Goal: Transaction & Acquisition: Obtain resource

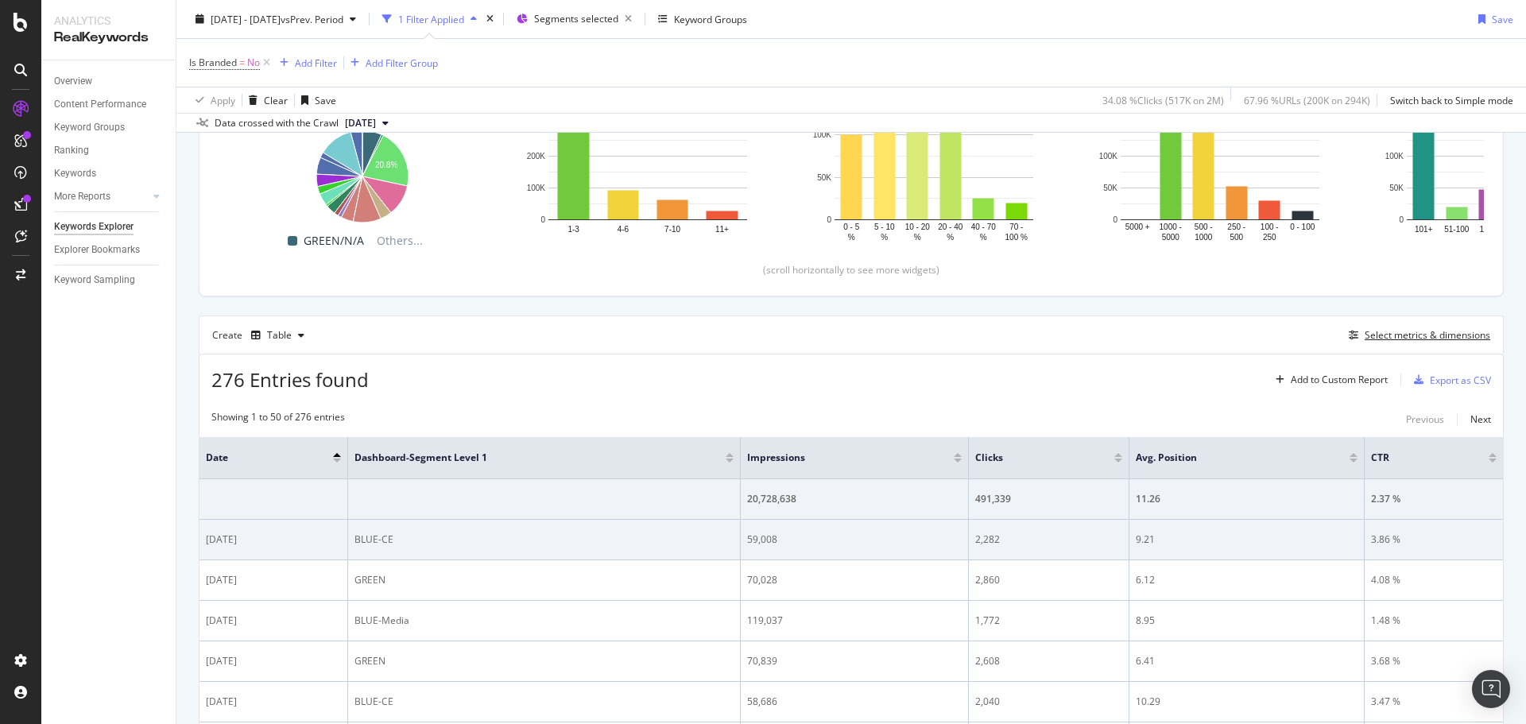
scroll to position [314, 0]
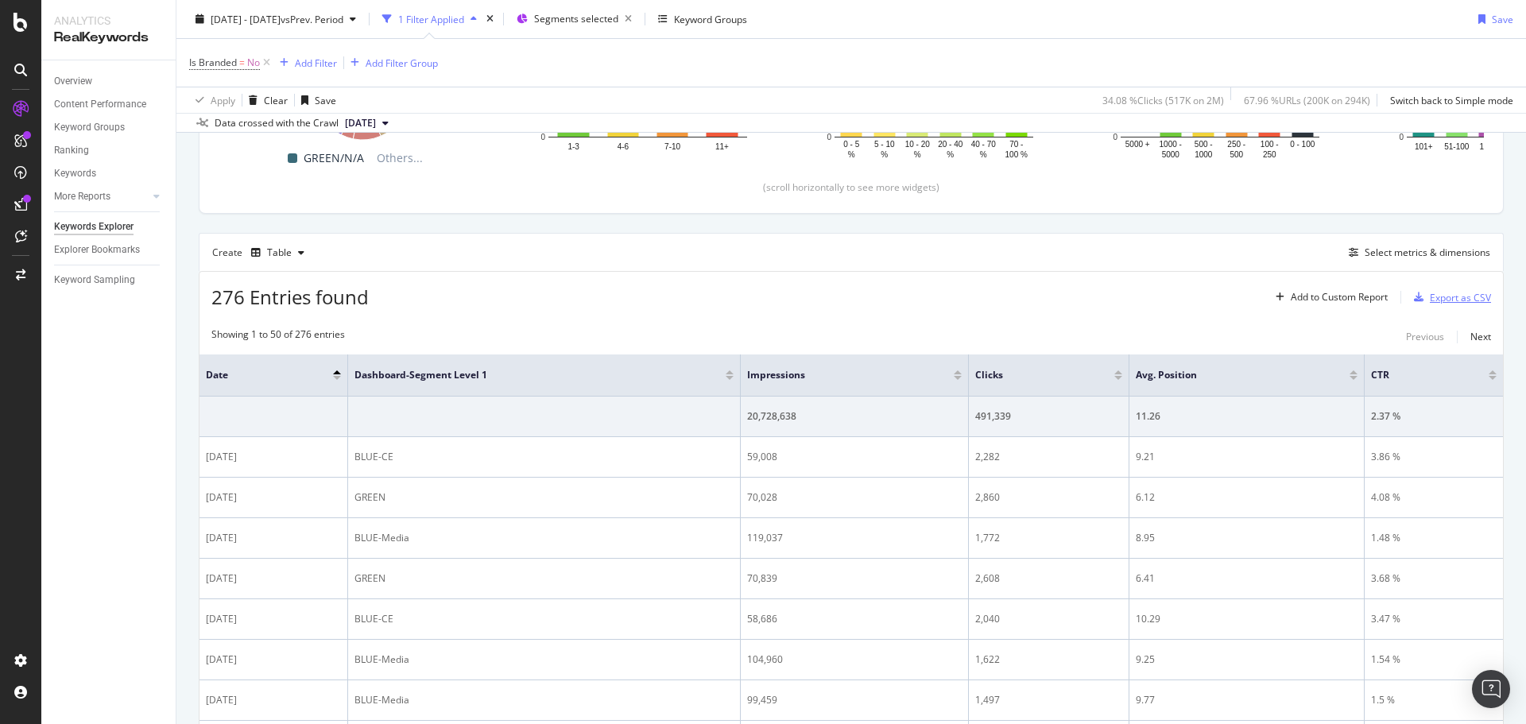
click at [1450, 300] on div "Export as CSV" at bounding box center [1460, 298] width 61 height 14
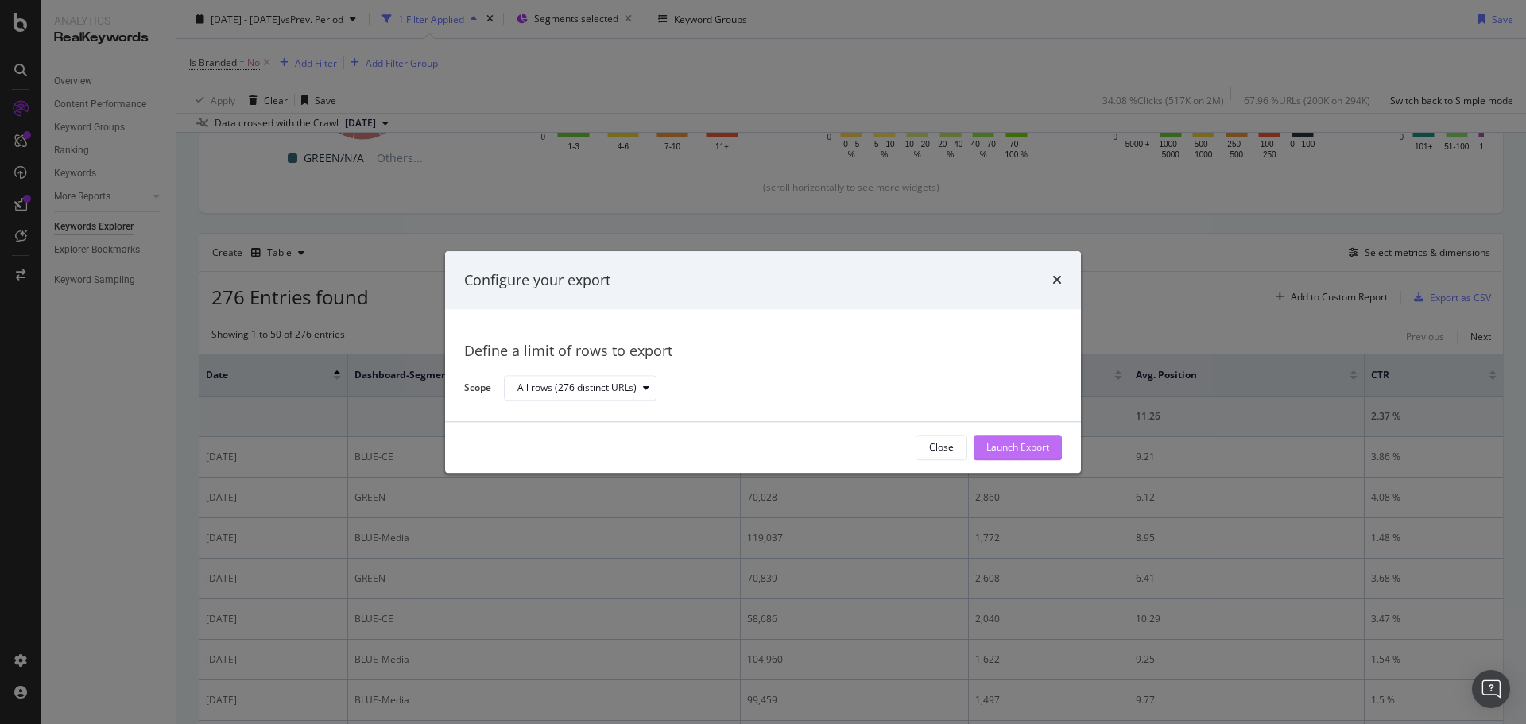
click at [1005, 445] on div "Launch Export" at bounding box center [1017, 448] width 63 height 14
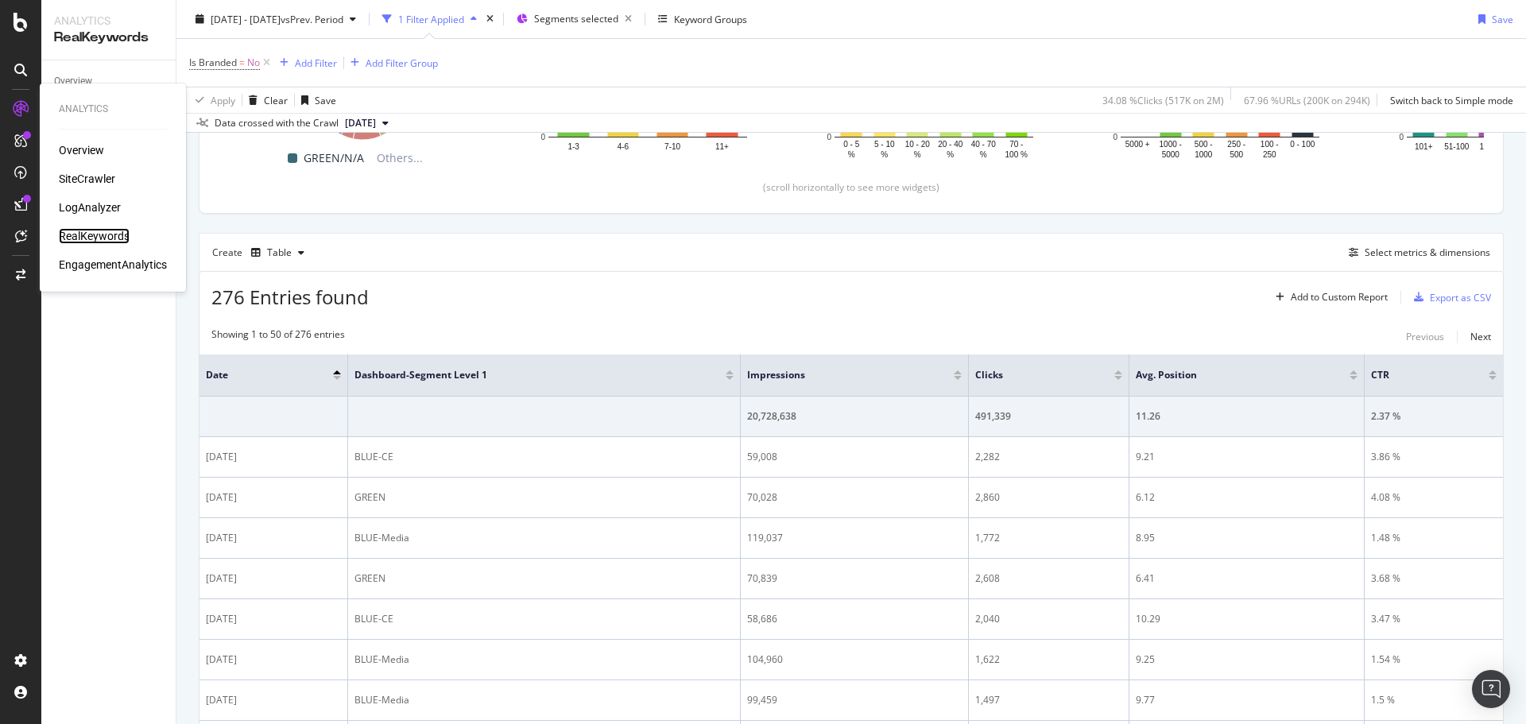
click at [102, 228] on div "RealKeywords" at bounding box center [94, 236] width 71 height 16
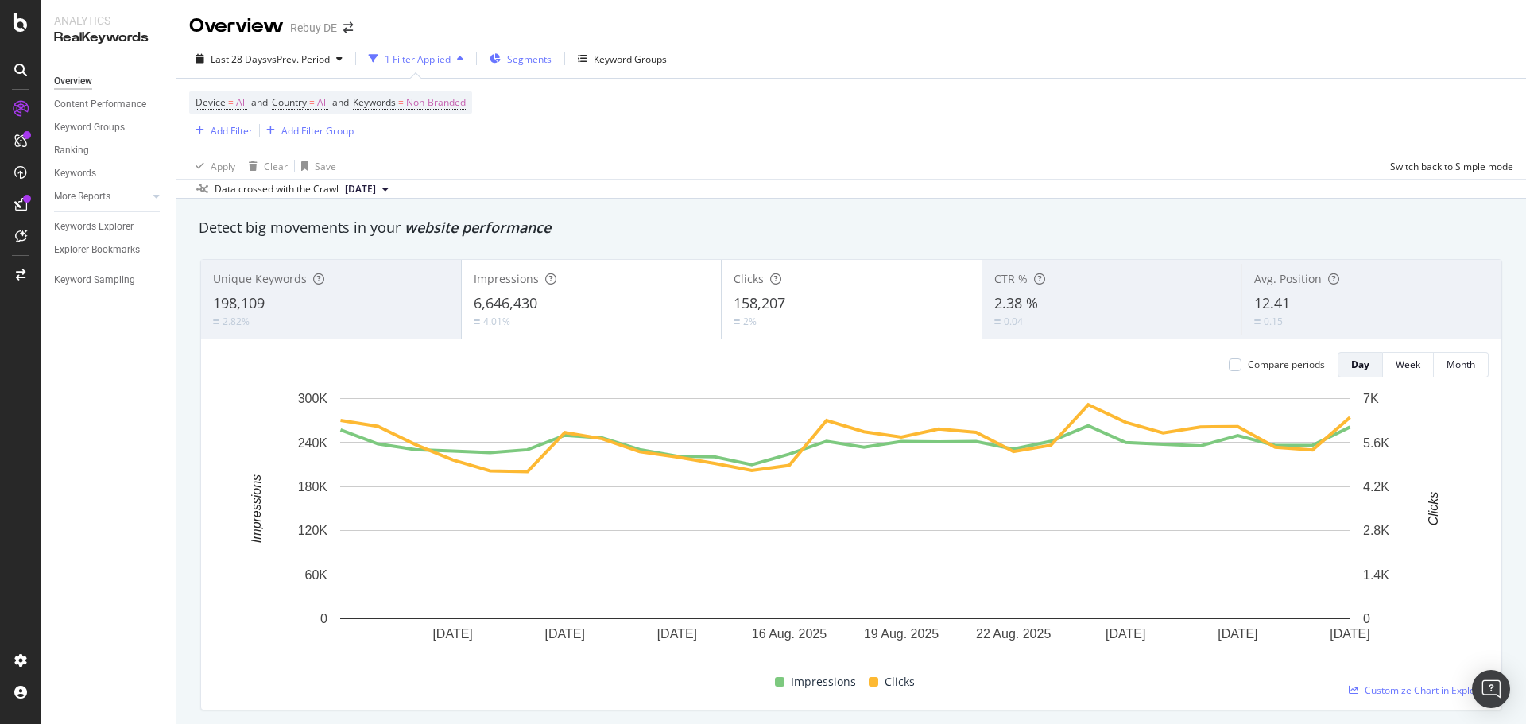
click at [544, 60] on span "Segments" at bounding box center [529, 59] width 45 height 14
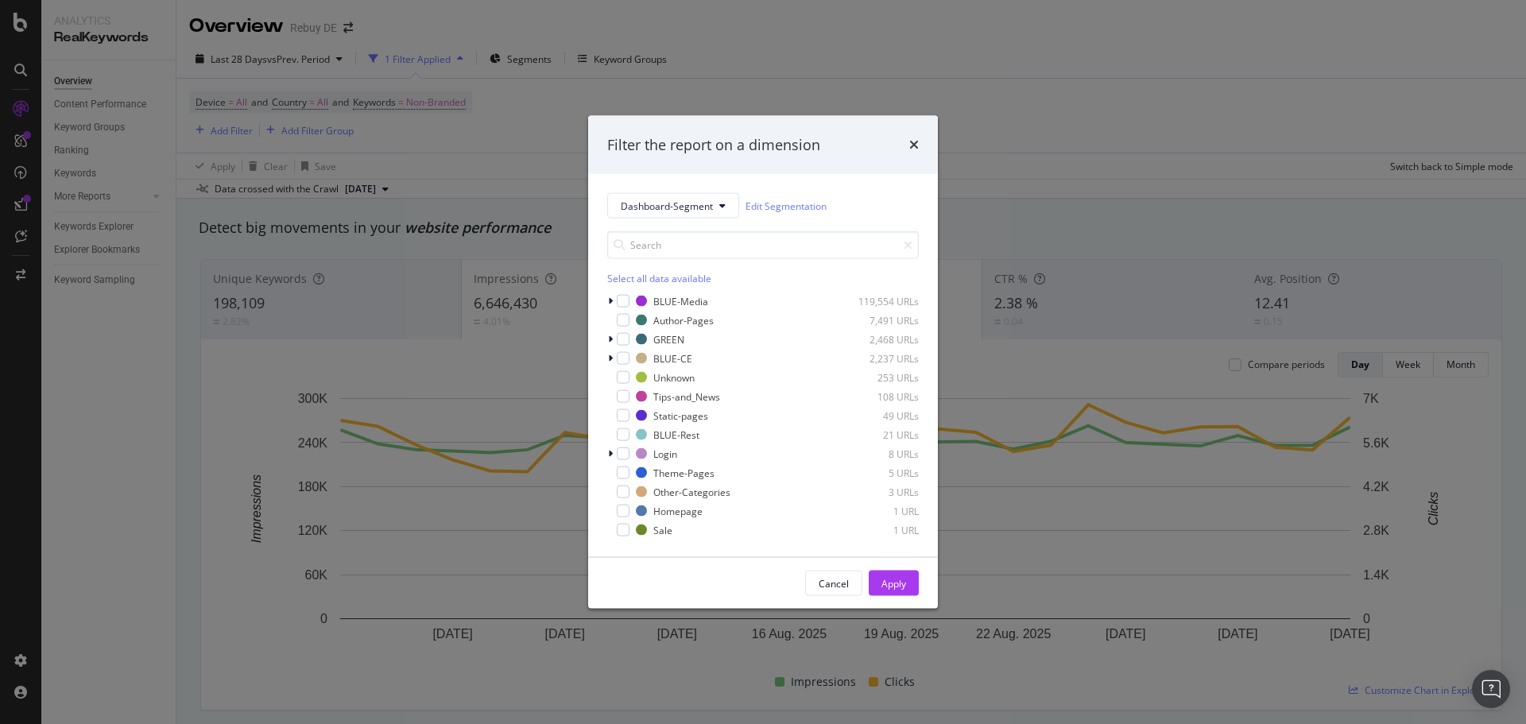
click at [858, 48] on div "Filter the report on a dimension Dashboard-Segment Edit Segmentation Select all…" at bounding box center [763, 362] width 1526 height 724
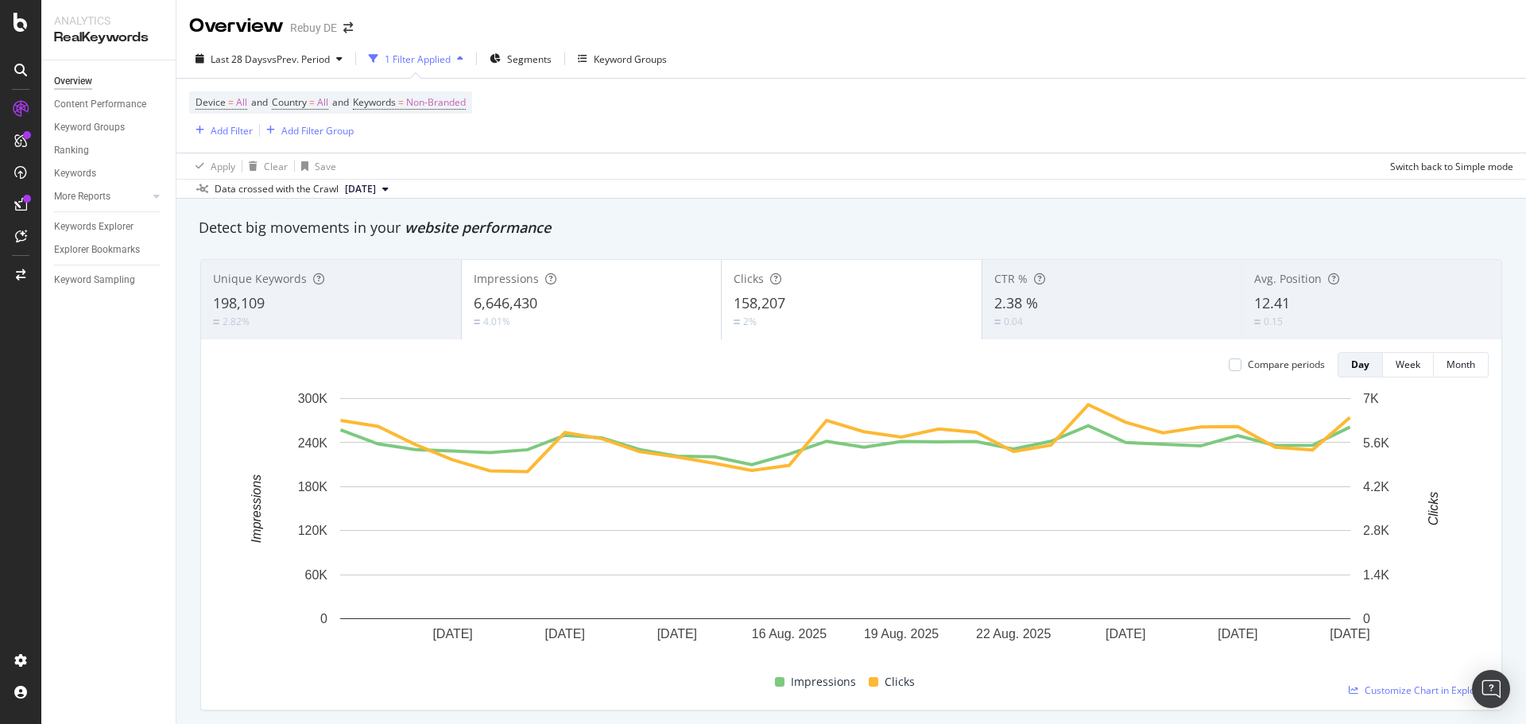
click at [624, 329] on div "Impressions 6,646,430 4.01%" at bounding box center [592, 300] width 260 height 72
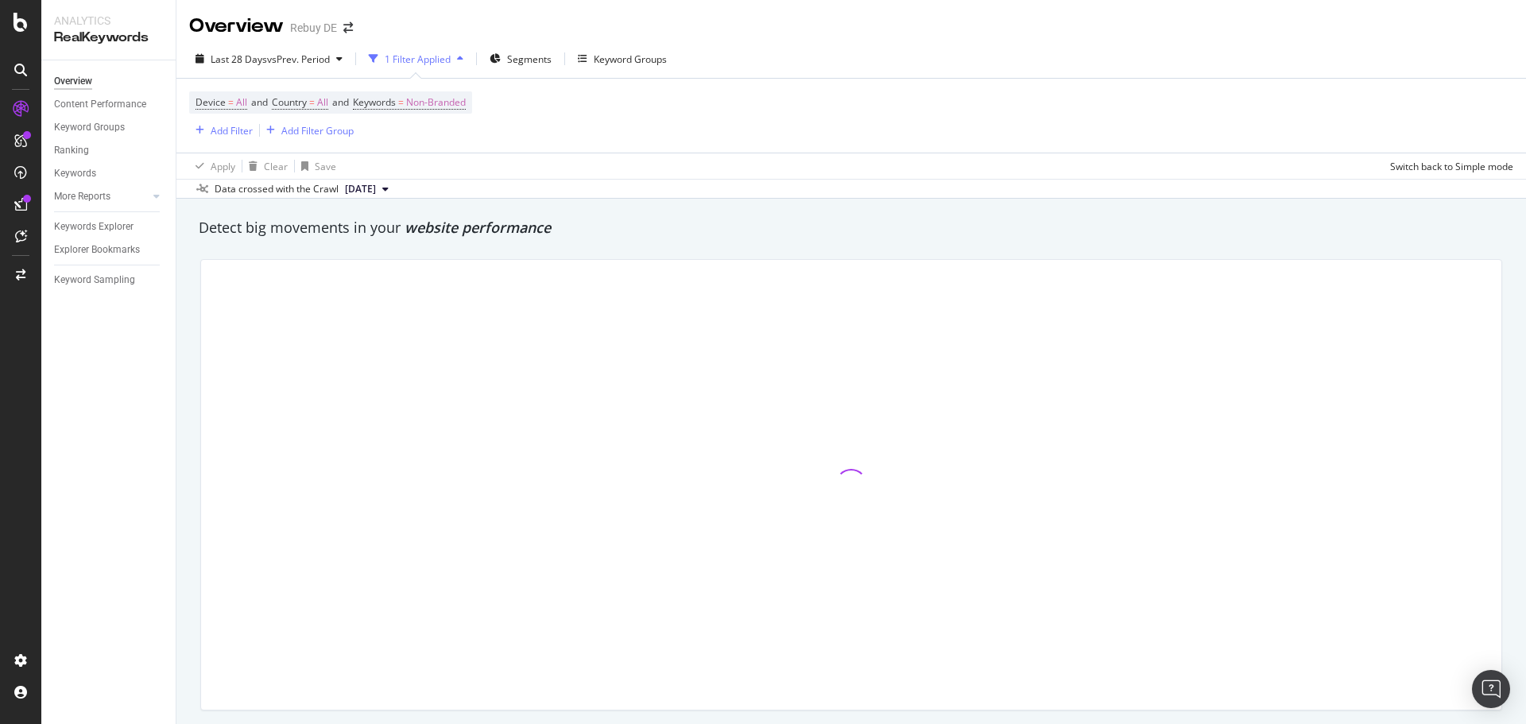
click at [844, 300] on div at bounding box center [851, 485] width 1300 height 450
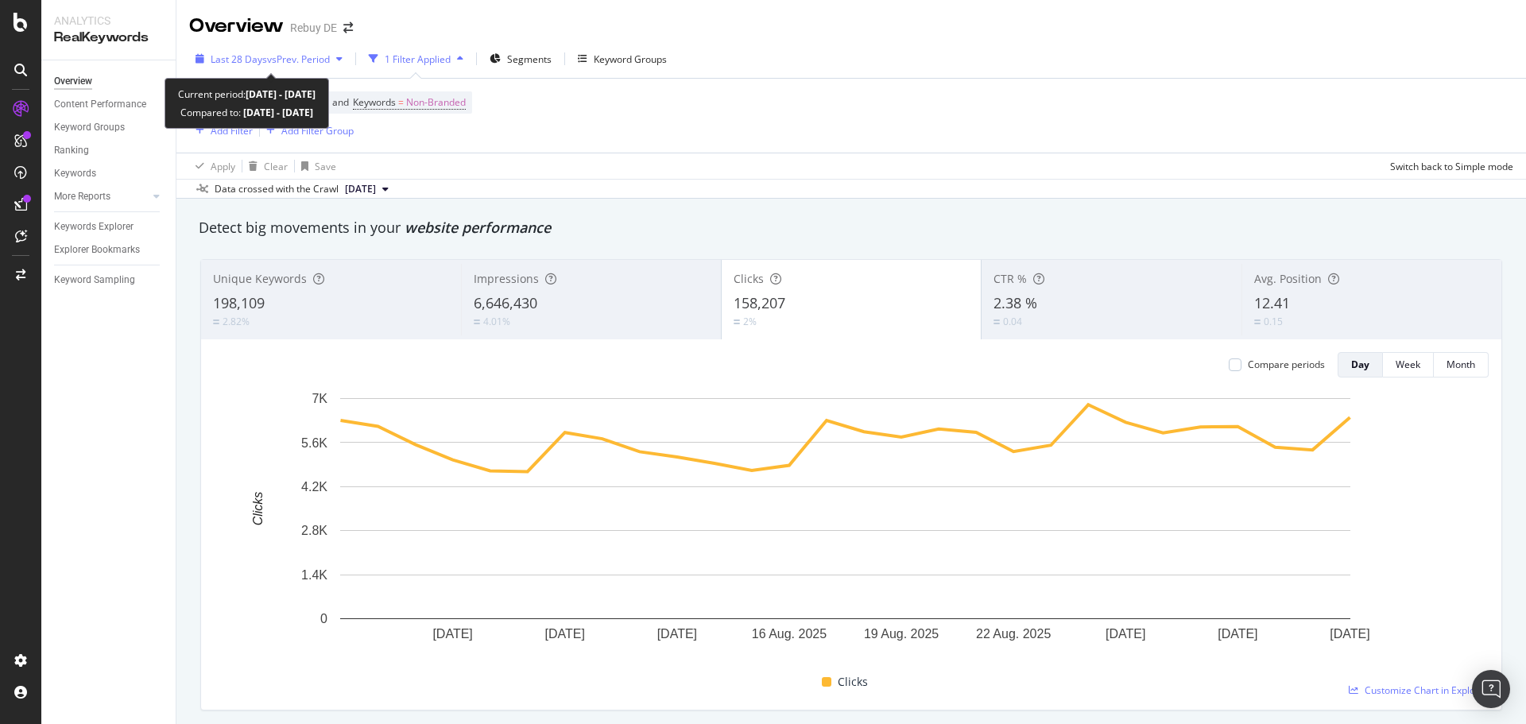
click at [279, 60] on span "vs Prev. Period" at bounding box center [298, 59] width 63 height 14
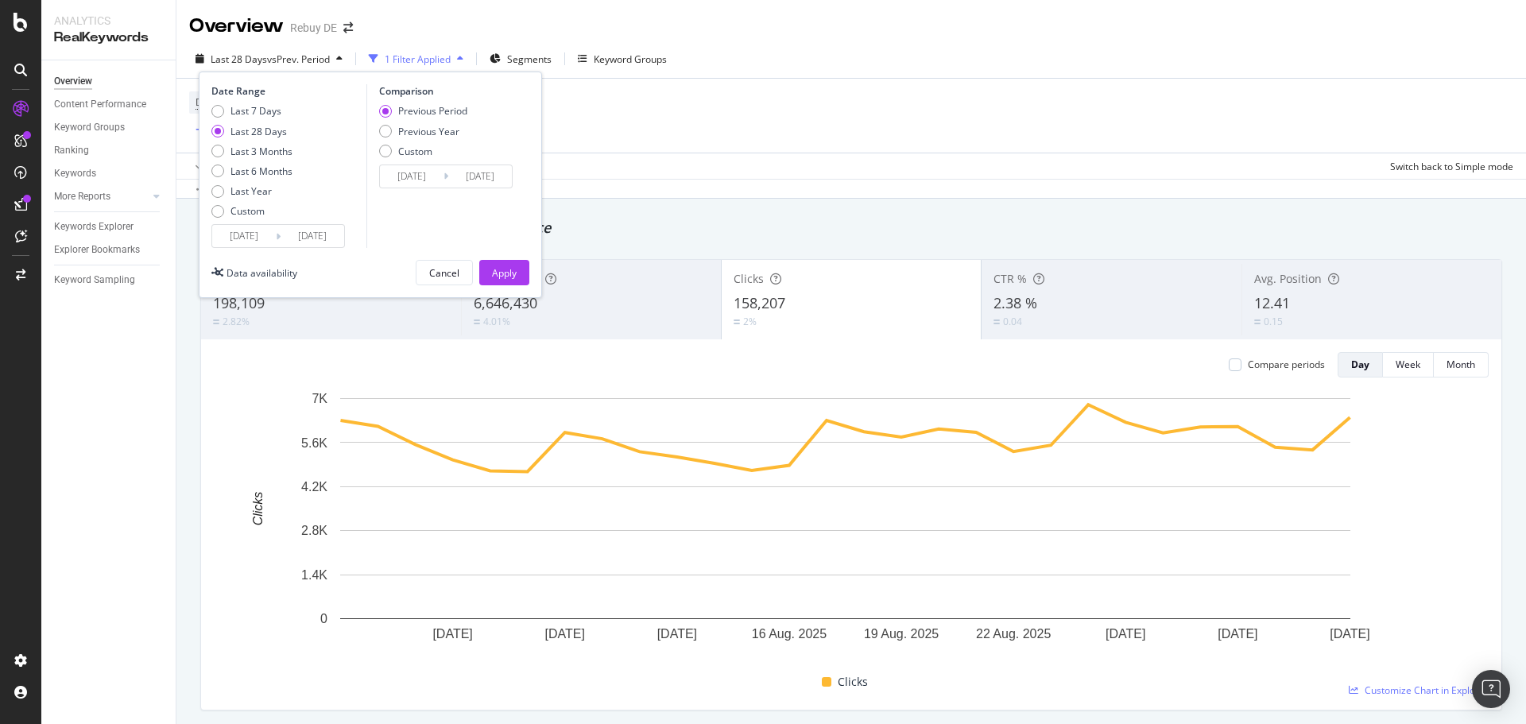
click at [254, 227] on input "[DATE]" at bounding box center [244, 236] width 64 height 22
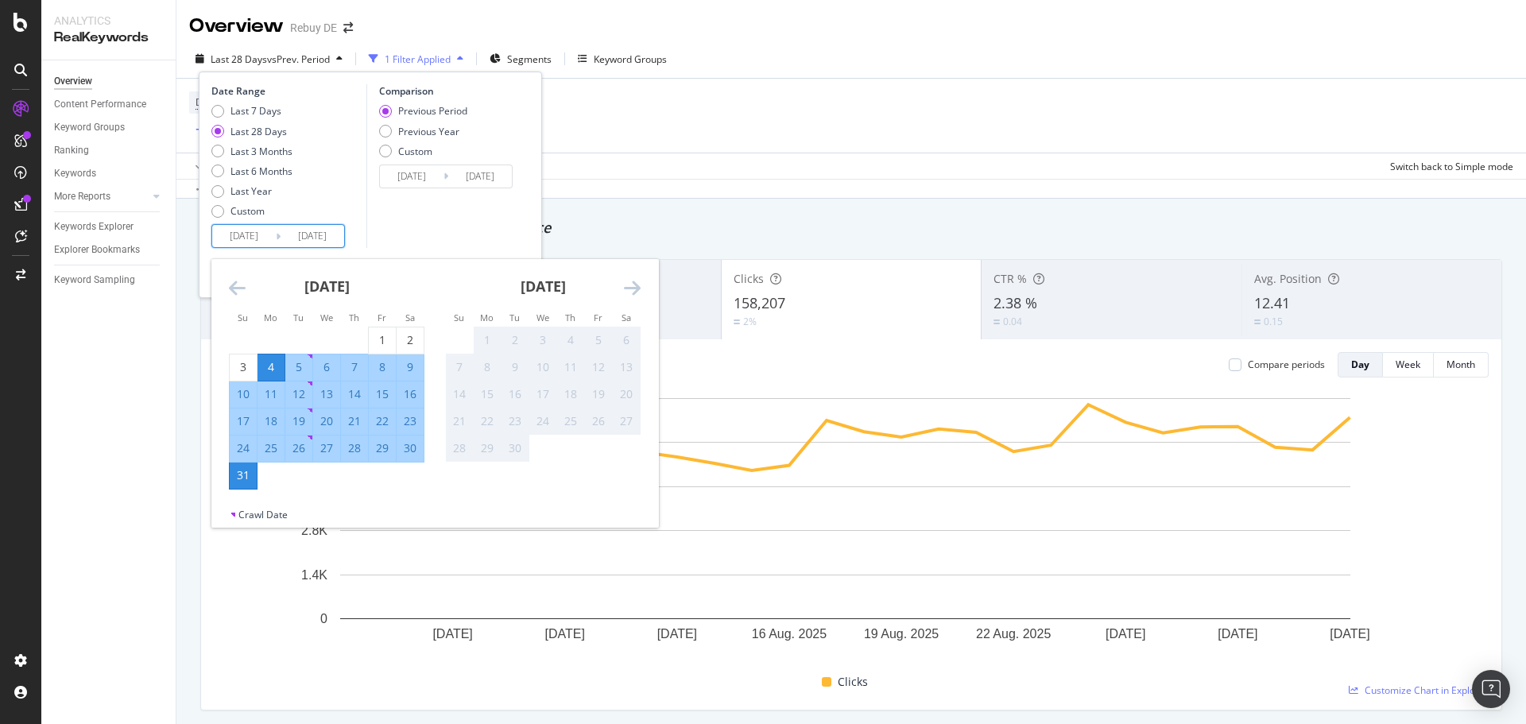
click at [241, 292] on icon "Move backward to switch to the previous month." at bounding box center [237, 287] width 17 height 19
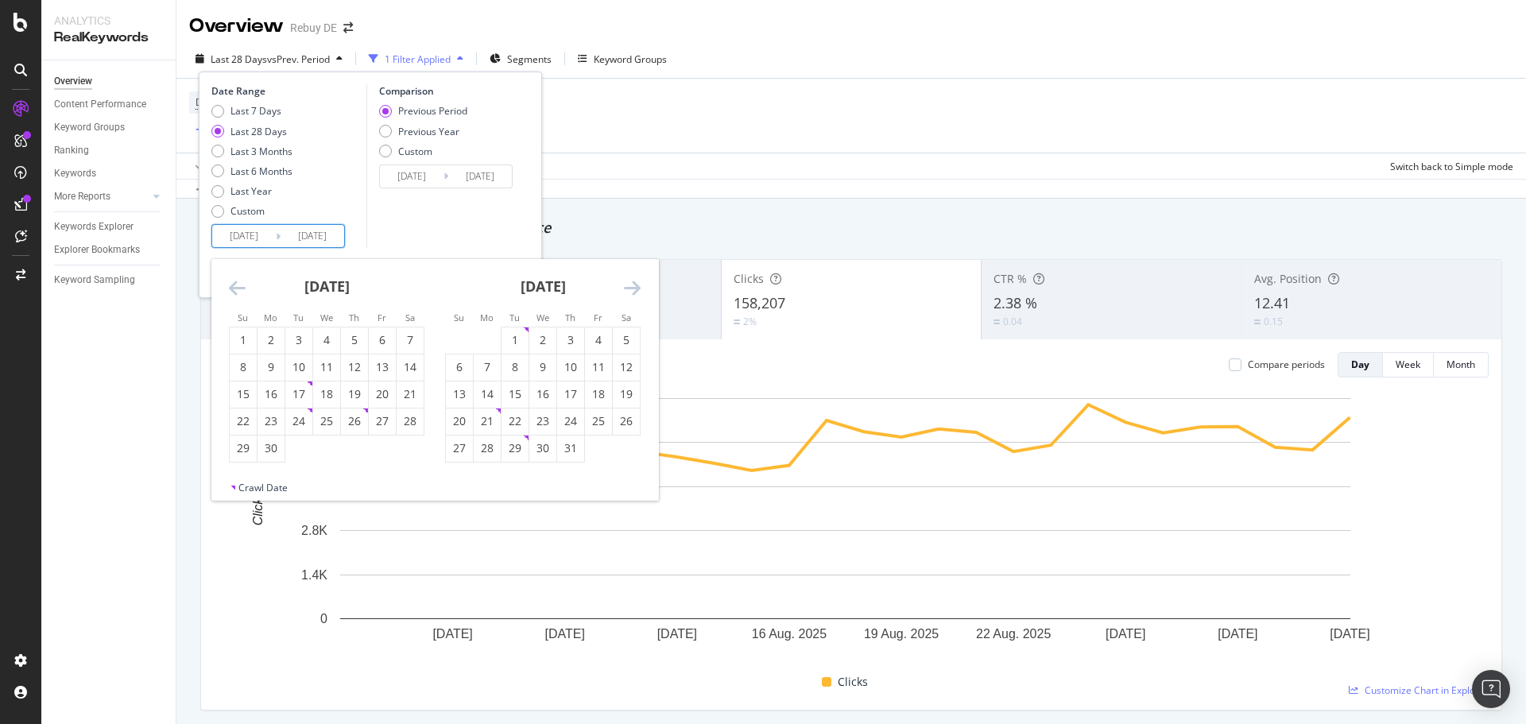
click at [241, 292] on icon "Move backward to switch to the previous month." at bounding box center [237, 287] width 17 height 19
click at [241, 291] on icon "Move backward to switch to the previous month." at bounding box center [237, 287] width 17 height 19
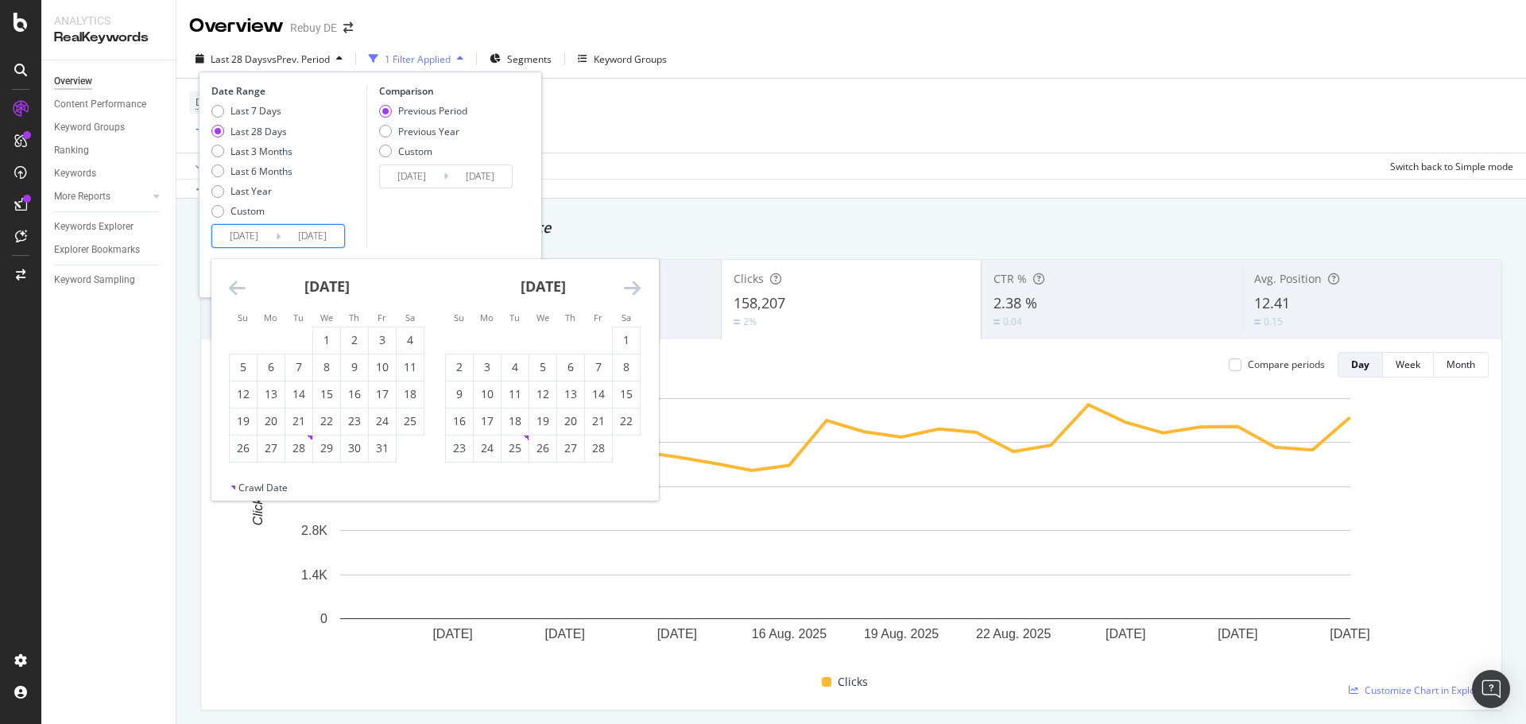
click at [241, 291] on icon "Move backward to switch to the previous month." at bounding box center [237, 287] width 17 height 19
click at [535, 333] on div "1" at bounding box center [542, 340] width 27 height 16
type input "[DATE]"
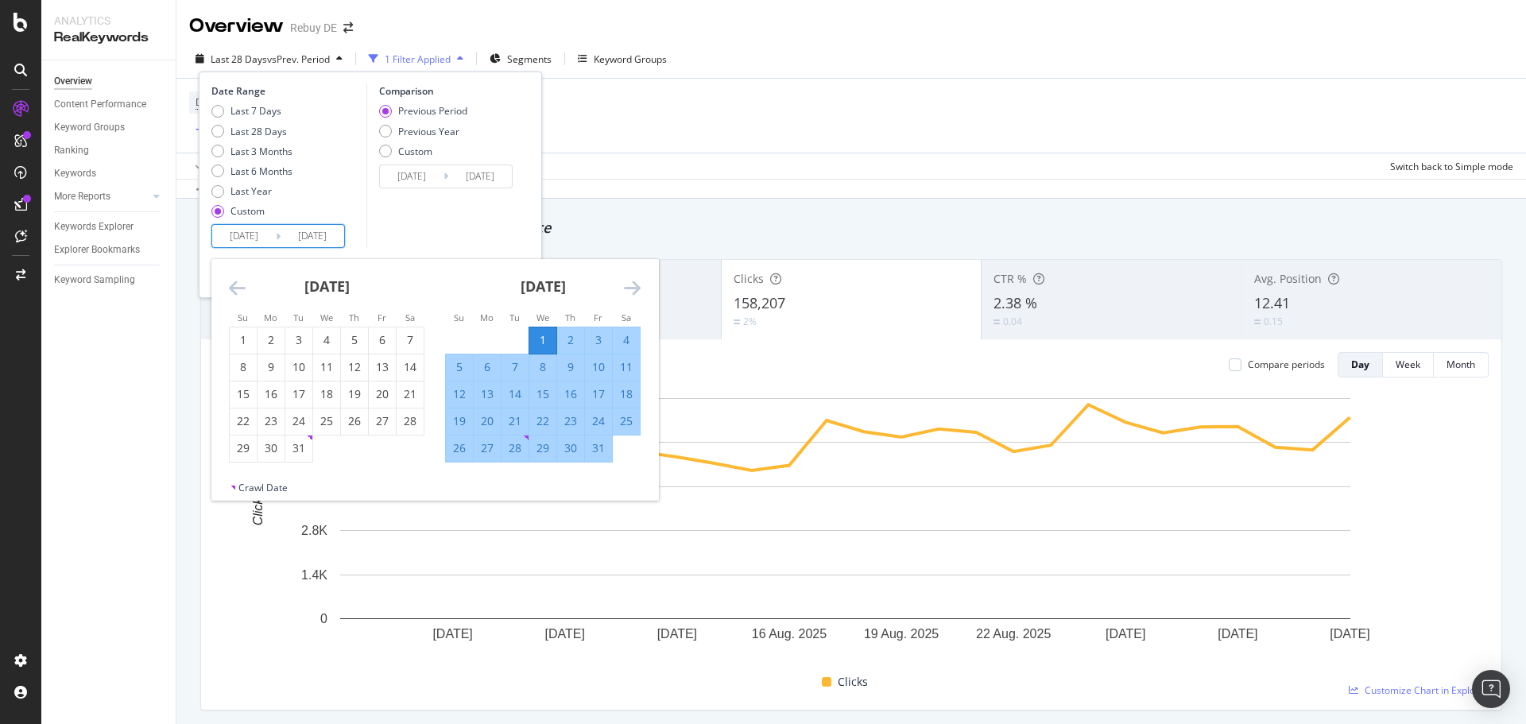
click at [641, 289] on div "[DATE] 1 2 3 4 5 6 7 8 9 10 11 12 13 14 15 16 17 18 19 20 21 22 23 24 25 26 27 …" at bounding box center [543, 360] width 216 height 203
click at [635, 289] on icon "Move forward to switch to the next month." at bounding box center [632, 287] width 17 height 19
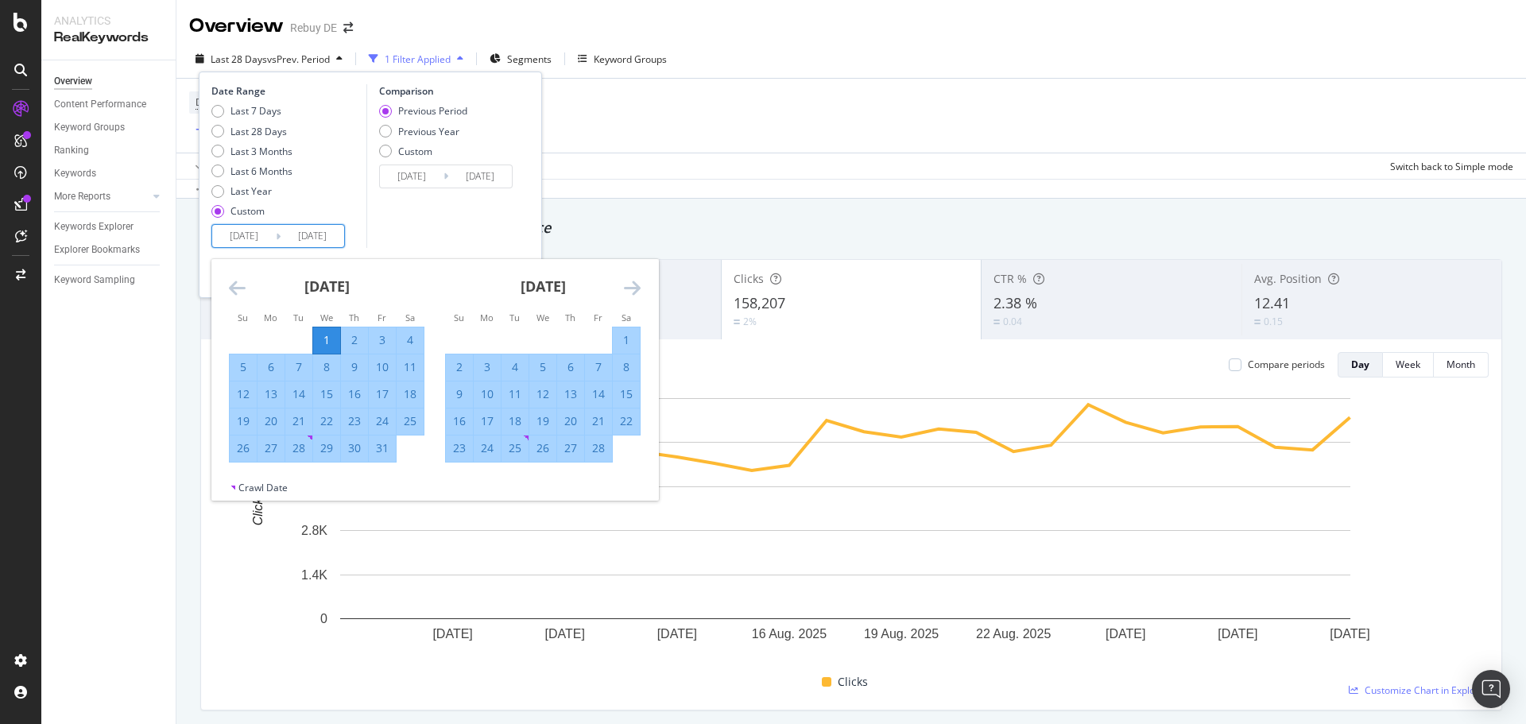
click at [635, 289] on icon "Move forward to switch to the next month." at bounding box center [632, 287] width 17 height 19
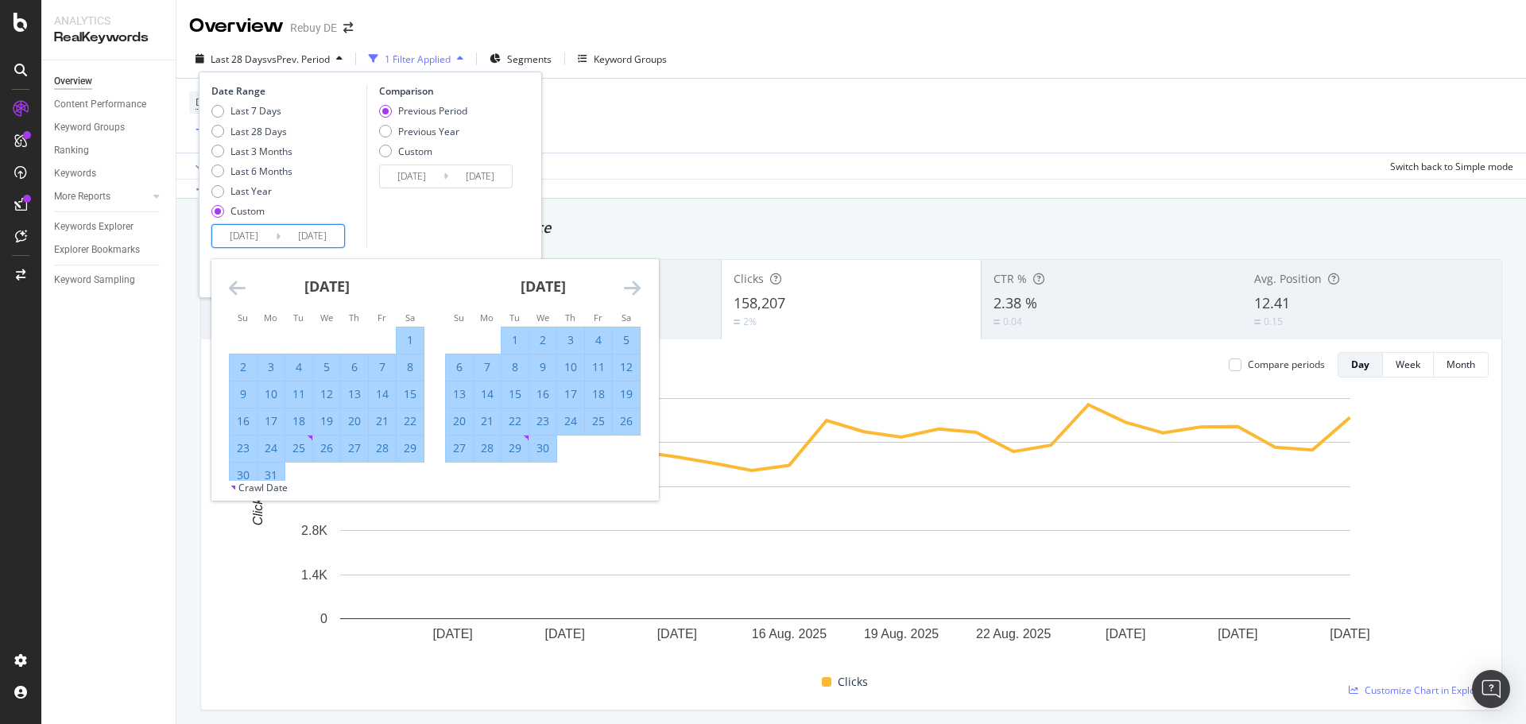
click at [635, 289] on icon "Move forward to switch to the next month." at bounding box center [632, 287] width 17 height 19
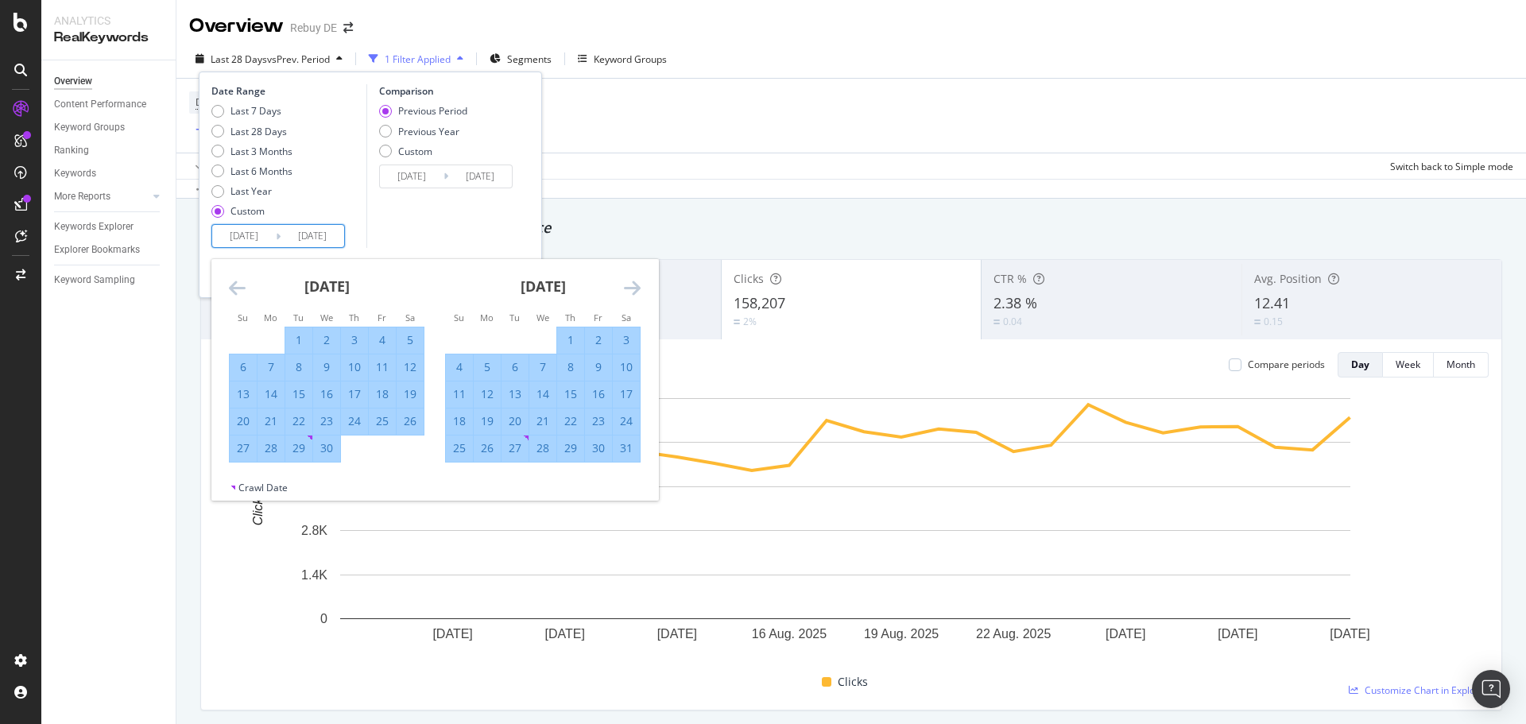
click at [635, 289] on icon "Move forward to switch to the next month." at bounding box center [632, 287] width 17 height 19
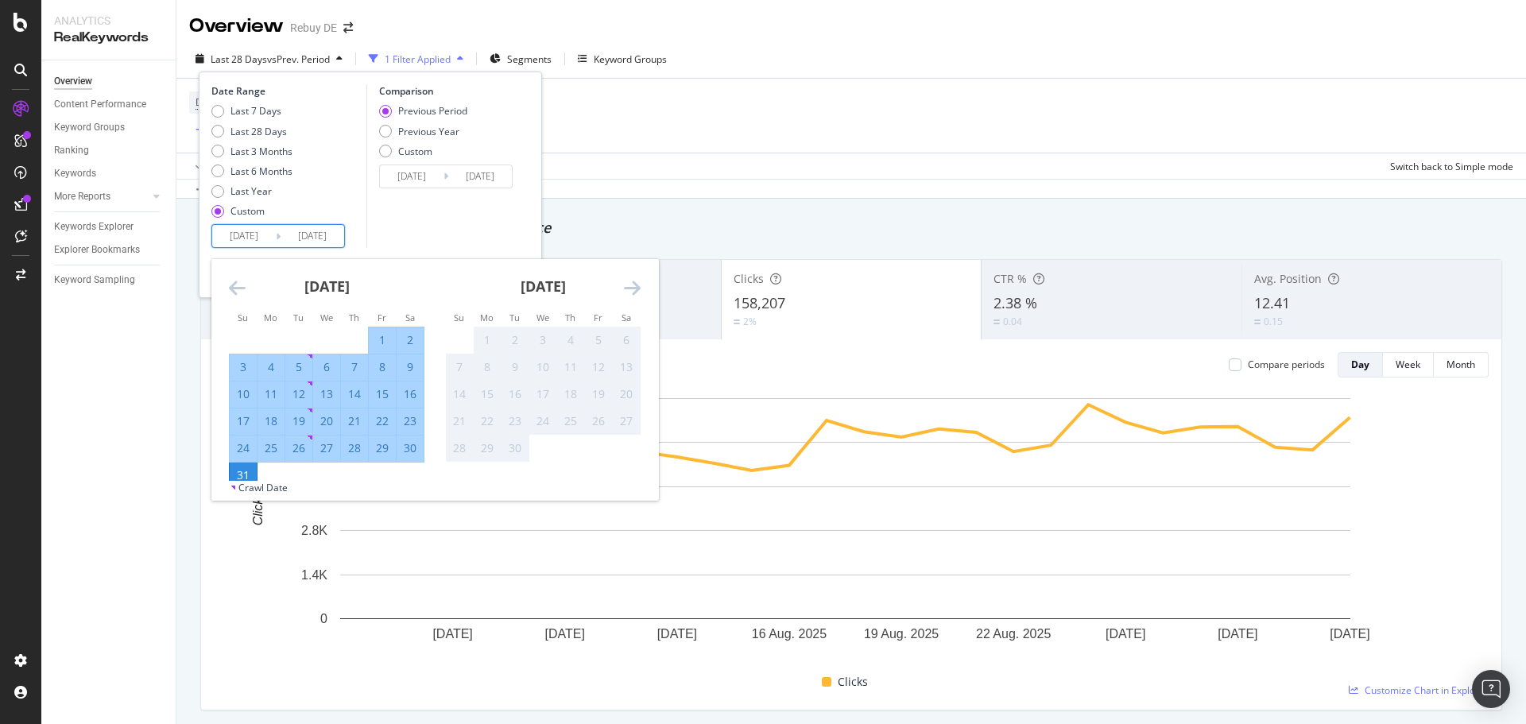
click at [241, 474] on div "31" at bounding box center [243, 475] width 27 height 16
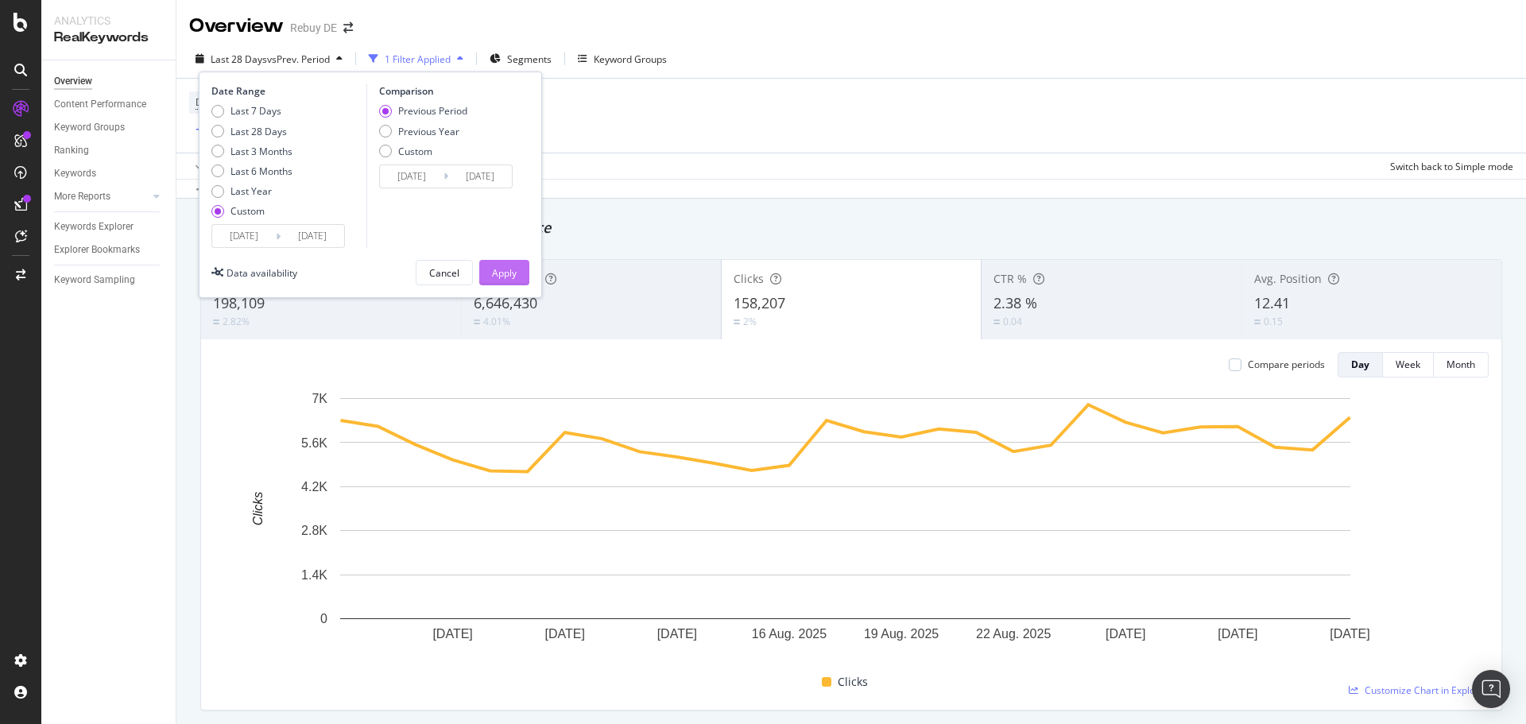
click at [497, 285] on div "Apply" at bounding box center [504, 273] width 25 height 24
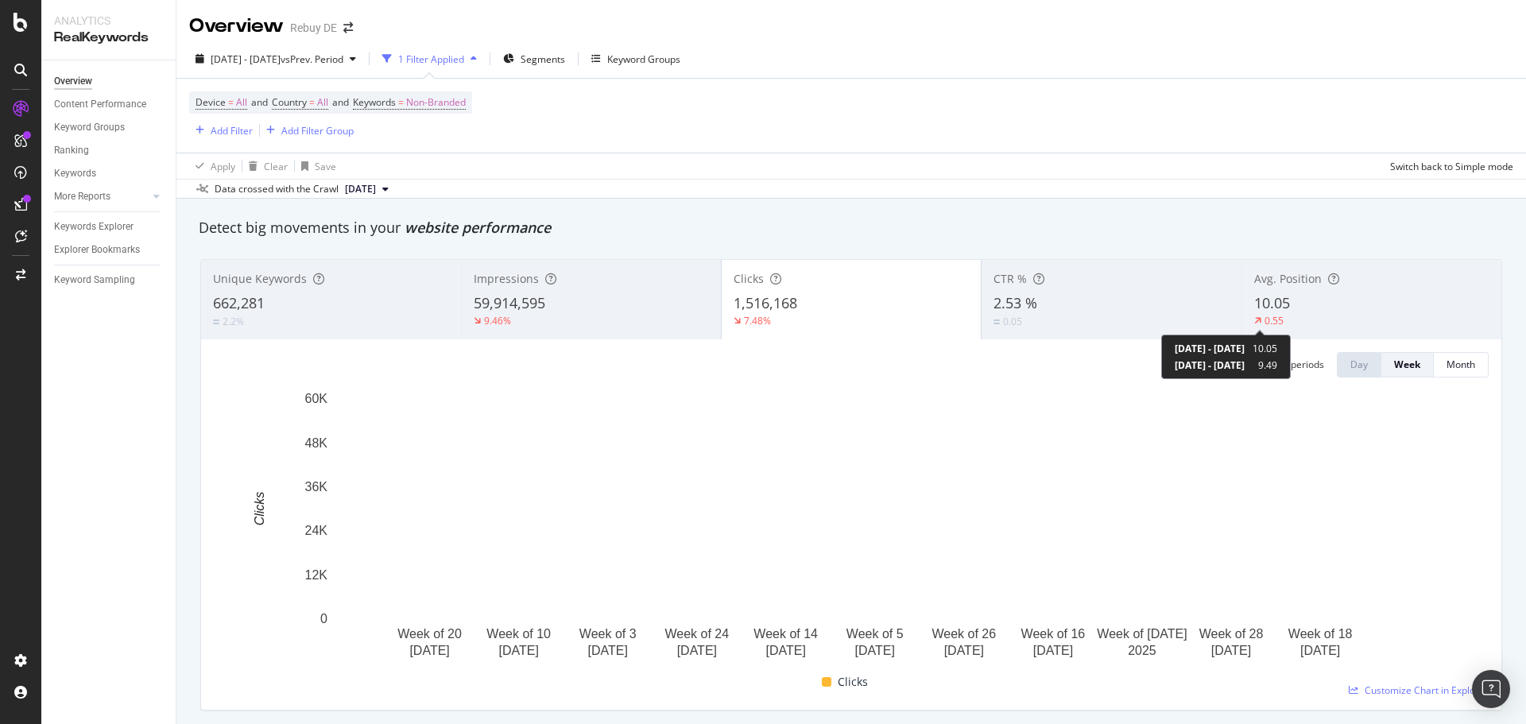
click at [1241, 306] on div "Avg. Position 10.05 0.55" at bounding box center [1371, 300] width 260 height 72
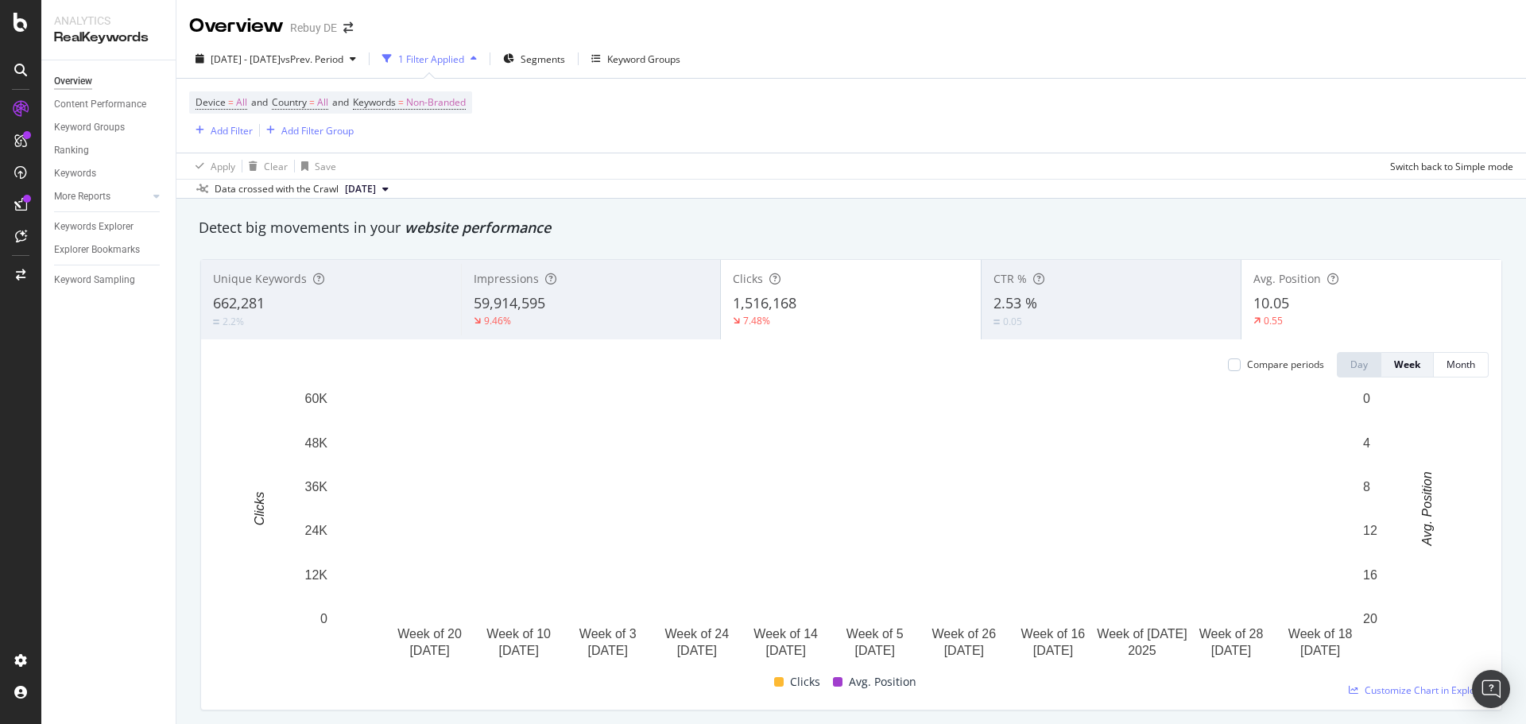
click at [741, 308] on span "1,516,168" at bounding box center [765, 302] width 64 height 19
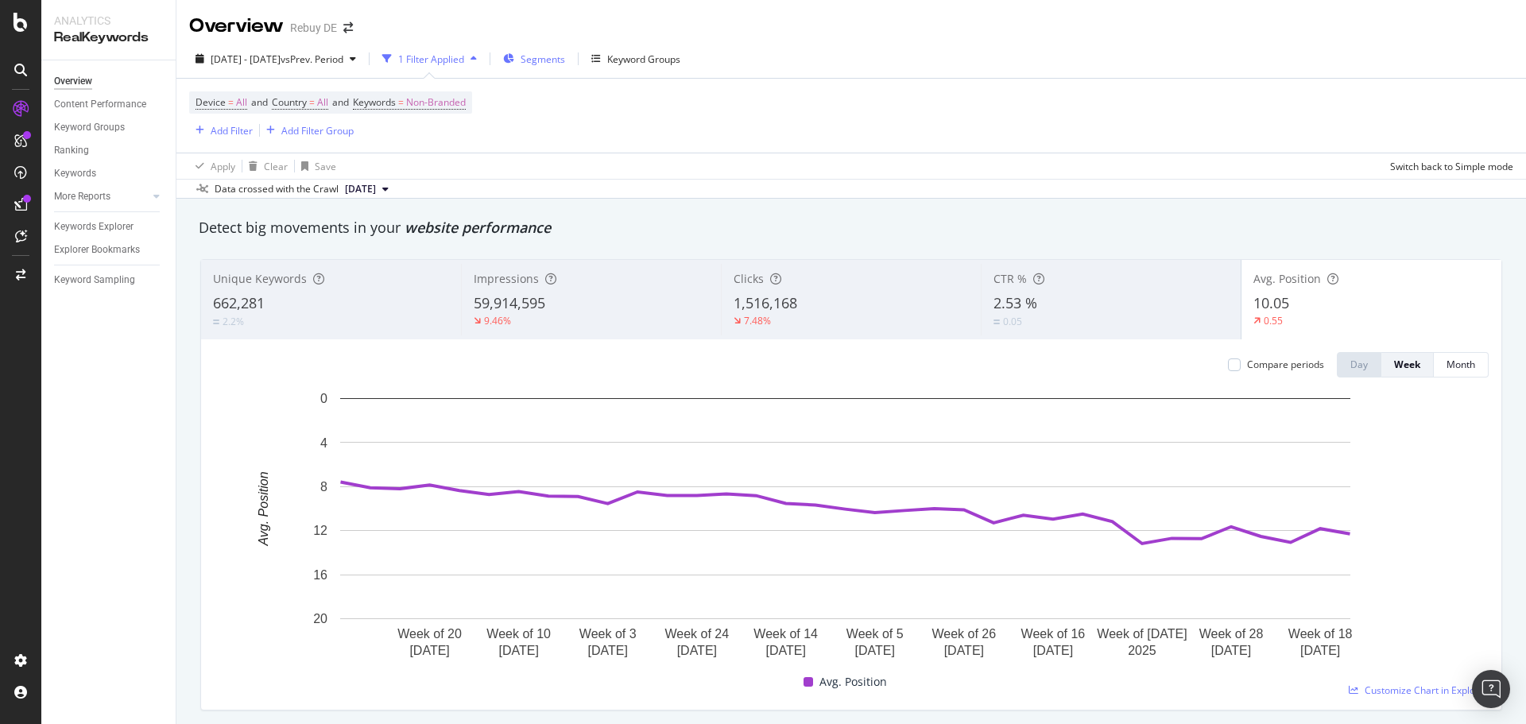
click at [565, 59] on span "Segments" at bounding box center [543, 59] width 45 height 14
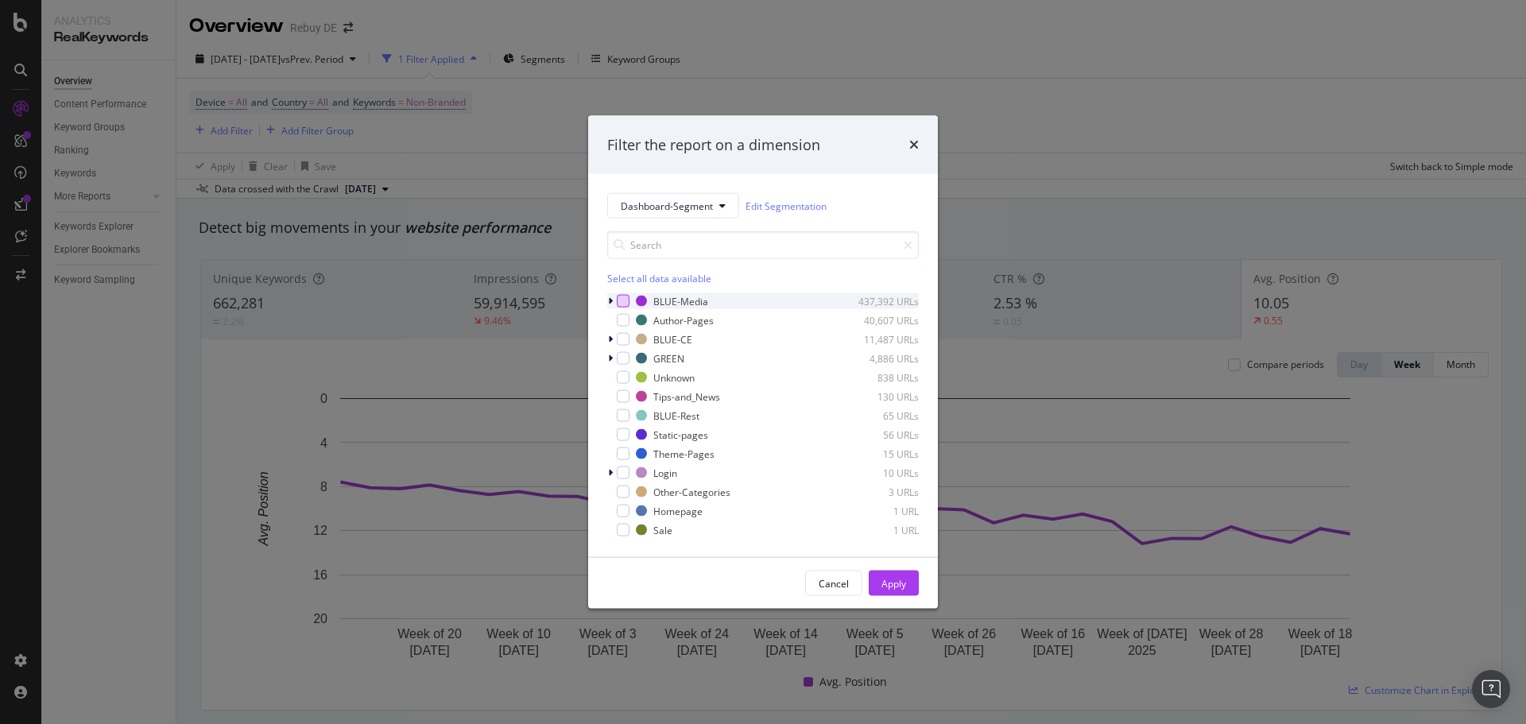
click at [625, 299] on div "modal" at bounding box center [623, 301] width 13 height 13
click at [887, 586] on div "Apply" at bounding box center [893, 583] width 25 height 14
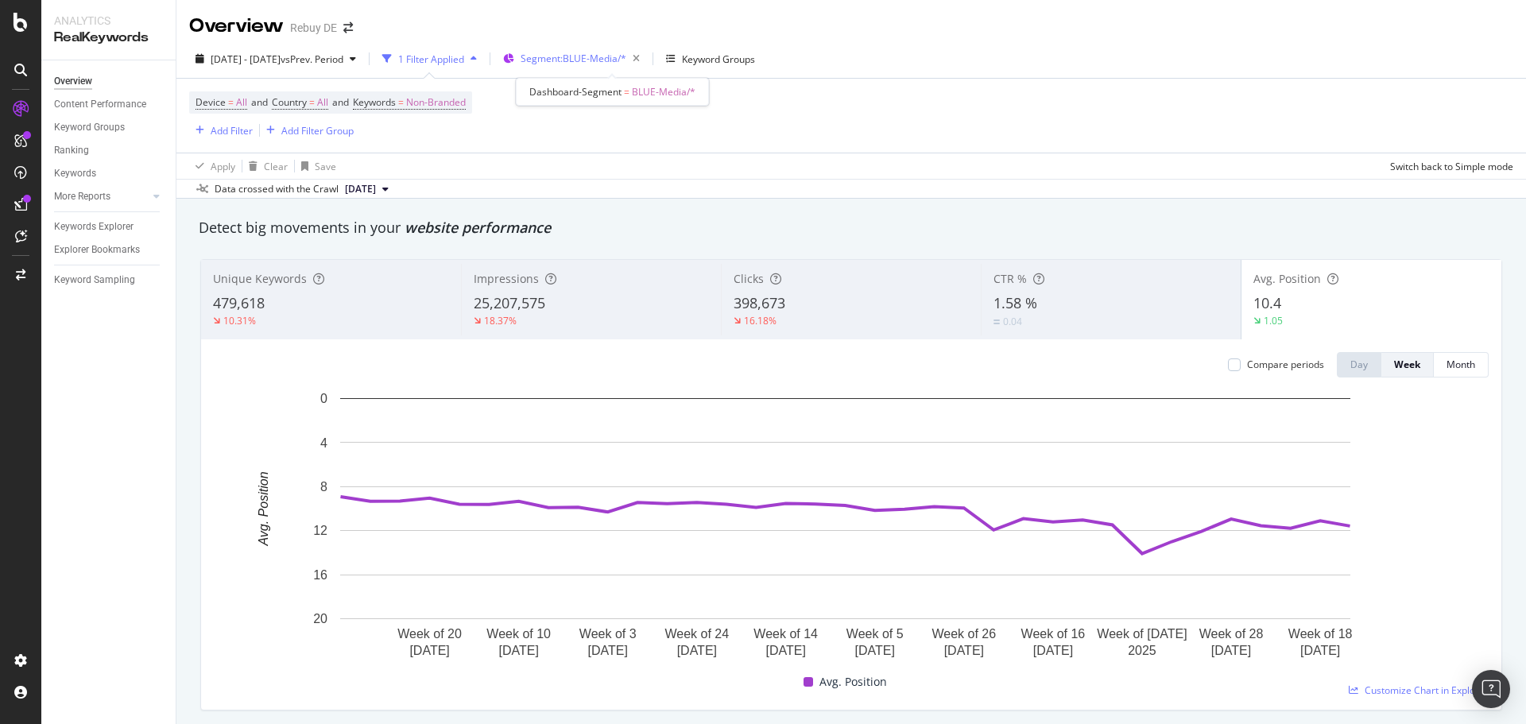
click at [581, 56] on span "Segment: BLUE-Media/*" at bounding box center [574, 59] width 106 height 14
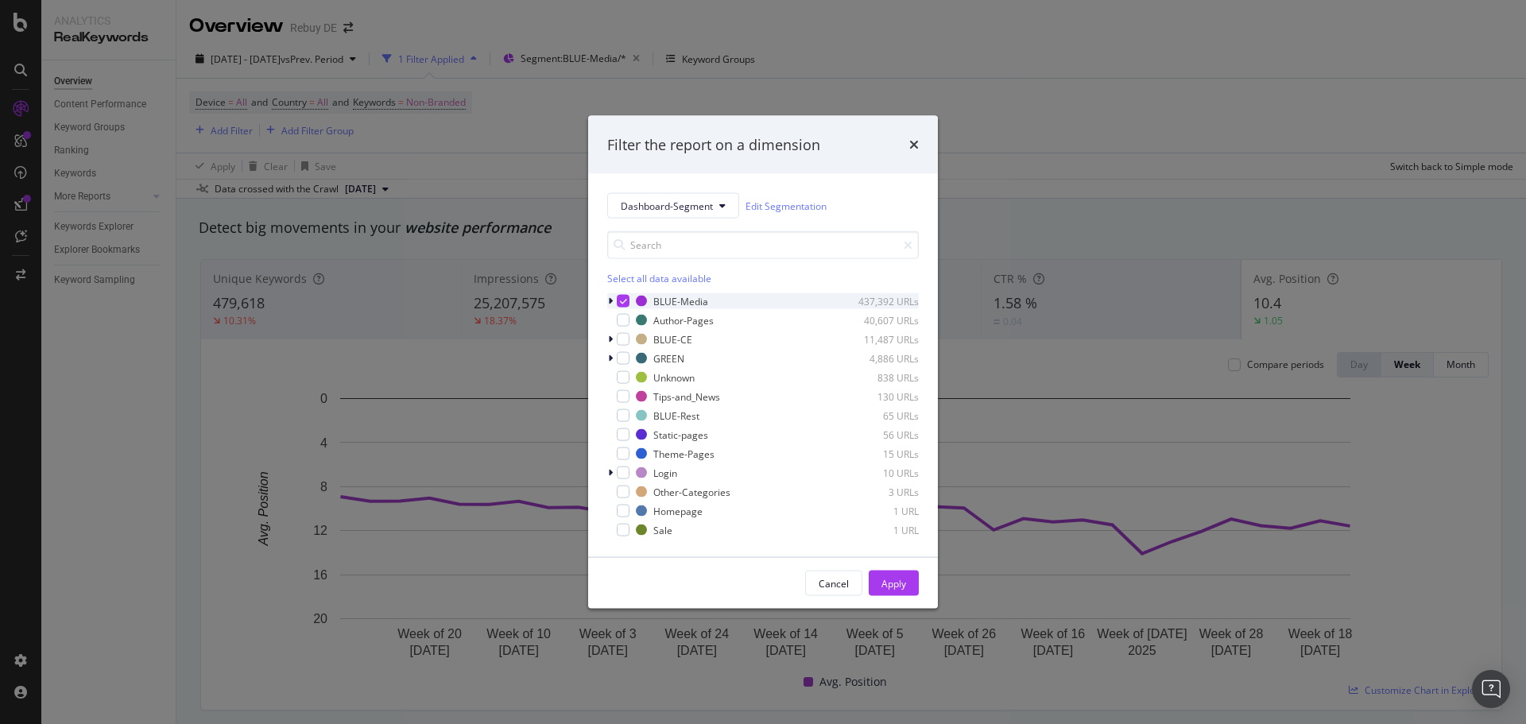
click at [625, 304] on icon "modal" at bounding box center [623, 301] width 7 height 8
click at [621, 343] on div "modal" at bounding box center [623, 339] width 13 height 13
click at [897, 597] on div "Cancel Apply" at bounding box center [763, 583] width 350 height 51
click at [897, 583] on div "Apply" at bounding box center [893, 583] width 25 height 14
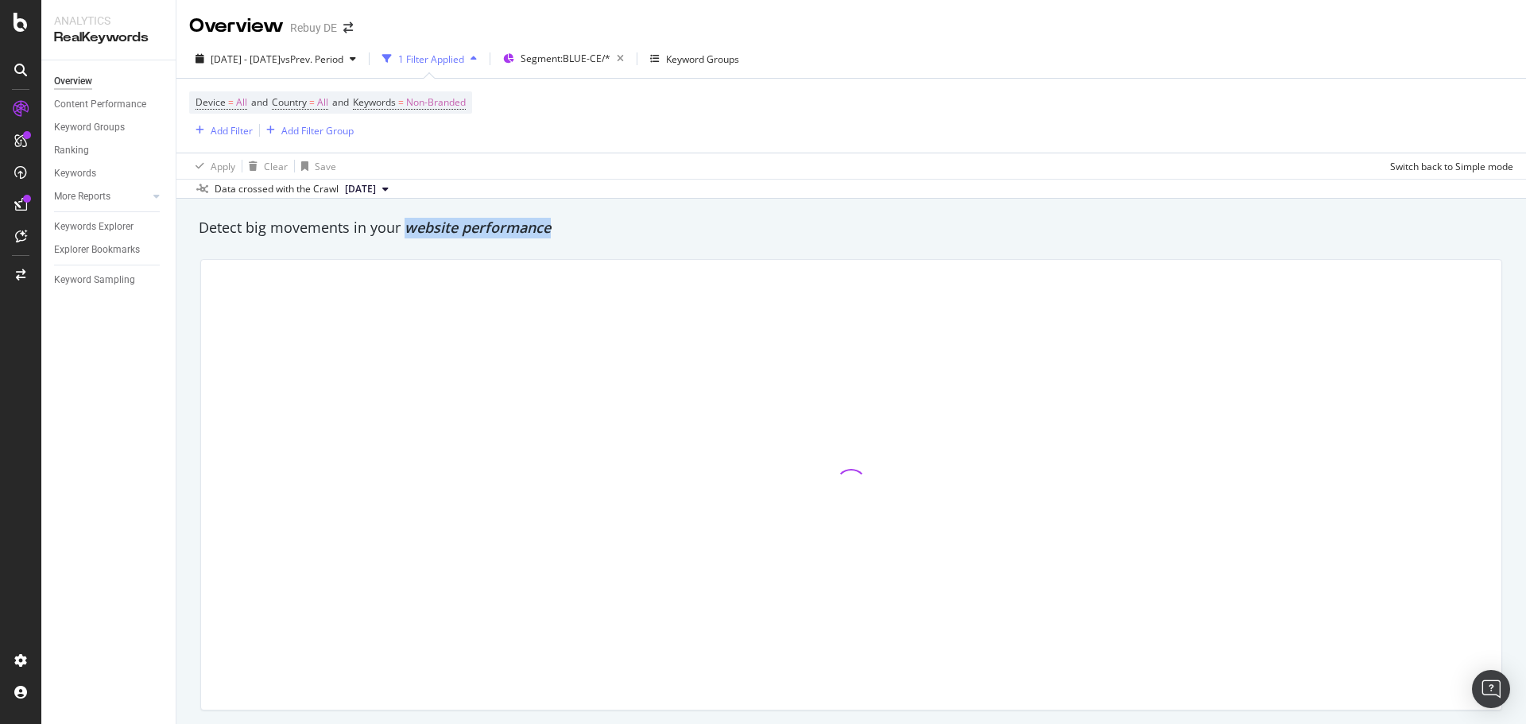
drag, startPoint x: 405, startPoint y: 230, endPoint x: 549, endPoint y: 220, distance: 144.2
click at [549, 220] on span "website performance" at bounding box center [478, 227] width 146 height 19
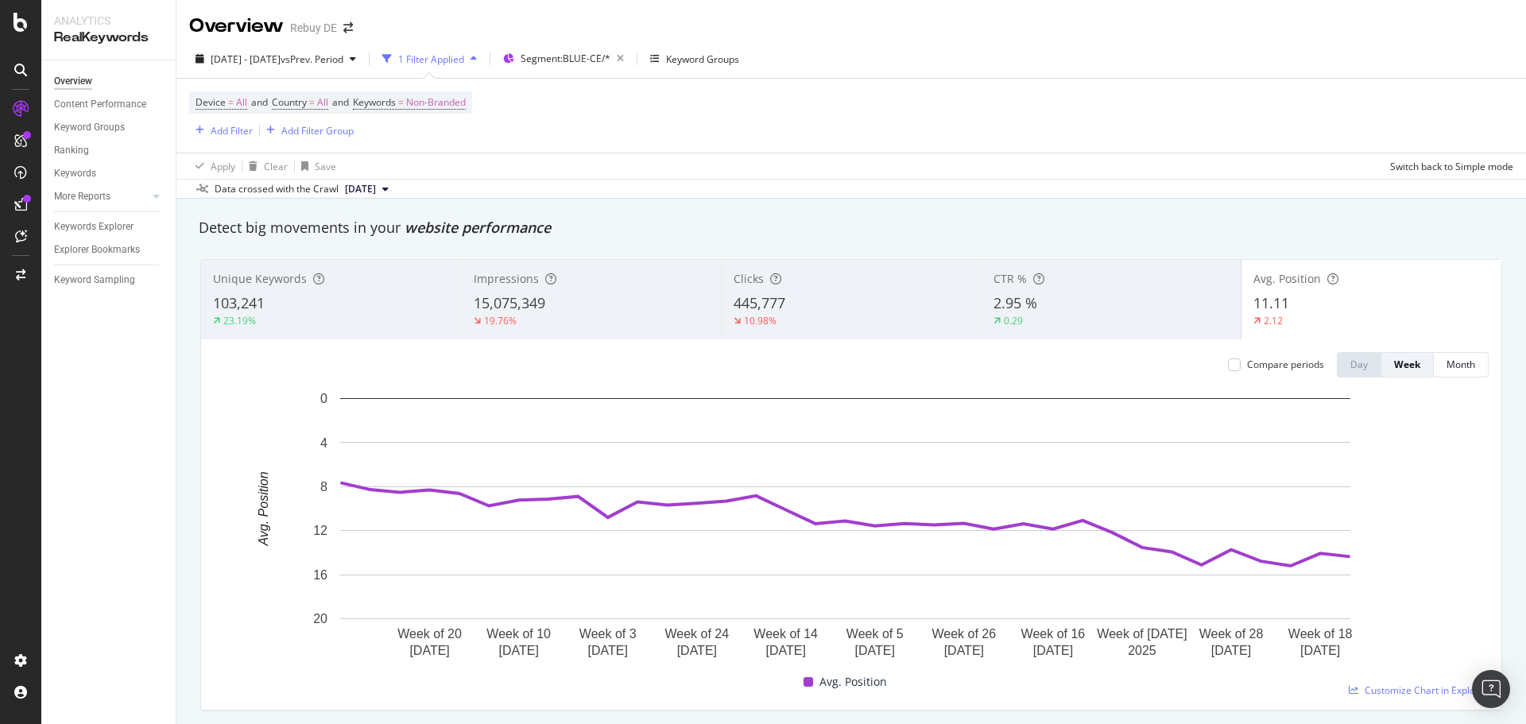
click at [761, 273] on div "Clicks" at bounding box center [851, 279] width 235 height 16
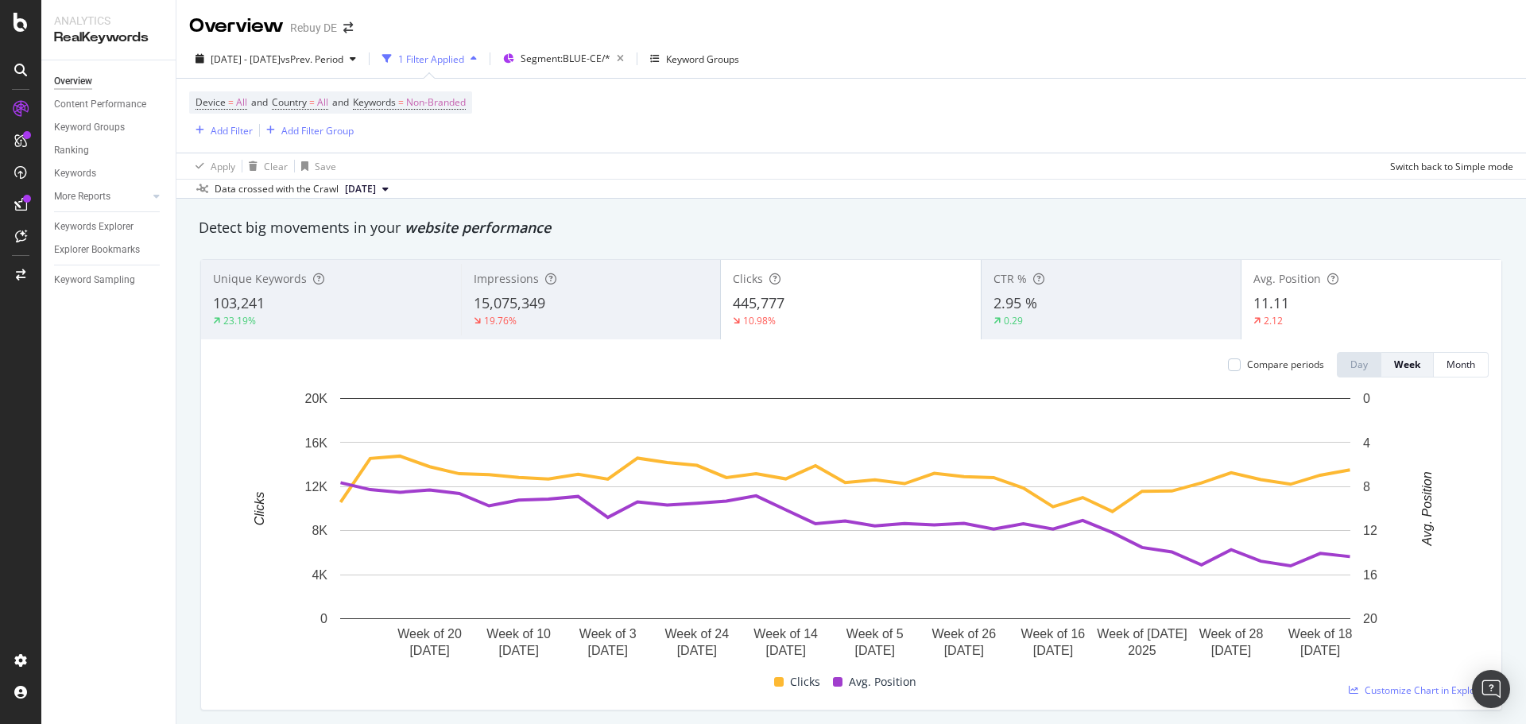
click at [788, 298] on div "445,777" at bounding box center [851, 303] width 236 height 21
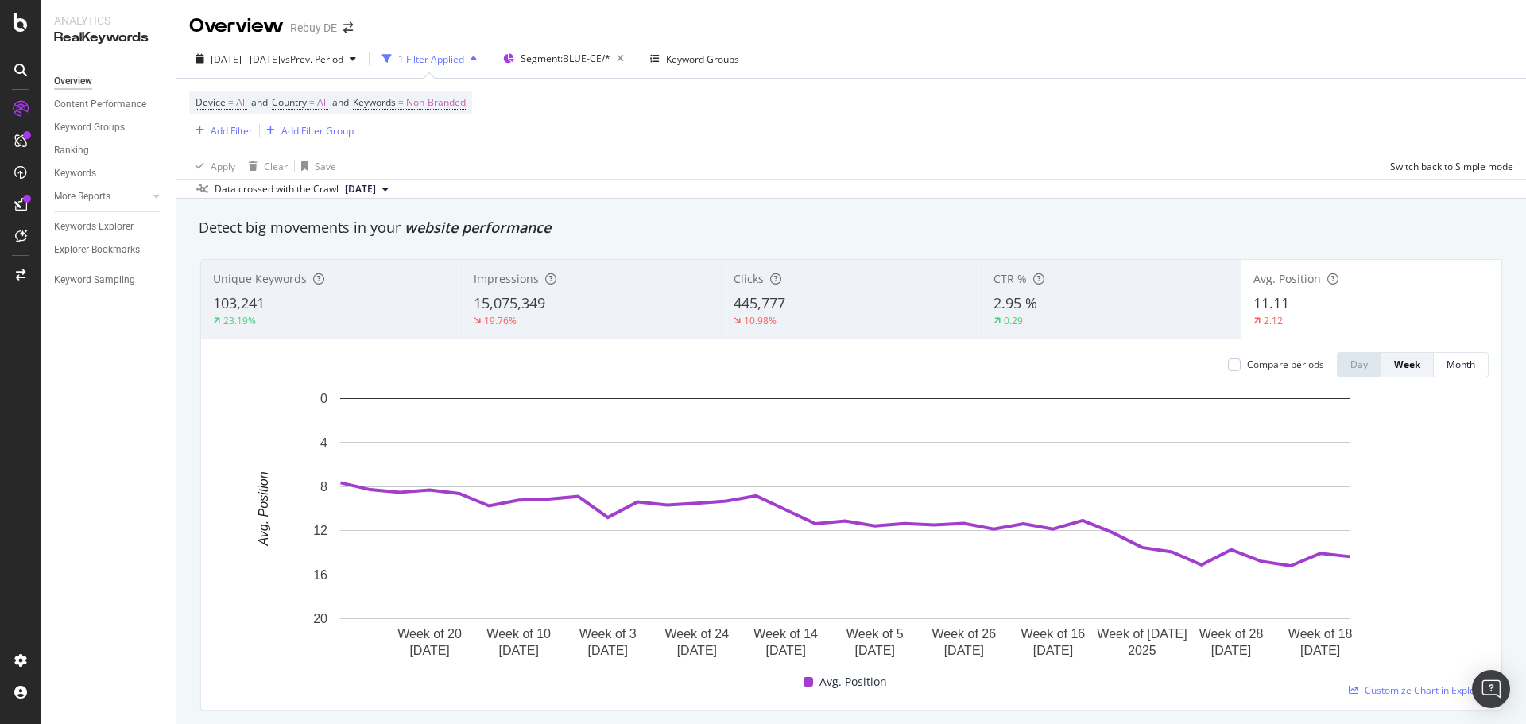
click at [777, 300] on span "445,777" at bounding box center [760, 302] width 52 height 19
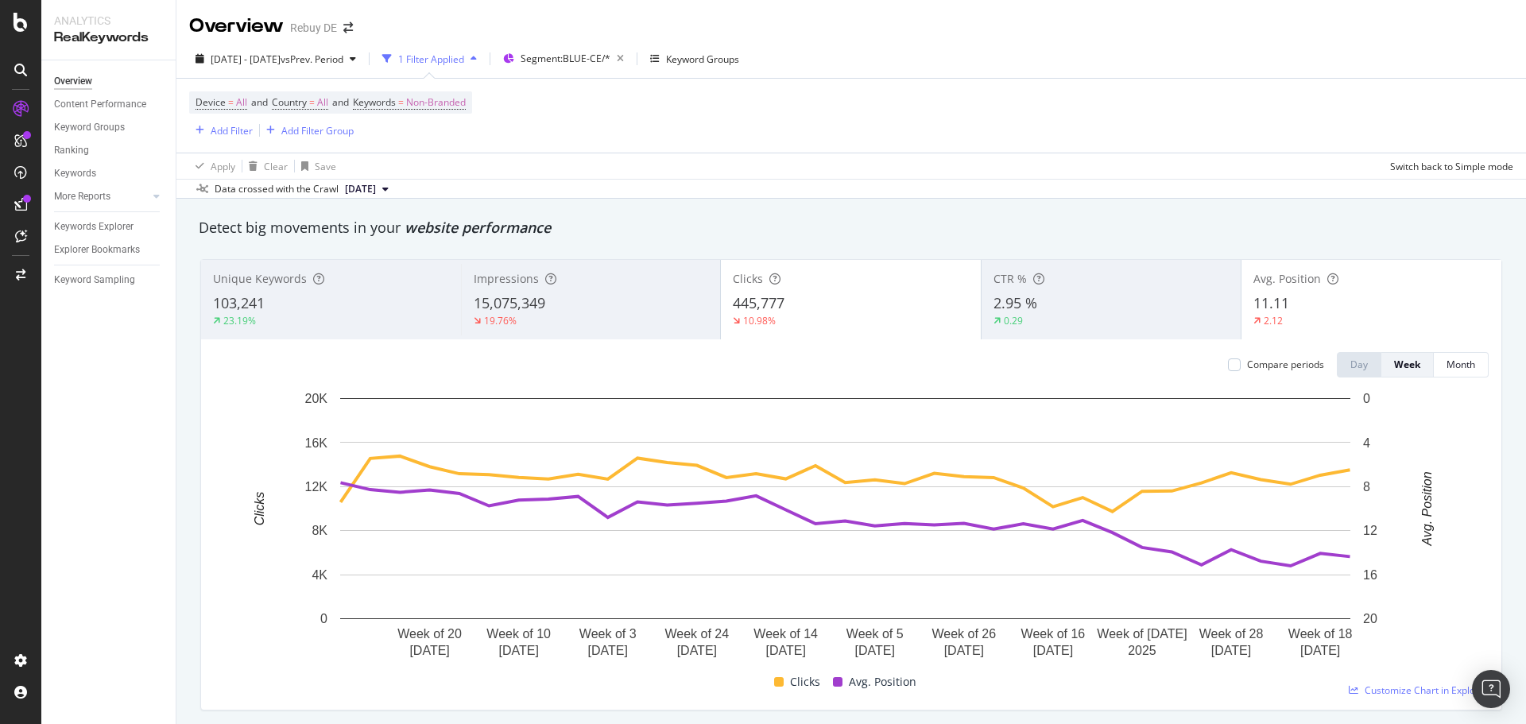
click at [1247, 369] on div "Compare periods" at bounding box center [1285, 365] width 77 height 14
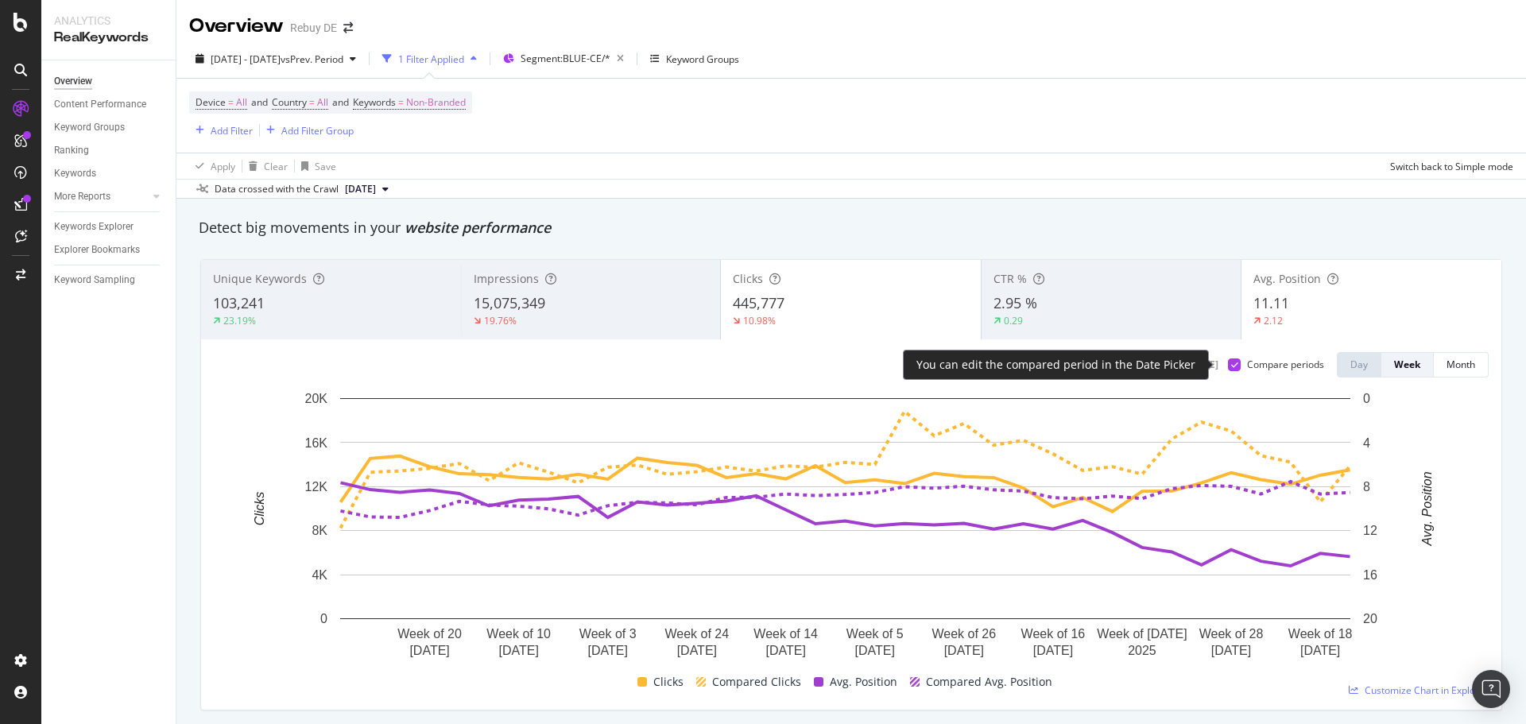
click at [1247, 369] on div "Compare periods" at bounding box center [1285, 365] width 77 height 14
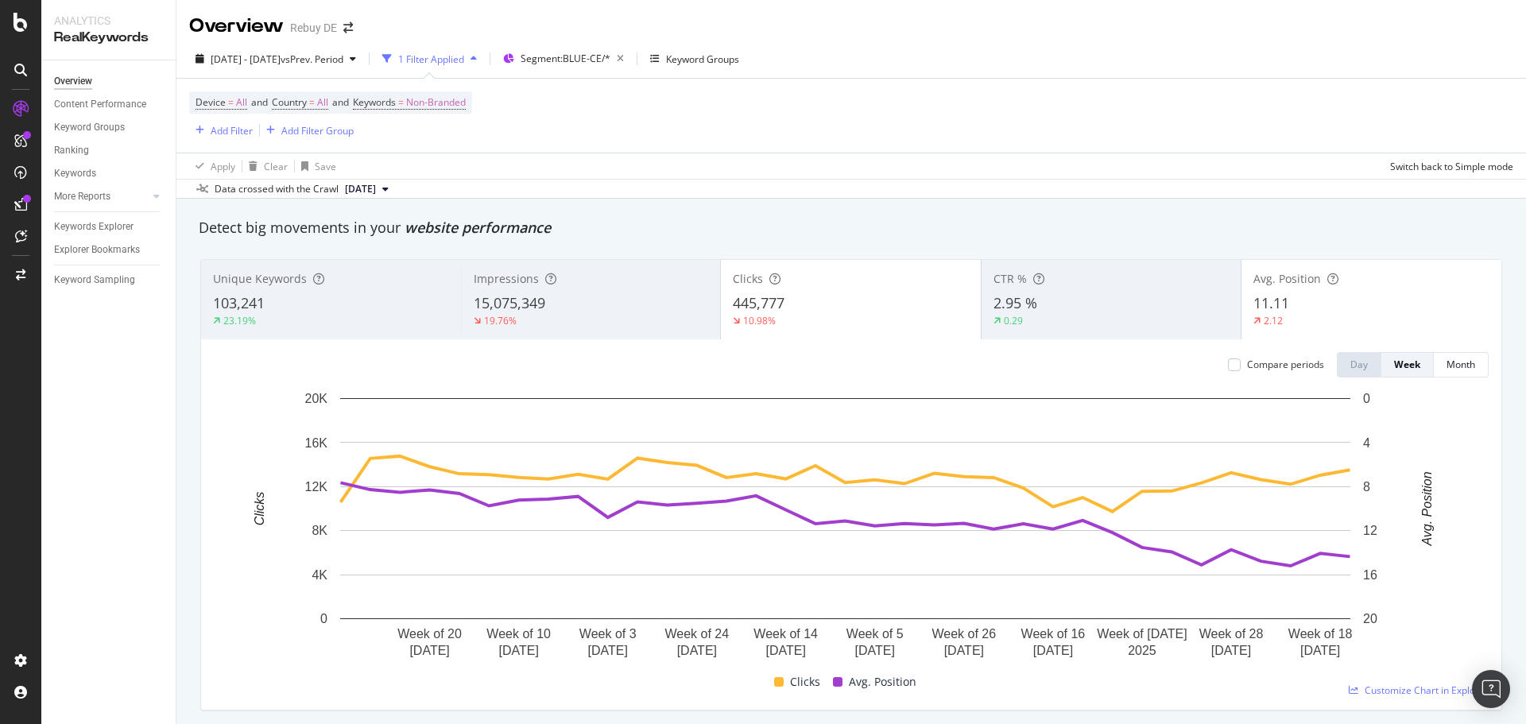
click at [1263, 291] on div "Avg. Position 11.11 2.12" at bounding box center [1371, 300] width 260 height 72
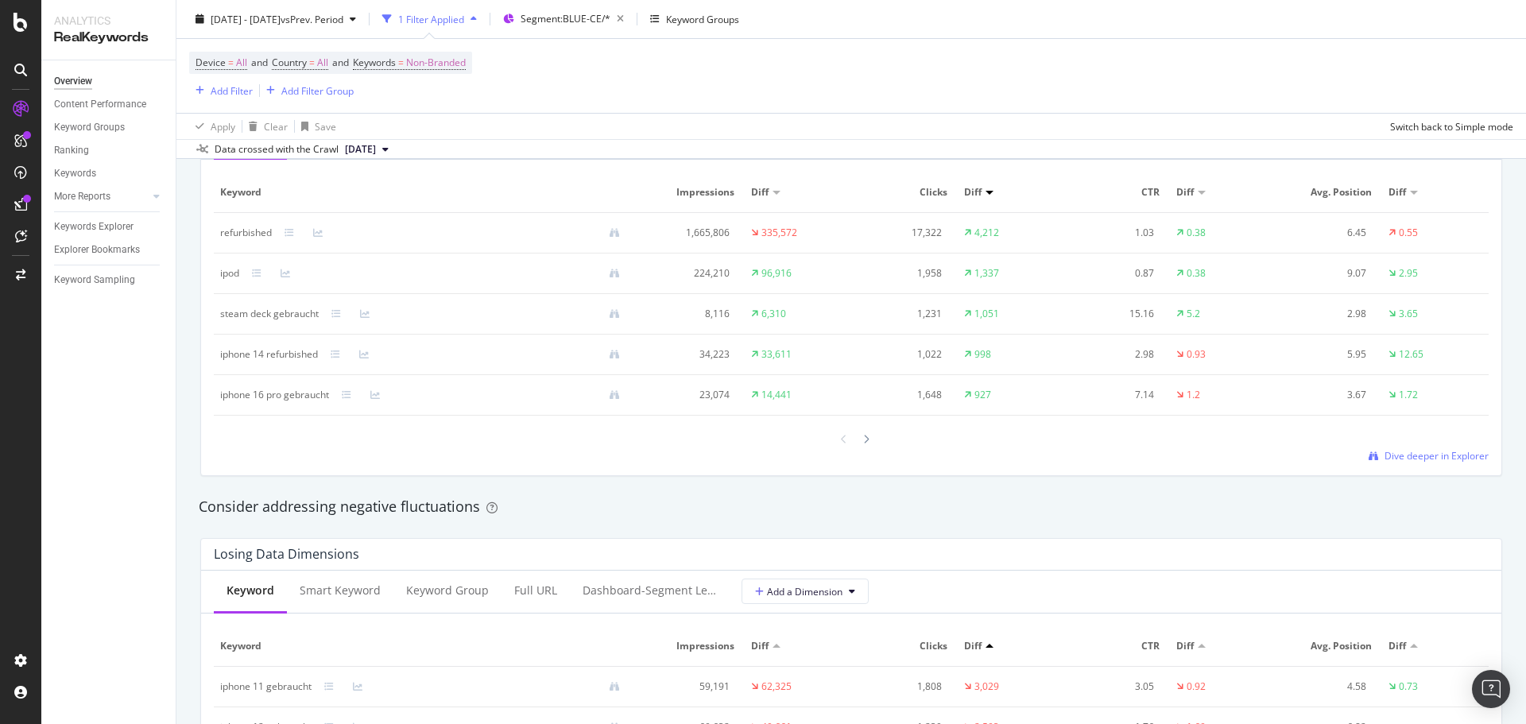
scroll to position [1748, 0]
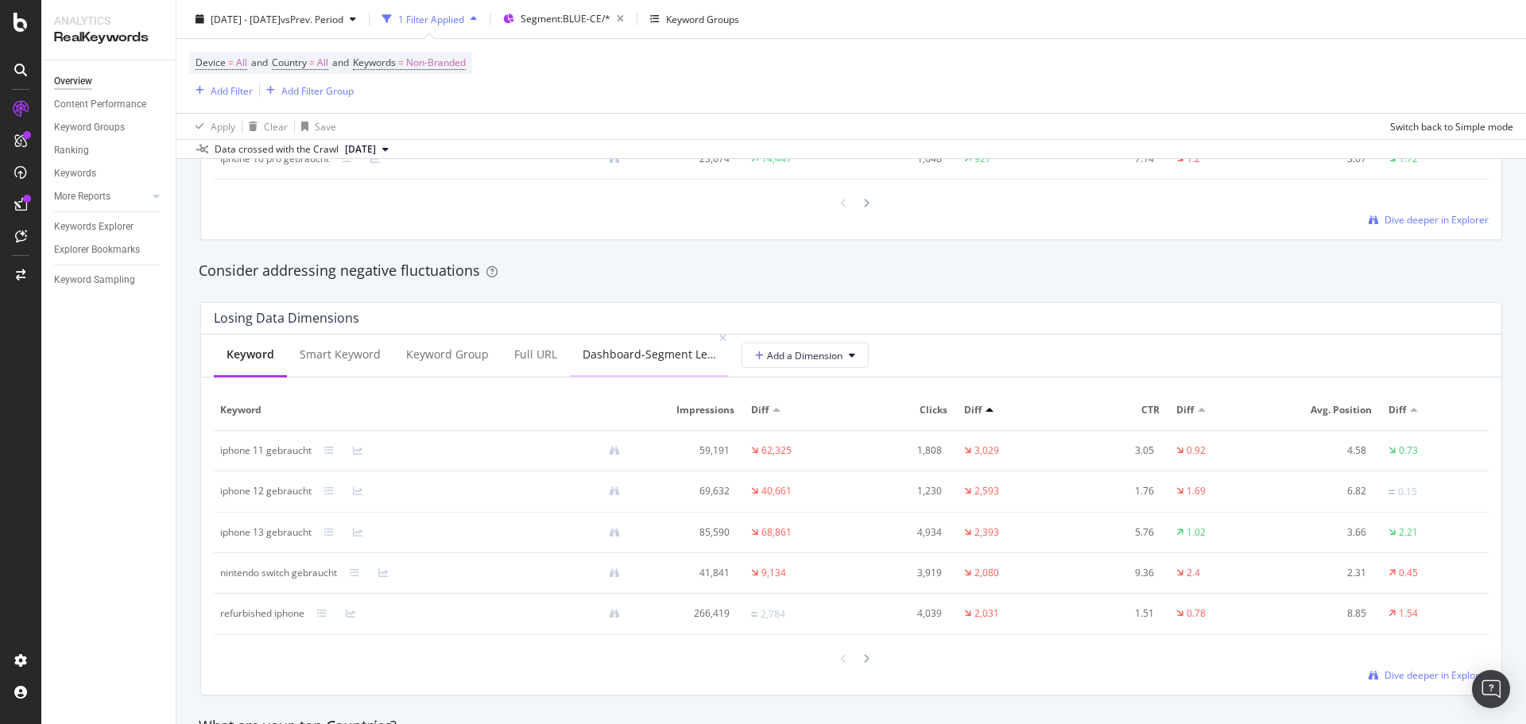
click at [660, 358] on div "Dashboard-Segment Level 1" at bounding box center [650, 355] width 134 height 16
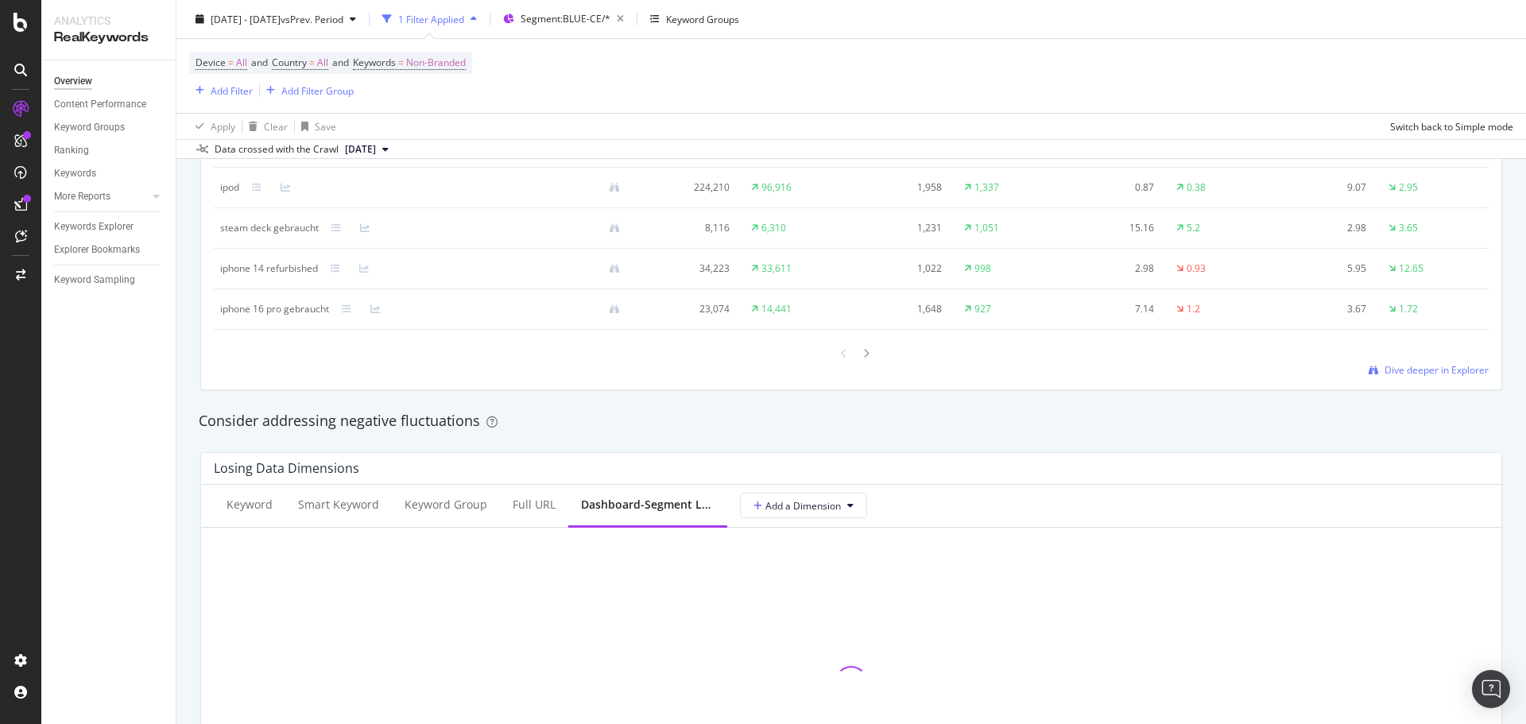
scroll to position [1431, 0]
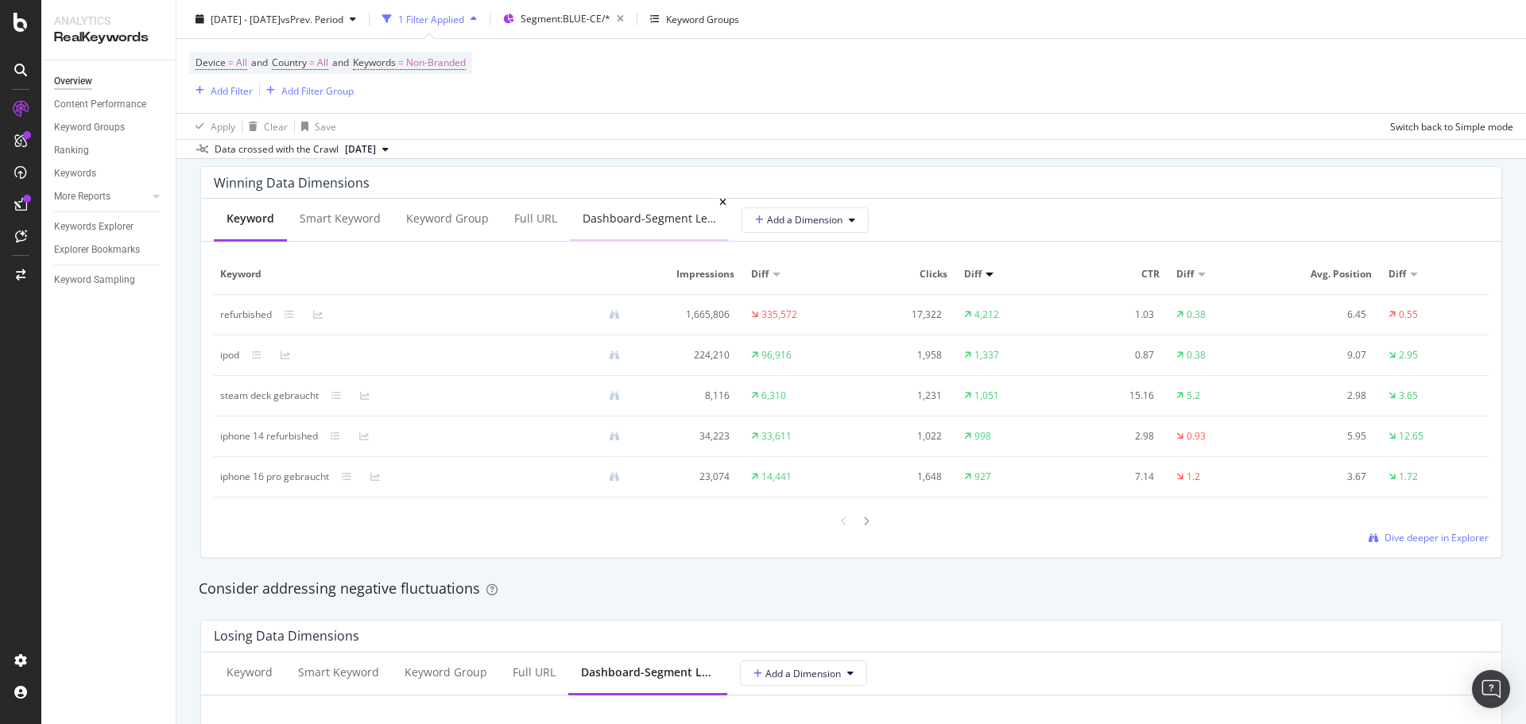
click at [648, 223] on div "Dashboard-Segment Level 1" at bounding box center [650, 219] width 134 height 16
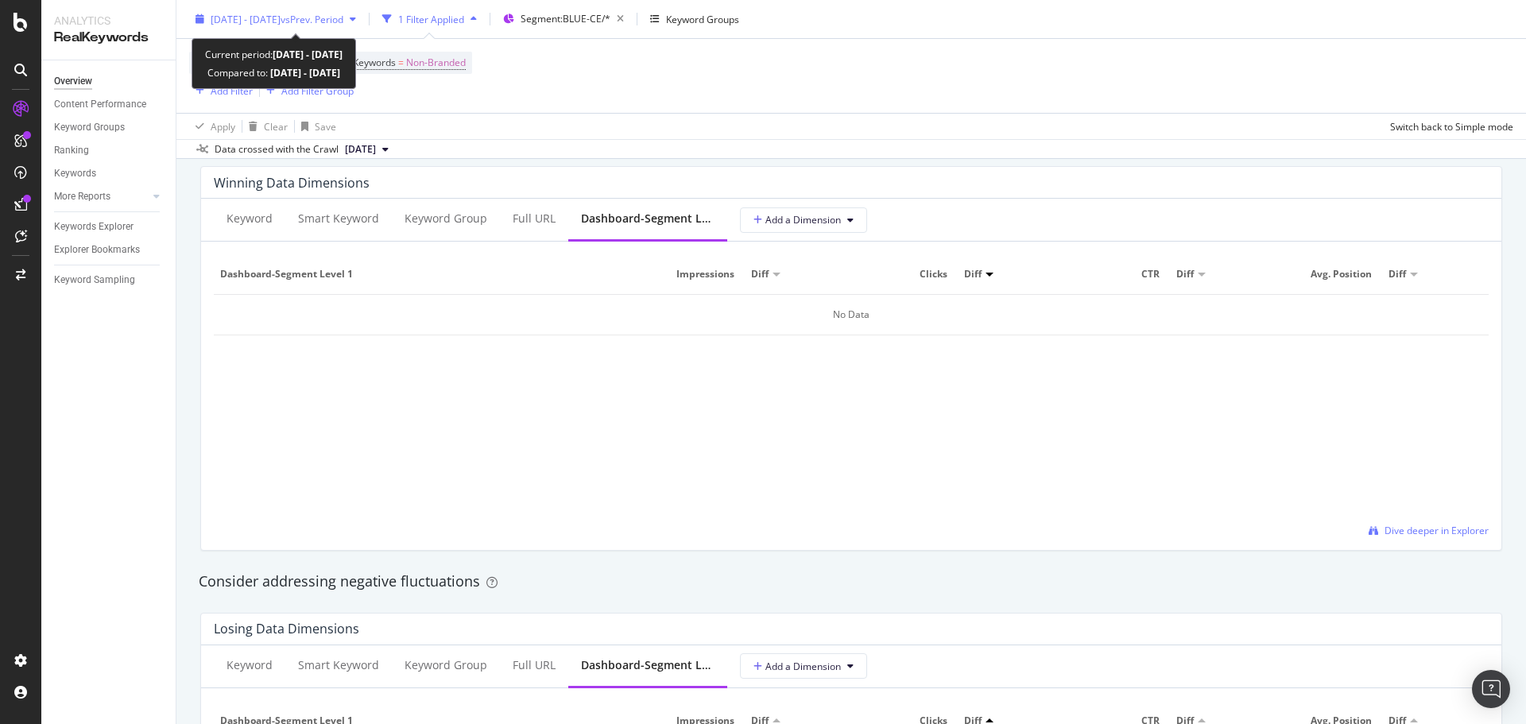
click at [281, 14] on span "[DATE] - [DATE]" at bounding box center [246, 19] width 70 height 14
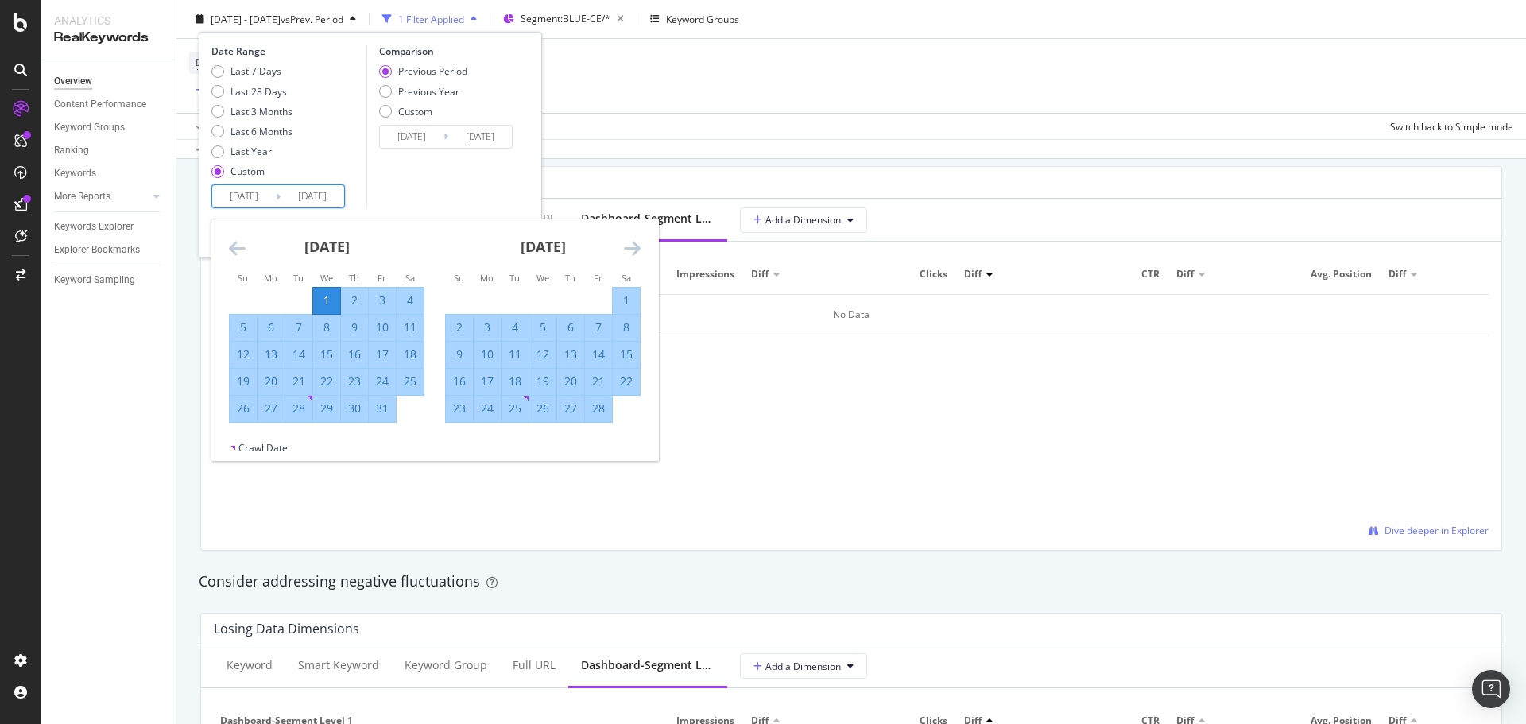
click at [239, 192] on input "[DATE]" at bounding box center [244, 196] width 64 height 22
click at [626, 246] on icon "Move forward to switch to the next month." at bounding box center [632, 247] width 17 height 19
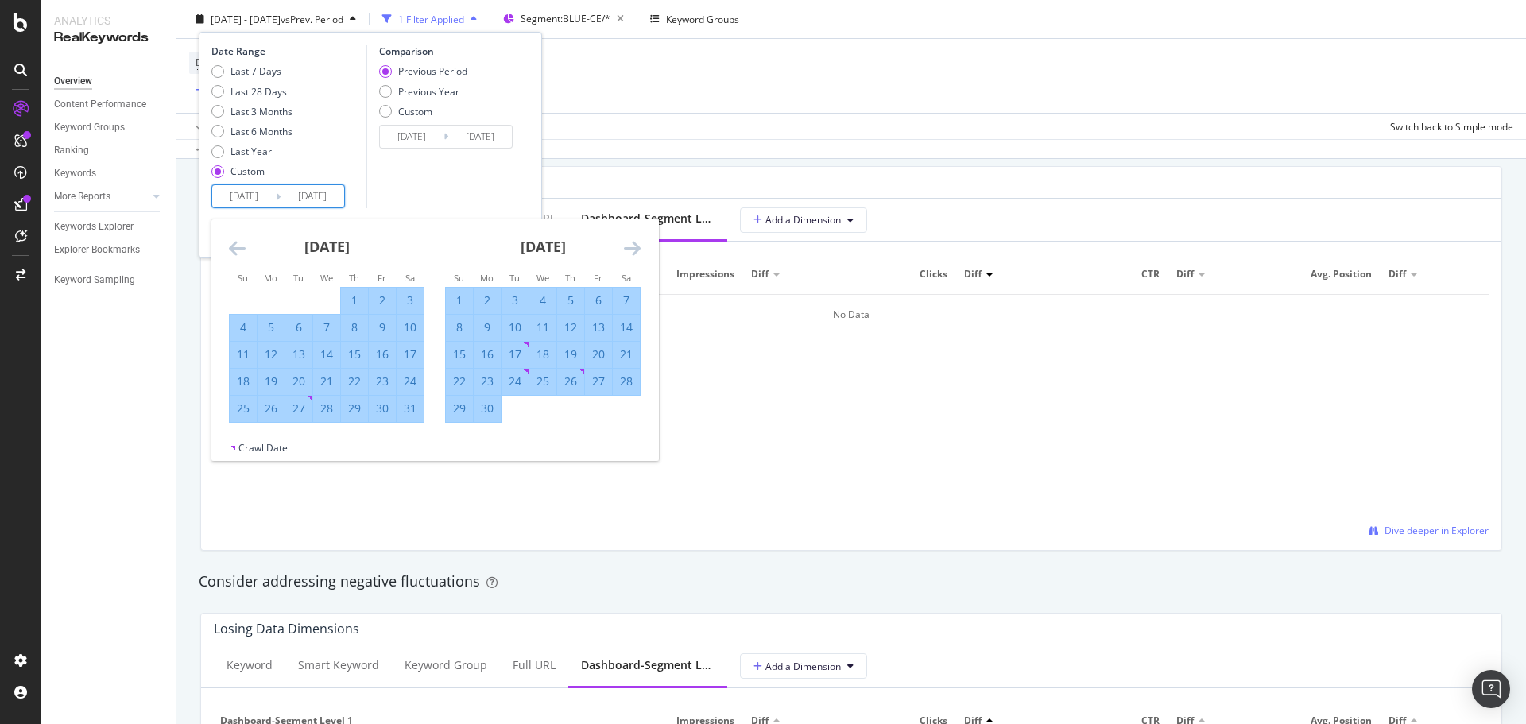
click at [626, 246] on icon "Move forward to switch to the next month." at bounding box center [632, 247] width 17 height 19
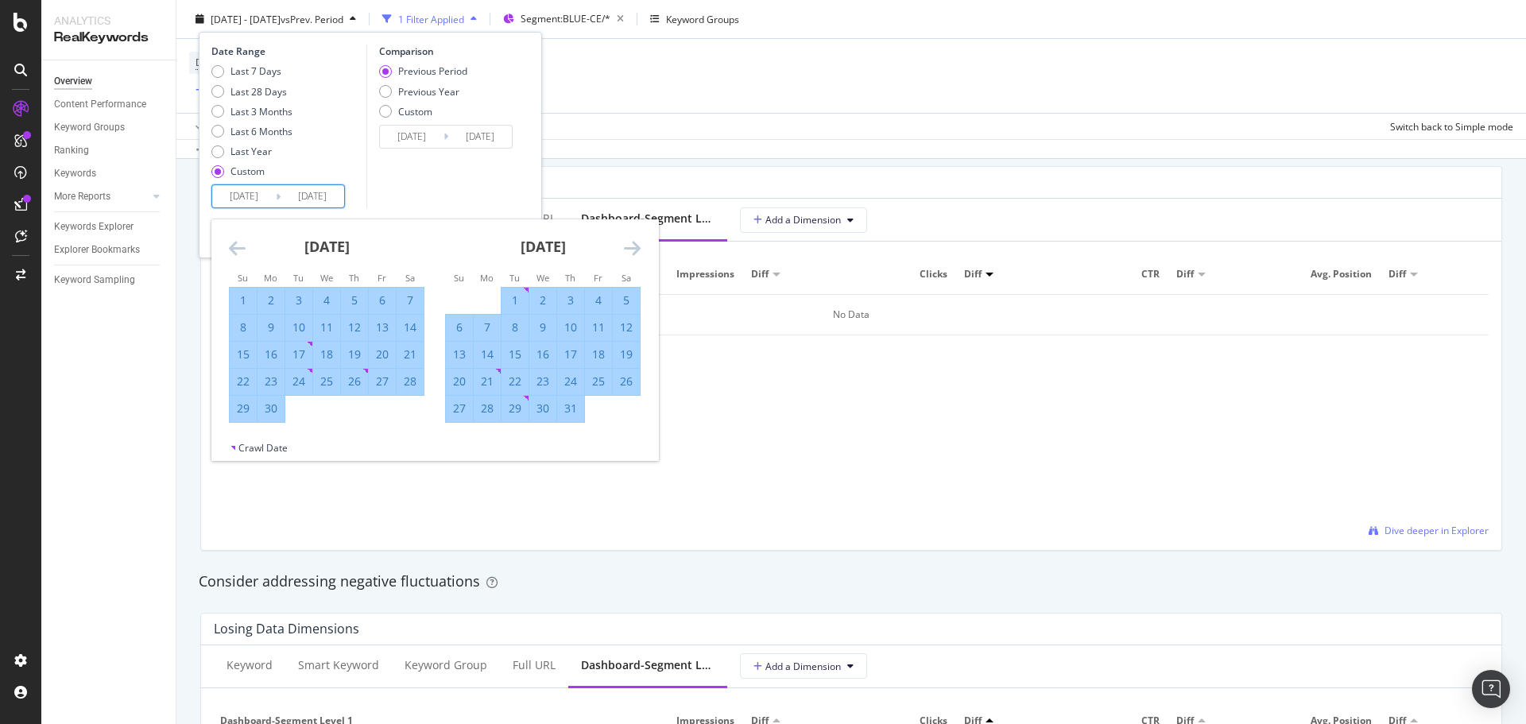
drag, startPoint x: 517, startPoint y: 294, endPoint x: 601, endPoint y: 266, distance: 88.0
click at [520, 293] on div "1" at bounding box center [515, 300] width 27 height 16
type input "[DATE]"
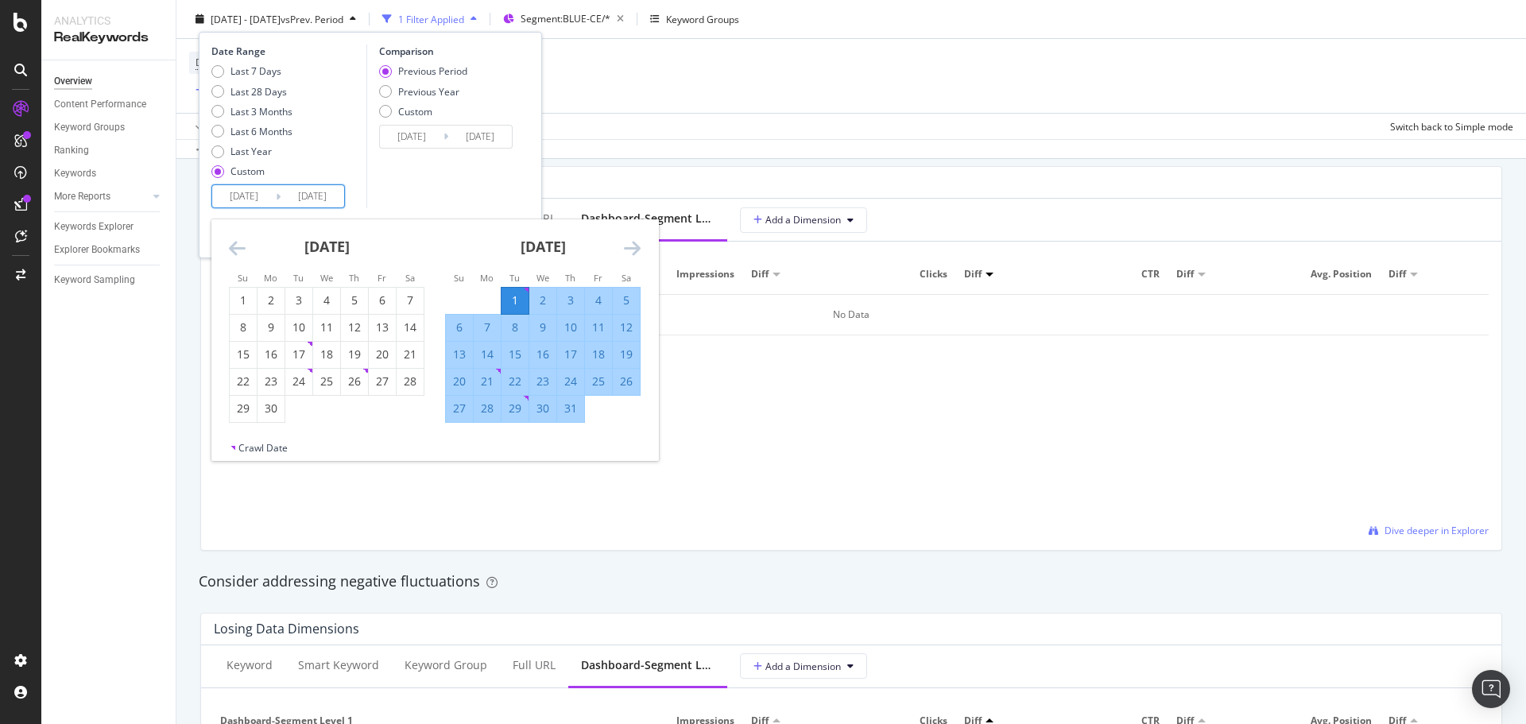
click at [629, 243] on icon "Move forward to switch to the next month." at bounding box center [632, 247] width 17 height 19
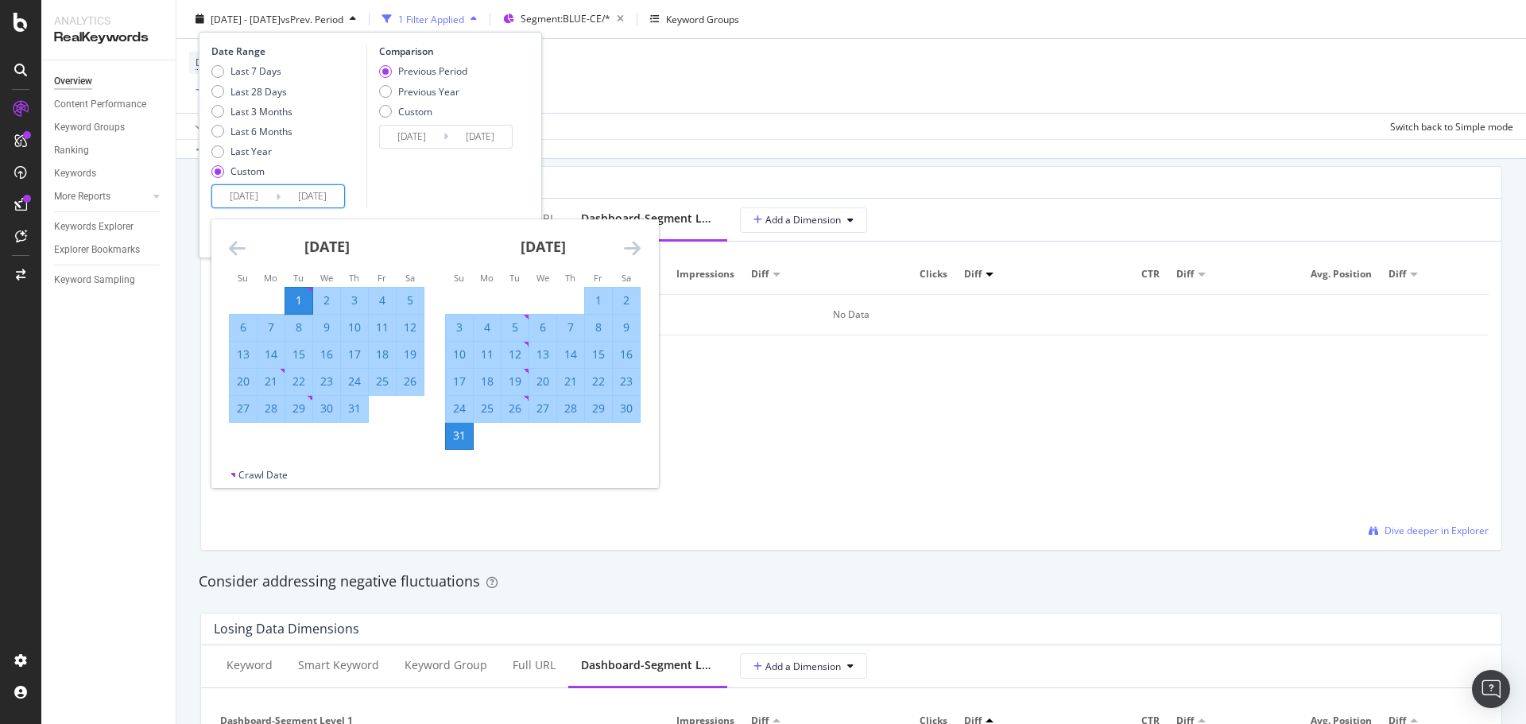
click at [455, 430] on div "31" at bounding box center [459, 436] width 27 height 16
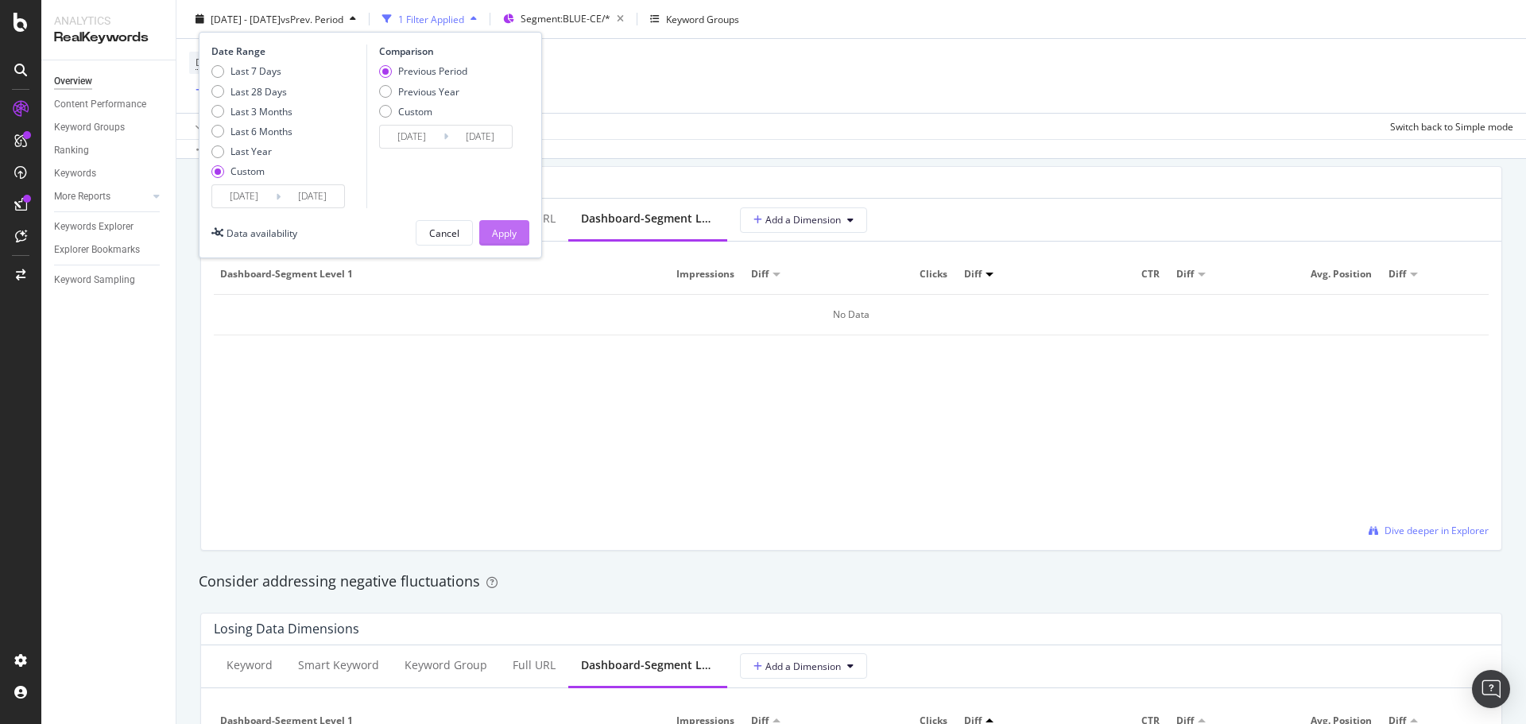
click at [505, 227] on div "Apply" at bounding box center [504, 233] width 25 height 14
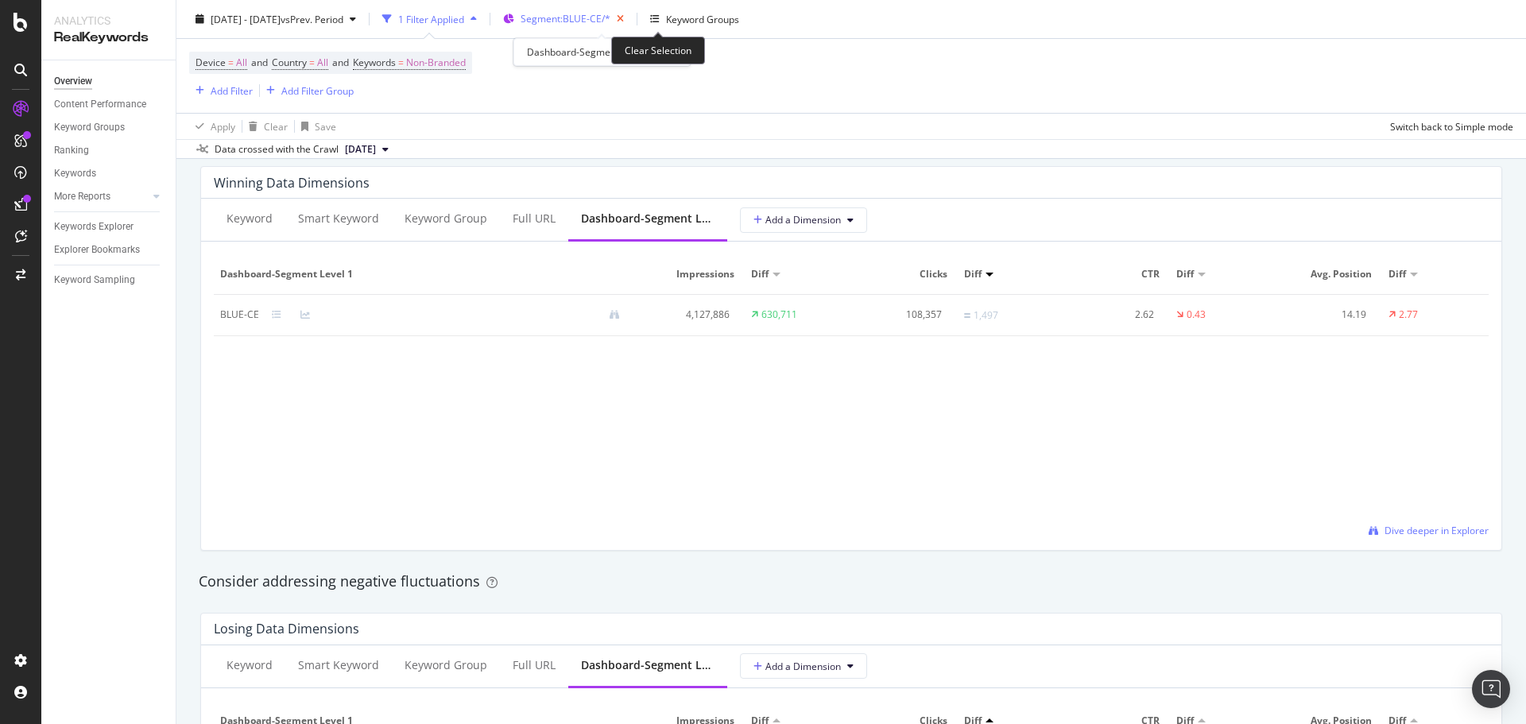
click at [630, 18] on icon "button" at bounding box center [620, 19] width 20 height 22
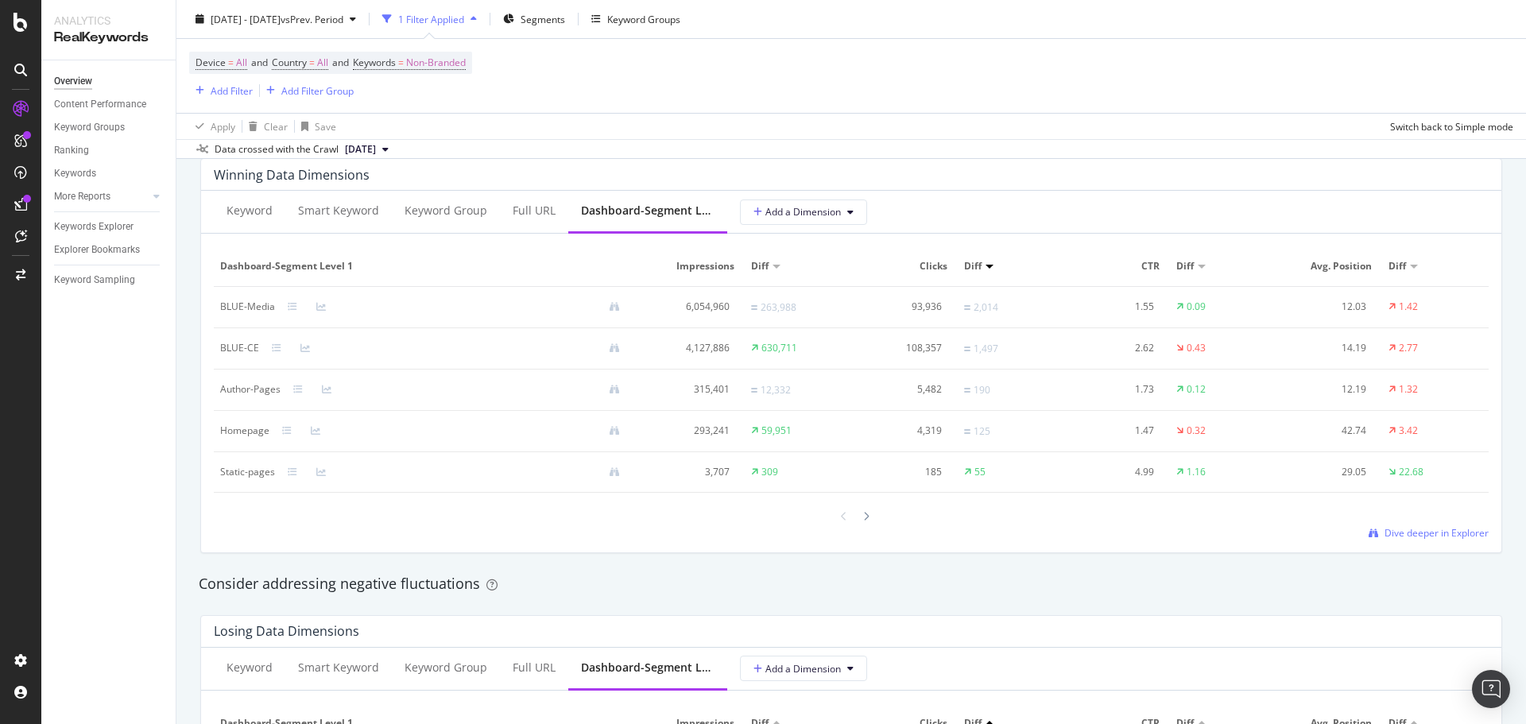
scroll to position [1431, 0]
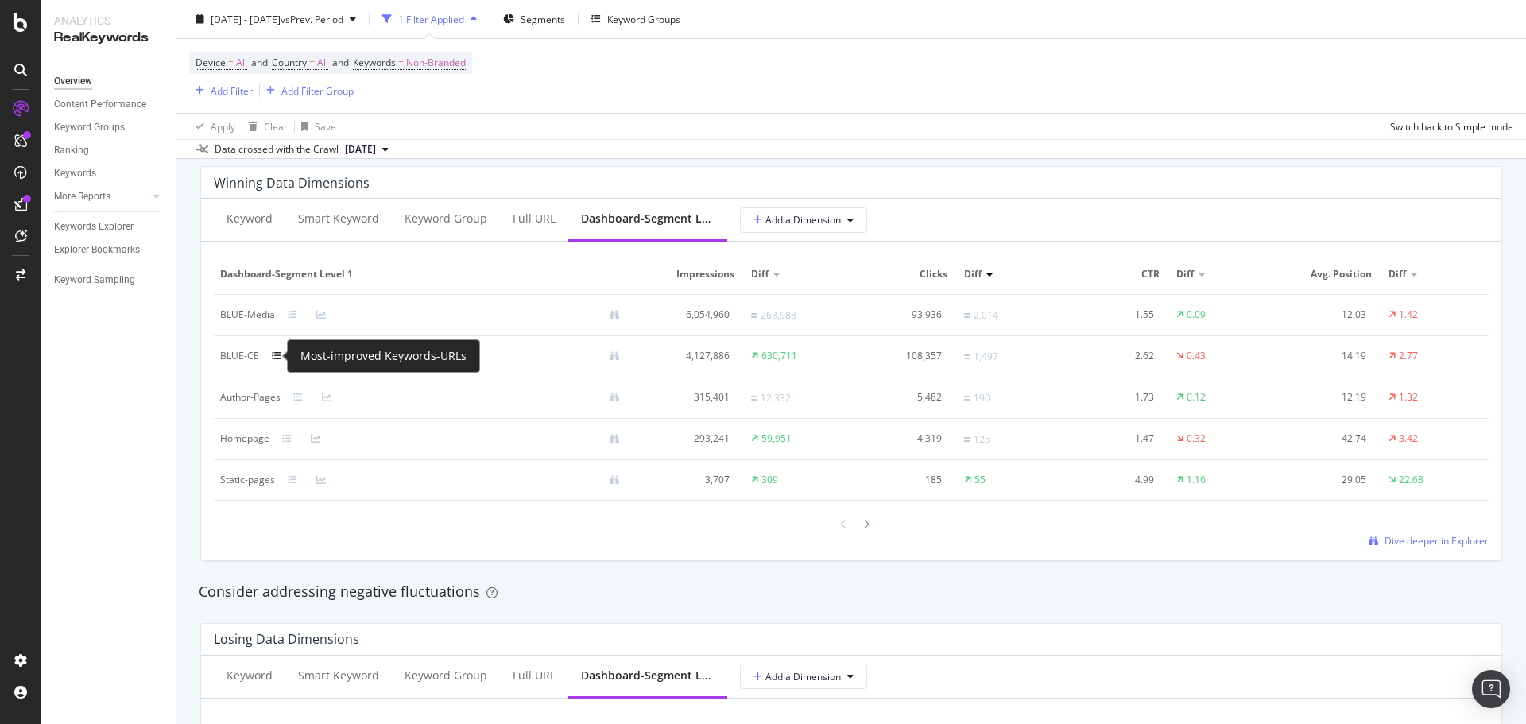
click at [274, 359] on icon at bounding box center [277, 356] width 10 height 10
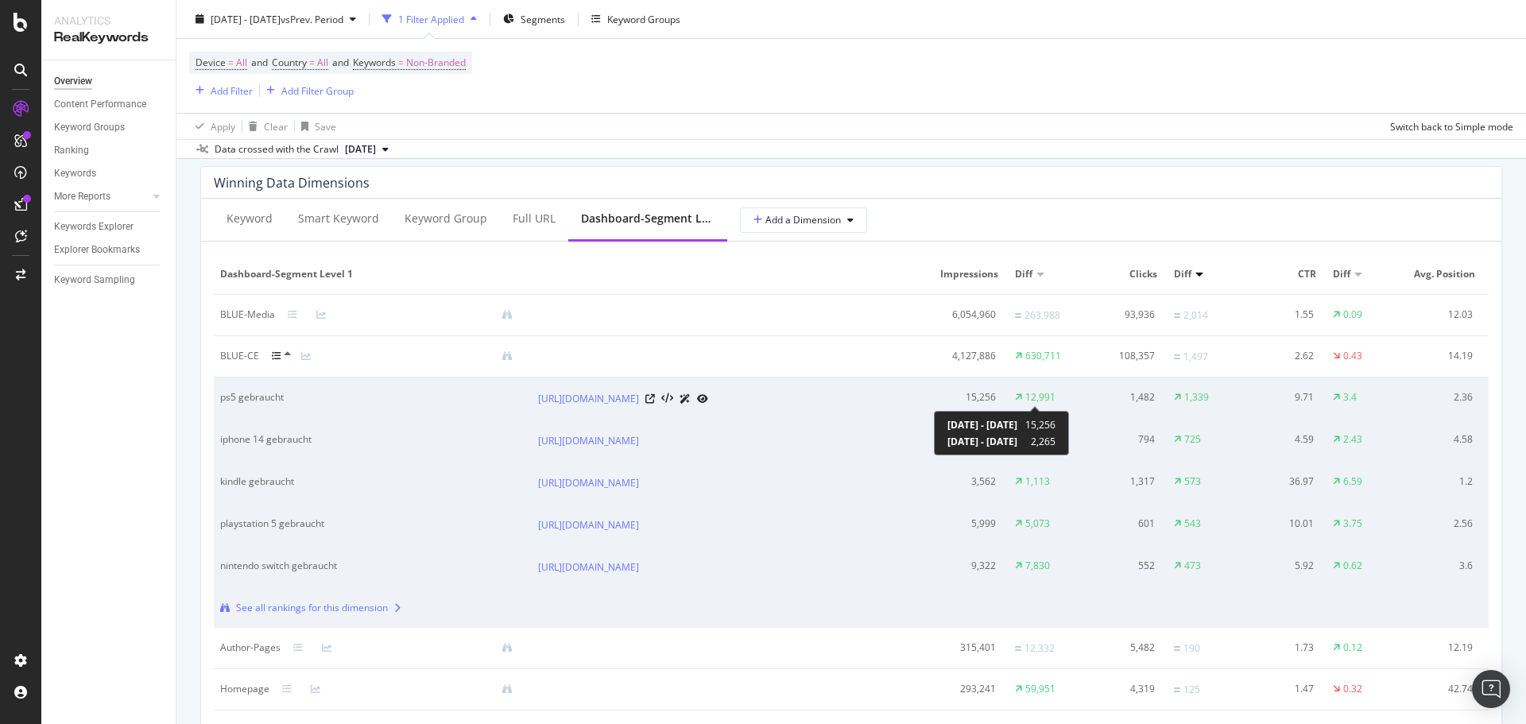
click at [1031, 396] on div "12,991" at bounding box center [1040, 397] width 30 height 14
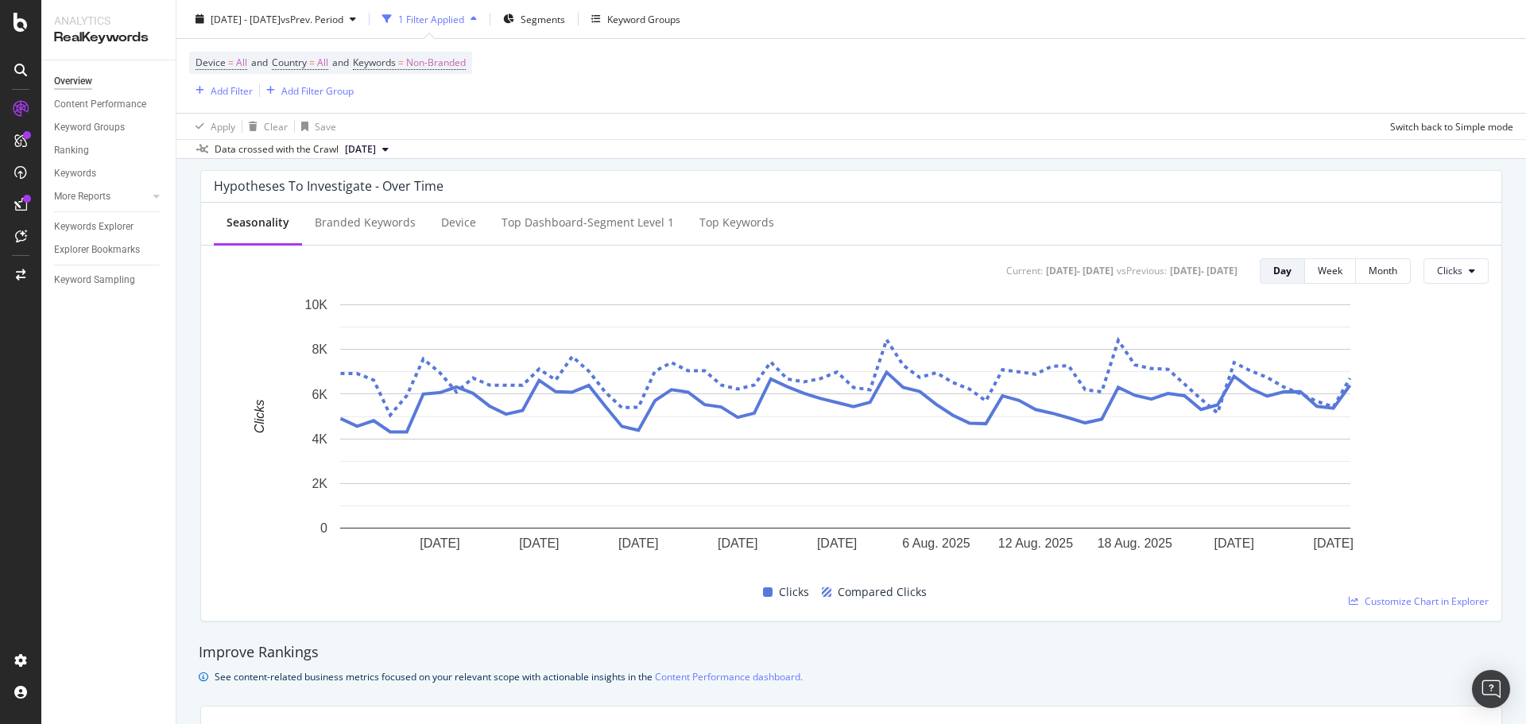
scroll to position [318, 0]
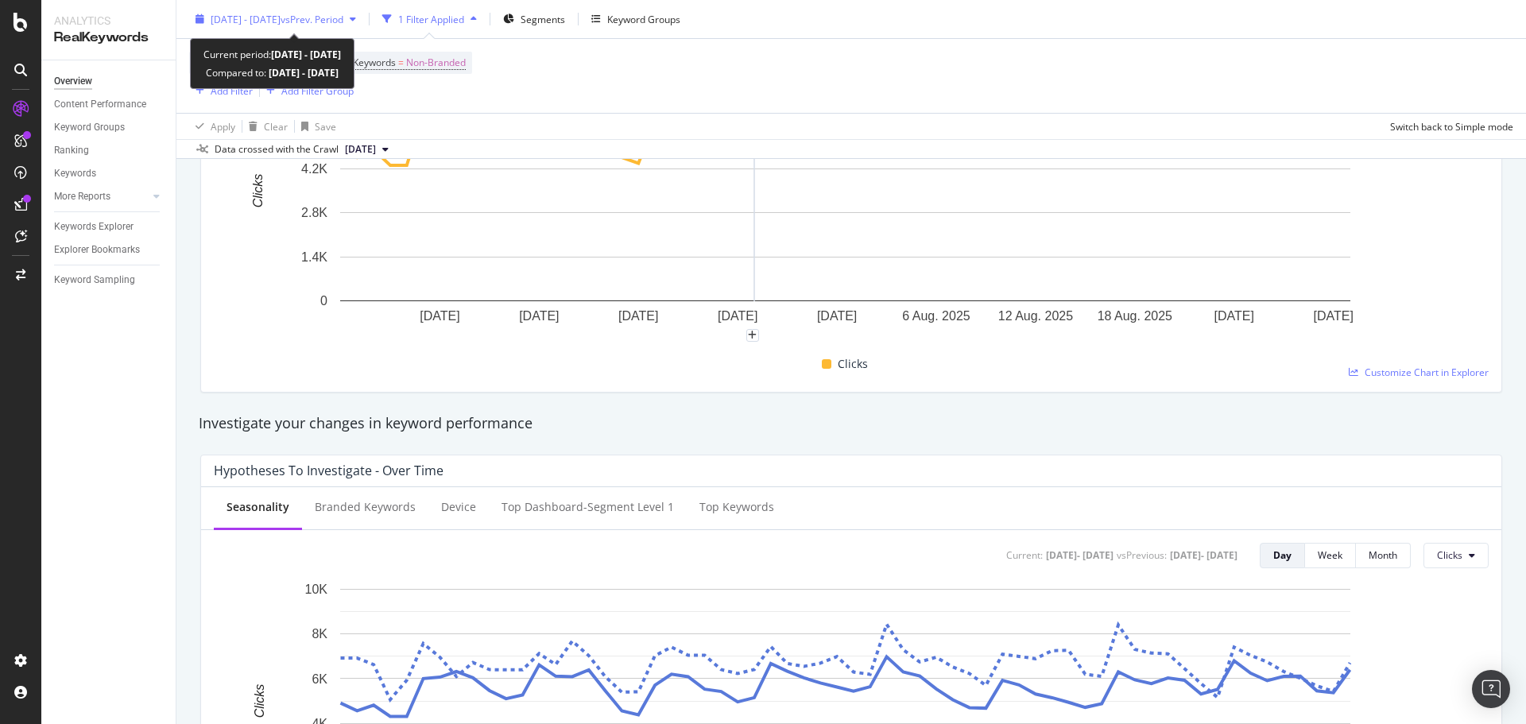
click at [352, 29] on div "[DATE] - [DATE] vs Prev. Period" at bounding box center [275, 19] width 173 height 24
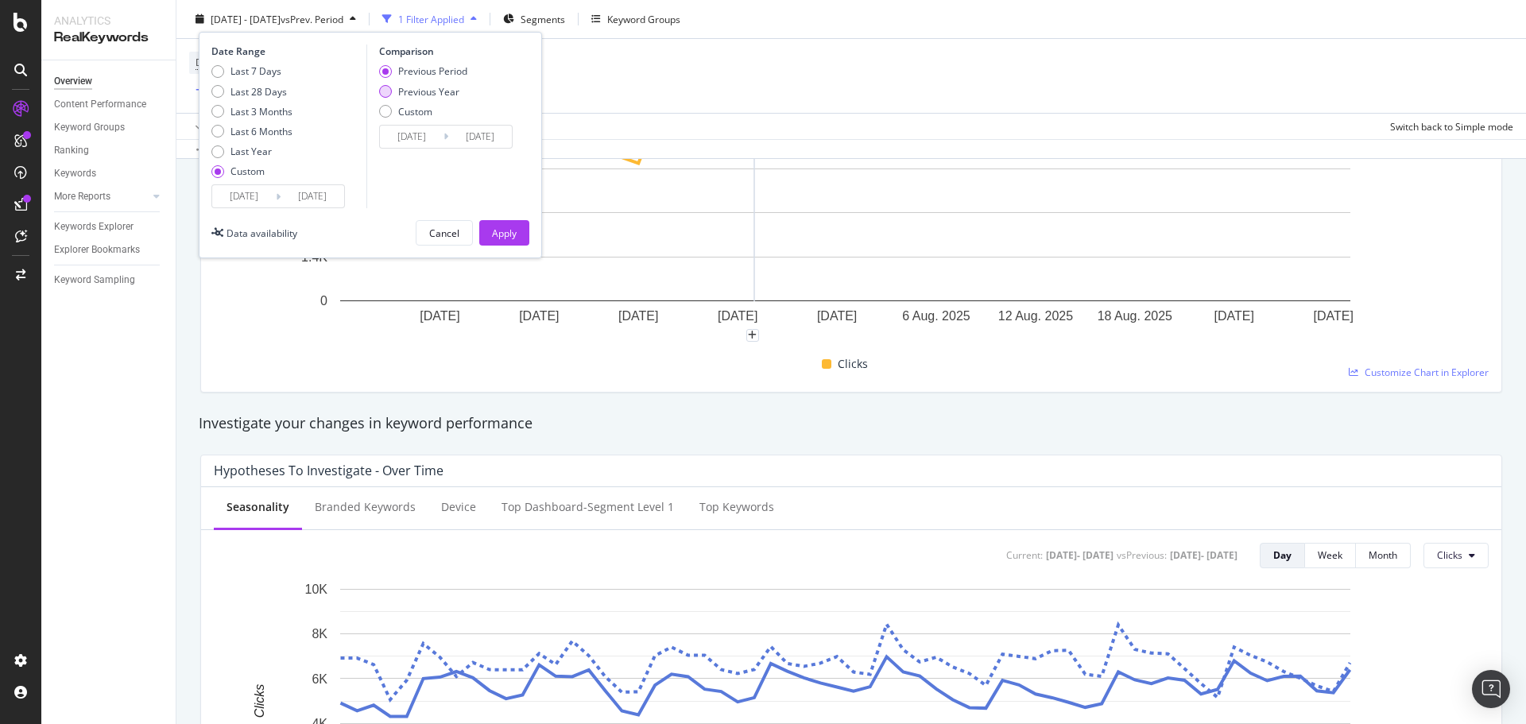
click at [389, 84] on div "Previous Period Previous Year Custom" at bounding box center [423, 94] width 88 height 60
click at [421, 79] on div "Previous Period Previous Year Custom" at bounding box center [423, 94] width 88 height 60
click at [415, 91] on div "Previous Year" at bounding box center [428, 91] width 61 height 14
type input "[DATE]"
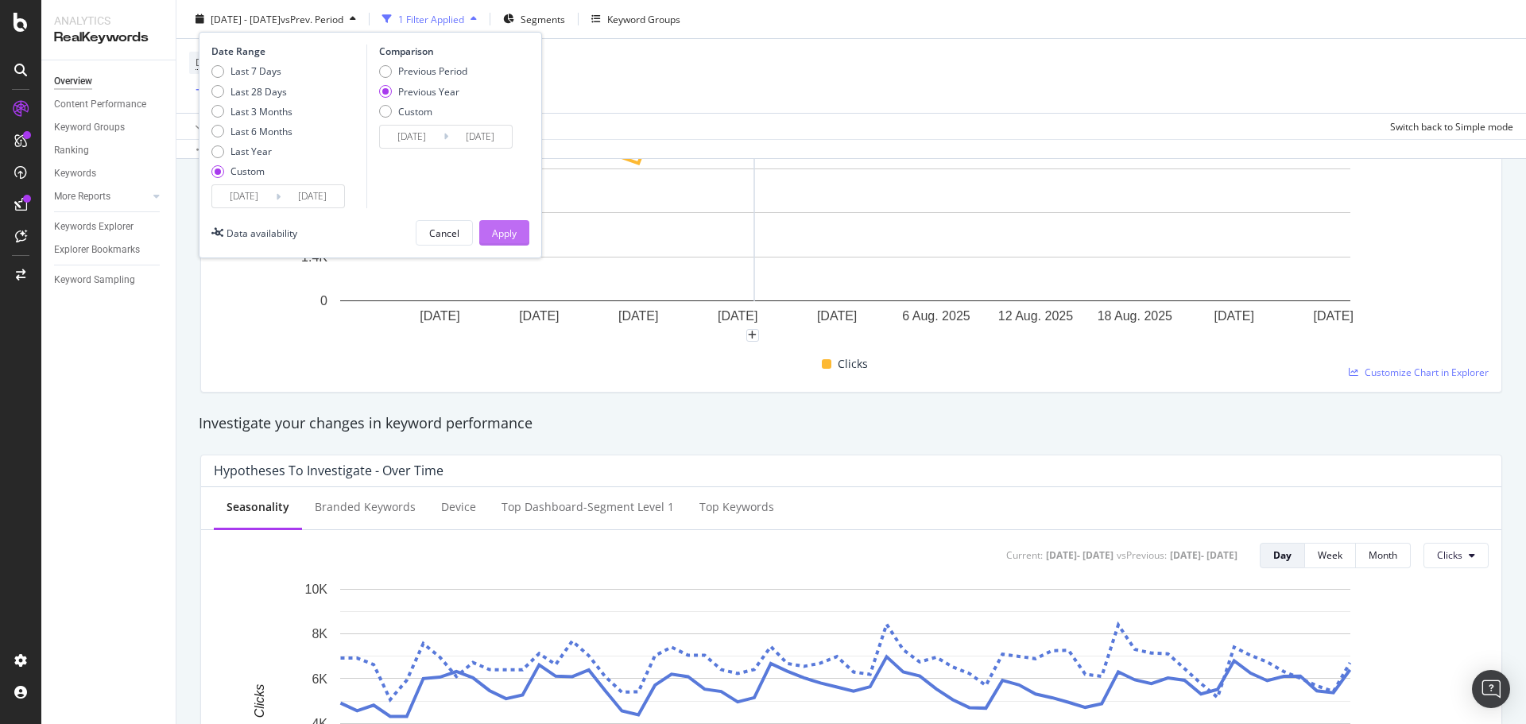
click at [510, 222] on div "Apply" at bounding box center [504, 233] width 25 height 24
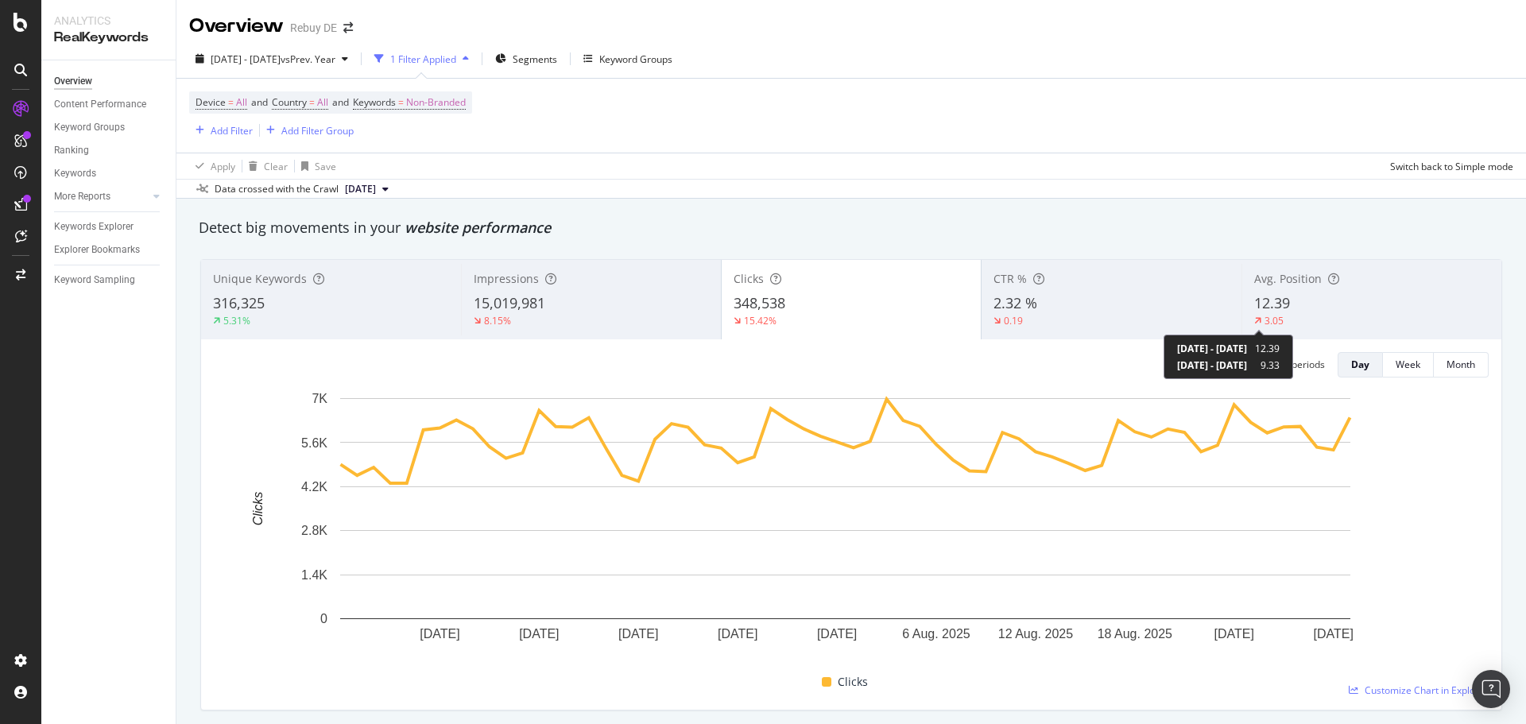
click at [1264, 319] on div "3.05" at bounding box center [1273, 321] width 19 height 14
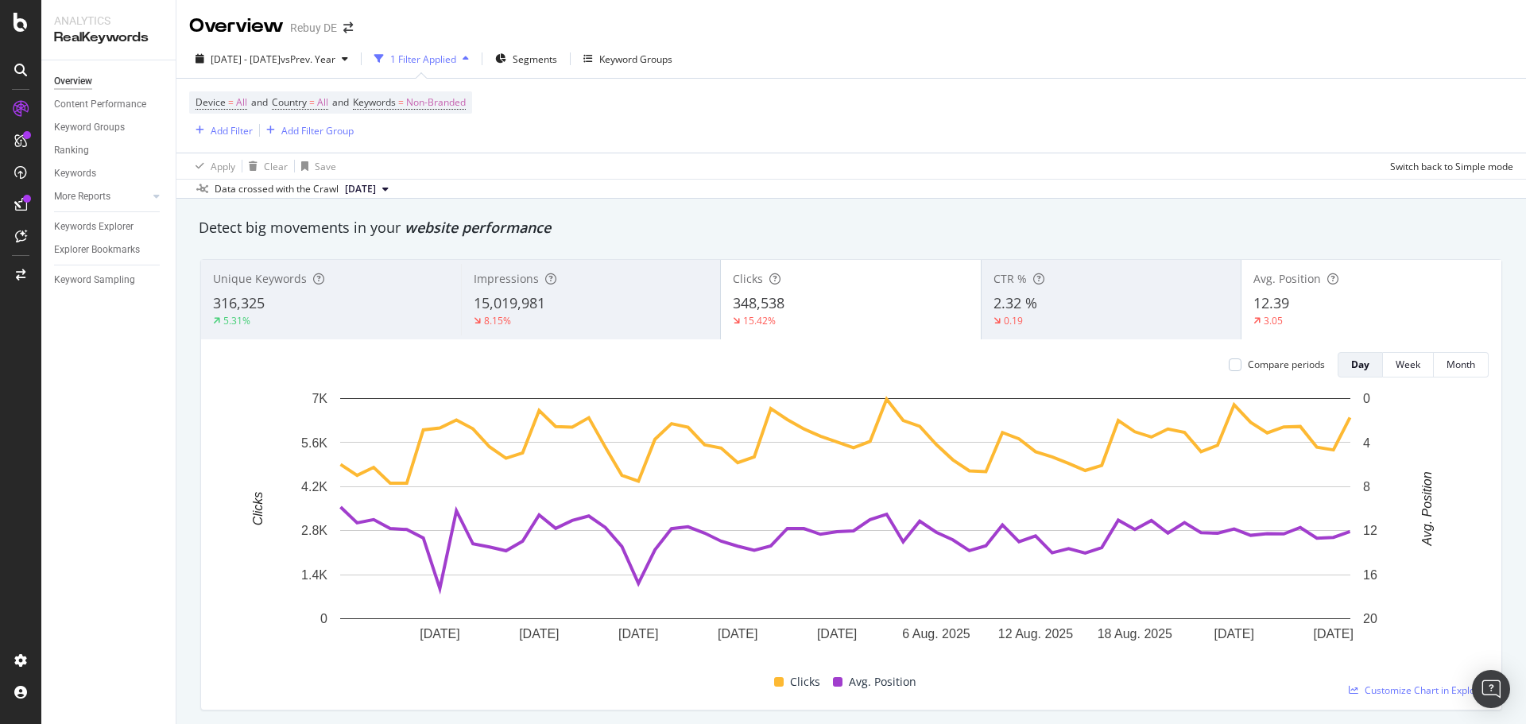
click at [1272, 308] on span "12.39" at bounding box center [1271, 302] width 36 height 19
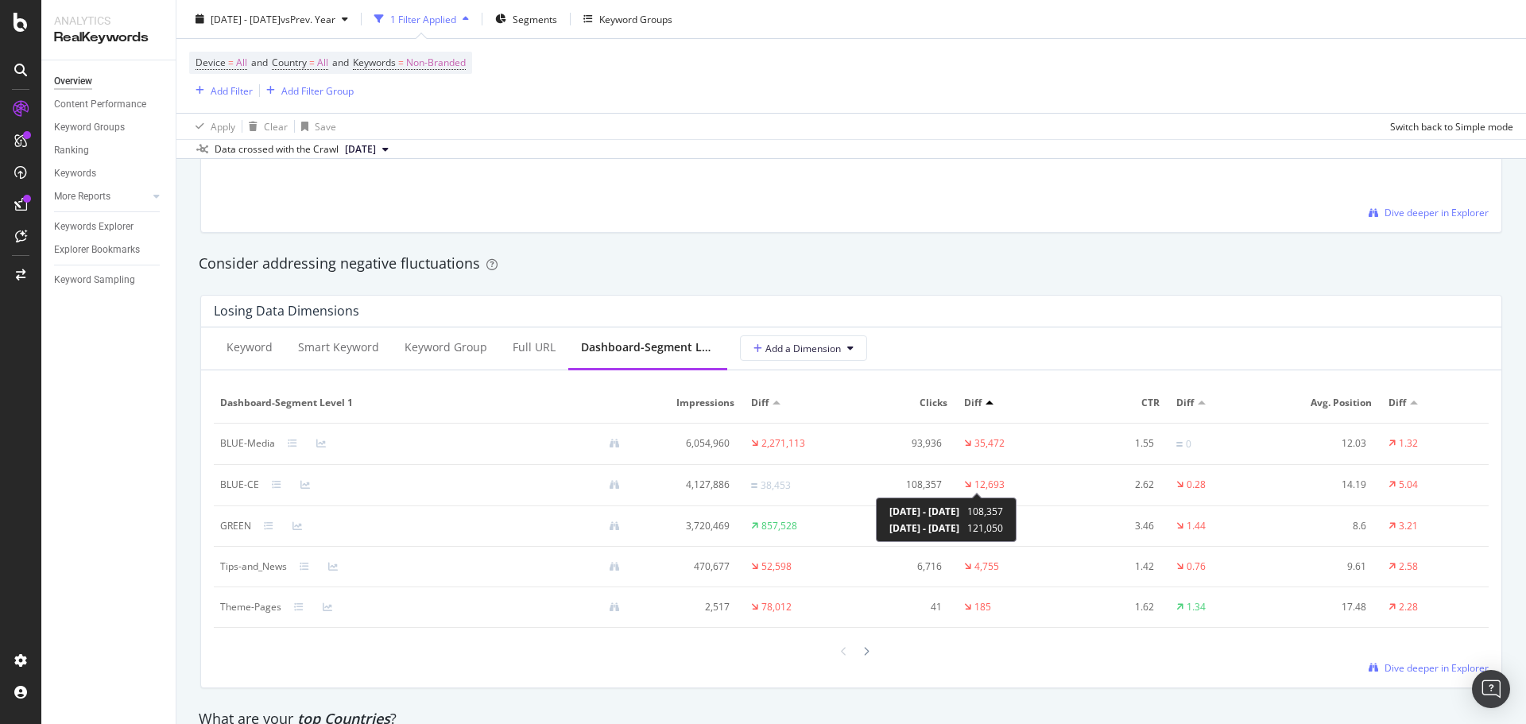
scroll to position [1828, 0]
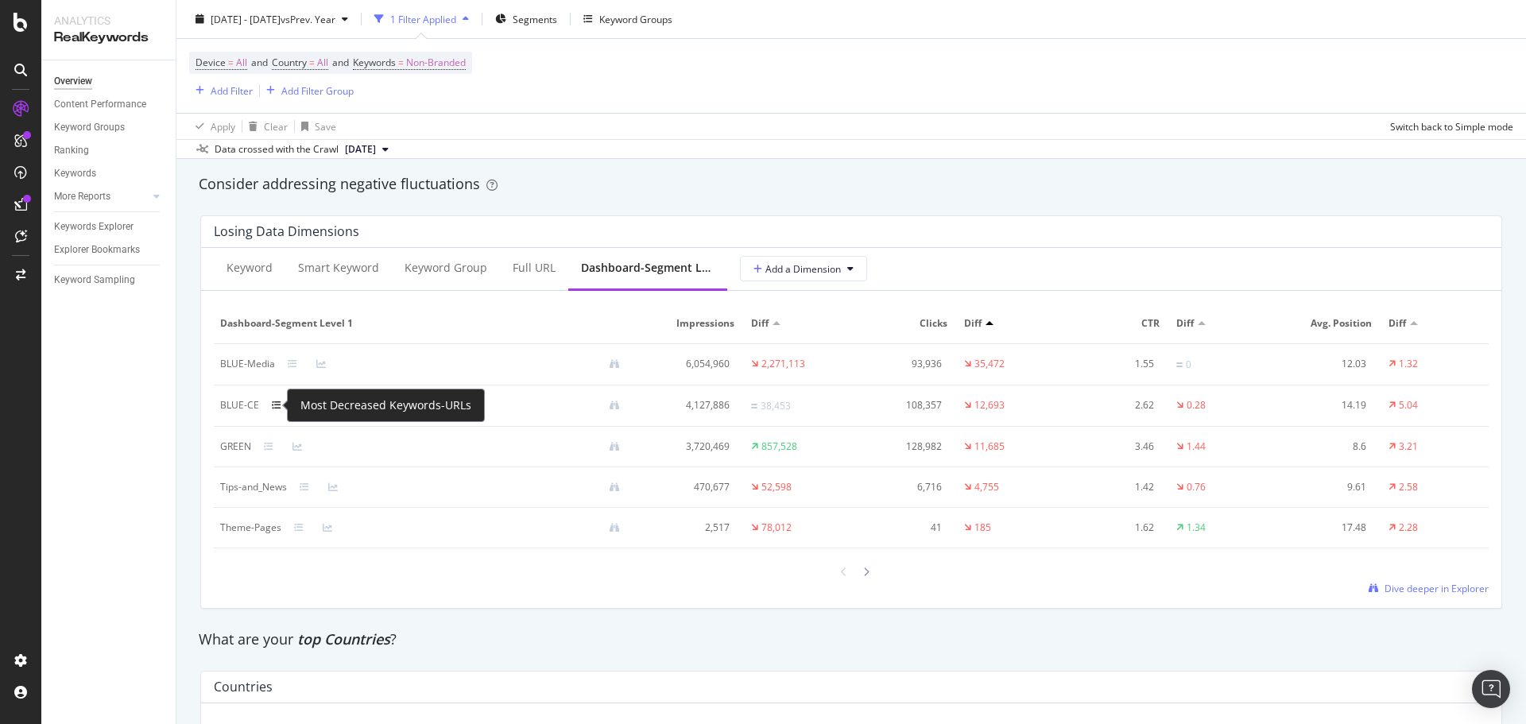
click at [272, 404] on icon at bounding box center [277, 406] width 10 height 10
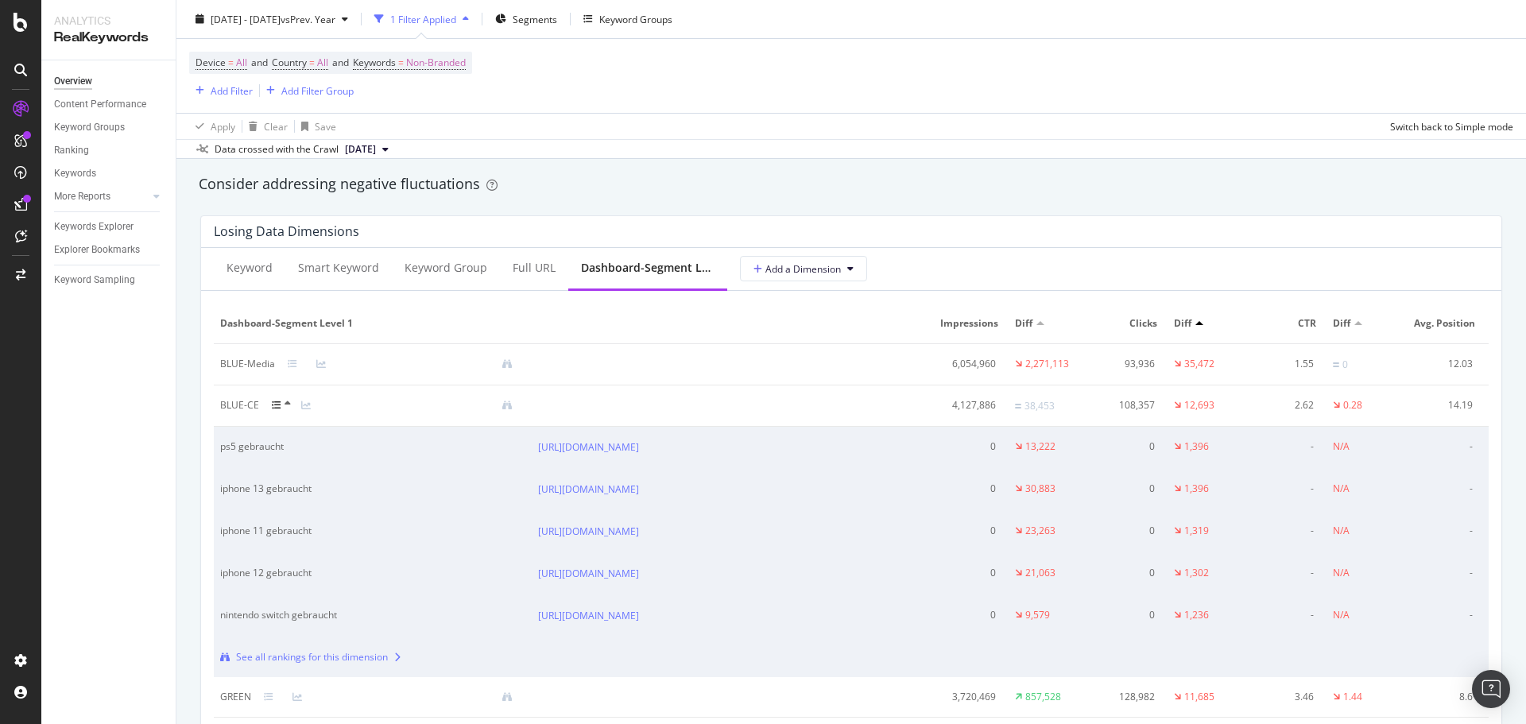
click at [285, 404] on icon at bounding box center [288, 404] width 6 height 10
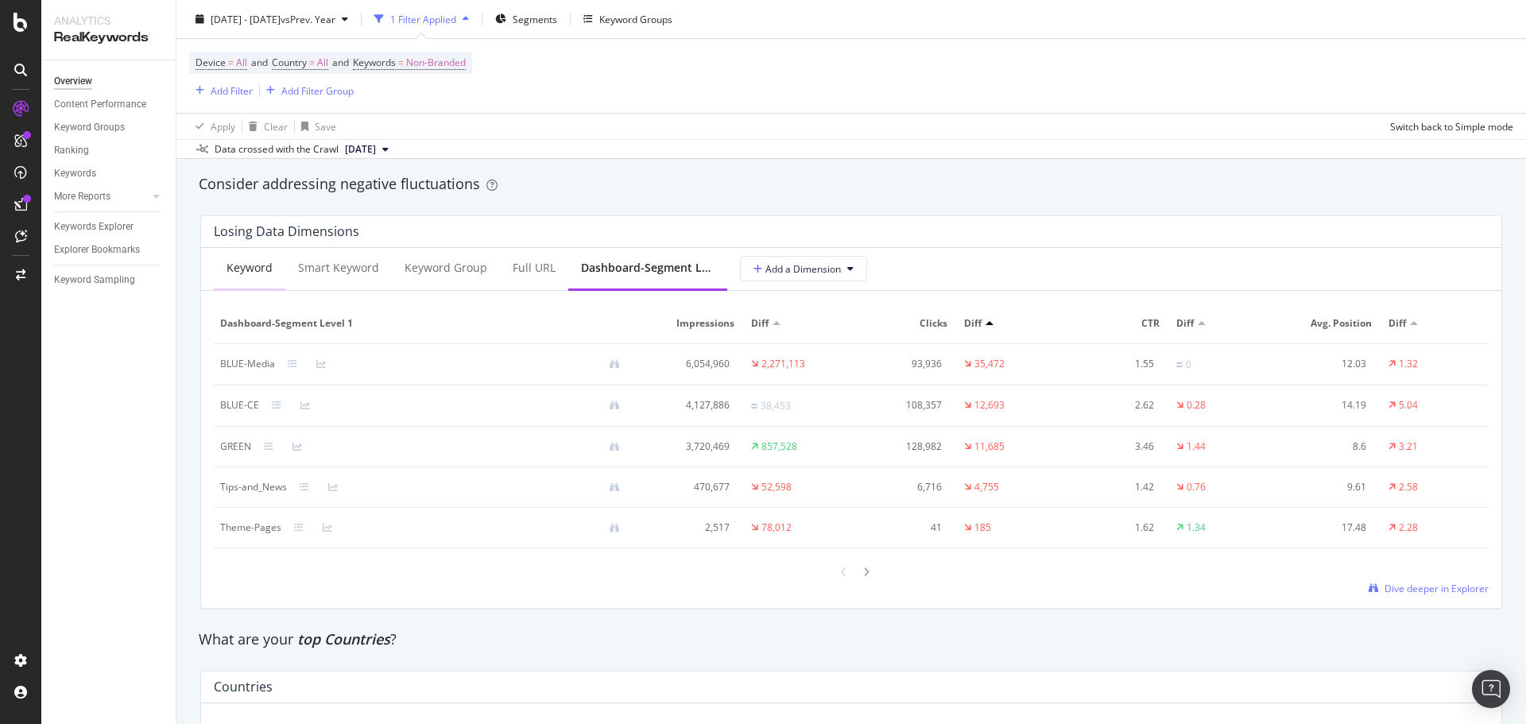
click at [270, 268] on div "Keyword" at bounding box center [250, 268] width 46 height 16
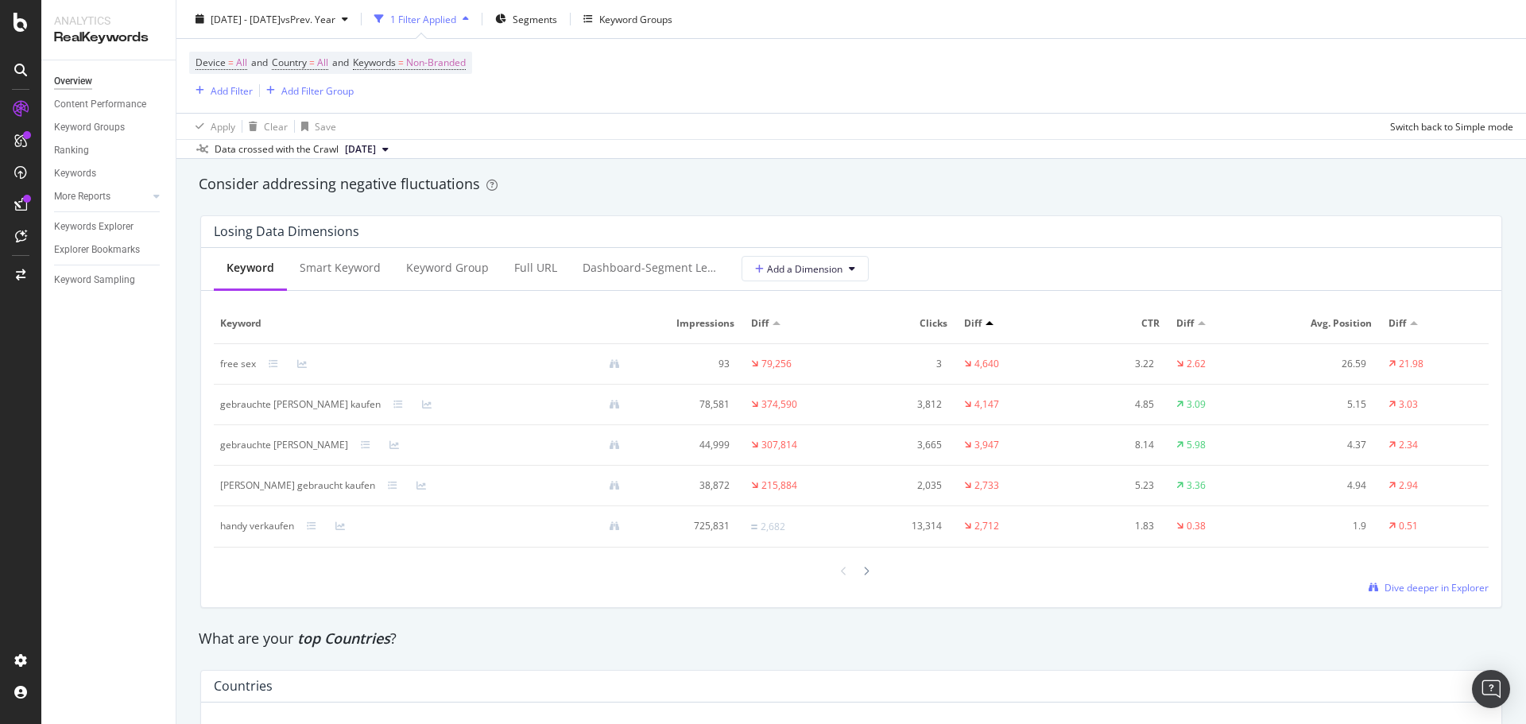
click at [267, 447] on div "gebrauchte [PERSON_NAME]" at bounding box center [284, 445] width 128 height 14
copy div "gebrauchte [PERSON_NAME]"
click at [606, 272] on div "Dashboard-Segment Level 1" at bounding box center [650, 268] width 134 height 16
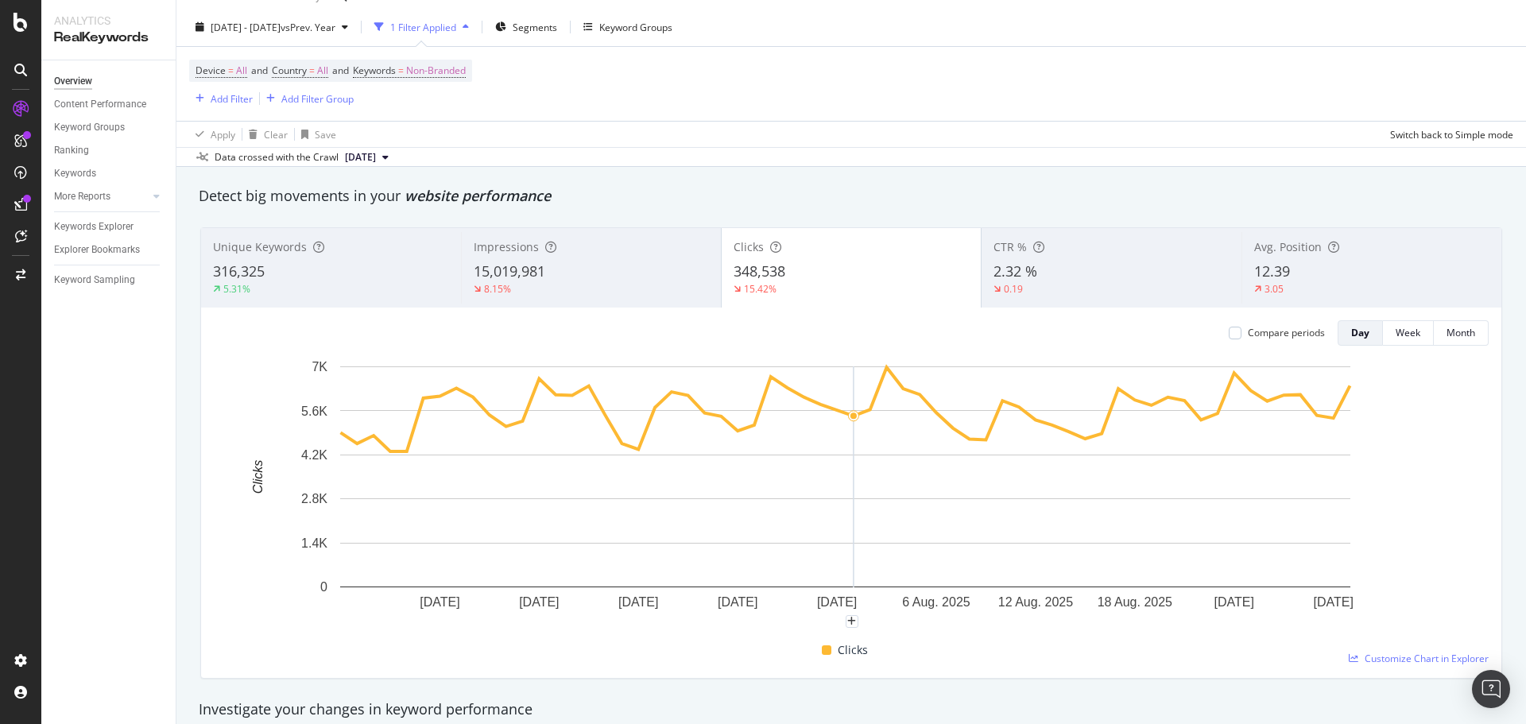
scroll to position [0, 0]
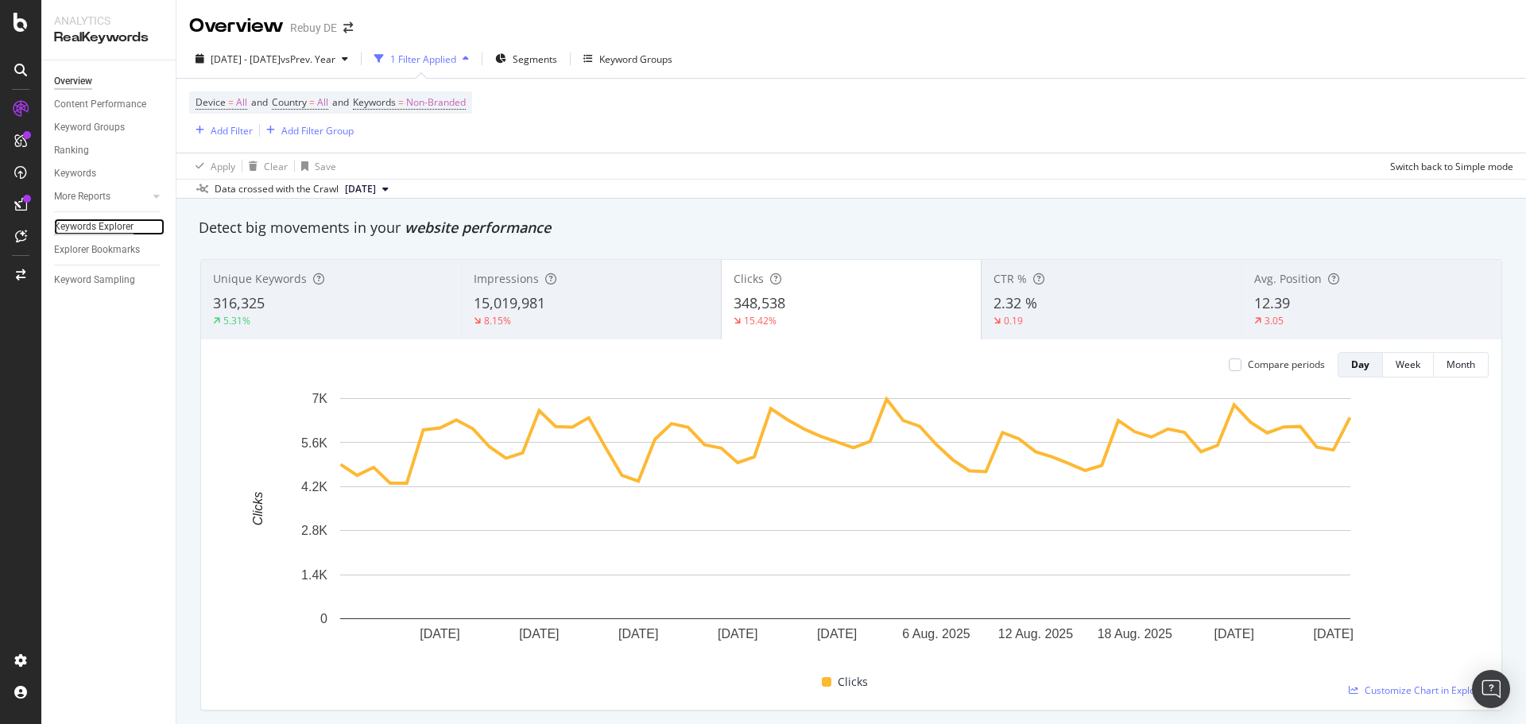
click at [99, 219] on div "Keywords Explorer" at bounding box center [93, 227] width 79 height 17
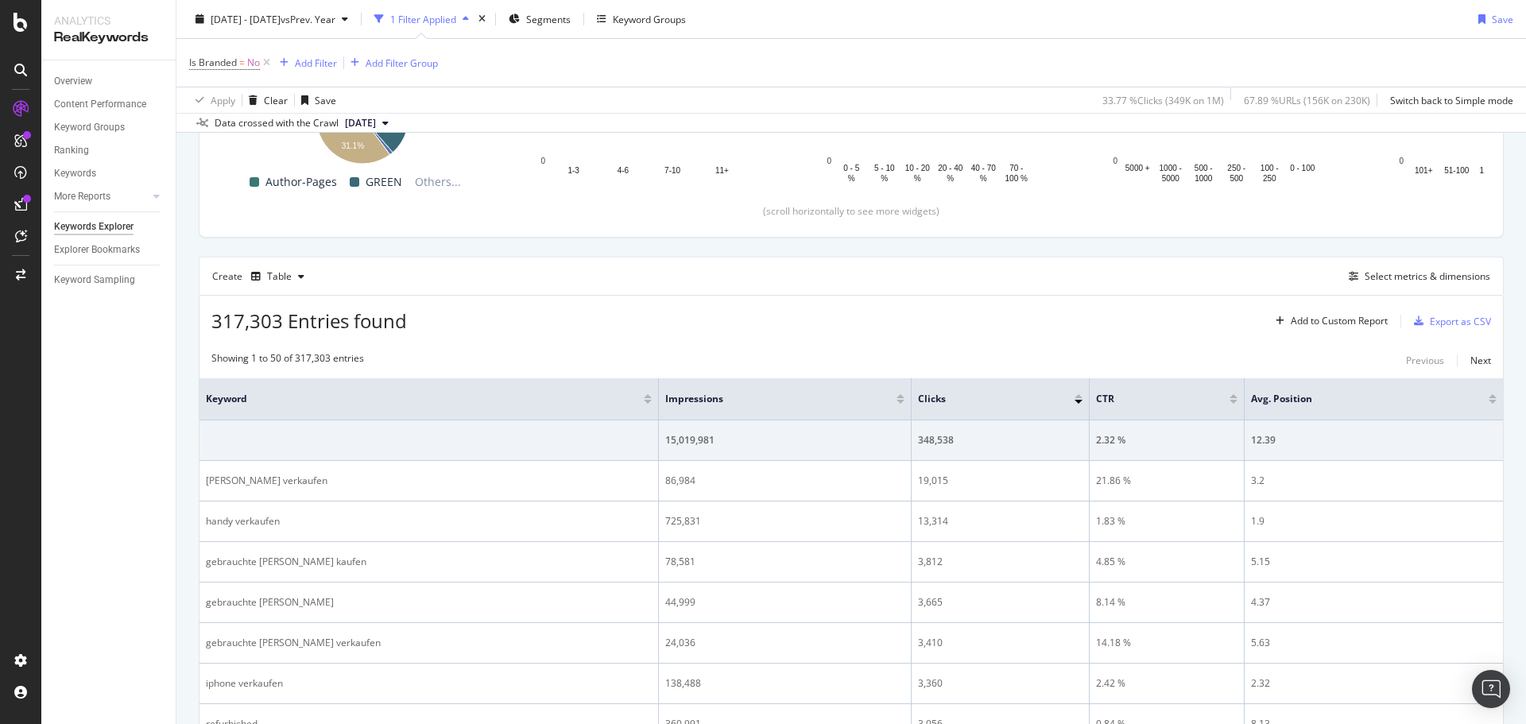
scroll to position [318, 0]
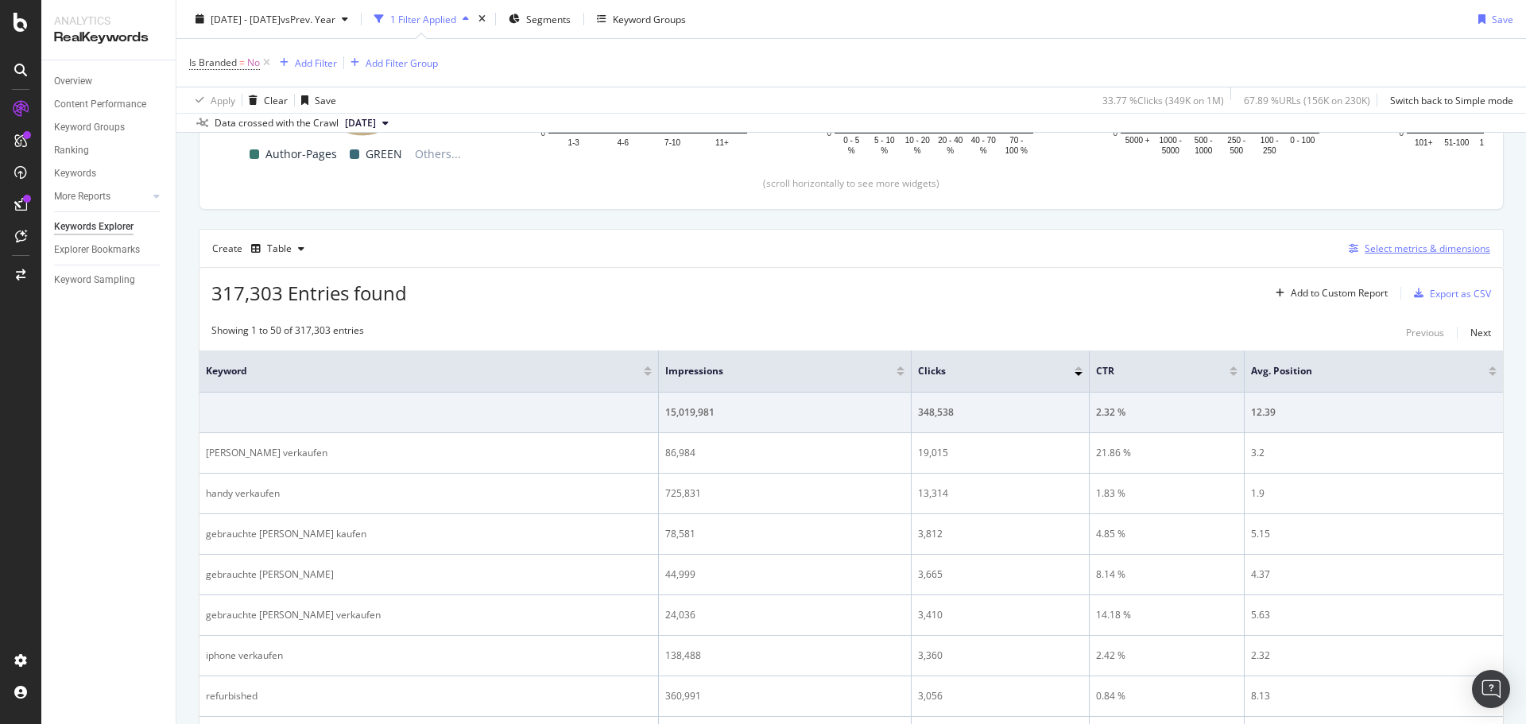
click at [1406, 249] on div "Select metrics & dimensions" at bounding box center [1428, 249] width 126 height 14
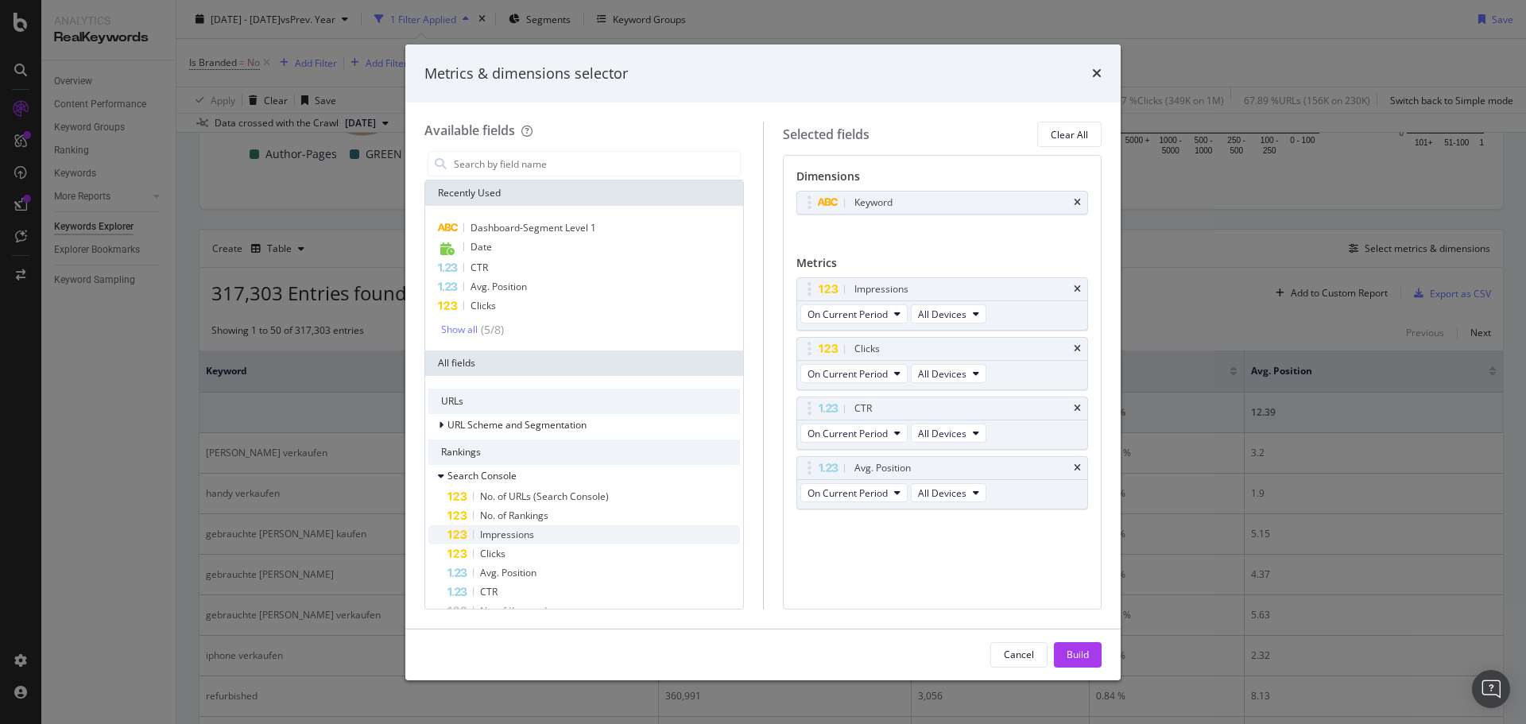
click at [498, 531] on span "Impressions" at bounding box center [507, 535] width 54 height 14
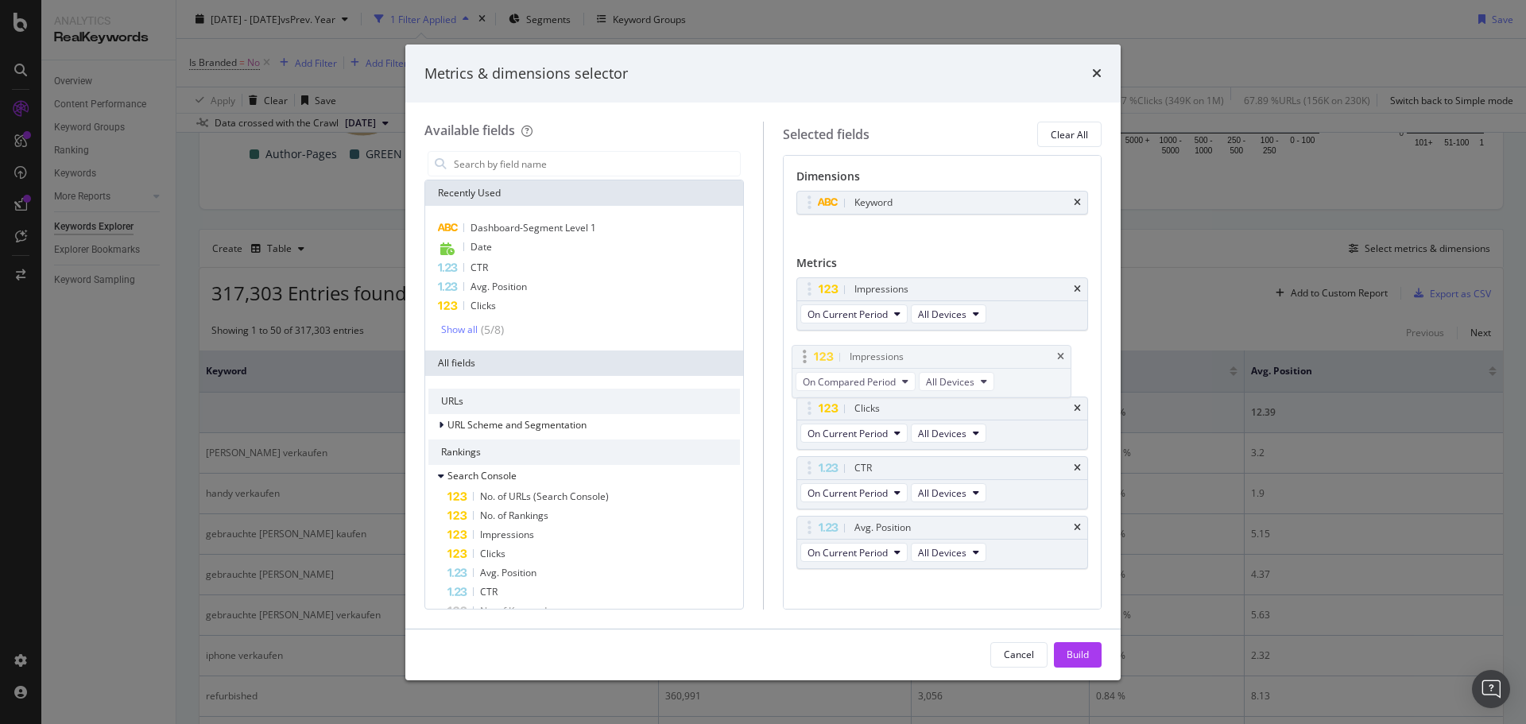
drag, startPoint x: 808, startPoint y: 529, endPoint x: 804, endPoint y: 358, distance: 170.9
click at [804, 358] on body "Analytics RealKeywords Overview Content Performance Keyword Groups Ranking Keyw…" at bounding box center [763, 362] width 1526 height 724
click at [889, 370] on span "On Compared Period" at bounding box center [853, 374] width 93 height 14
click at [931, 486] on span "Diff. between Periods - Value" at bounding box center [890, 490] width 153 height 14
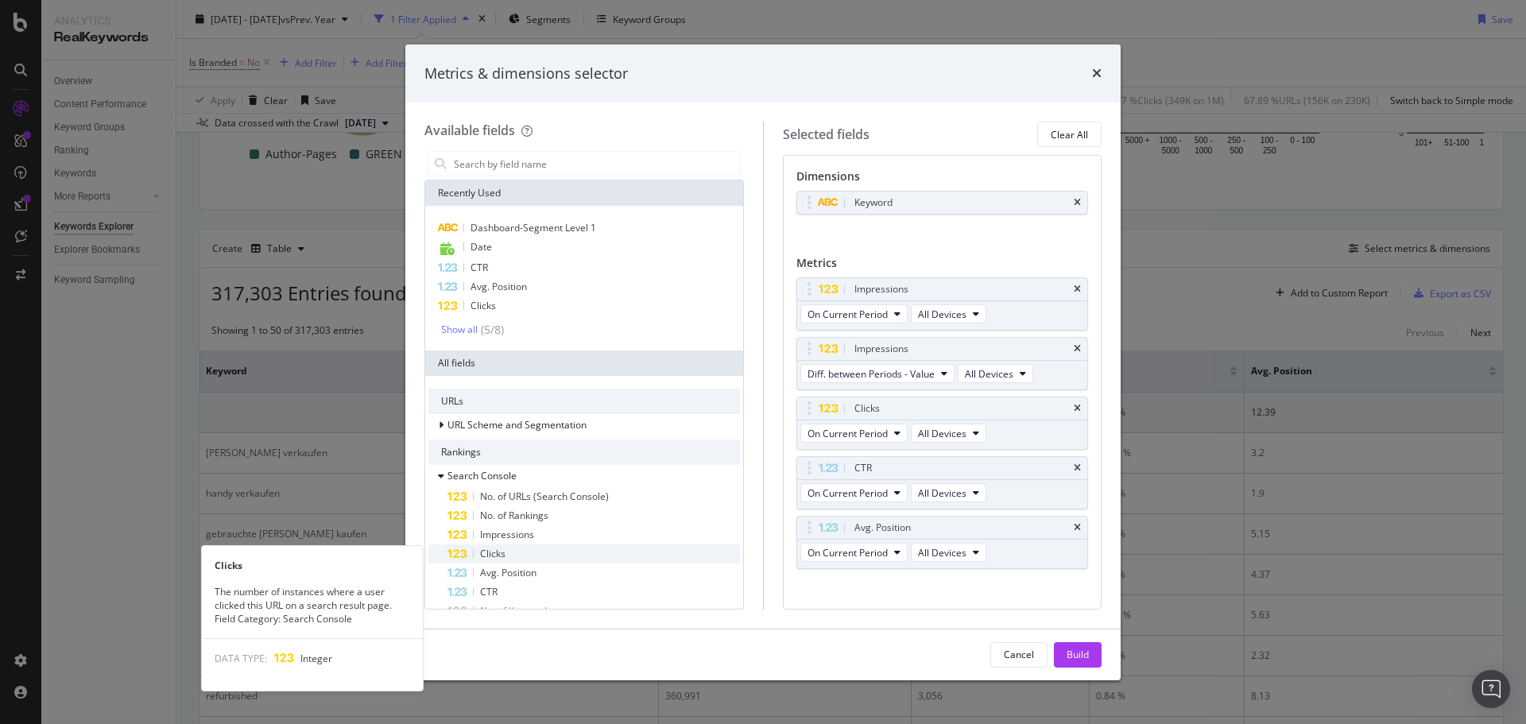
click at [513, 555] on div "Clicks" at bounding box center [593, 553] width 292 height 19
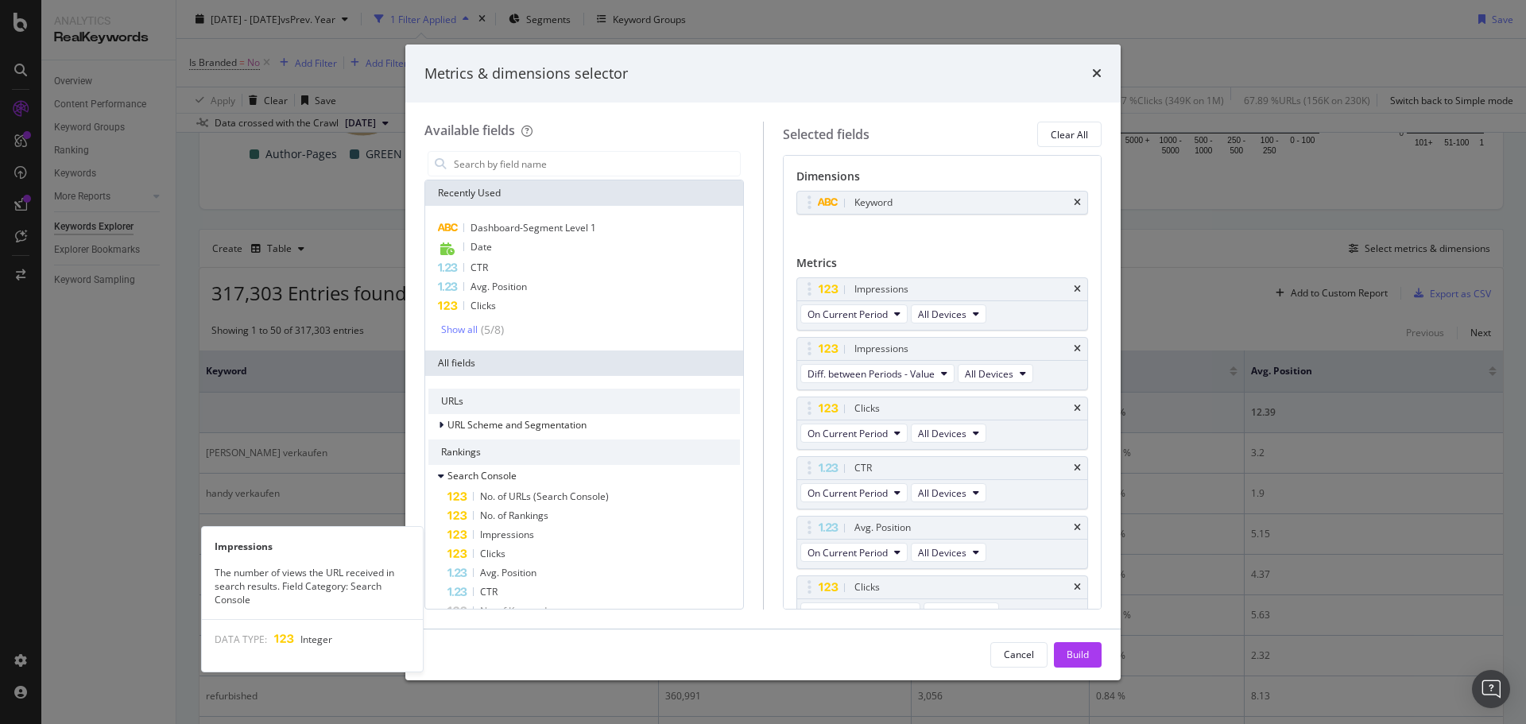
scroll to position [21, 0]
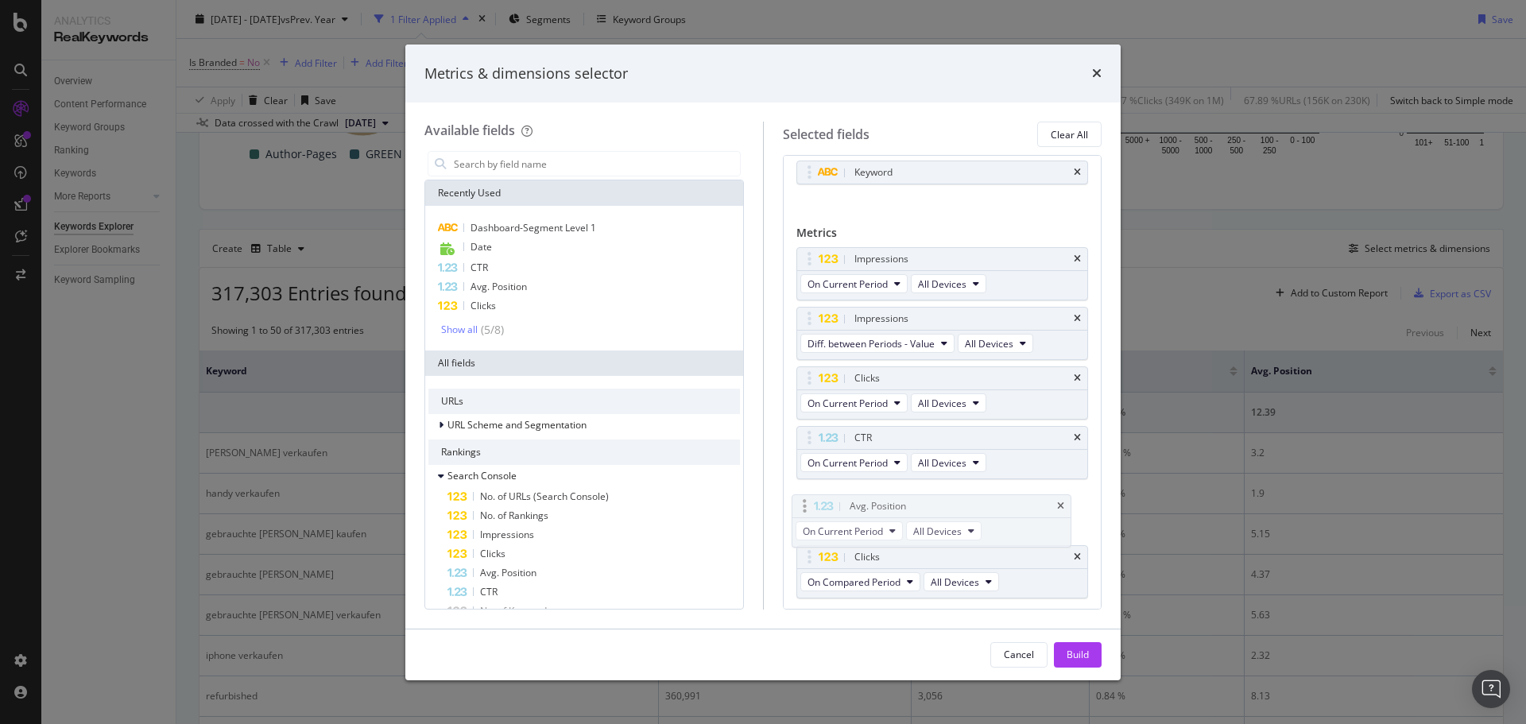
drag, startPoint x: 826, startPoint y: 533, endPoint x: 811, endPoint y: 547, distance: 19.7
click at [814, 541] on body "Analytics RealKeywords Overview Content Performance Keyword Groups Ranking Keyw…" at bounding box center [763, 362] width 1526 height 724
drag, startPoint x: 811, startPoint y: 554, endPoint x: 813, endPoint y: 432, distance: 121.6
click at [813, 432] on body "Analytics RealKeywords Overview Content Performance Keyword Groups Ranking Keyw…" at bounding box center [763, 362] width 1526 height 724
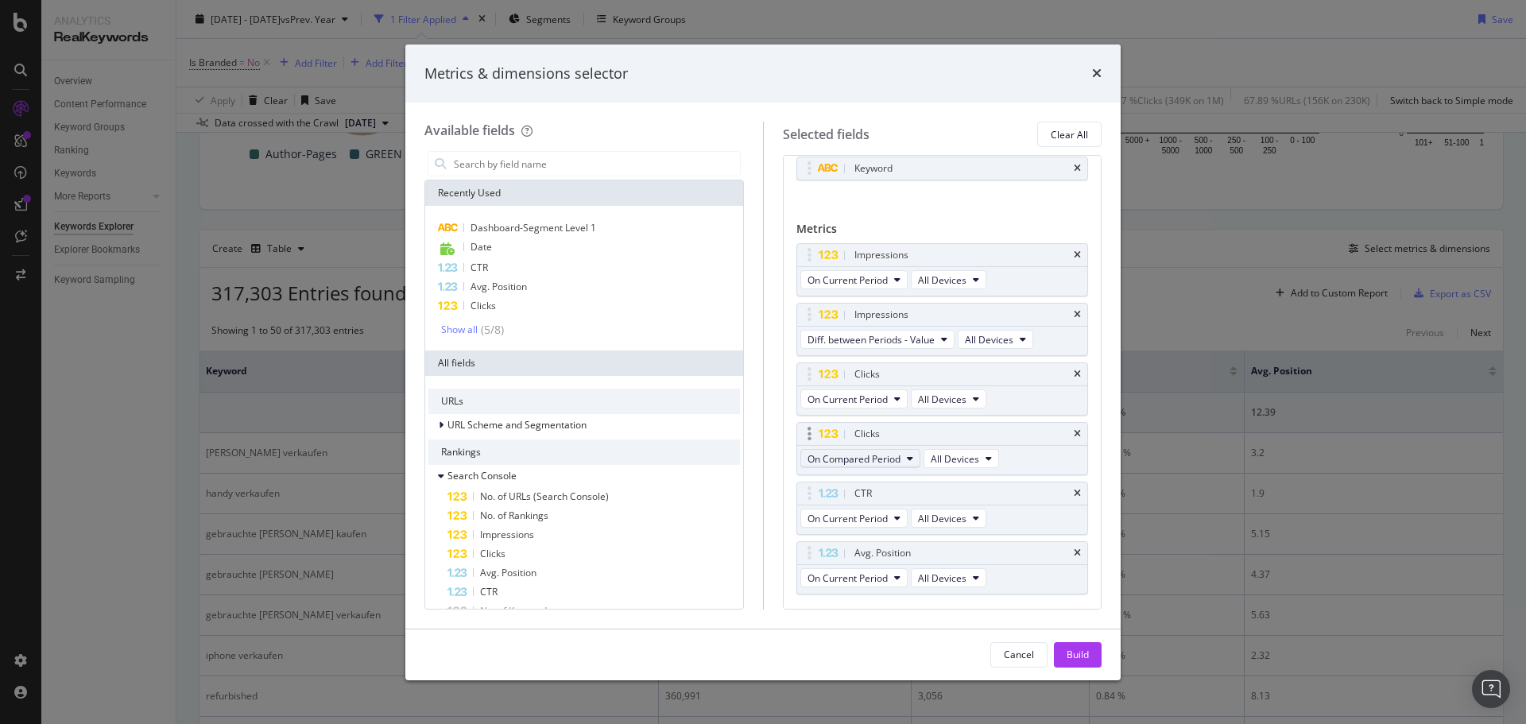
click at [850, 458] on span "On Compared Period" at bounding box center [853, 459] width 93 height 14
click at [877, 571] on span "Diff. between Periods - Value" at bounding box center [890, 575] width 153 height 14
click at [503, 594] on div "CTR" at bounding box center [593, 592] width 292 height 19
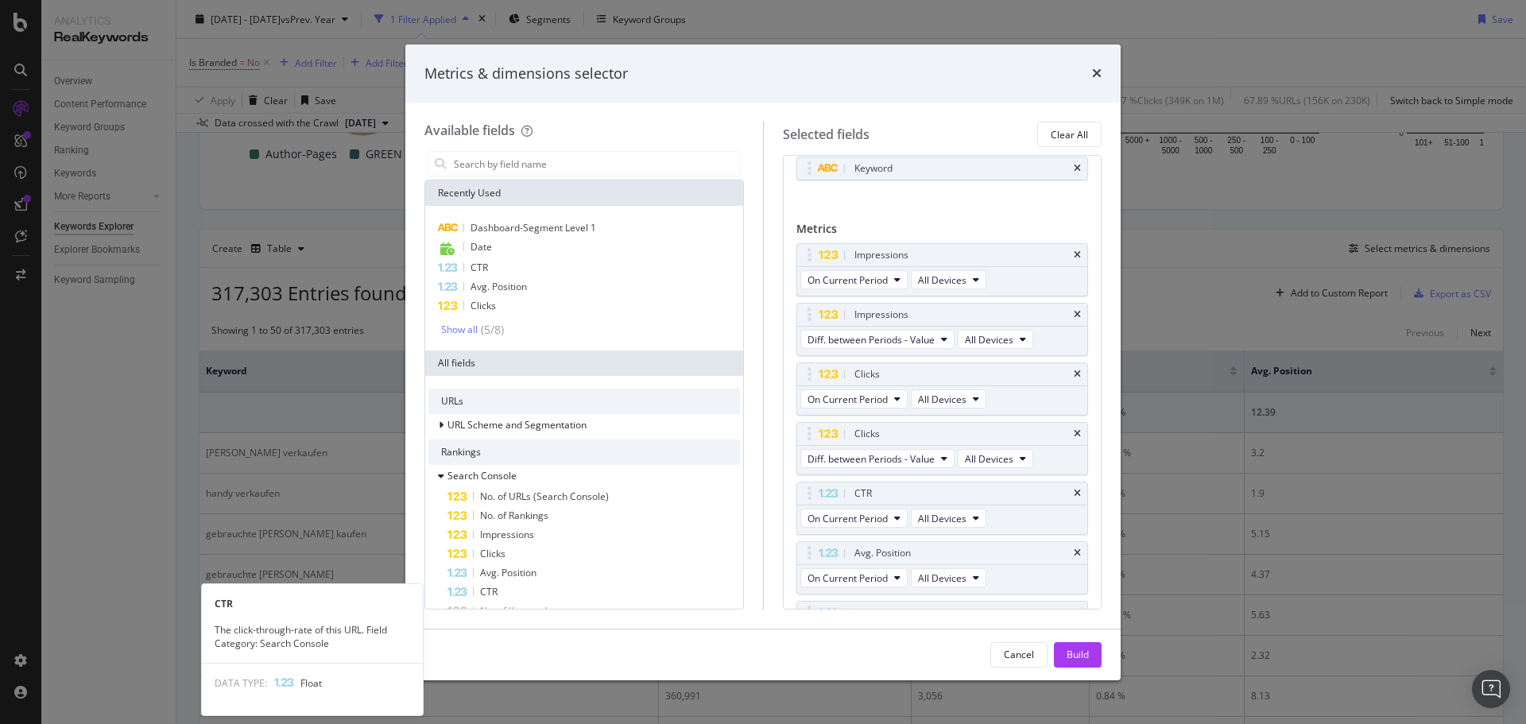
scroll to position [80, 0]
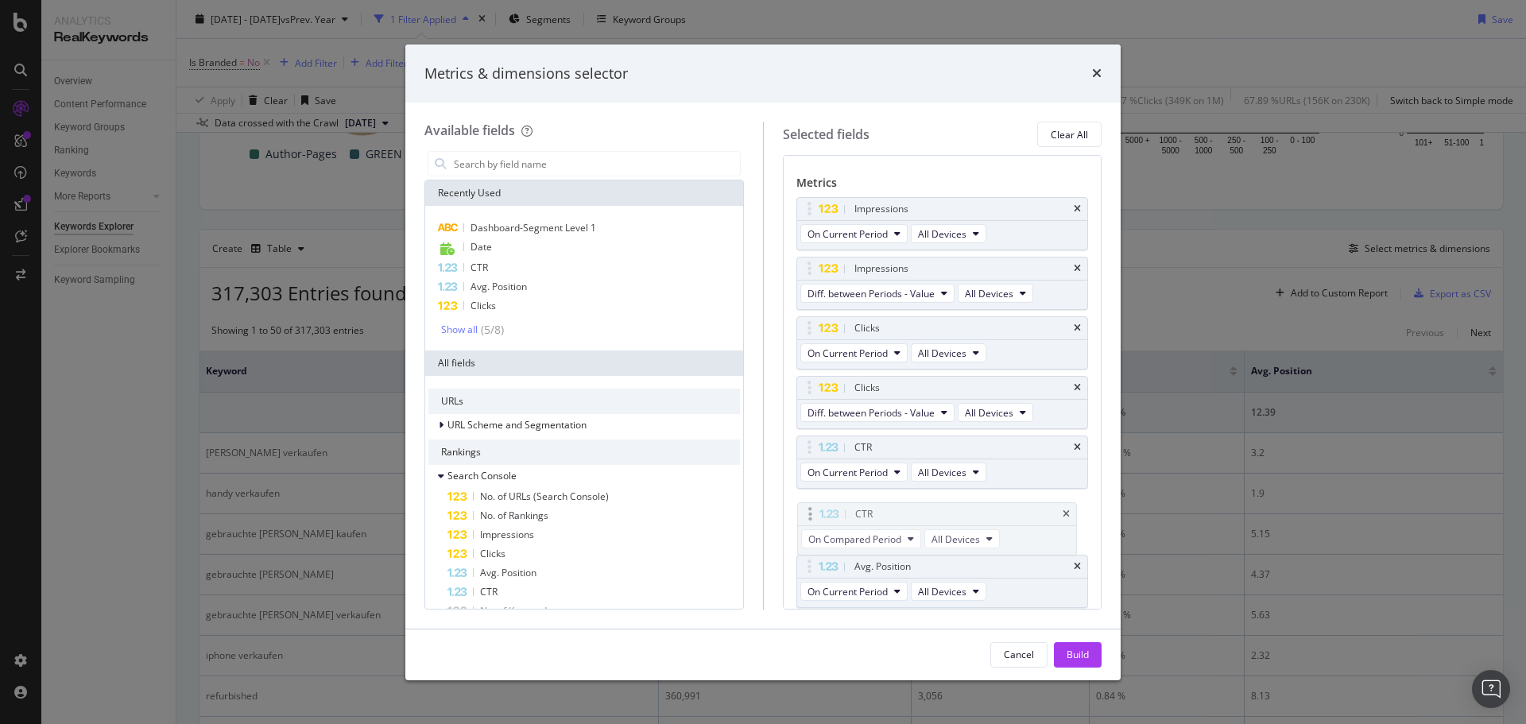
drag, startPoint x: 813, startPoint y: 568, endPoint x: 813, endPoint y: 513, distance: 54.8
click at [813, 513] on body "Analytics RealKeywords Overview Content Performance Keyword Groups Ranking Keyw…" at bounding box center [763, 362] width 1526 height 724
click at [858, 536] on span "On Compared Period" at bounding box center [853, 532] width 93 height 14
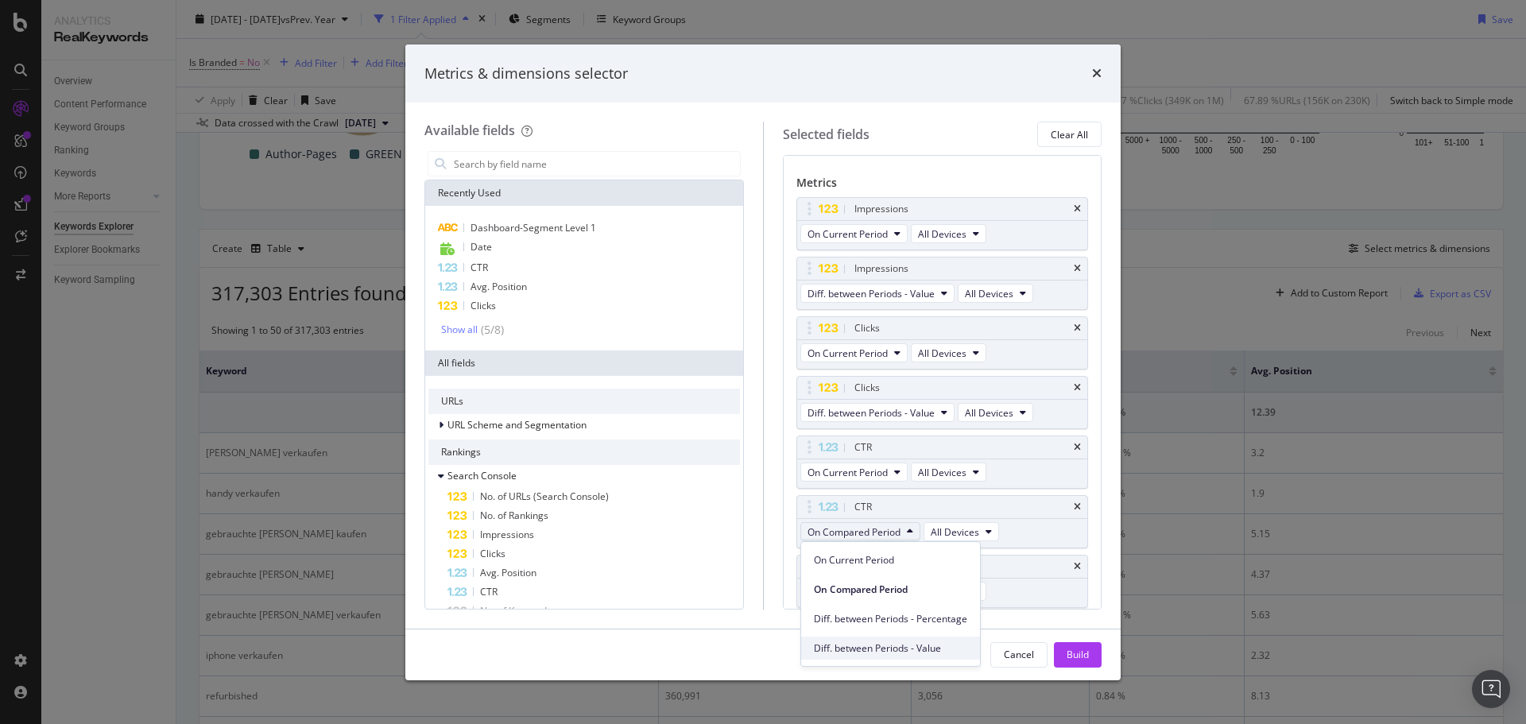
click at [902, 649] on span "Diff. between Periods - Value" at bounding box center [890, 648] width 153 height 14
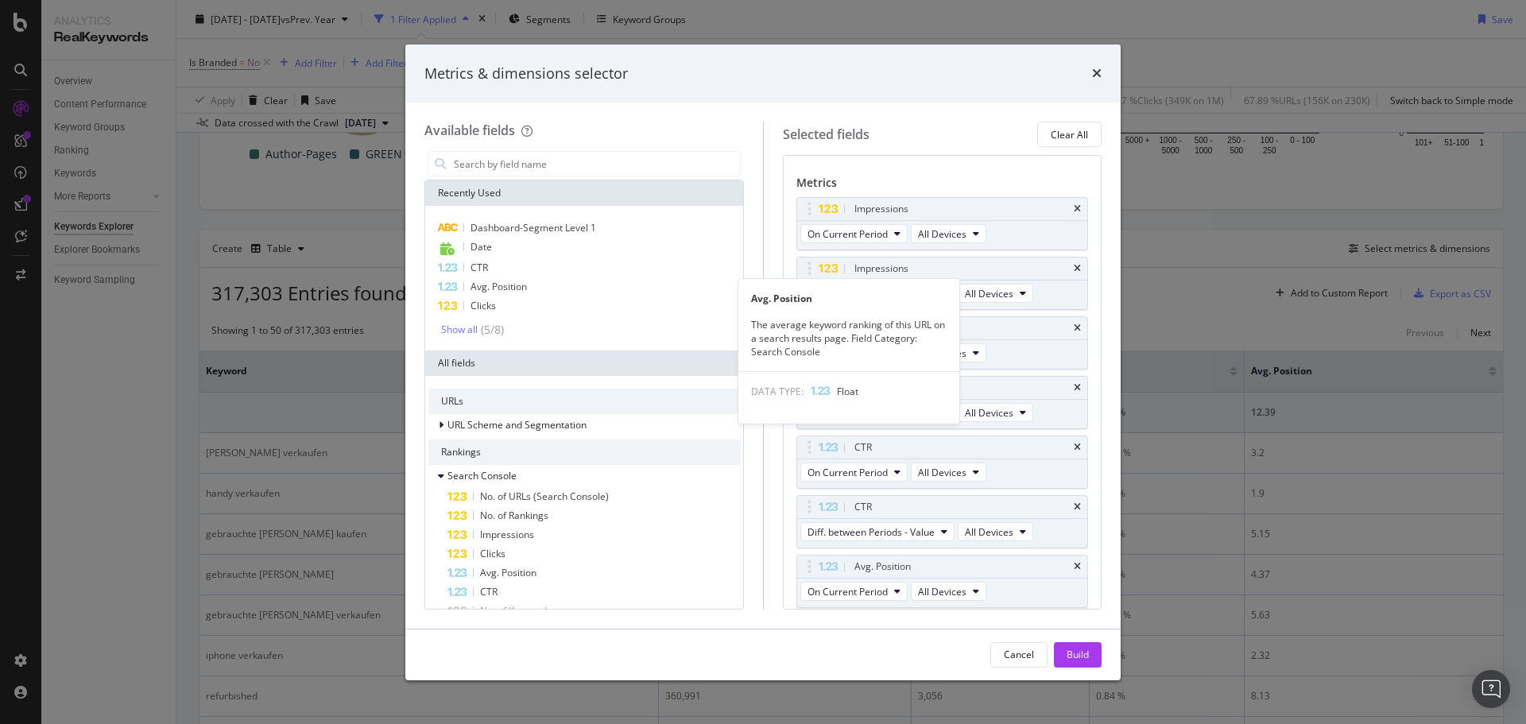
drag, startPoint x: 505, startPoint y: 292, endPoint x: 637, endPoint y: 320, distance: 134.2
click at [505, 292] on span "Avg. Position" at bounding box center [499, 287] width 56 height 14
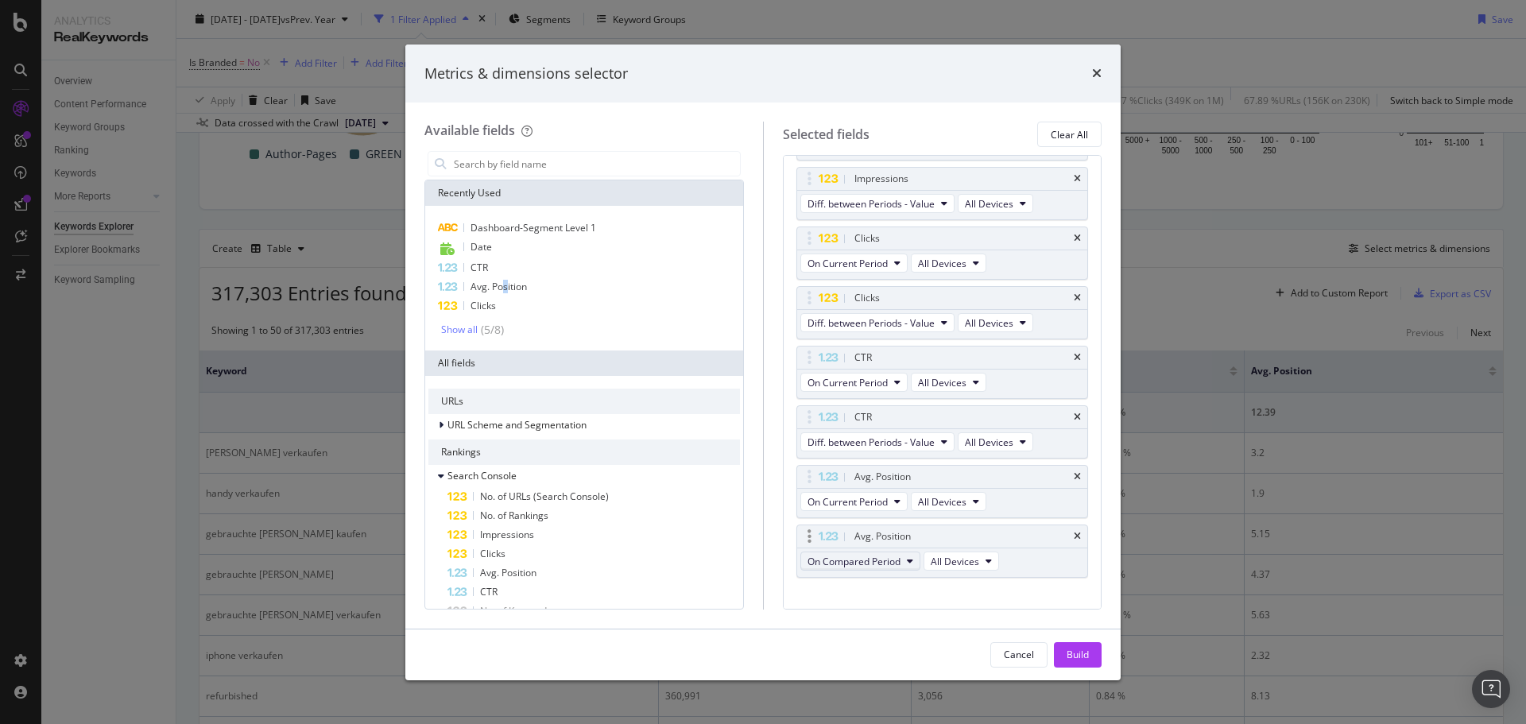
scroll to position [192, 0]
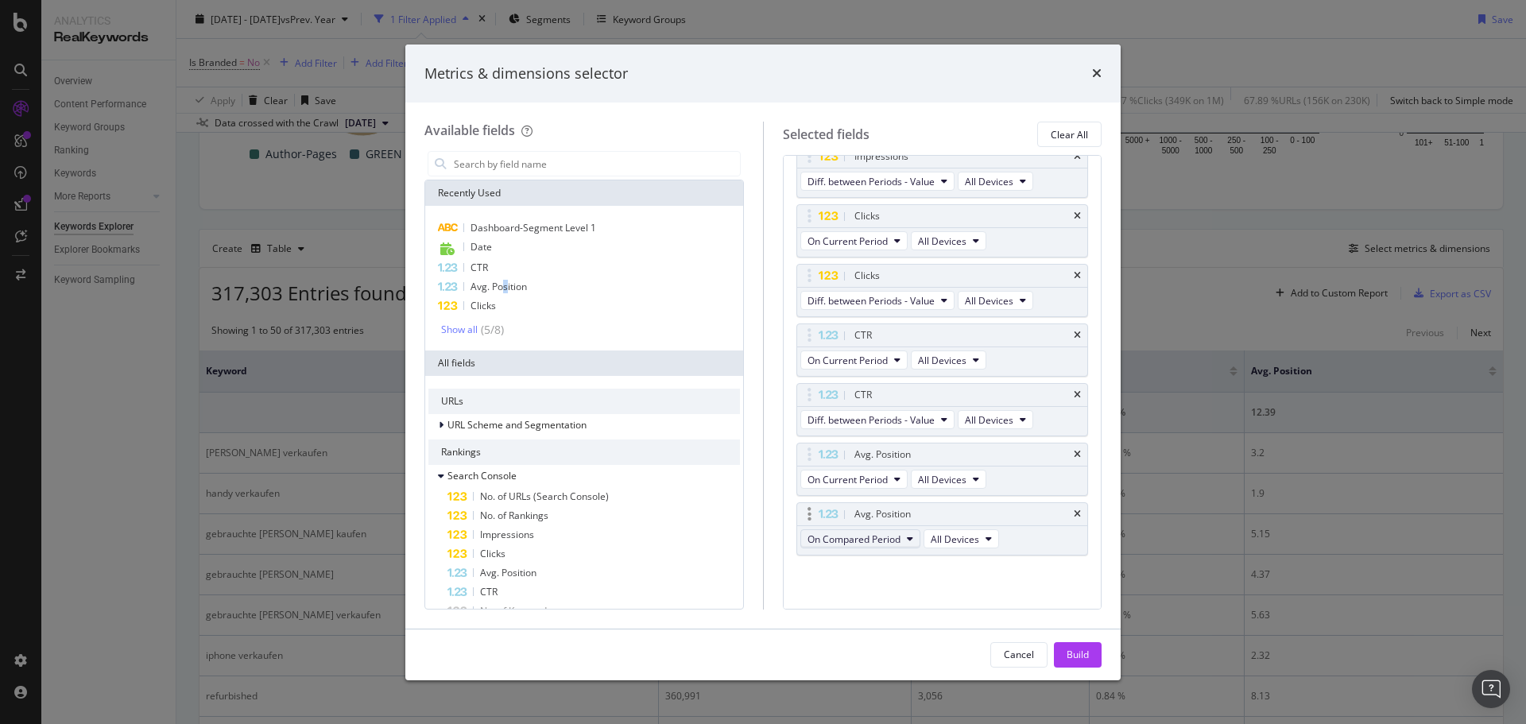
click at [862, 545] on span "On Compared Period" at bounding box center [853, 539] width 93 height 14
click at [902, 656] on span "Diff. between Periods - Value" at bounding box center [890, 656] width 153 height 14
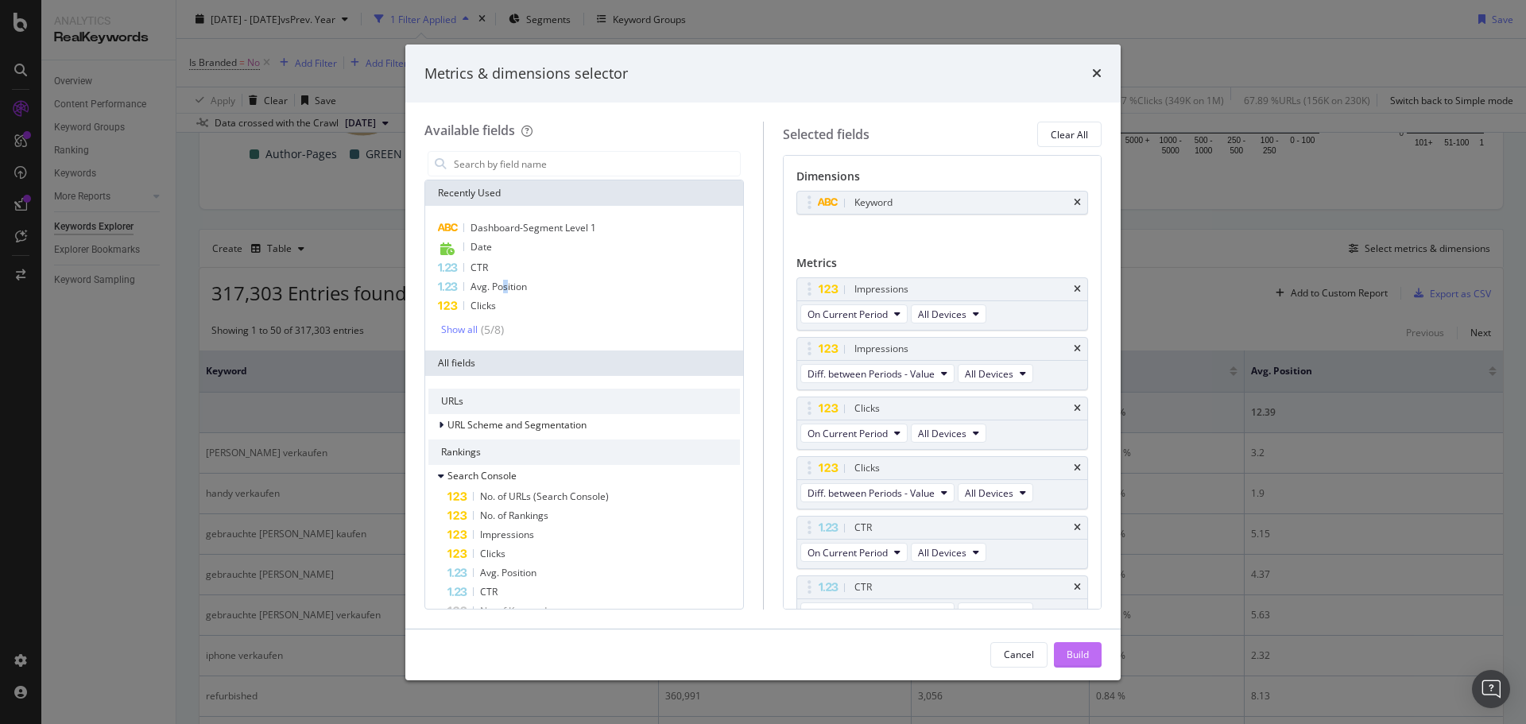
click at [1077, 653] on div "Build" at bounding box center [1078, 655] width 22 height 14
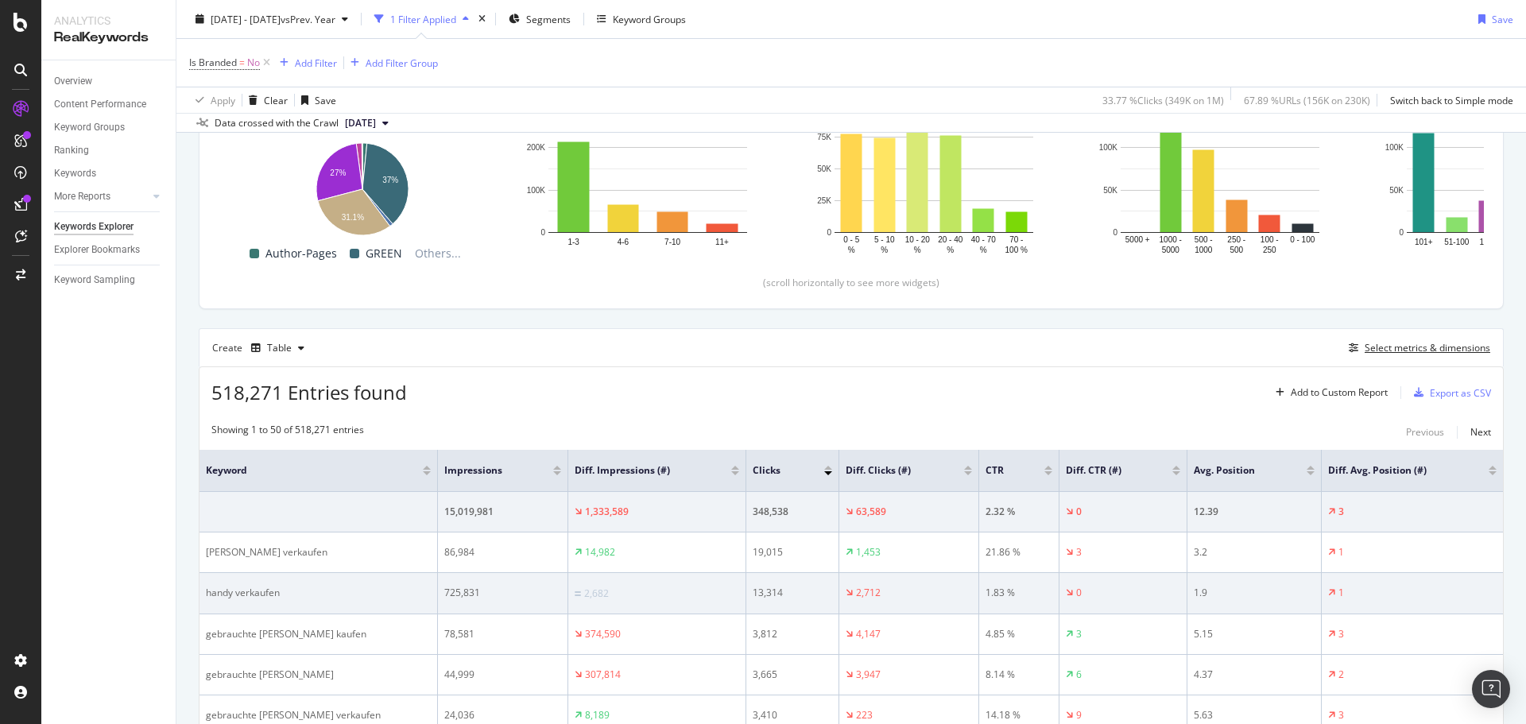
scroll to position [393, 0]
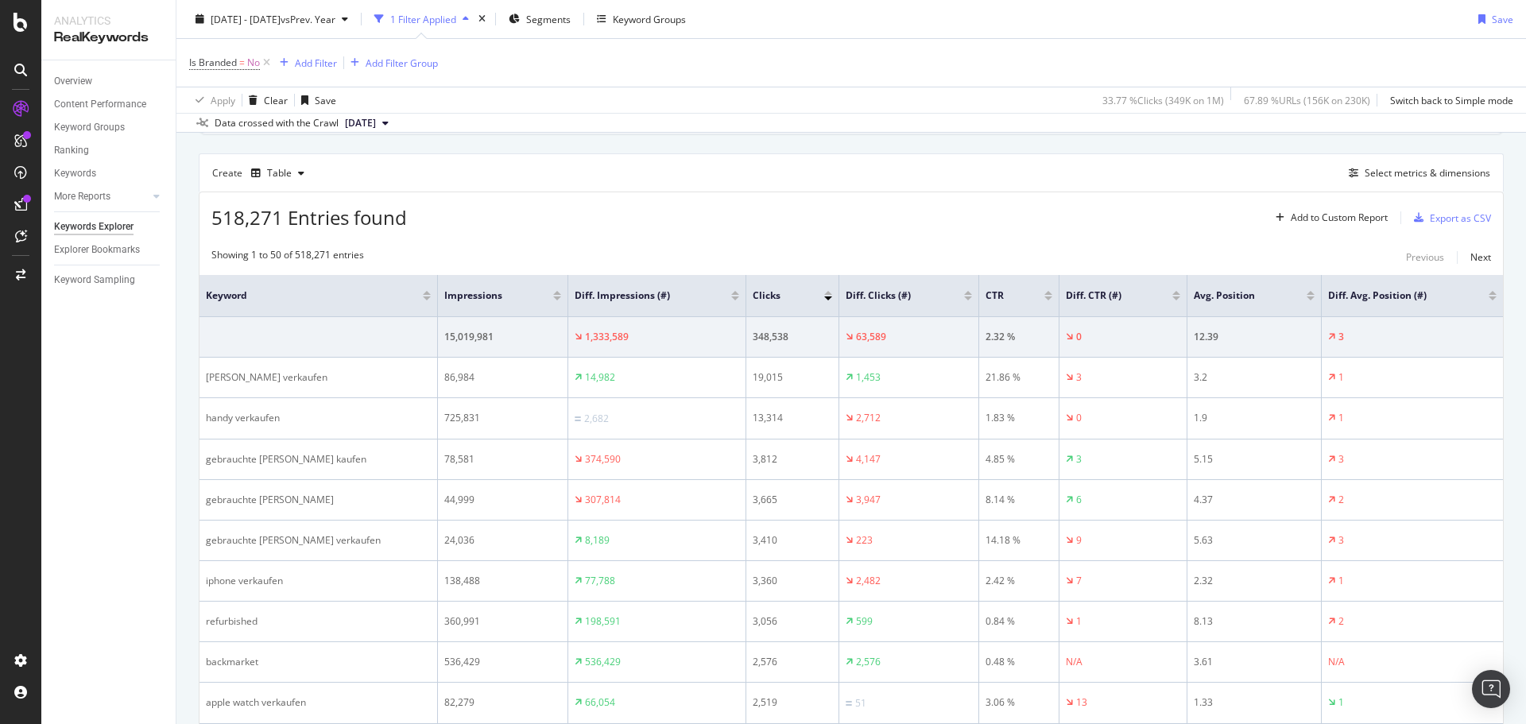
click at [731, 300] on div at bounding box center [735, 298] width 8 height 4
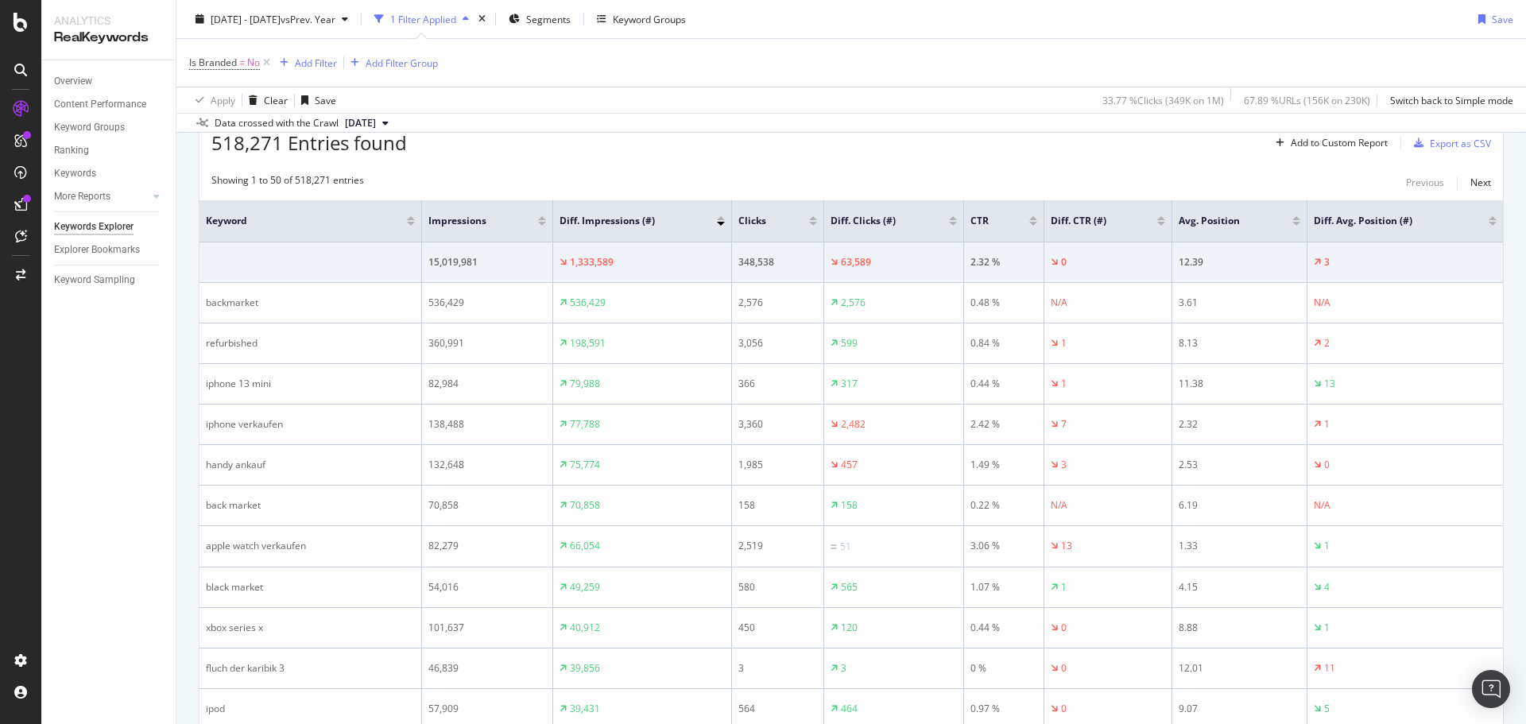
scroll to position [242, 0]
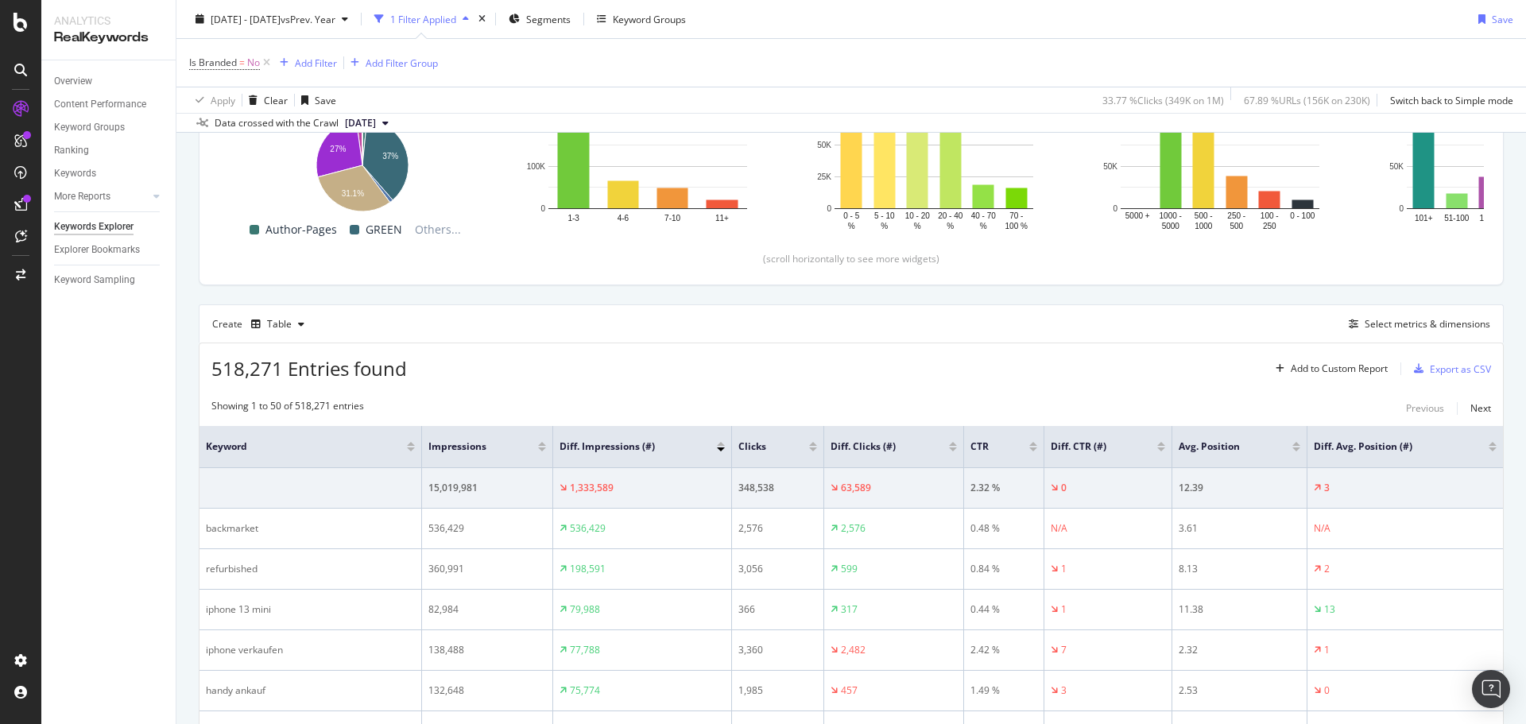
click at [720, 442] on div at bounding box center [721, 444] width 8 height 4
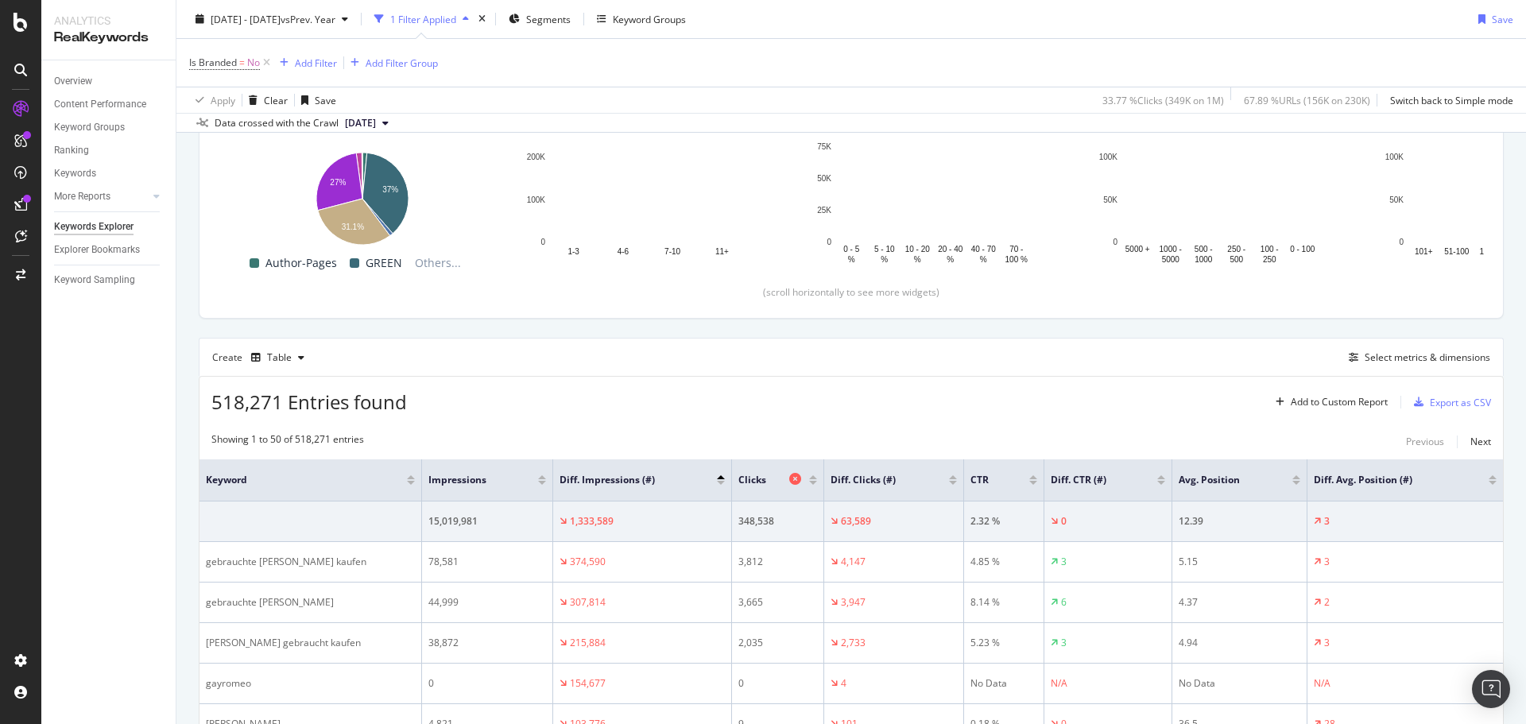
scroll to position [242, 0]
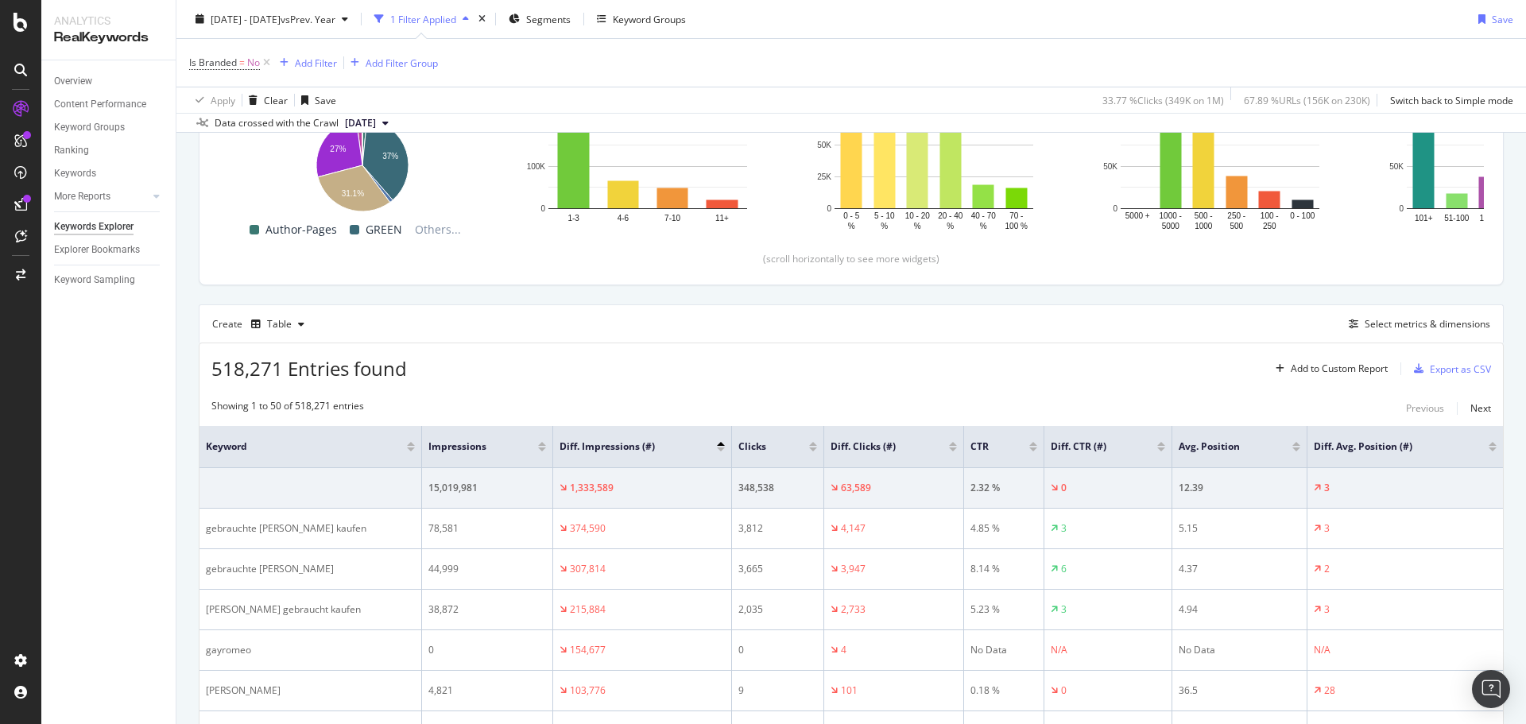
click at [952, 449] on div at bounding box center [953, 449] width 8 height 4
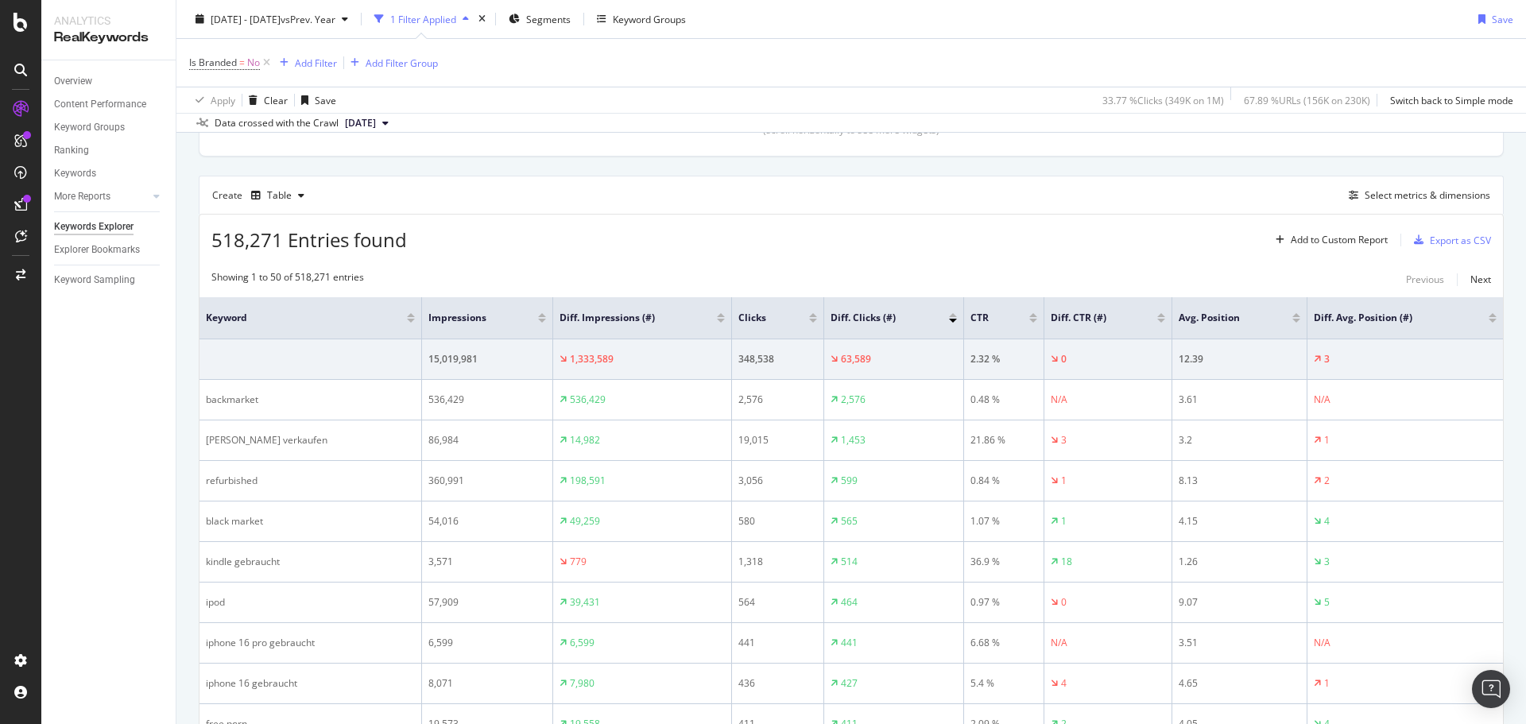
scroll to position [401, 0]
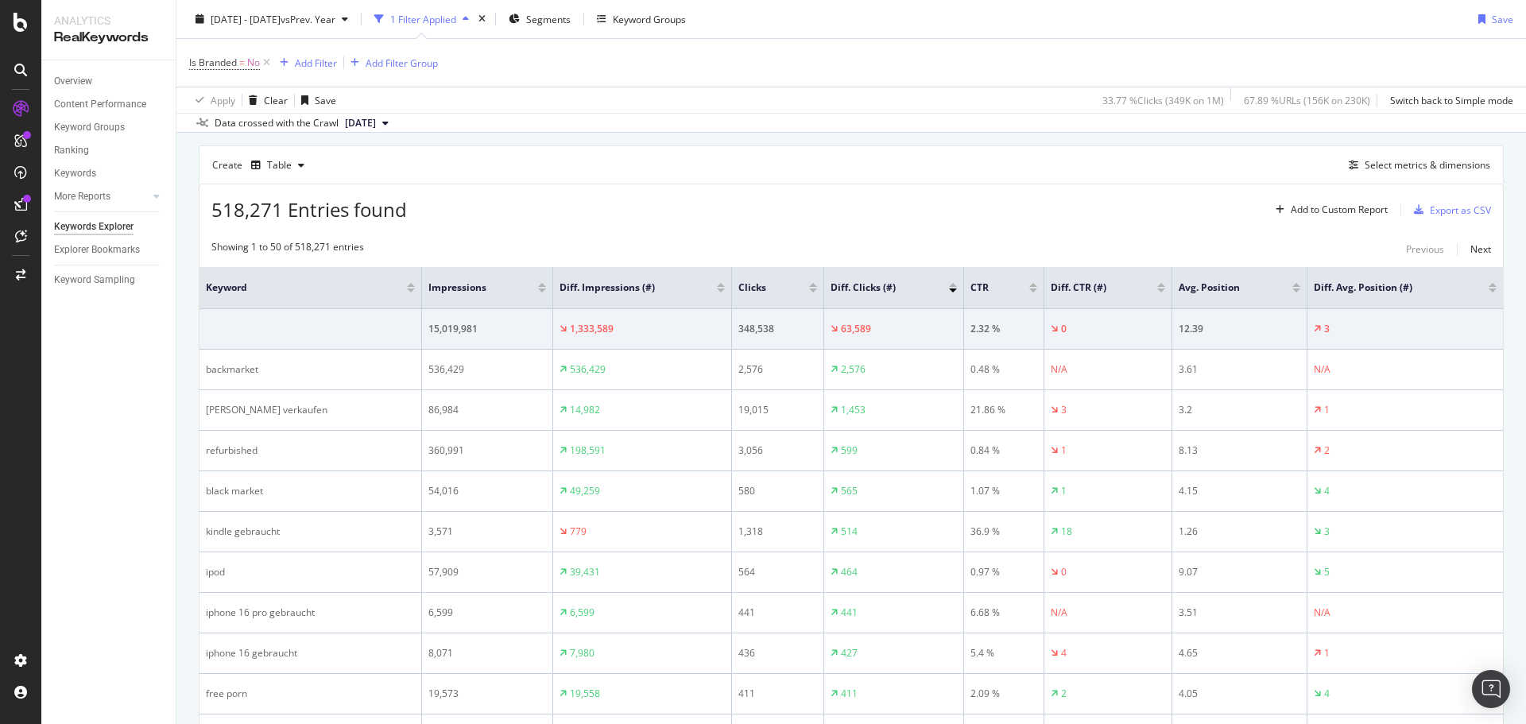
click at [953, 285] on div at bounding box center [953, 285] width 8 height 4
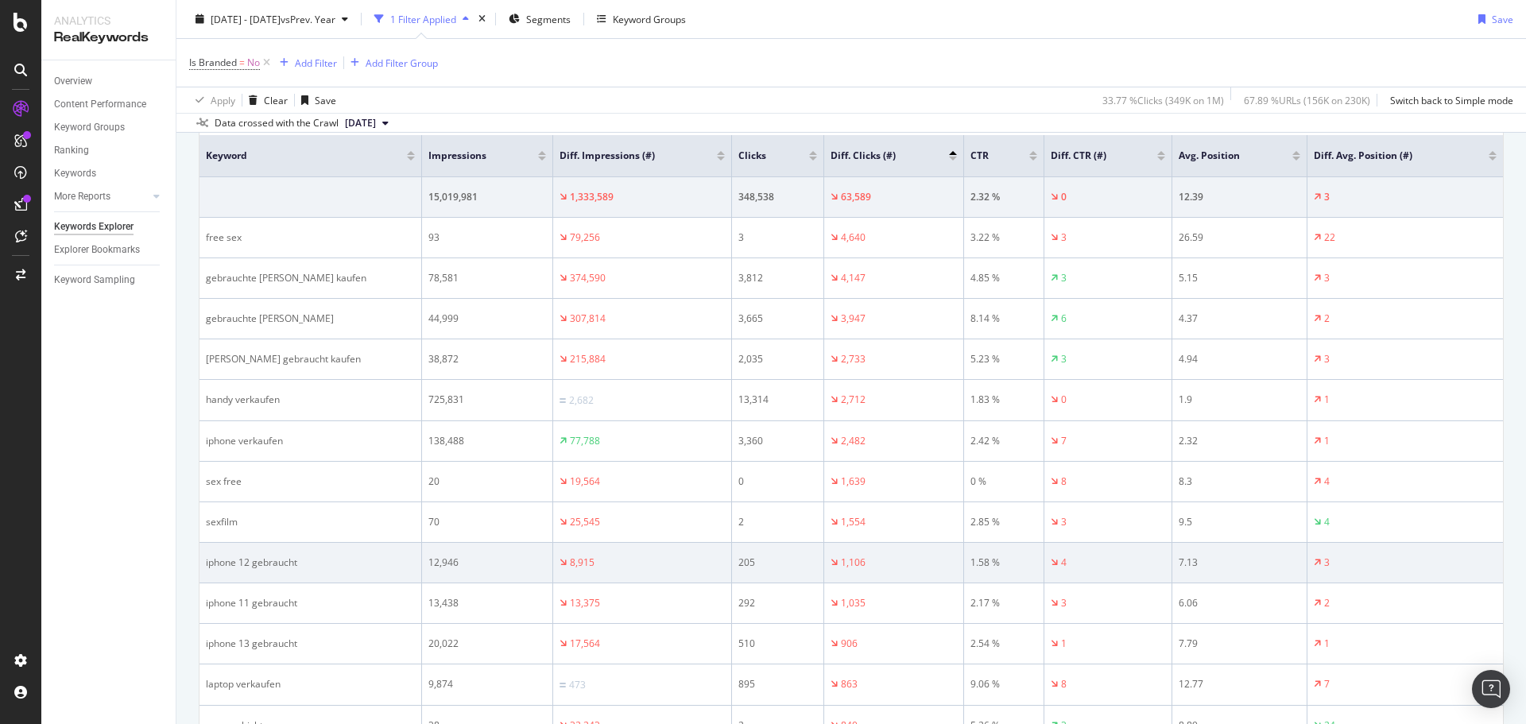
scroll to position [560, 0]
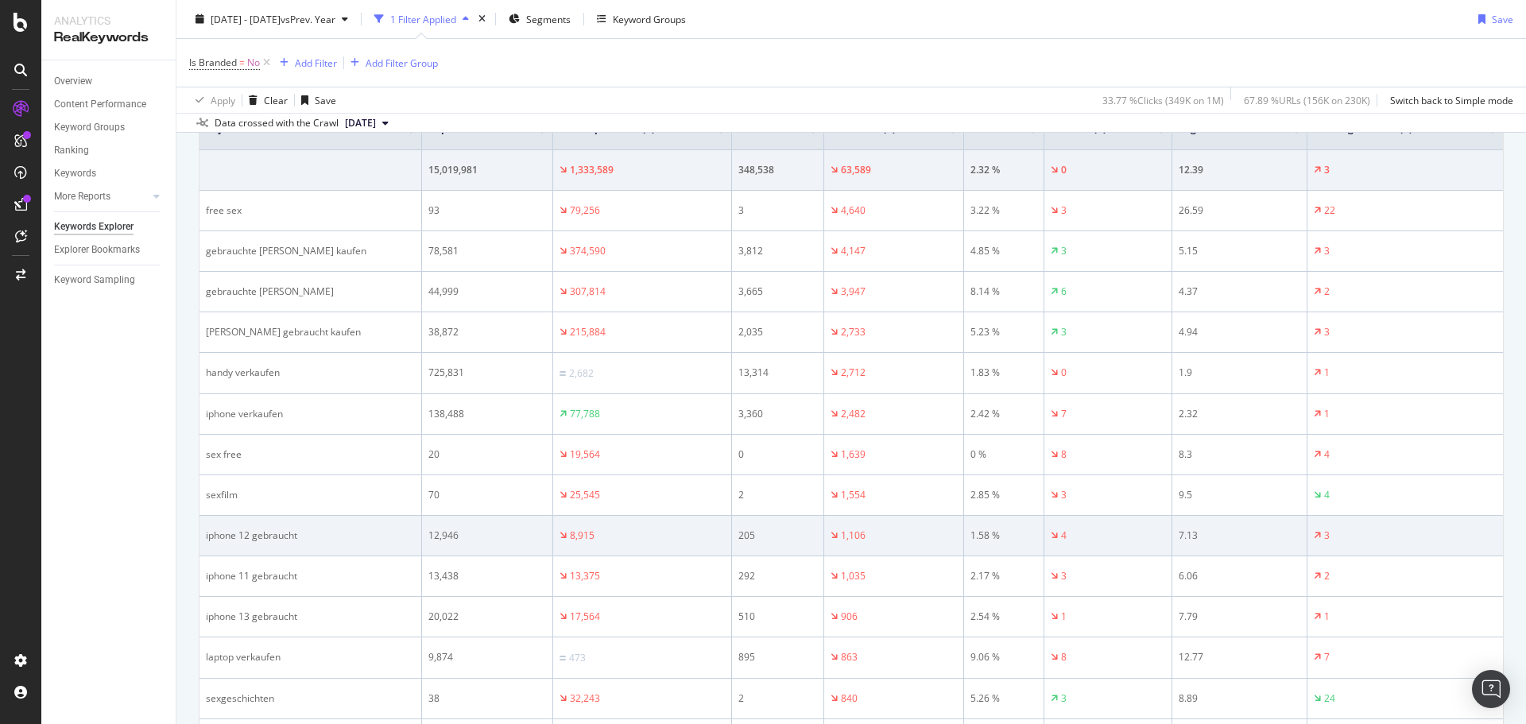
click at [273, 532] on div "iphone 12 gebraucht" at bounding box center [310, 536] width 209 height 14
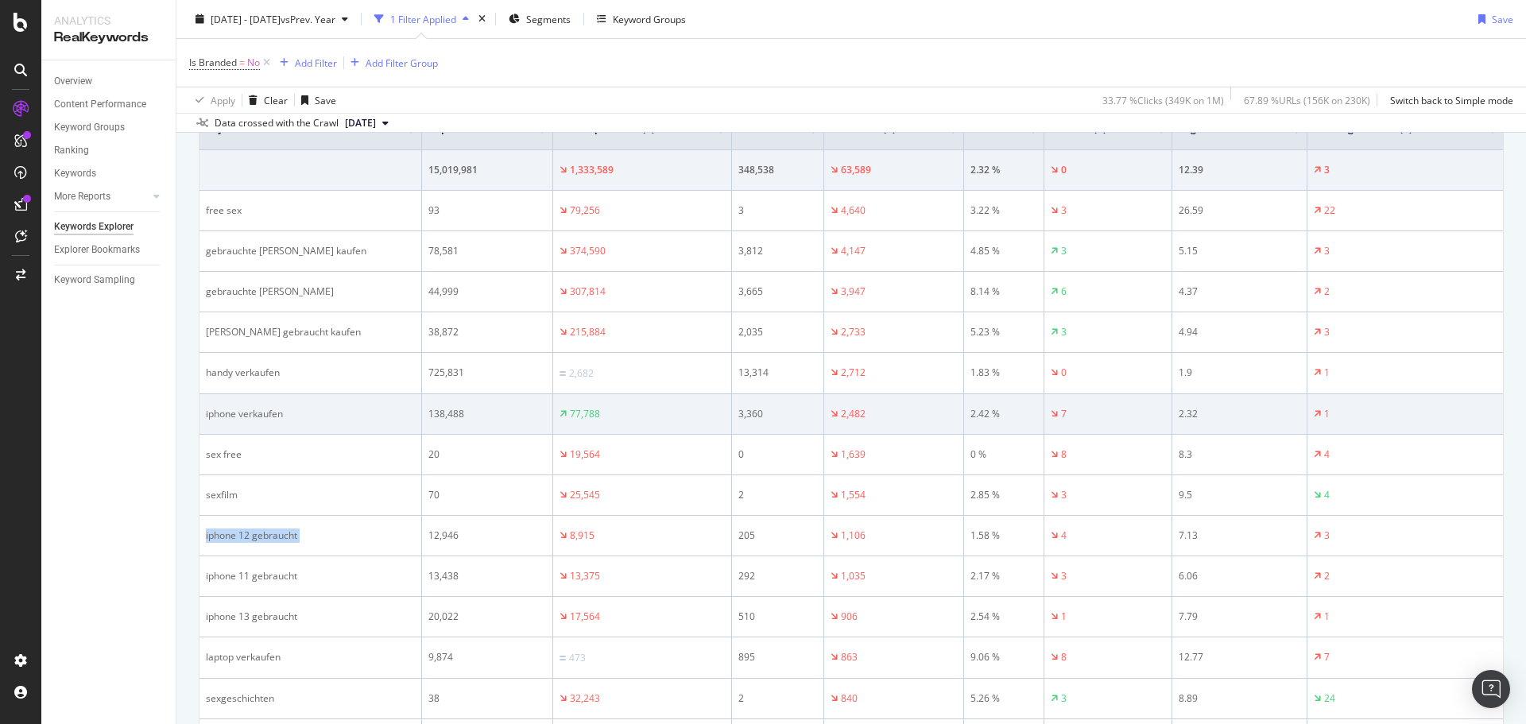
copy div "iphone 12 gebraucht"
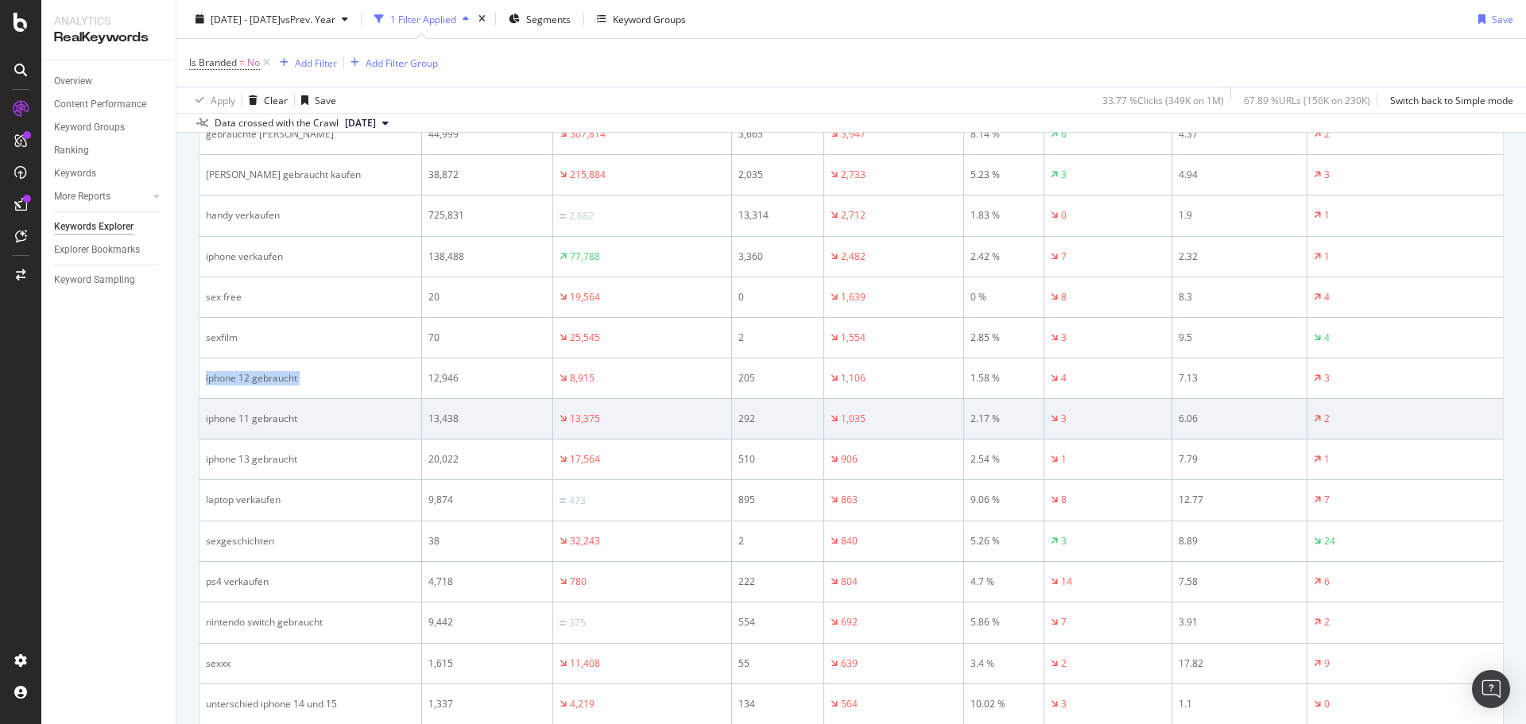
scroll to position [719, 0]
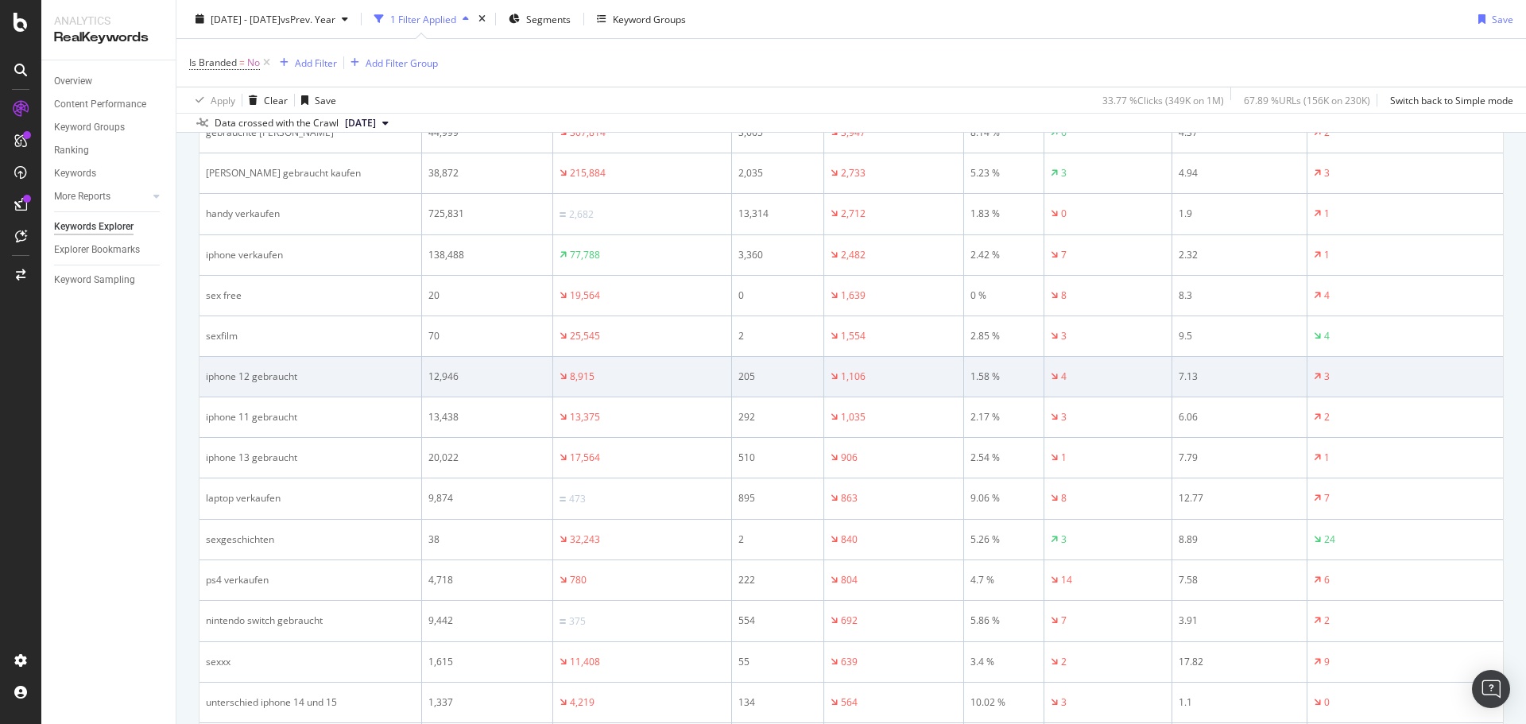
click at [441, 372] on div "12,946" at bounding box center [487, 377] width 118 height 14
click at [296, 370] on div "iphone 12 gebraucht" at bounding box center [310, 377] width 209 height 14
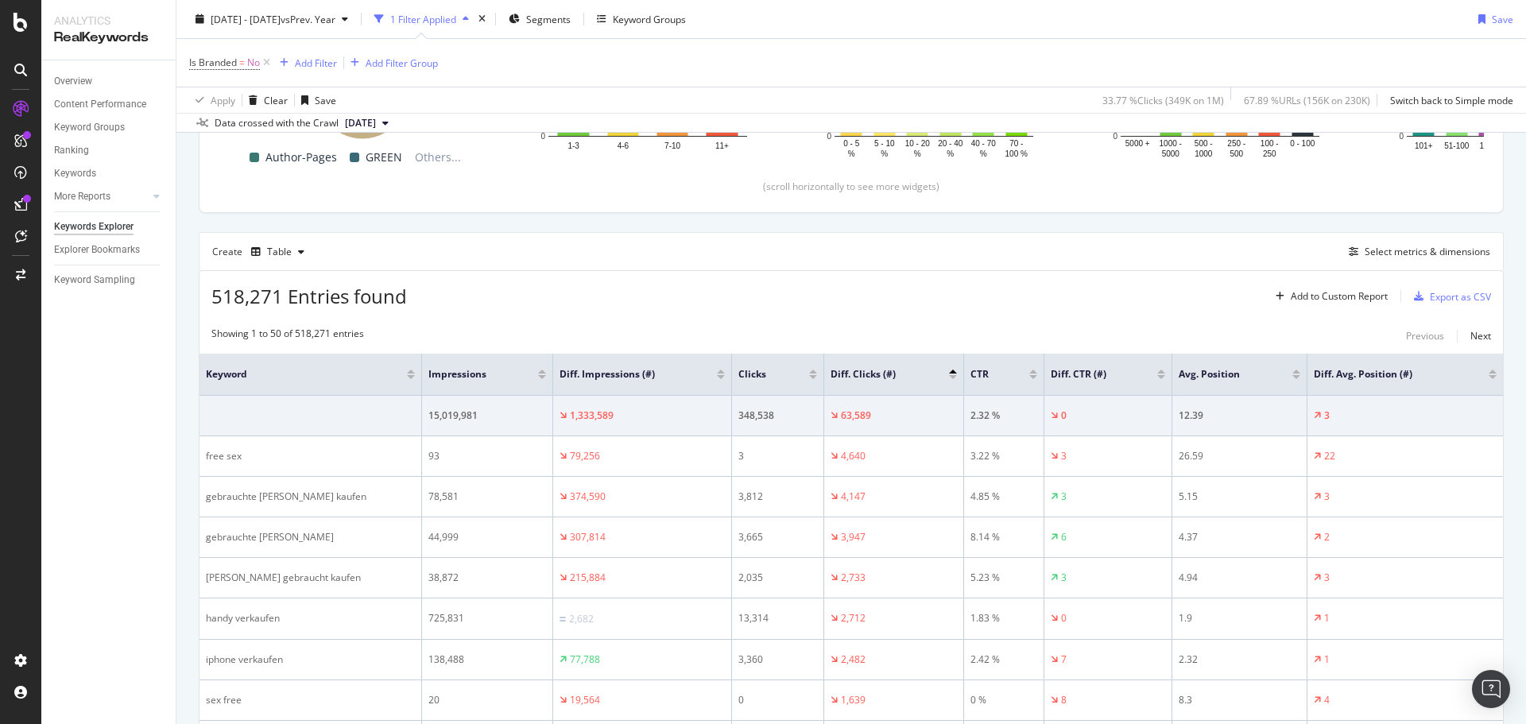
scroll to position [318, 0]
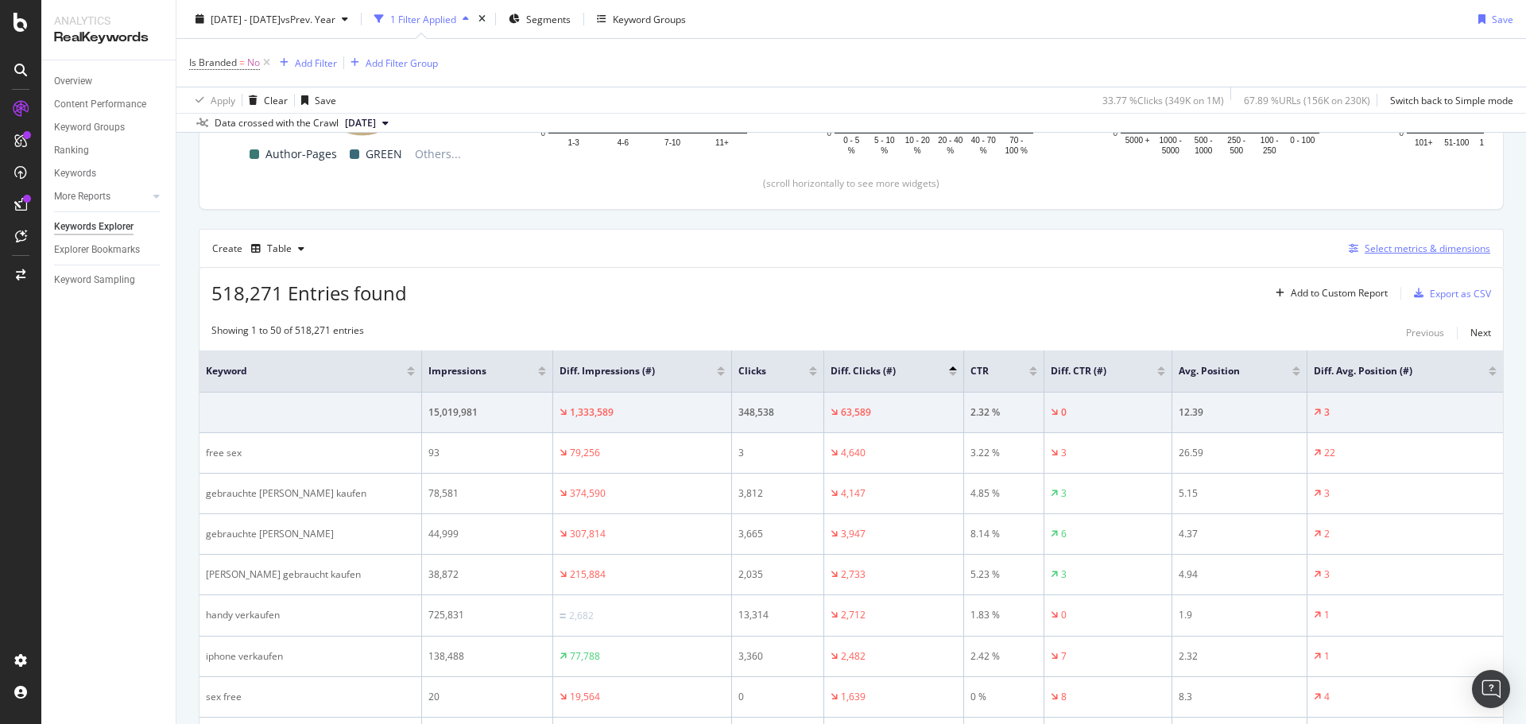
click at [1383, 247] on div "Select metrics & dimensions" at bounding box center [1428, 249] width 126 height 14
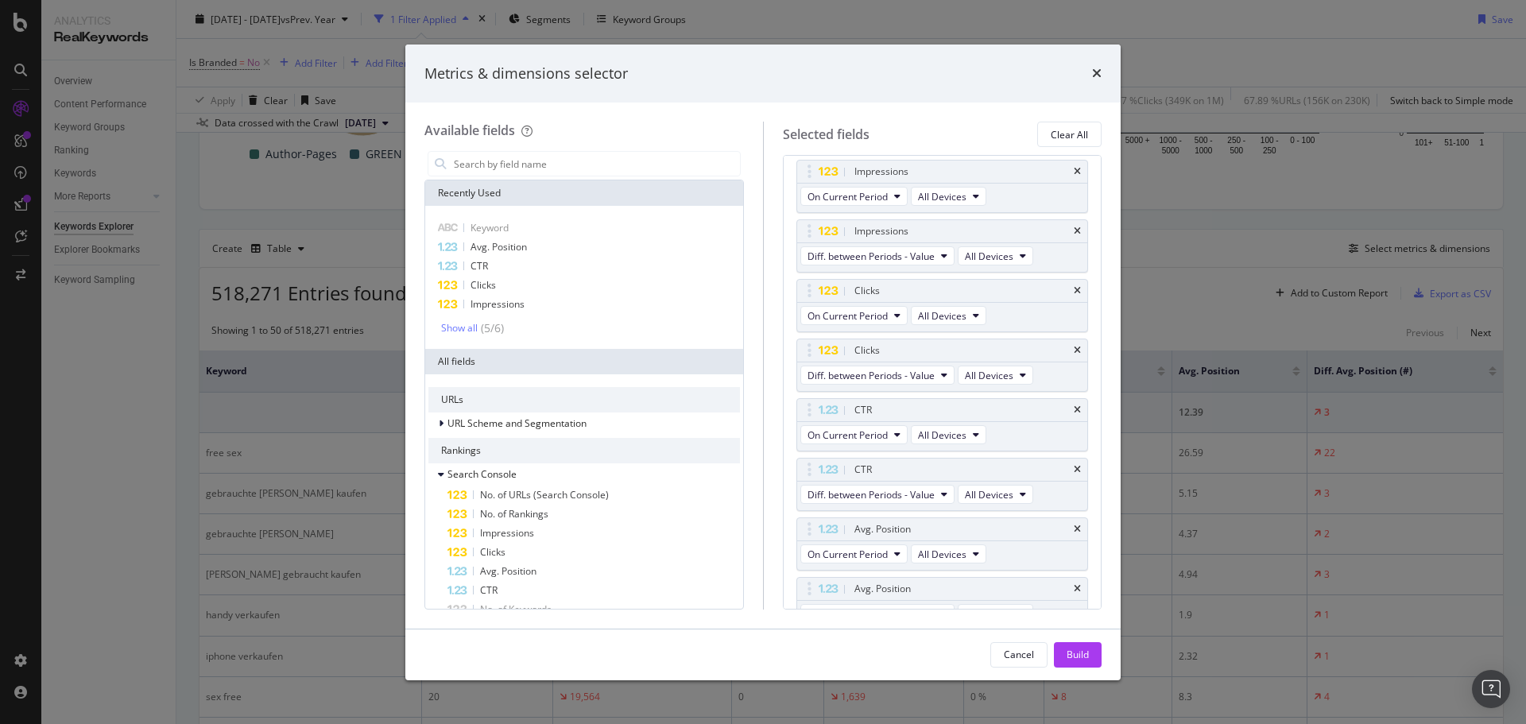
scroll to position [0, 0]
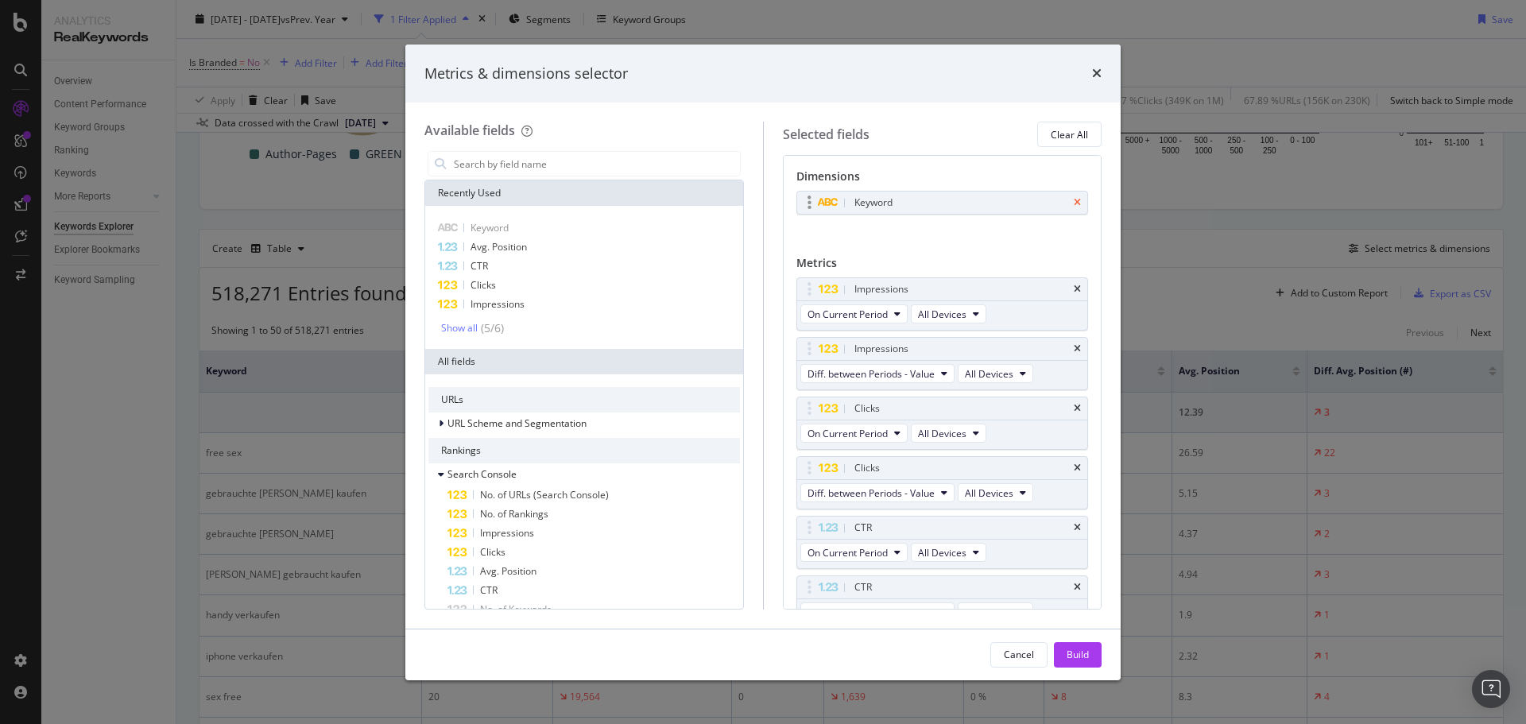
click at [1074, 200] on icon "times" at bounding box center [1077, 203] width 7 height 10
click at [565, 165] on input "modal" at bounding box center [596, 164] width 288 height 24
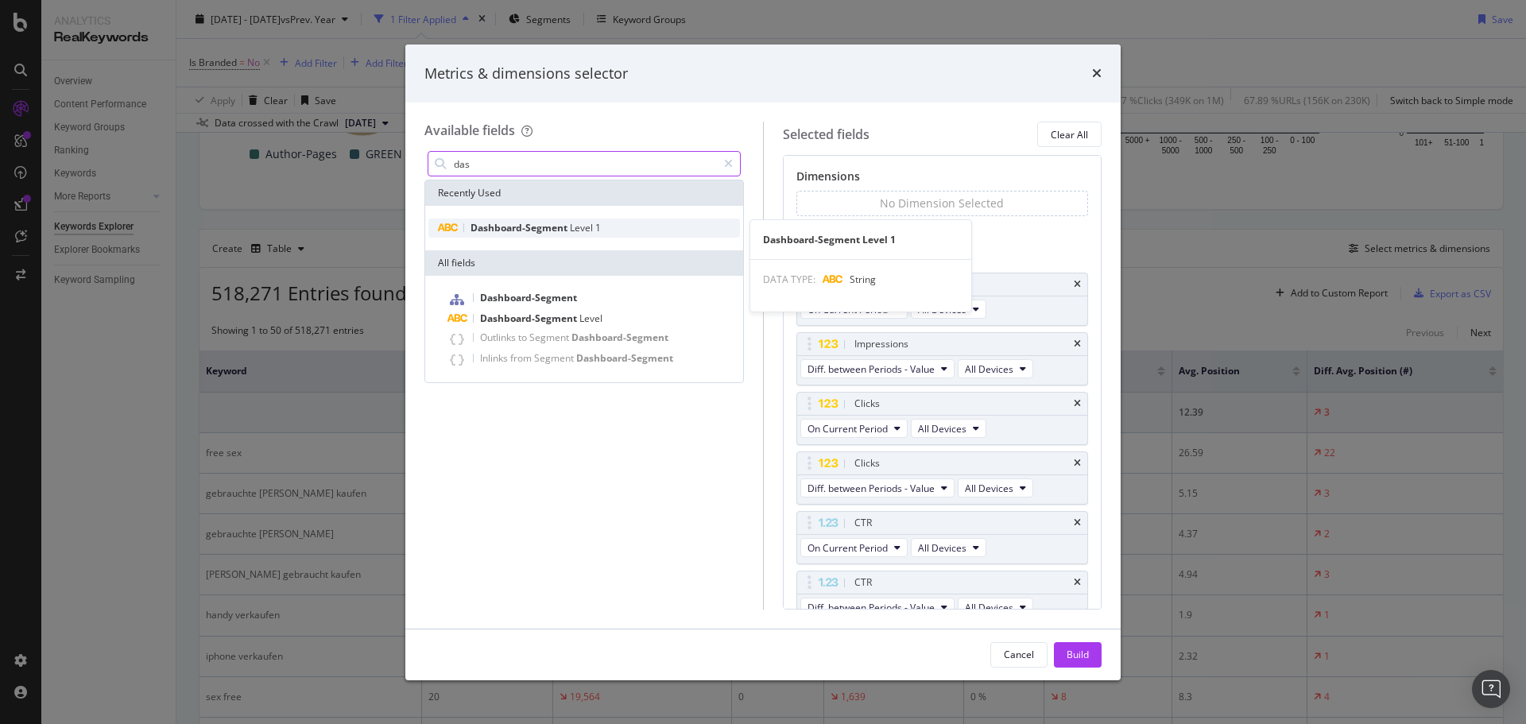
type input "das"
click at [563, 229] on span "Dashboard-Segment" at bounding box center [520, 228] width 99 height 14
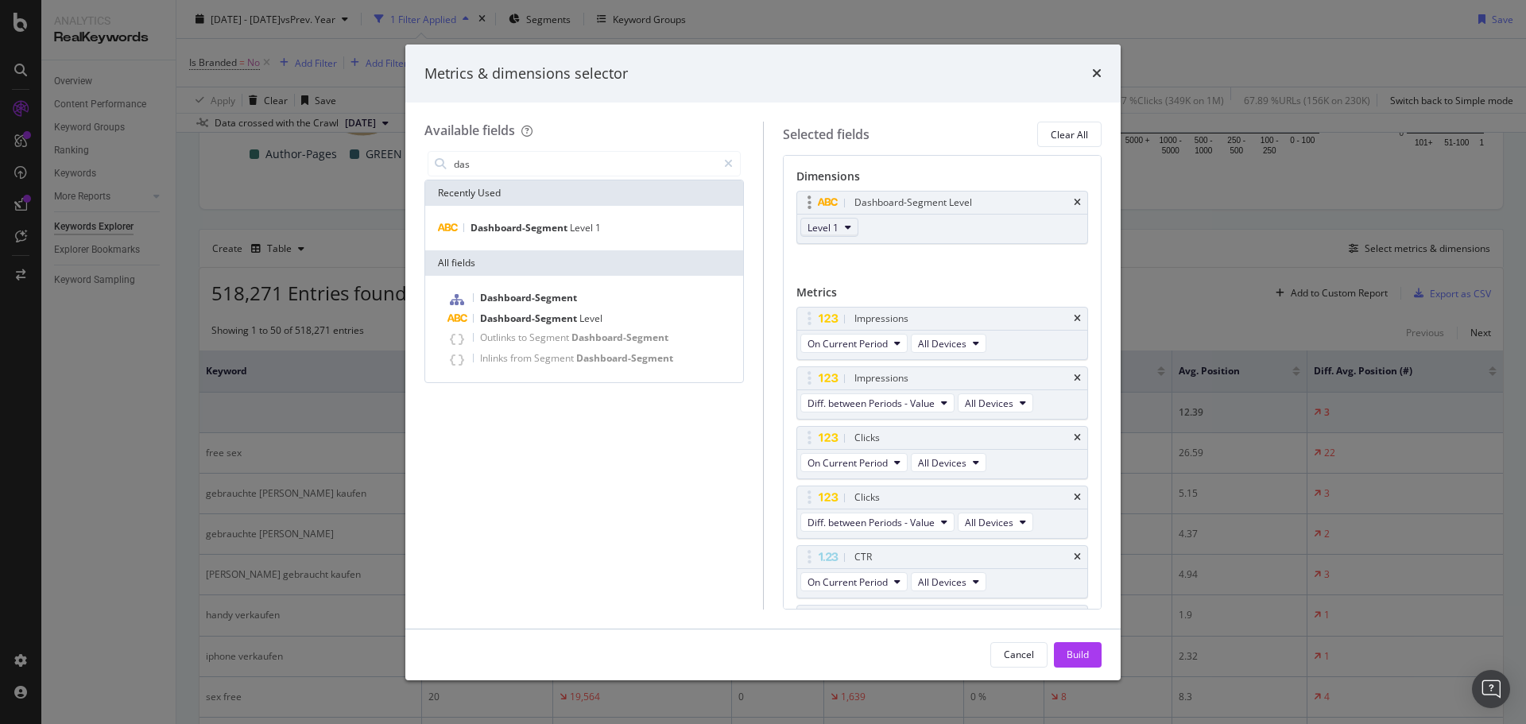
click at [845, 227] on icon "modal" at bounding box center [848, 228] width 6 height 10
click at [840, 277] on div "Level 2" at bounding box center [829, 284] width 57 height 23
click at [1063, 643] on button "Build" at bounding box center [1078, 654] width 48 height 25
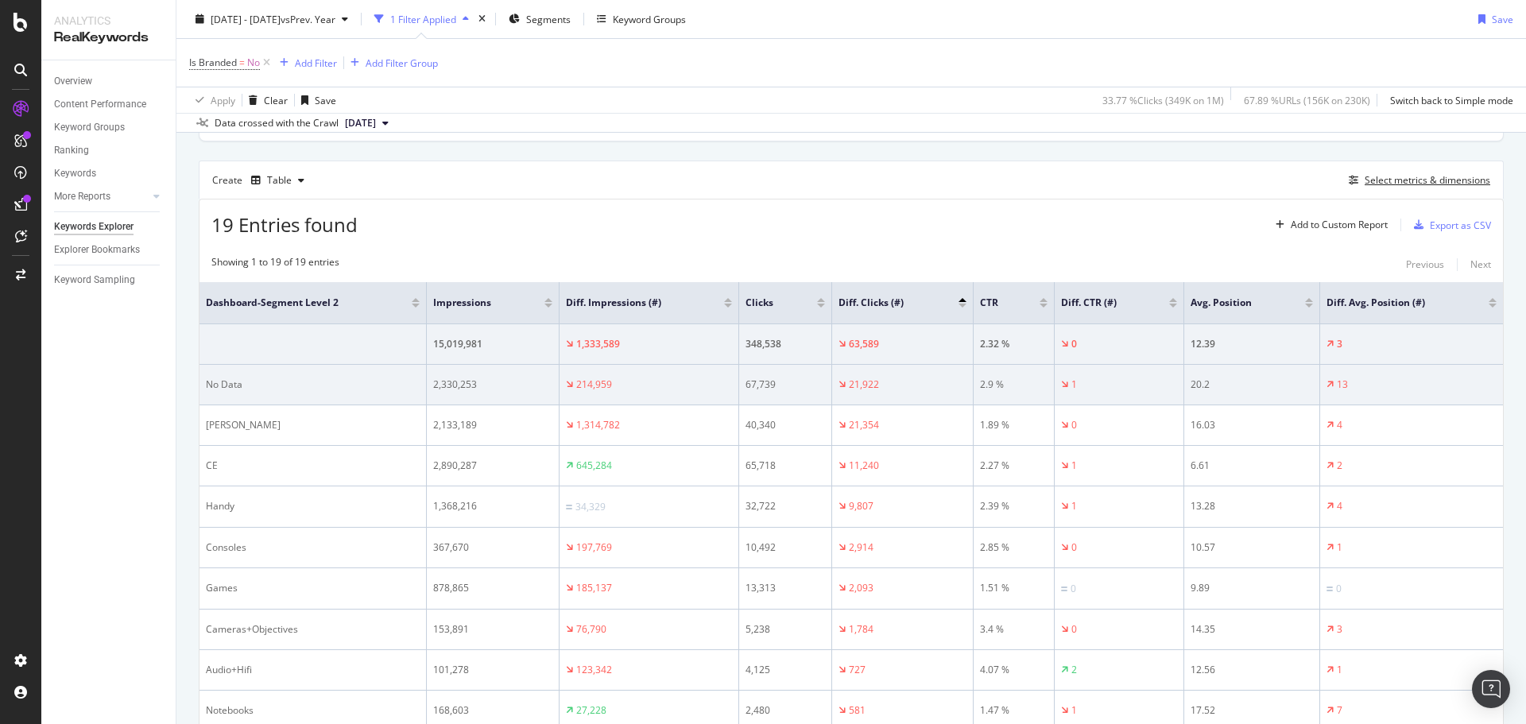
scroll to position [393, 0]
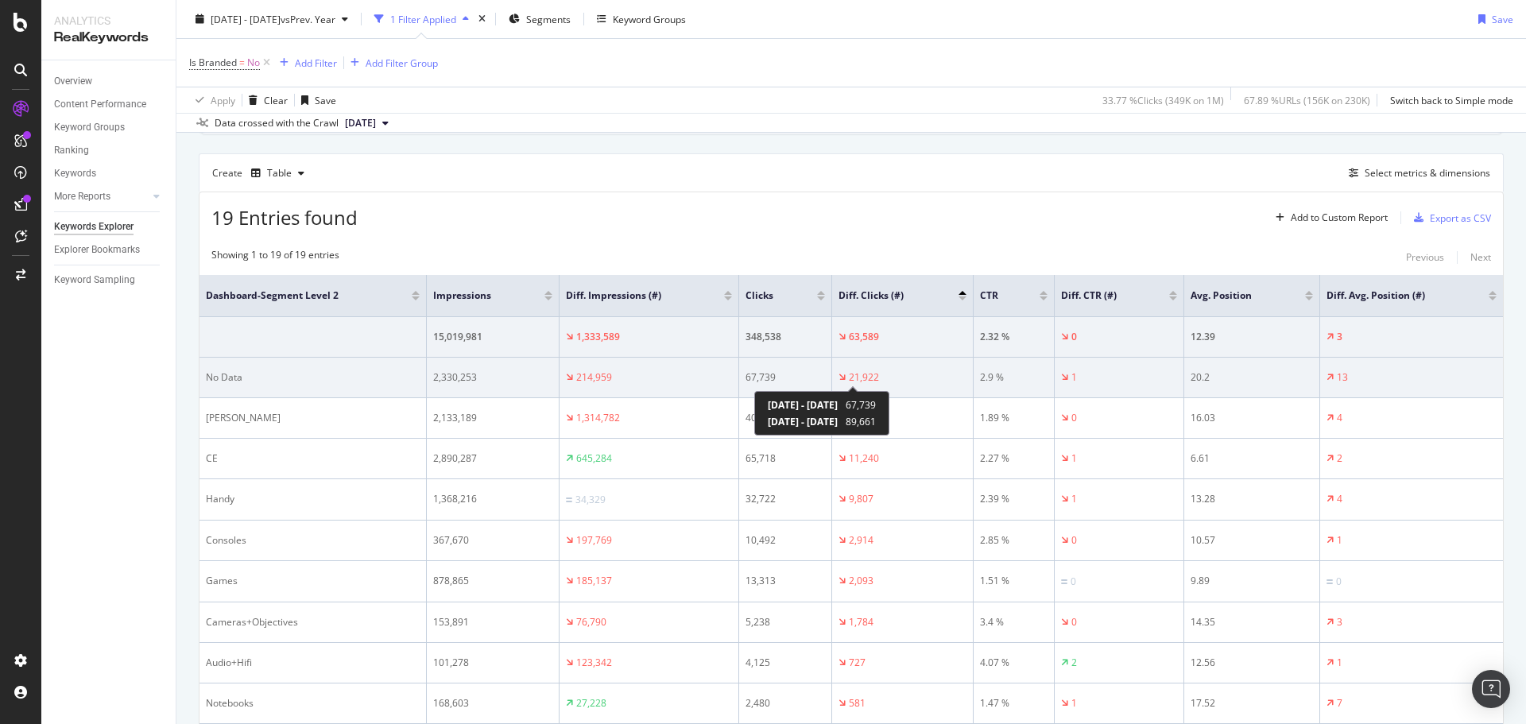
click at [869, 375] on div "21,922" at bounding box center [864, 377] width 30 height 14
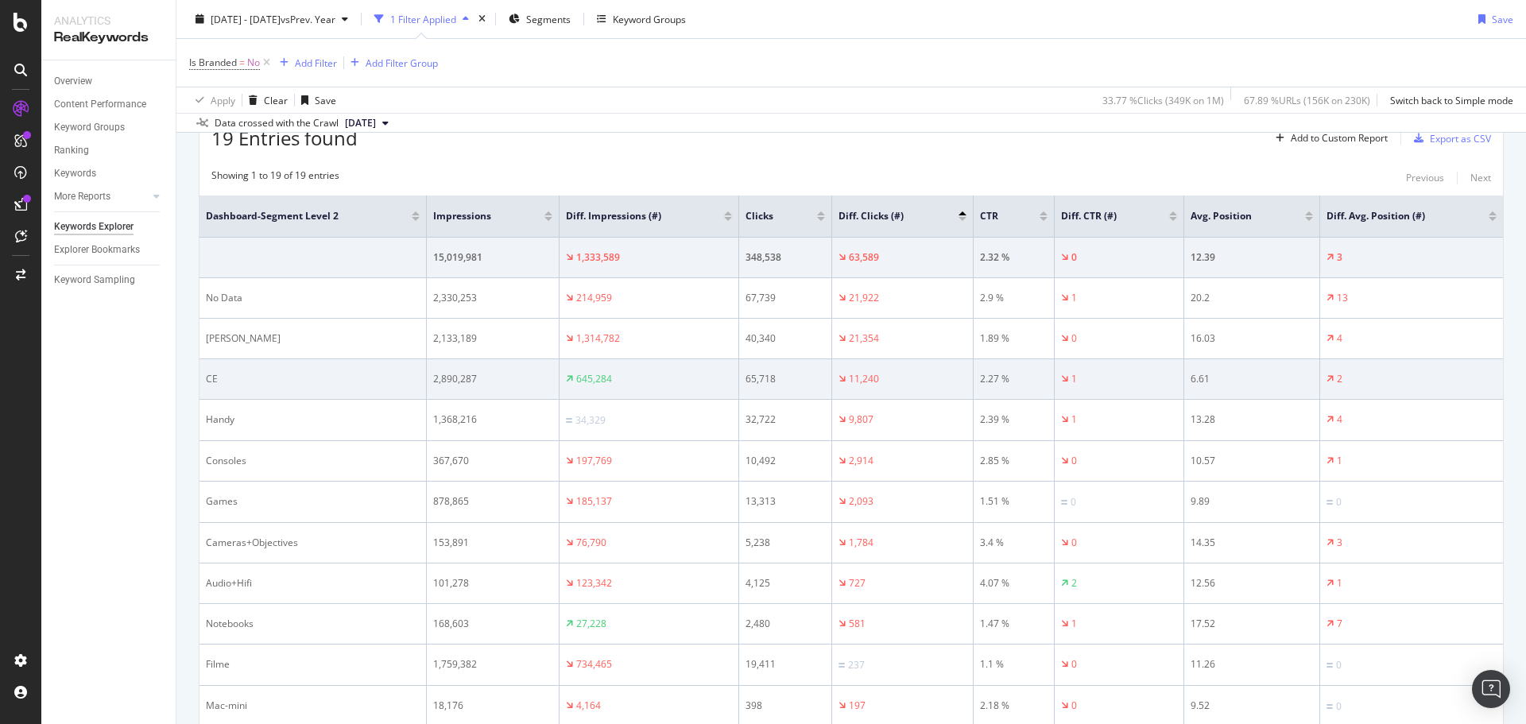
click at [1191, 379] on div "6.61" at bounding box center [1252, 379] width 122 height 14
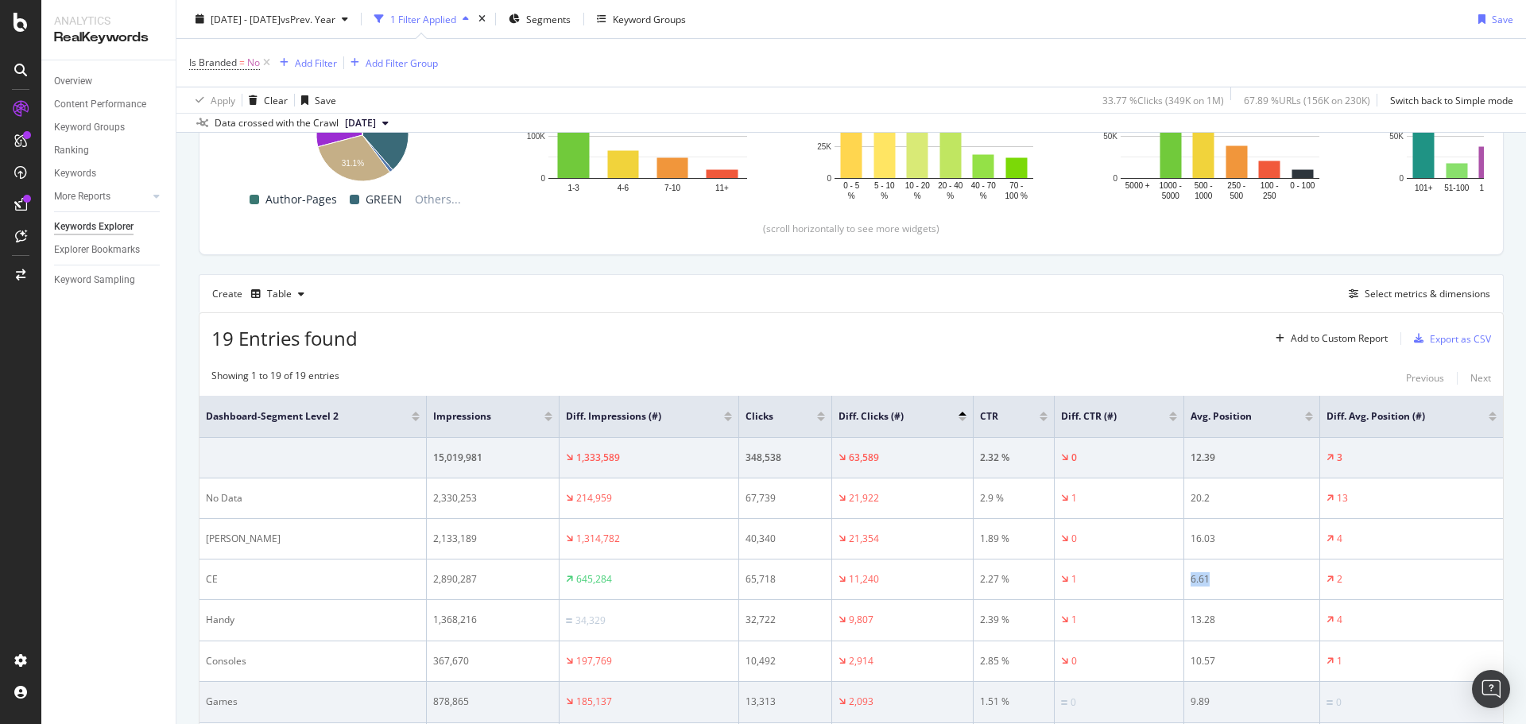
scroll to position [477, 0]
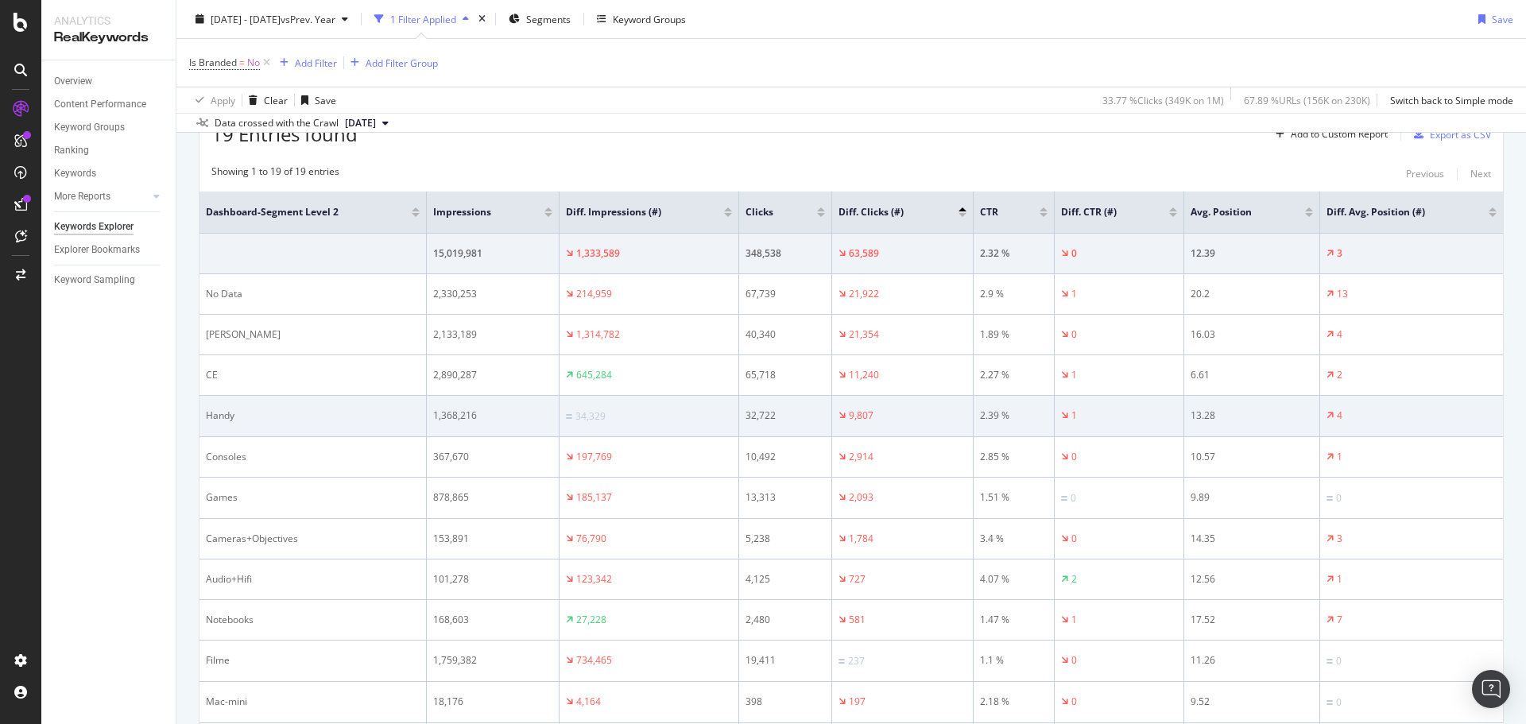
click at [1195, 413] on div "13.28" at bounding box center [1252, 416] width 122 height 14
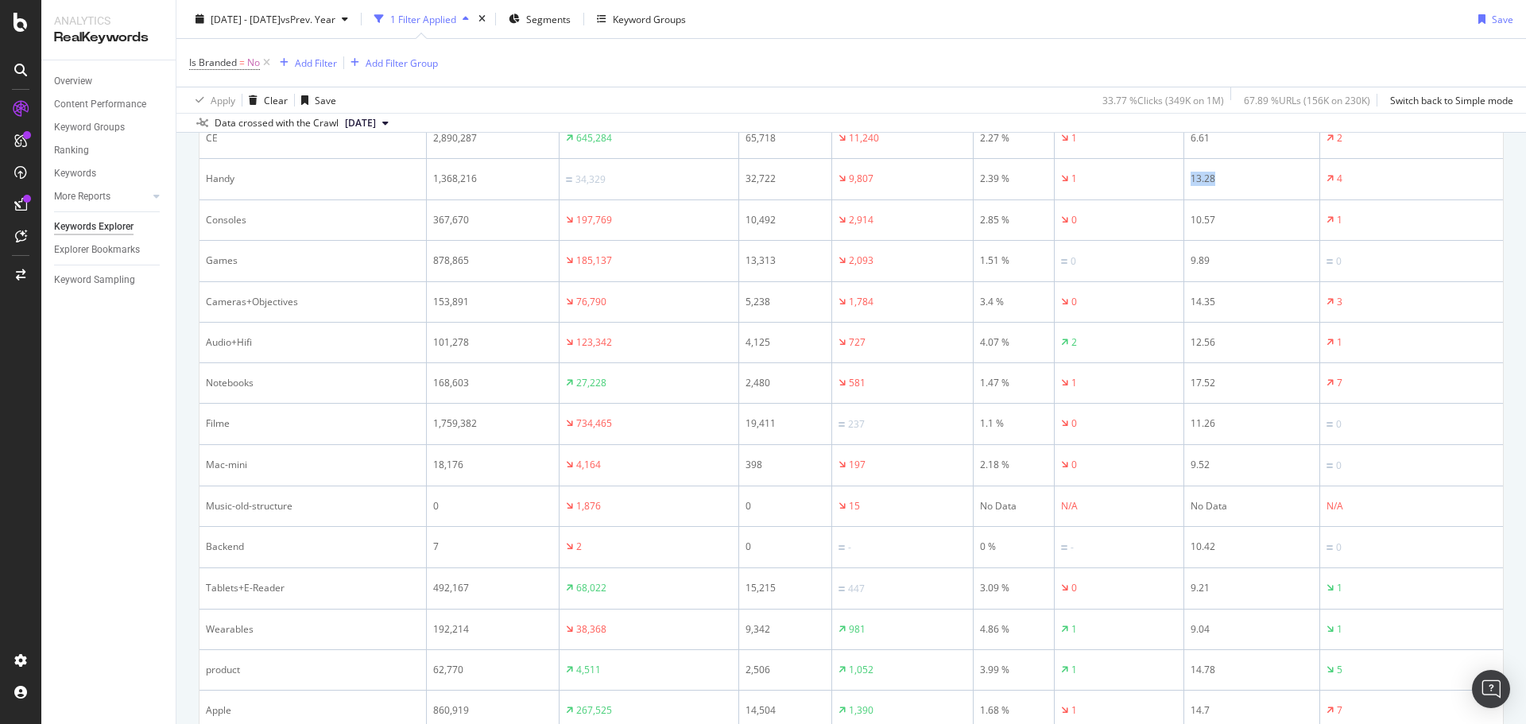
scroll to position [636, 0]
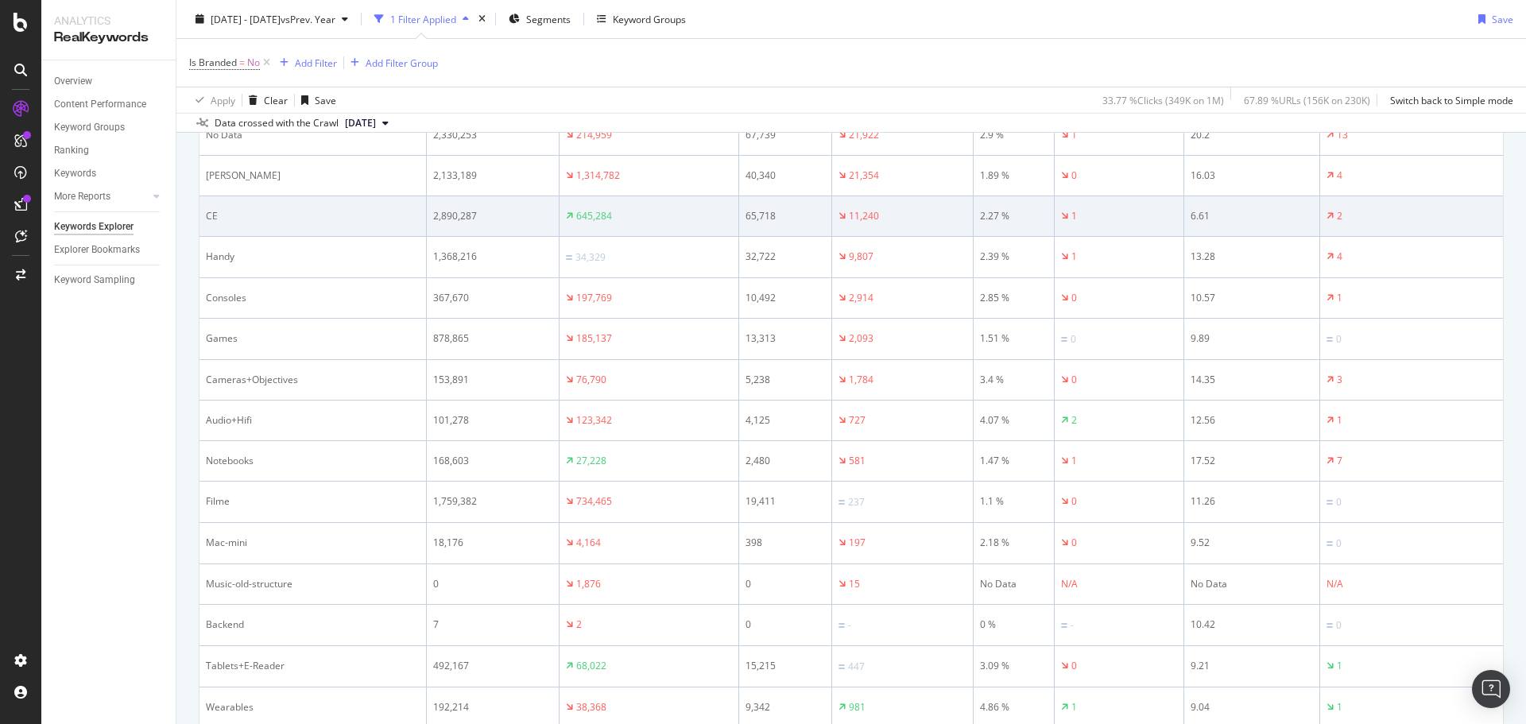
click at [213, 211] on div "CE" at bounding box center [313, 216] width 214 height 14
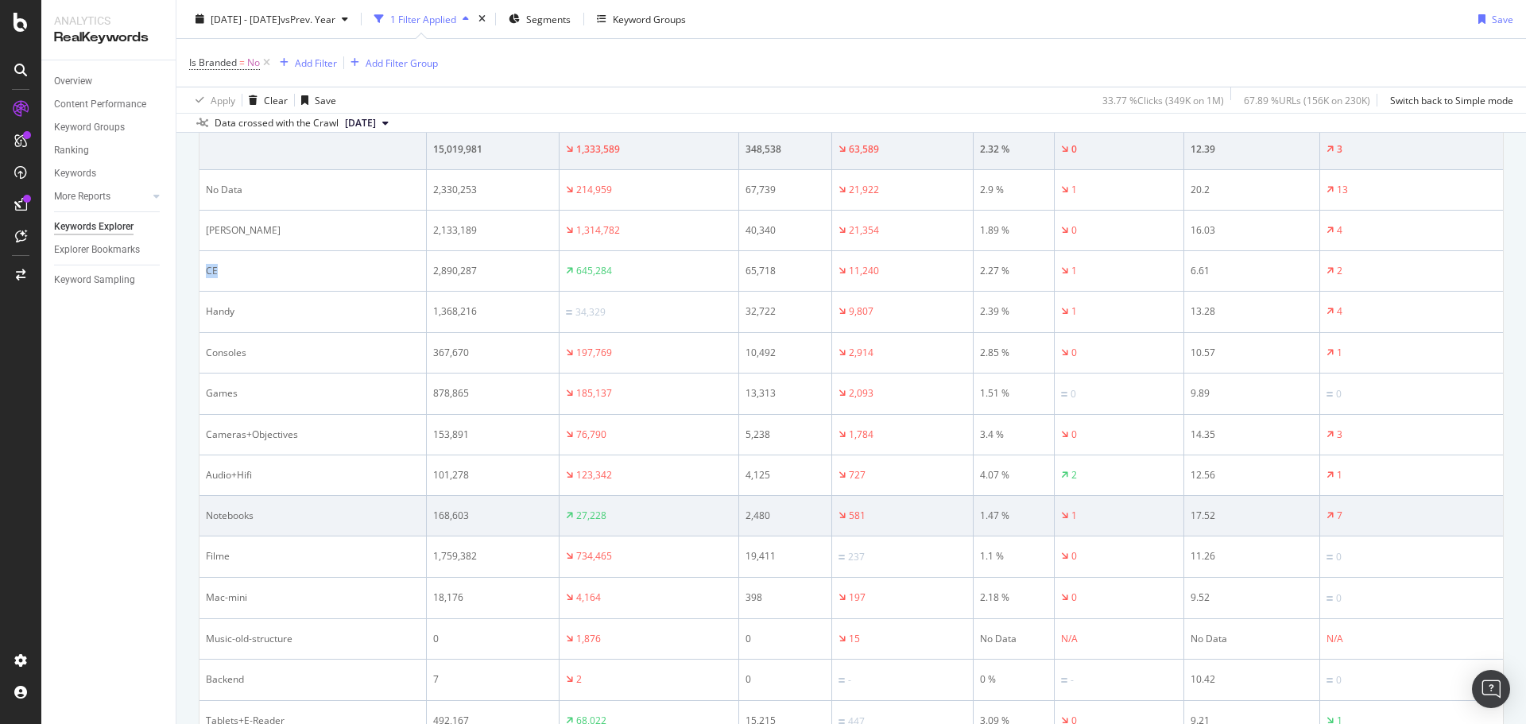
scroll to position [556, 0]
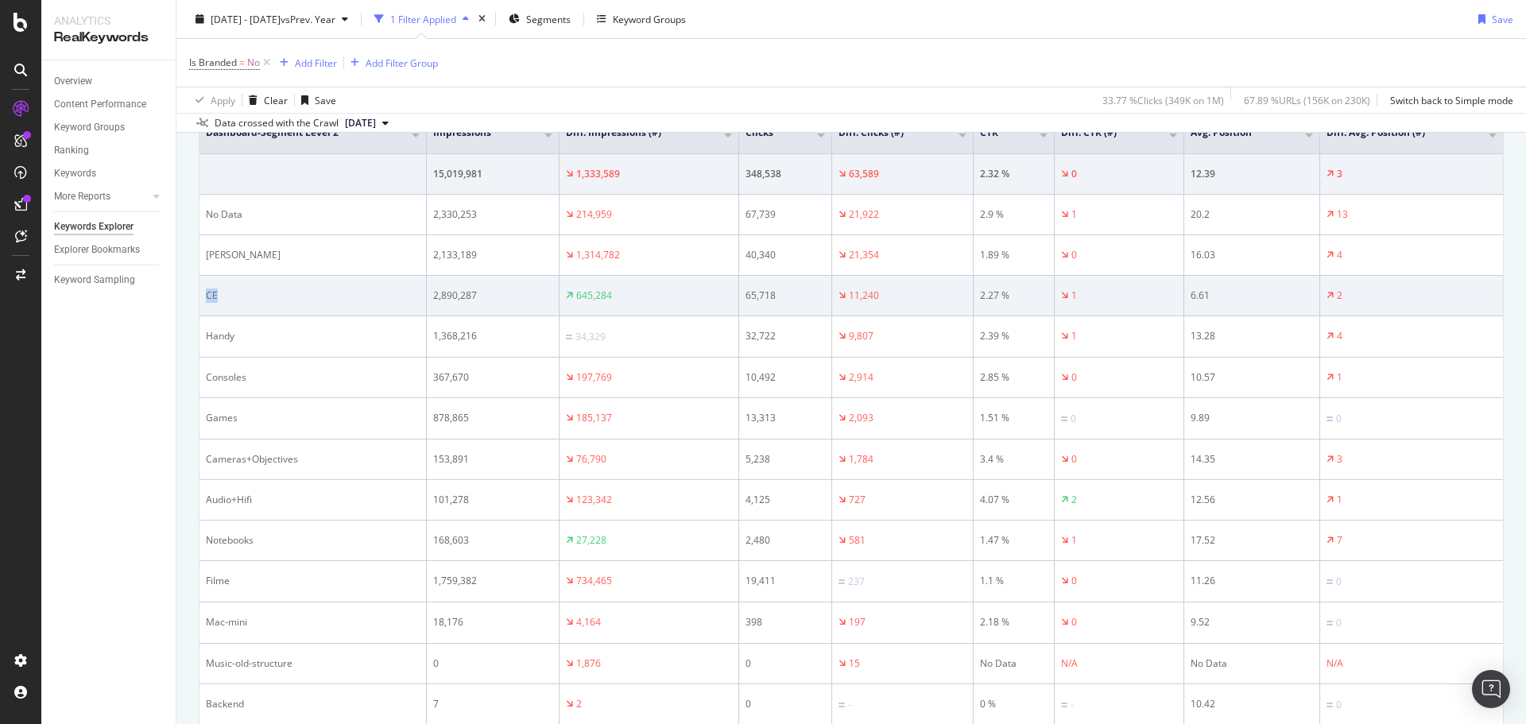
click at [207, 287] on td "CE" at bounding box center [312, 296] width 227 height 41
click at [213, 297] on div "CE" at bounding box center [313, 296] width 214 height 14
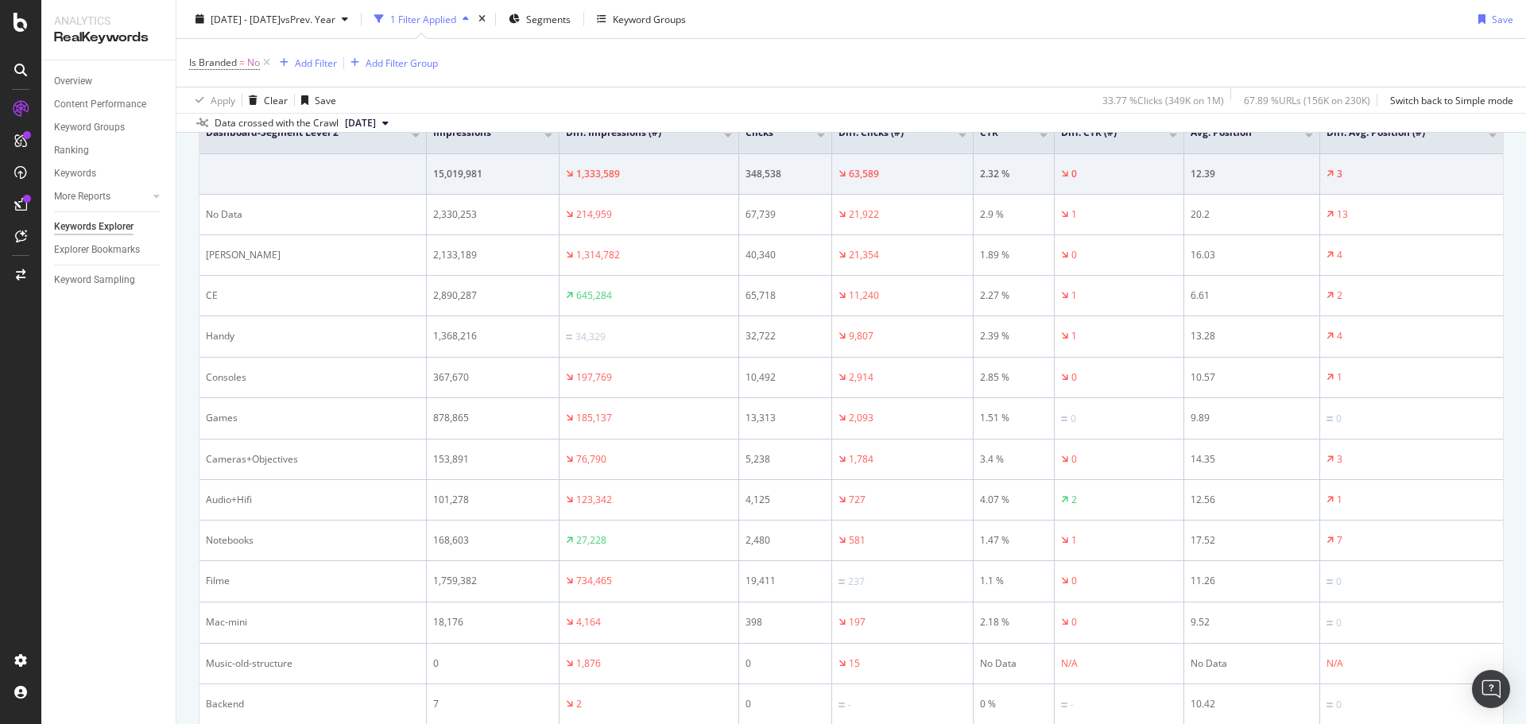
click at [622, 21] on div "[DATE] - [DATE] vs Prev. Year 1 Filter Applied Segments Keyword Groups" at bounding box center [440, 18] width 503 height 25
click at [571, 21] on span "Segments" at bounding box center [548, 19] width 45 height 14
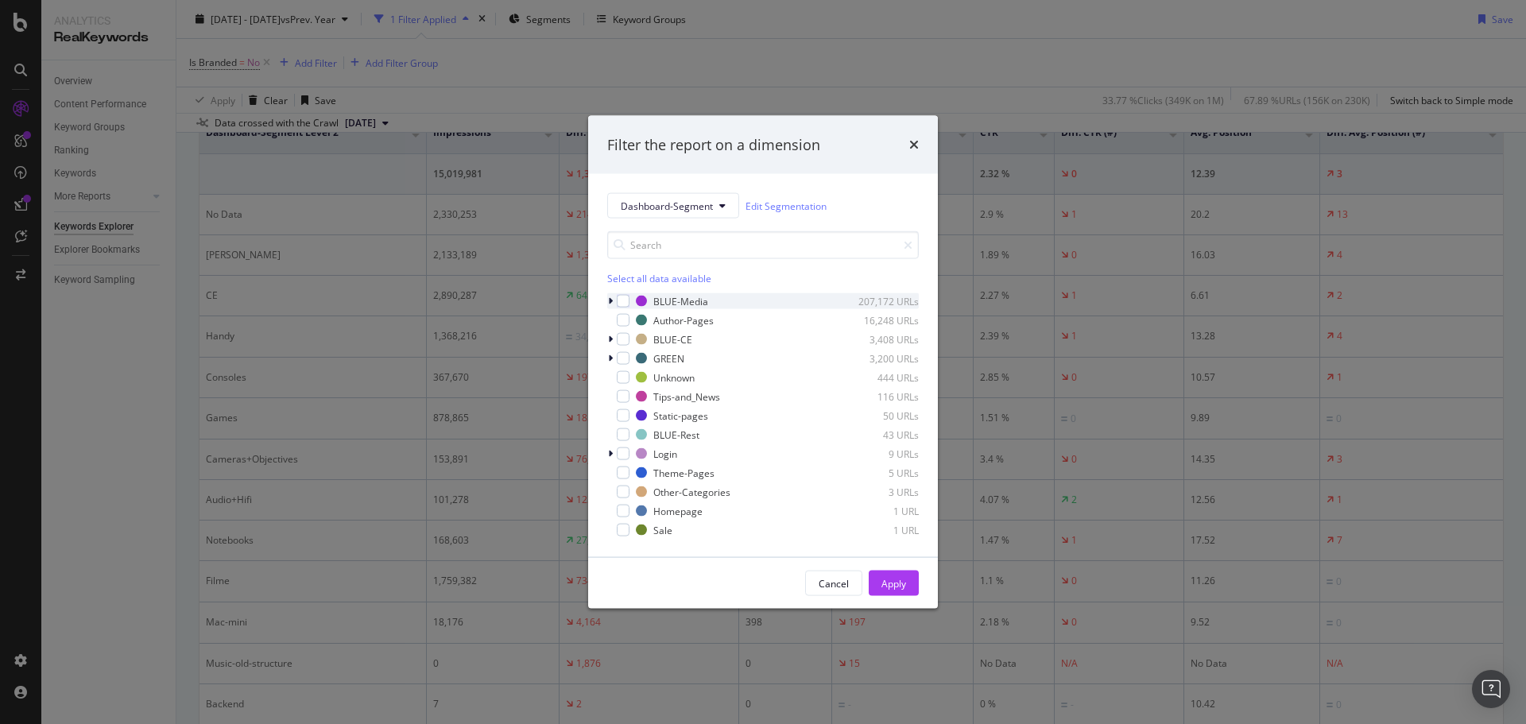
click at [611, 304] on icon "modal" at bounding box center [610, 301] width 5 height 10
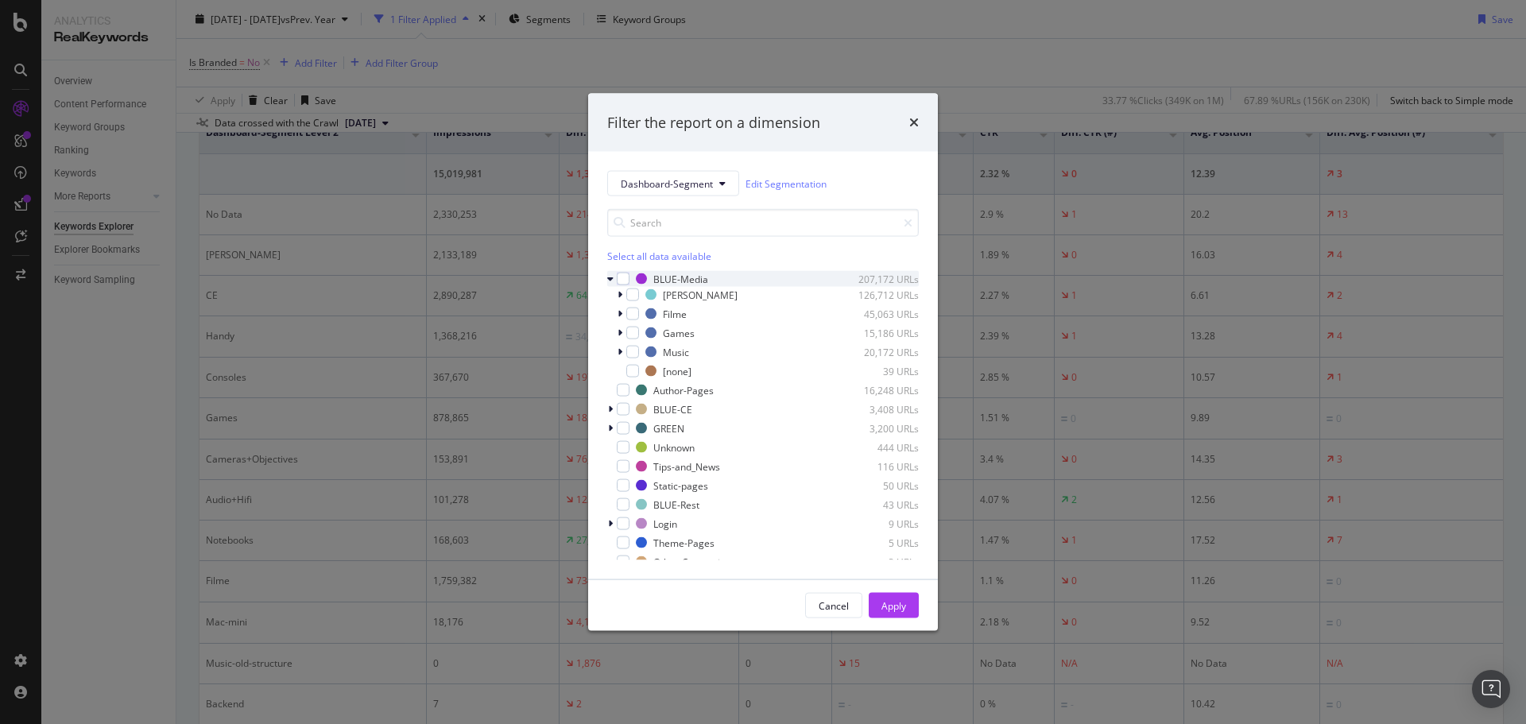
click at [610, 277] on icon "modal" at bounding box center [610, 279] width 6 height 10
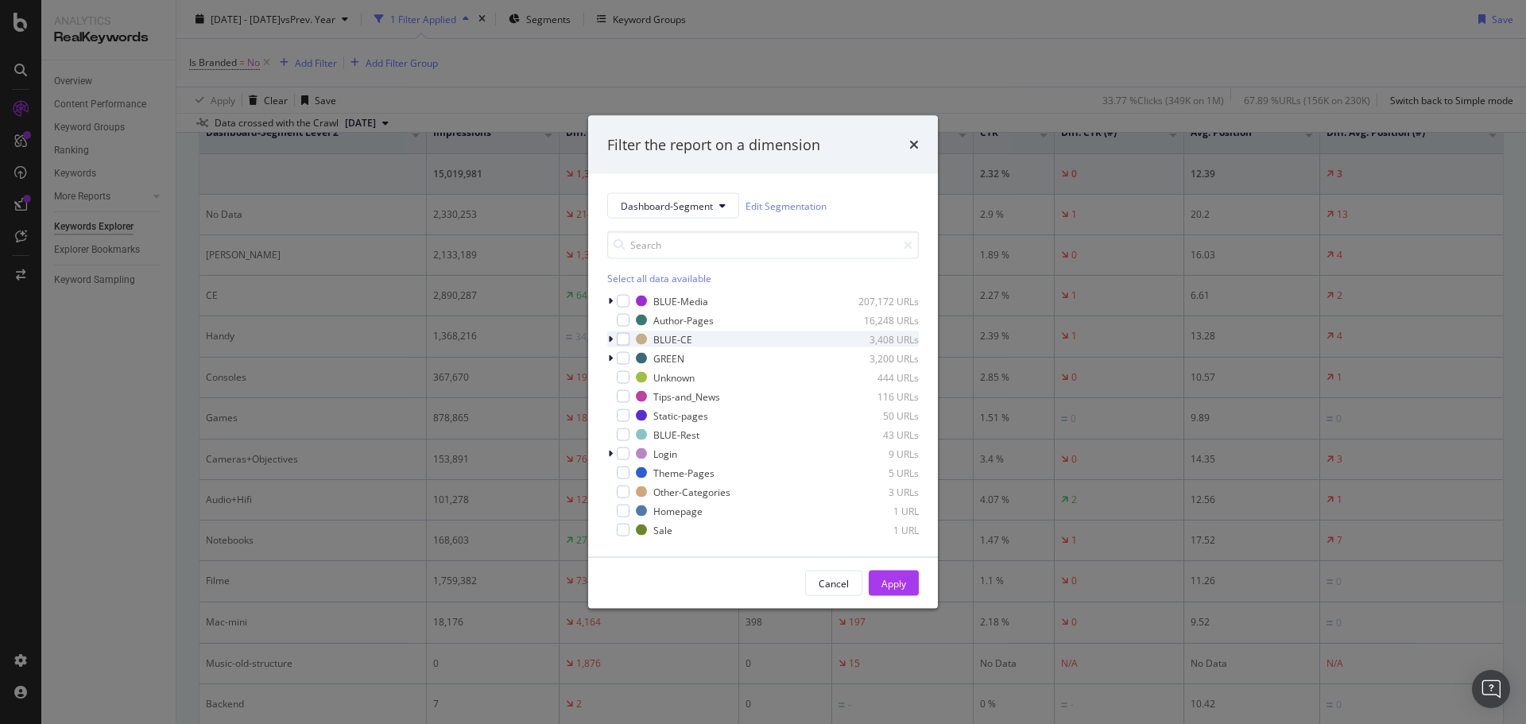
click at [614, 339] on div "modal" at bounding box center [612, 339] width 10 height 16
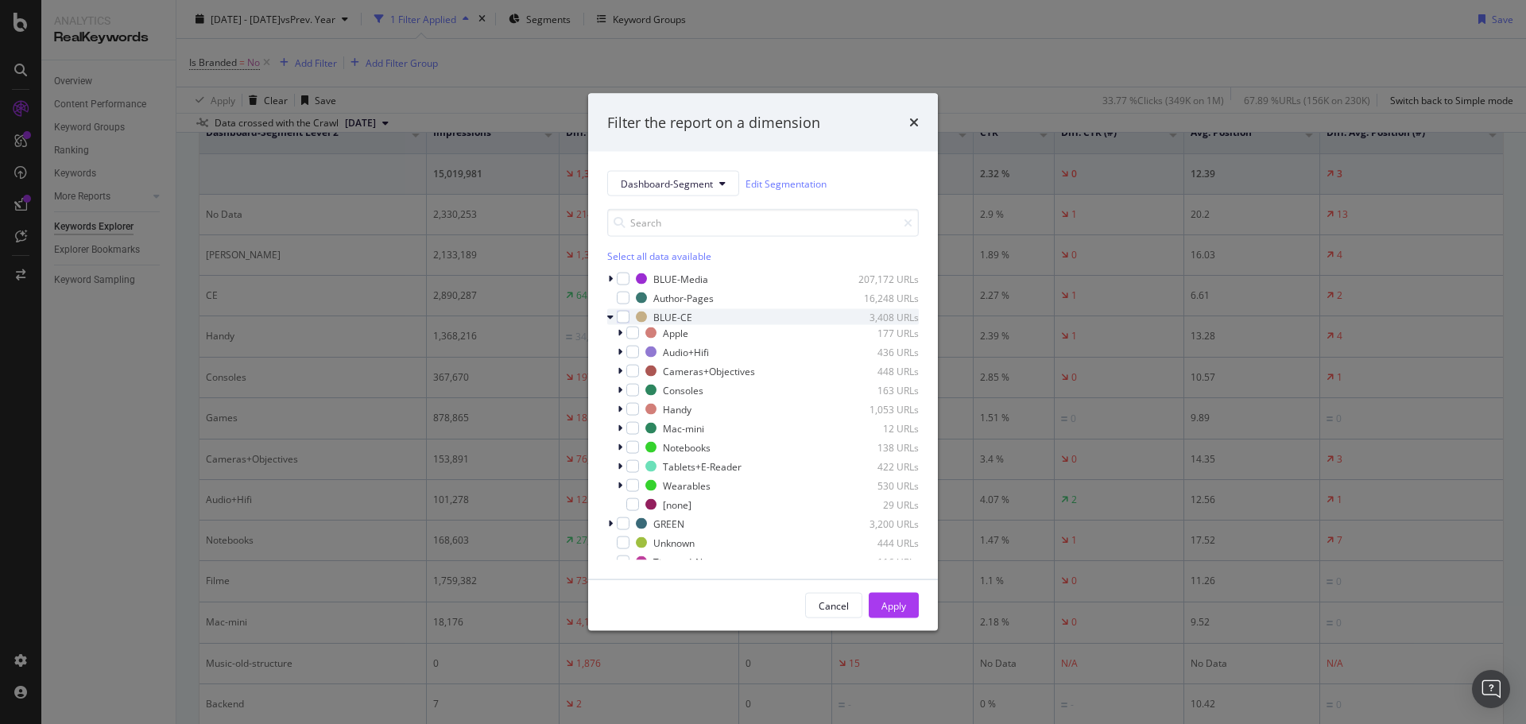
click at [609, 312] on icon "modal" at bounding box center [610, 317] width 6 height 10
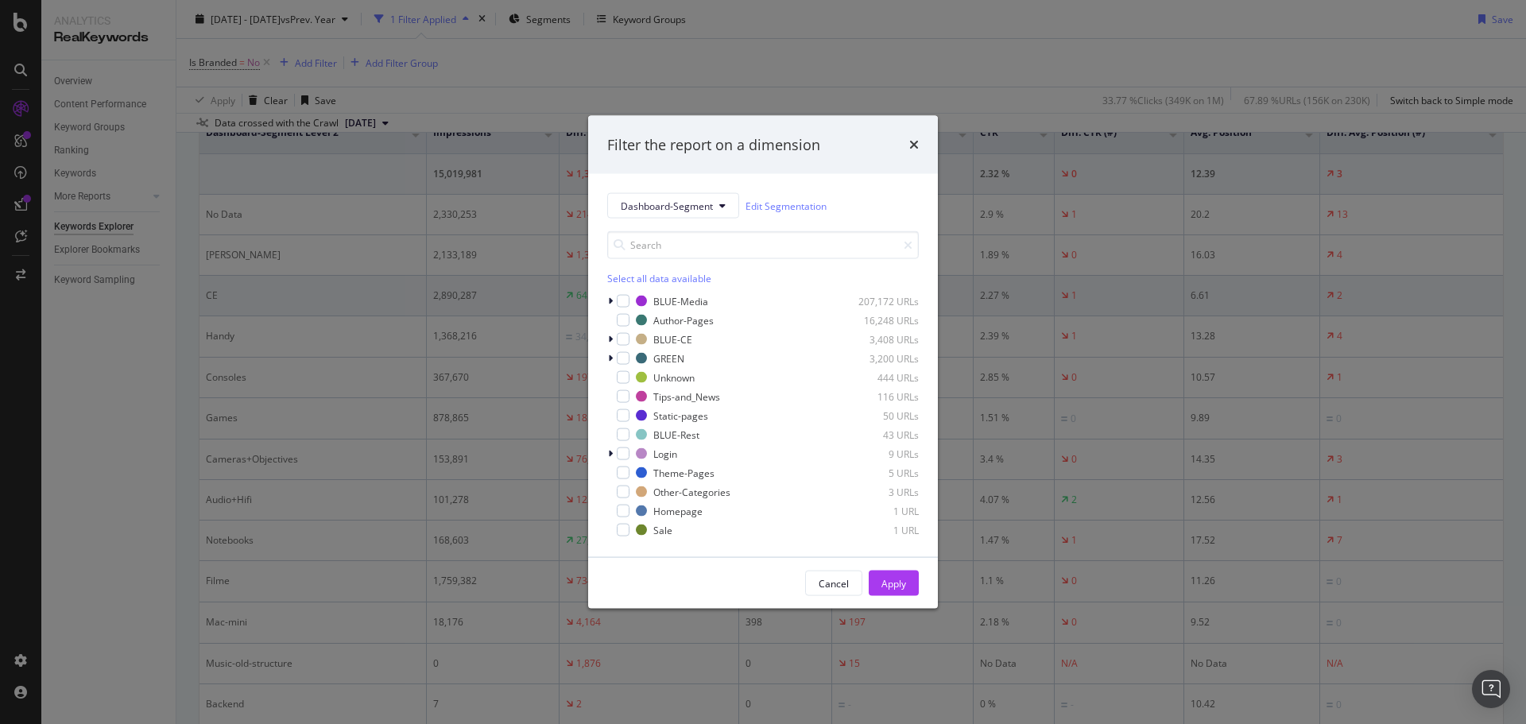
drag, startPoint x: 230, startPoint y: 308, endPoint x: 215, endPoint y: 292, distance: 21.9
click at [229, 306] on div "Filter the report on a dimension Dashboard-Segment Edit Segmentation Select all…" at bounding box center [763, 362] width 1526 height 724
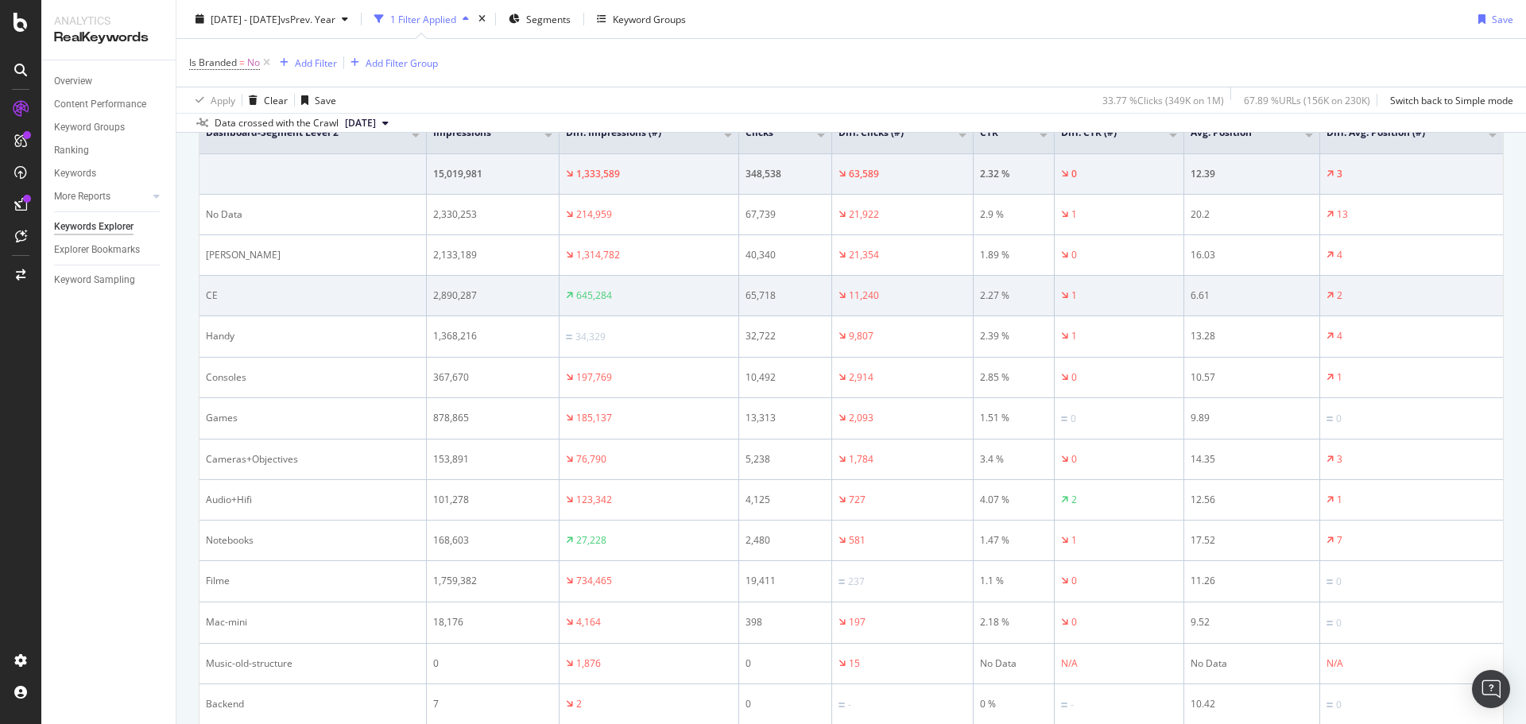
click at [208, 294] on div "CE" at bounding box center [313, 296] width 214 height 14
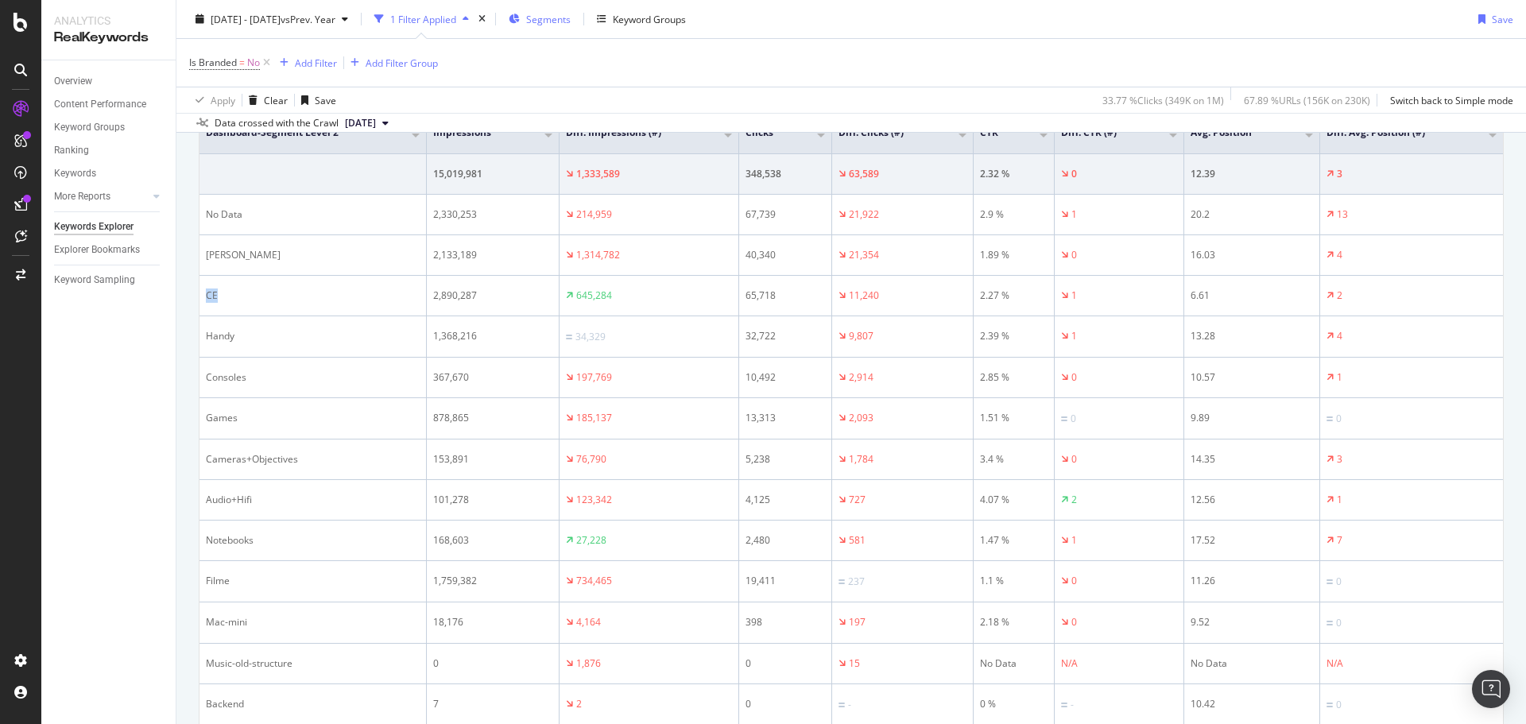
click at [571, 19] on span "Segments" at bounding box center [548, 19] width 45 height 14
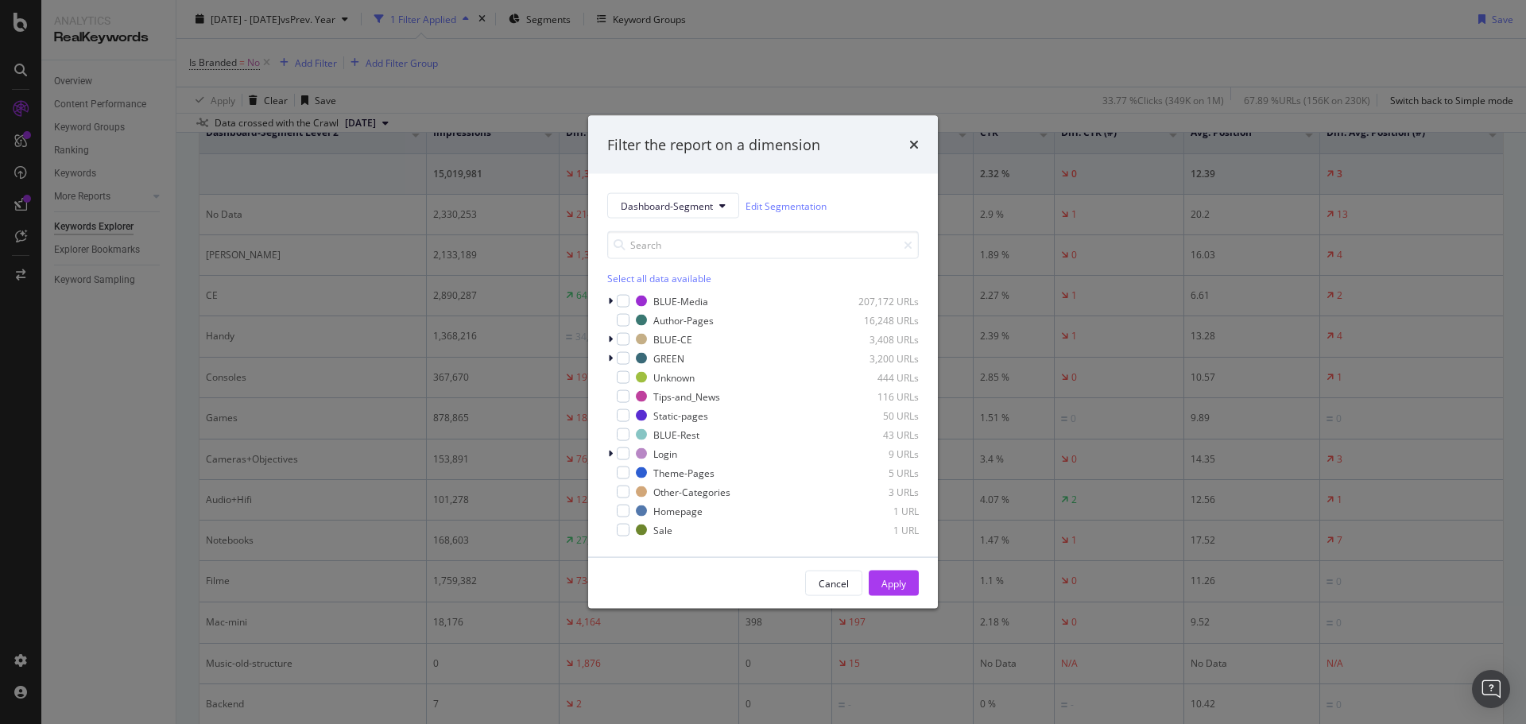
click at [343, 308] on div "Filter the report on a dimension Dashboard-Segment Edit Segmentation Select all…" at bounding box center [763, 362] width 1526 height 724
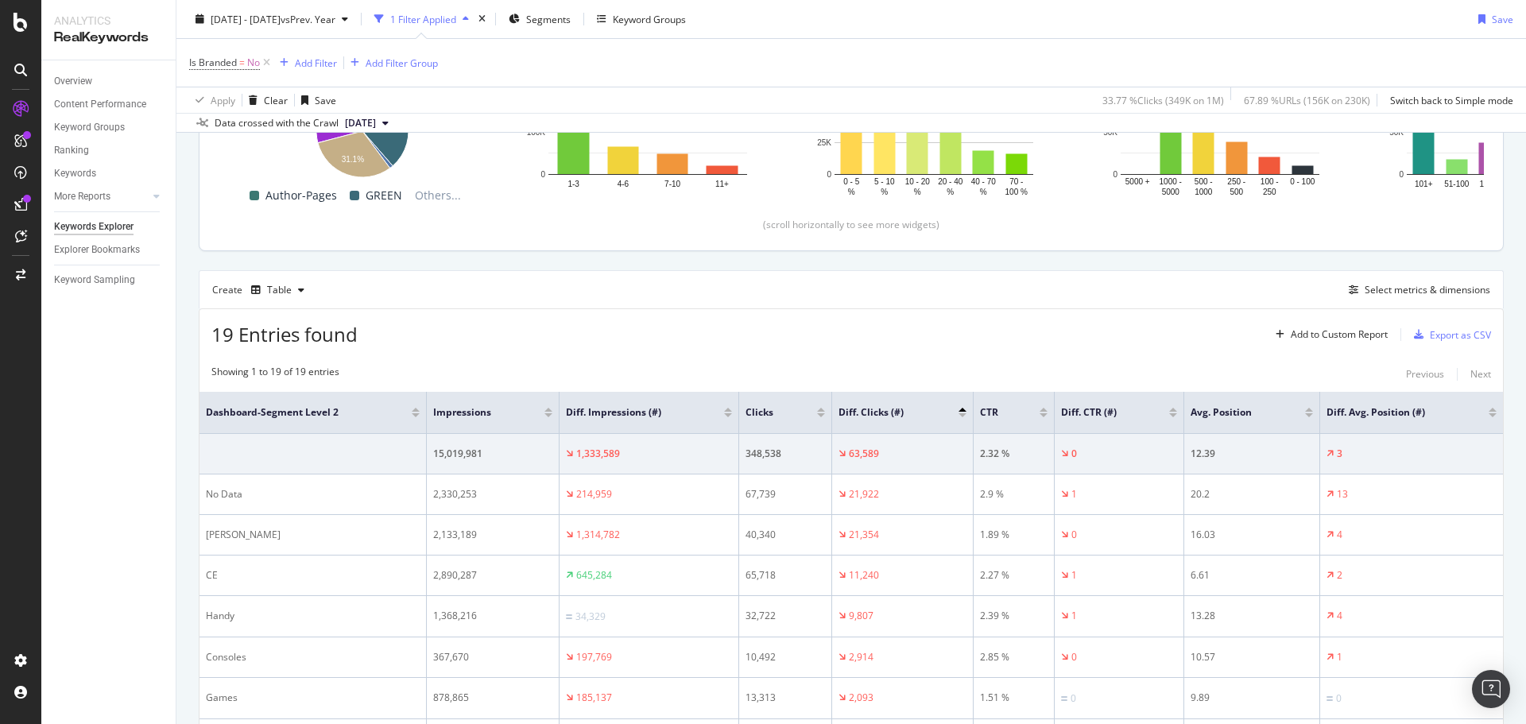
scroll to position [238, 0]
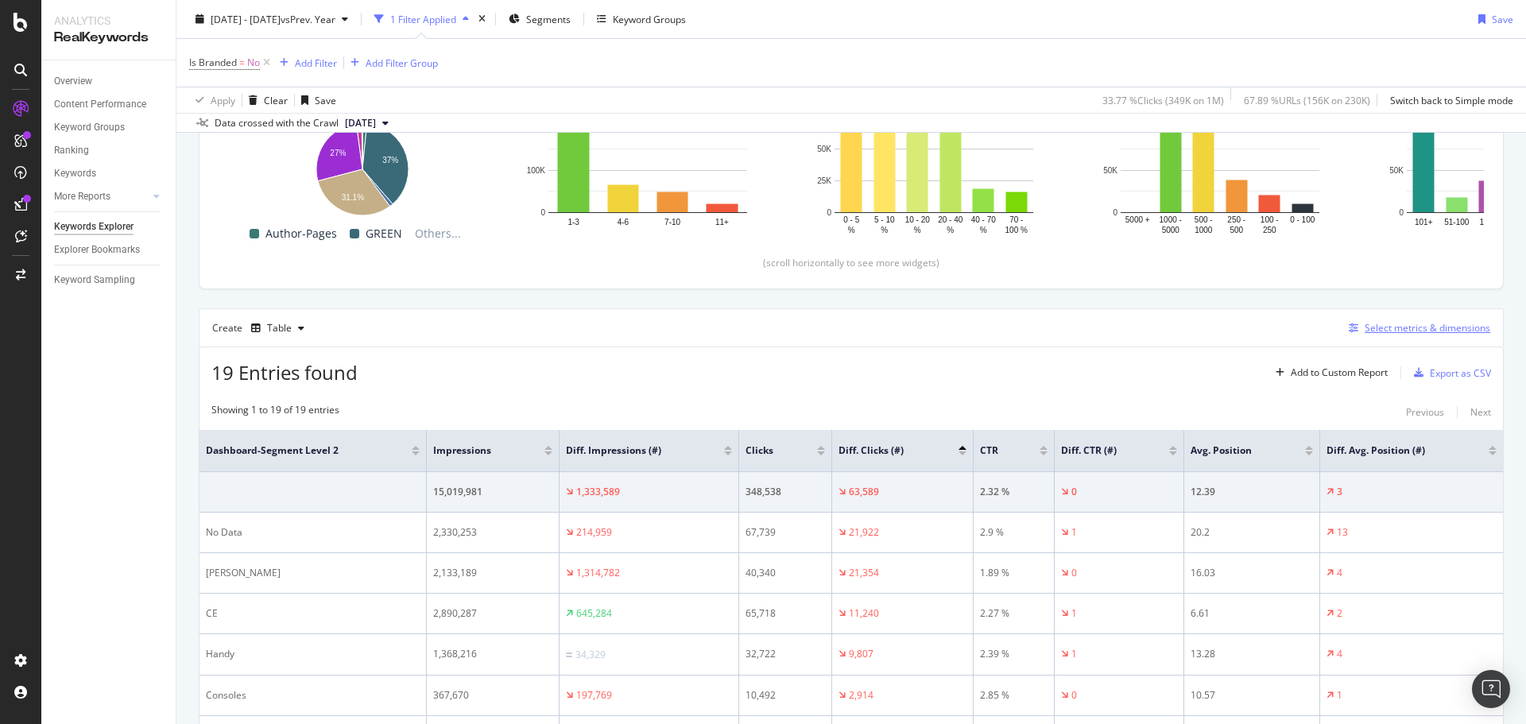
click at [1411, 324] on div "Select metrics & dimensions" at bounding box center [1428, 328] width 126 height 14
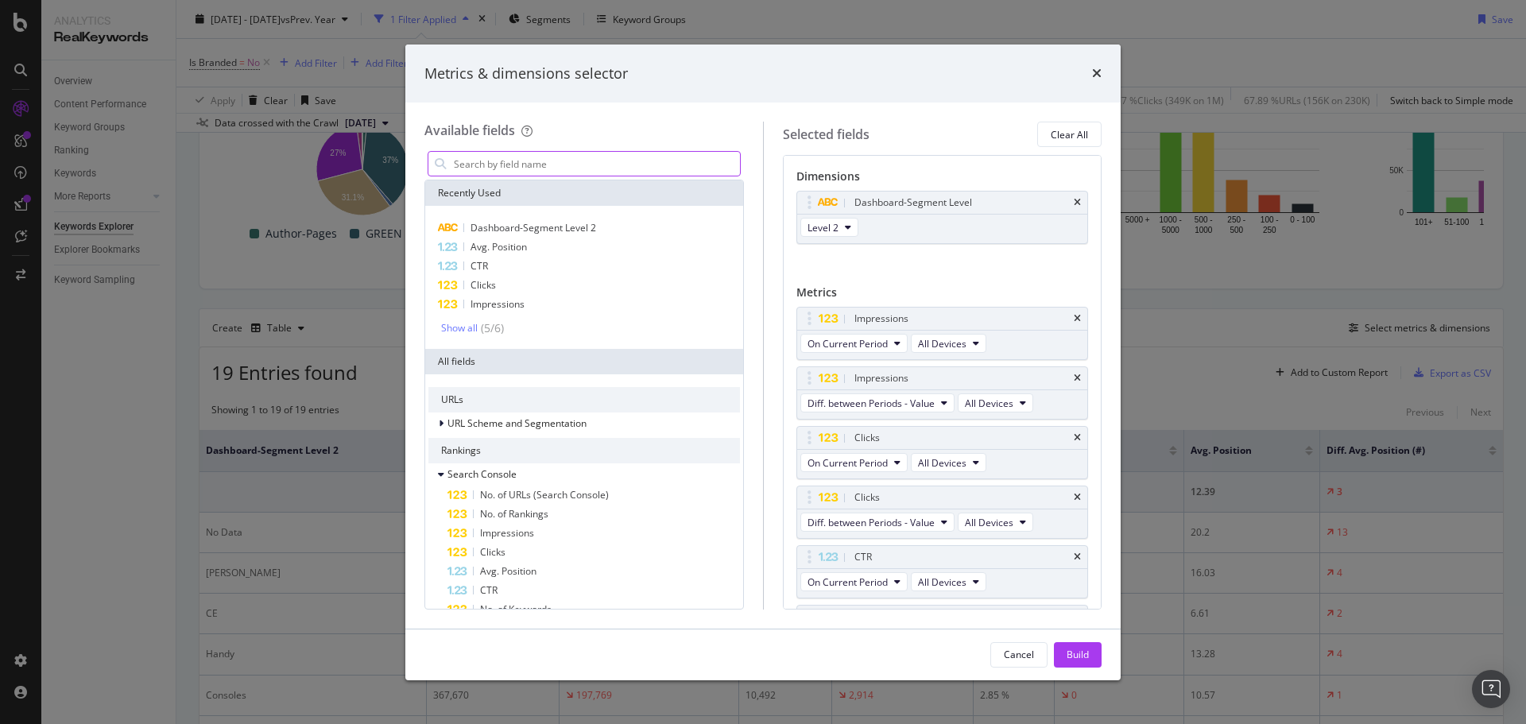
click at [530, 171] on input "modal" at bounding box center [596, 164] width 288 height 24
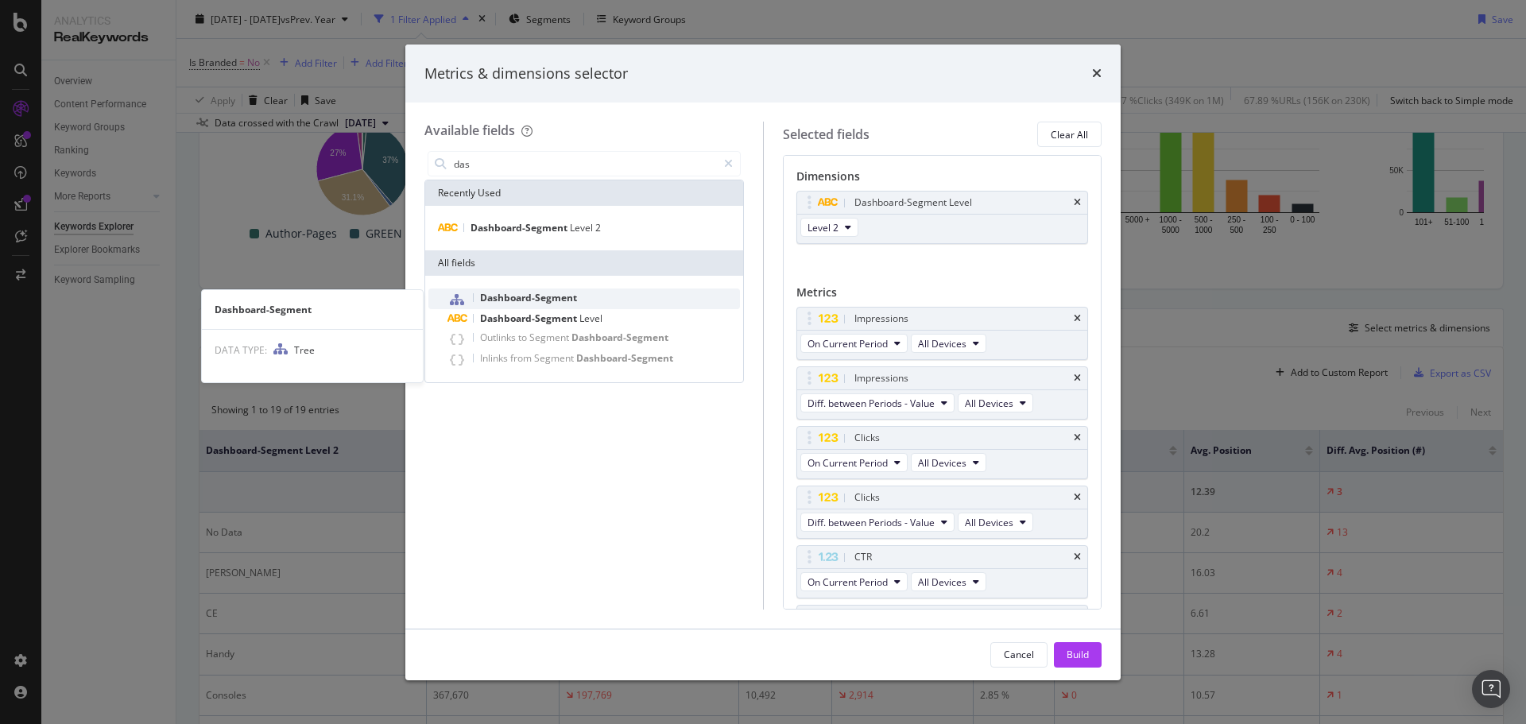
type input "das"
click at [527, 301] on span "Dashboard-Segment" at bounding box center [528, 298] width 97 height 14
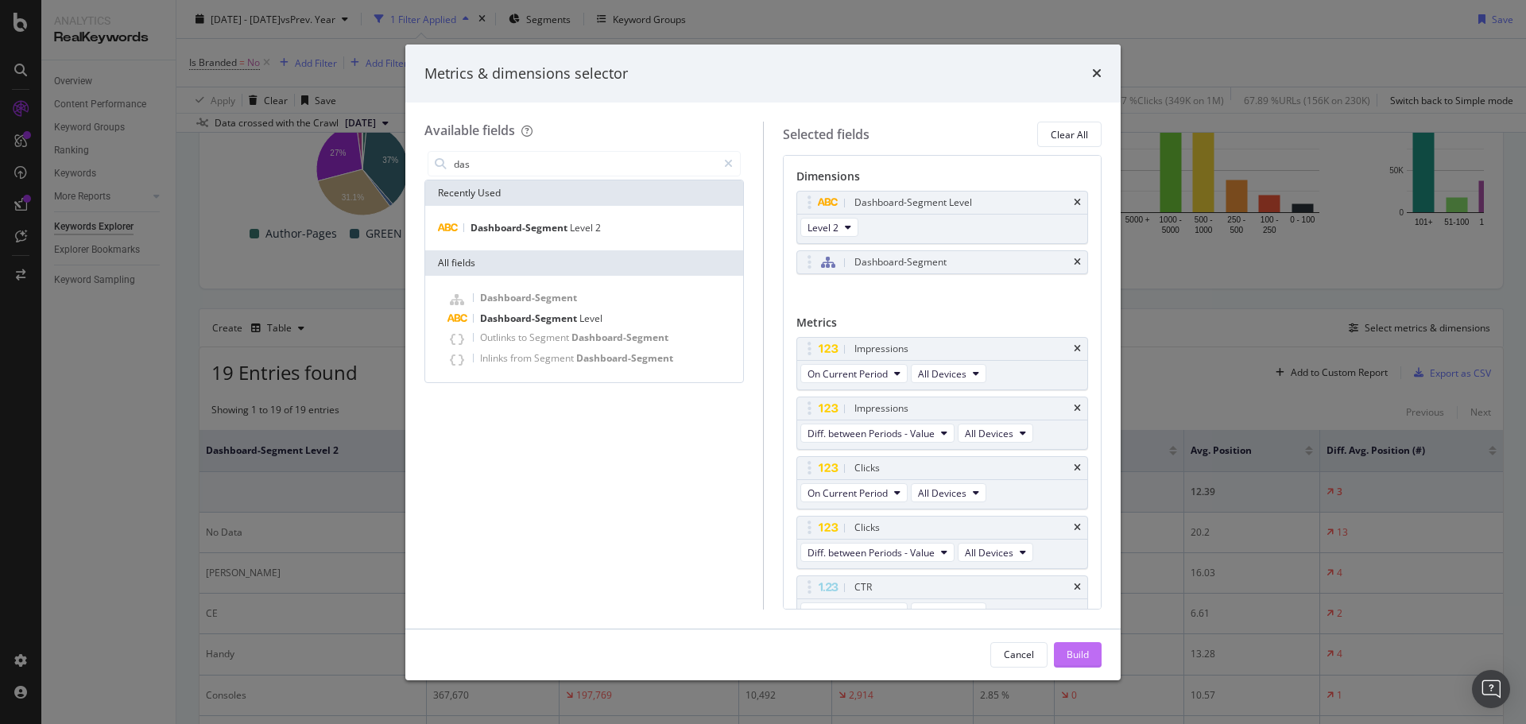
click at [1087, 662] on div "Build" at bounding box center [1078, 655] width 22 height 24
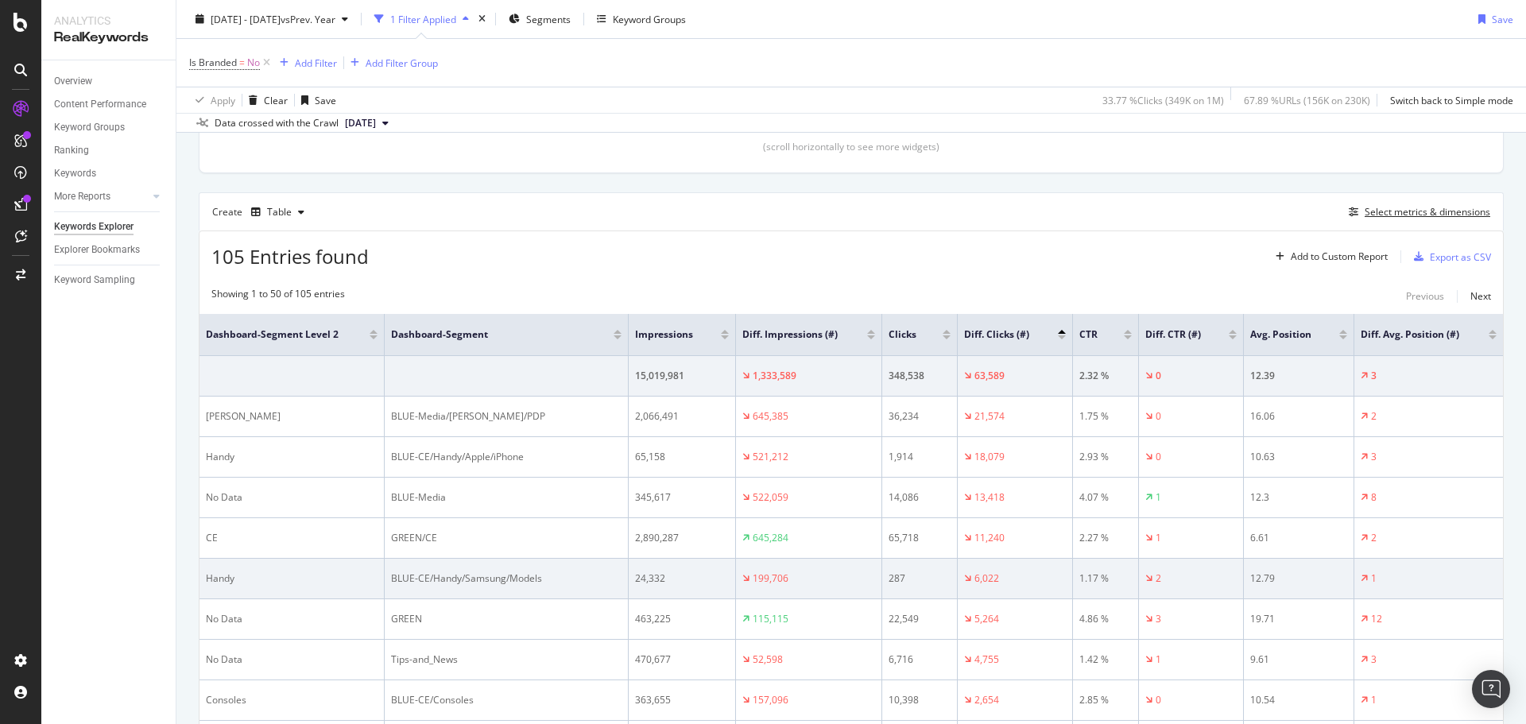
scroll to position [393, 0]
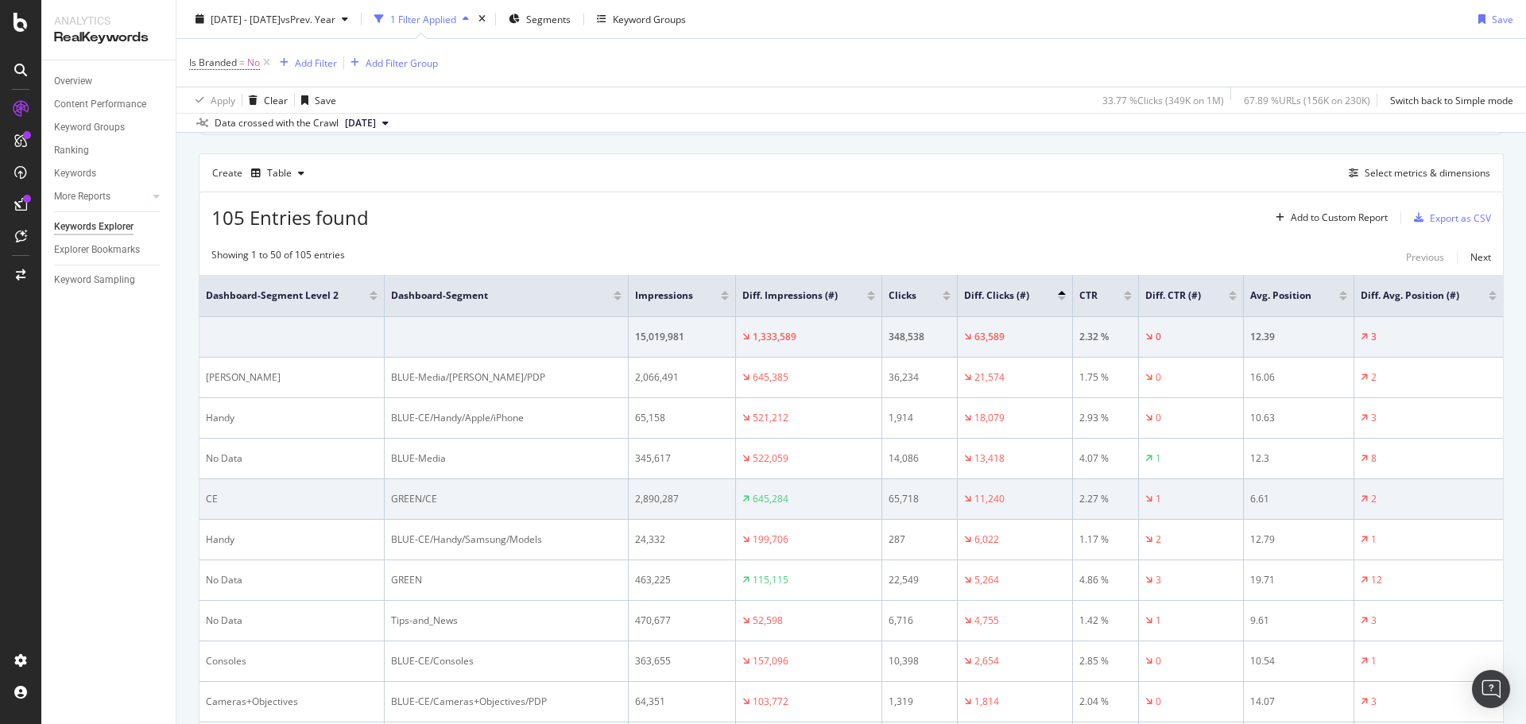
click at [424, 495] on div "GREEN/CE" at bounding box center [506, 499] width 230 height 14
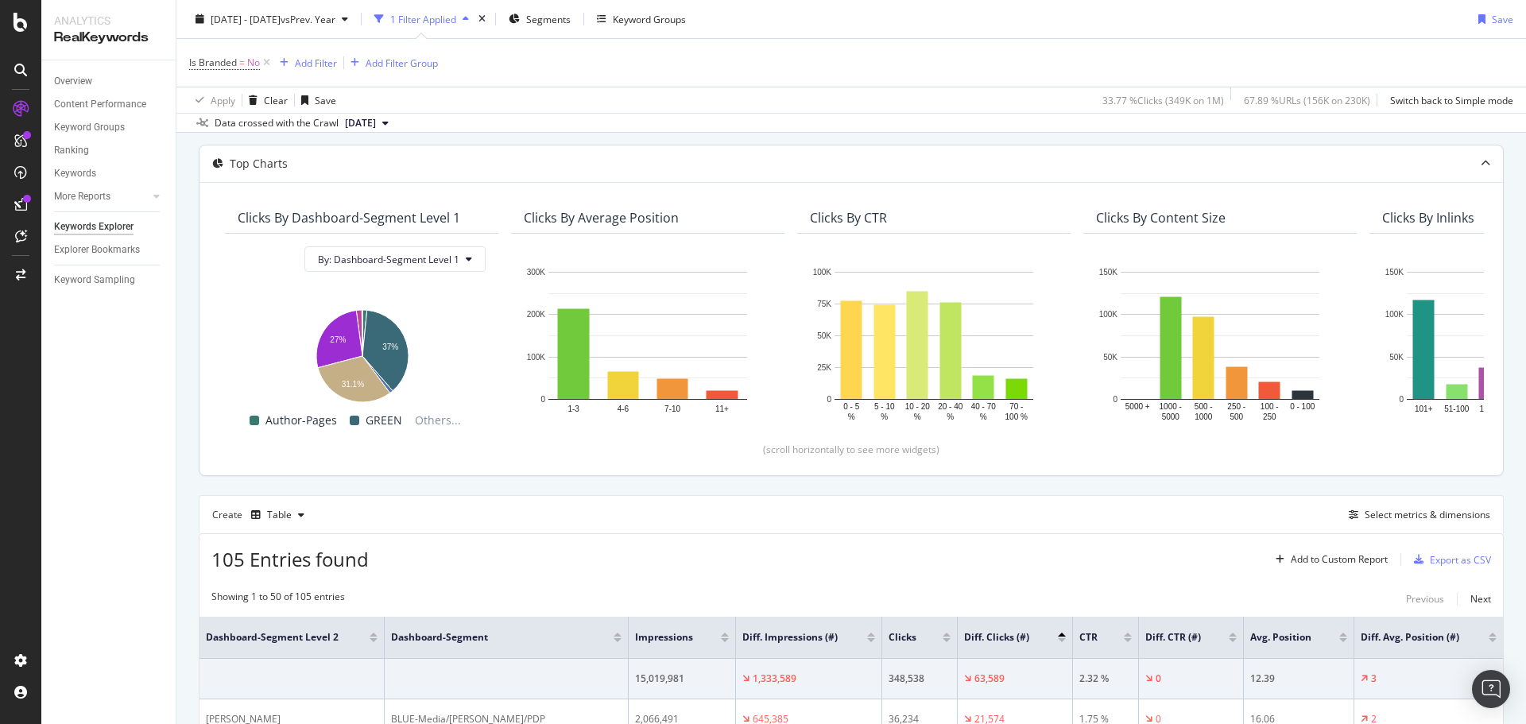
scroll to position [0, 0]
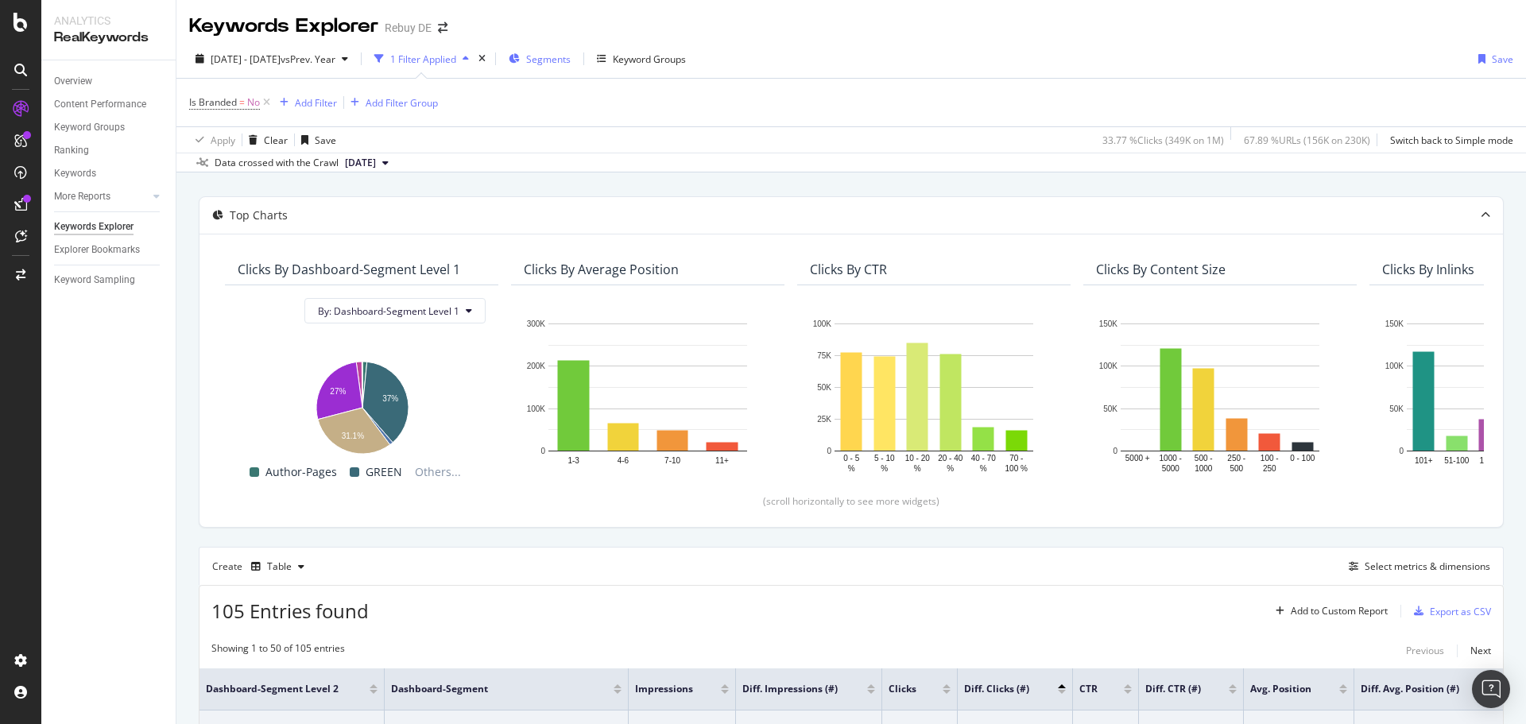
click at [562, 71] on button "Segments" at bounding box center [539, 58] width 75 height 25
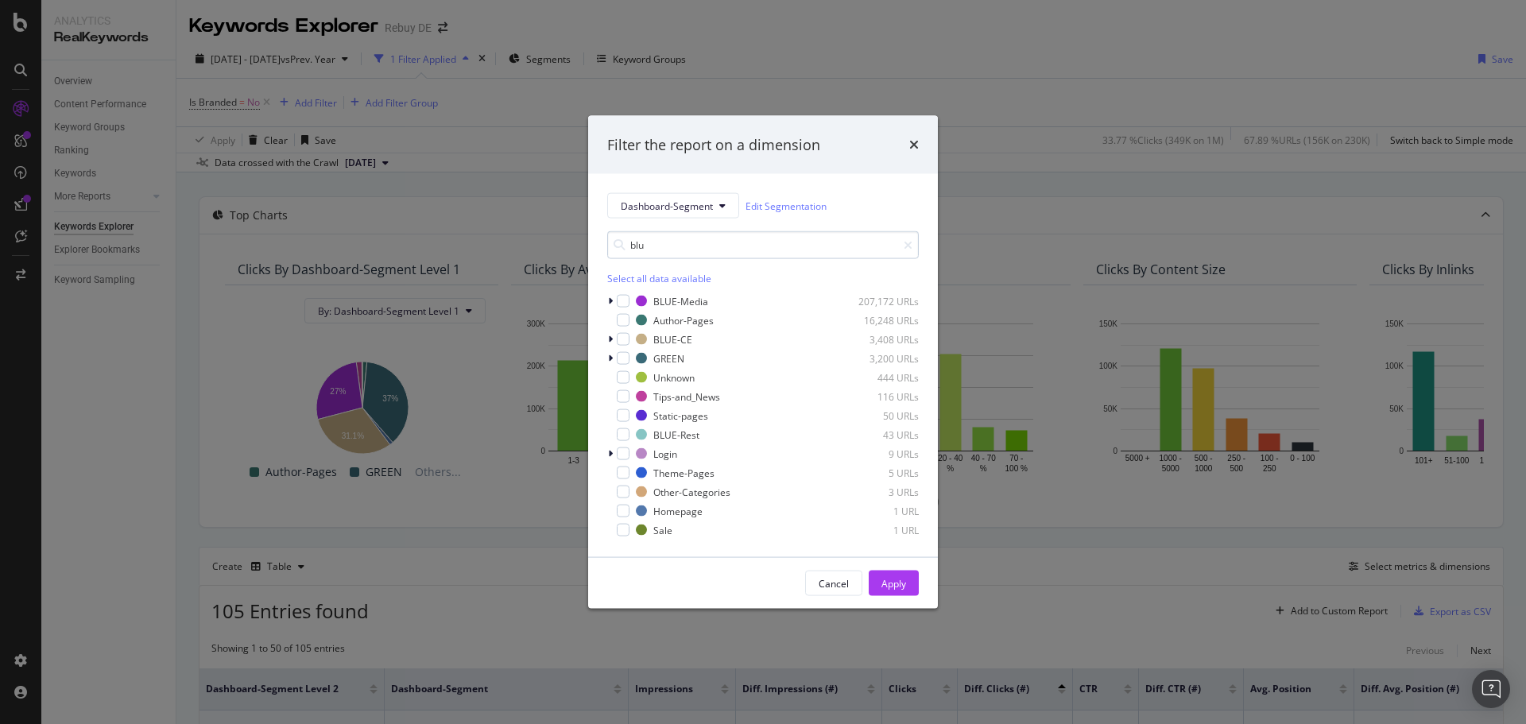
type input "blue"
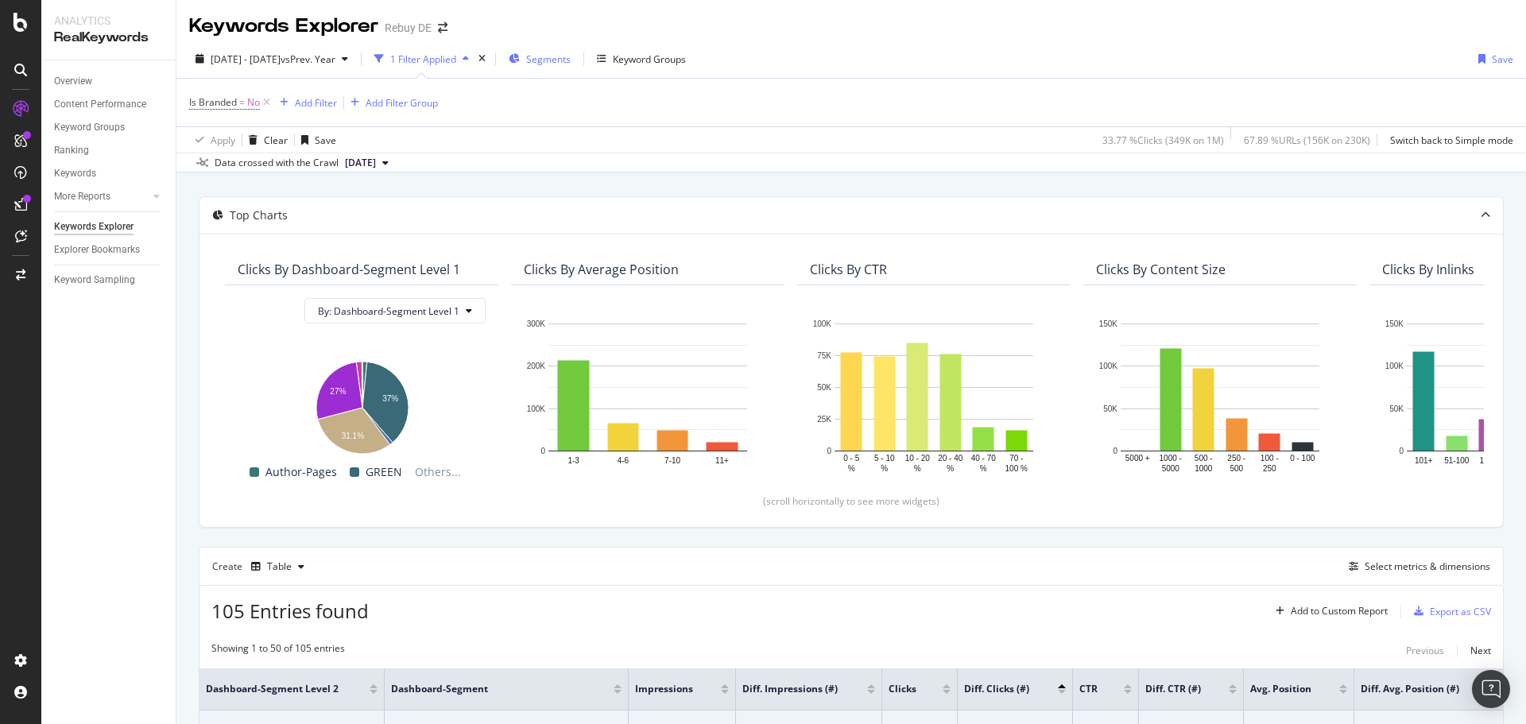
click at [541, 58] on button "Segments" at bounding box center [539, 58] width 75 height 25
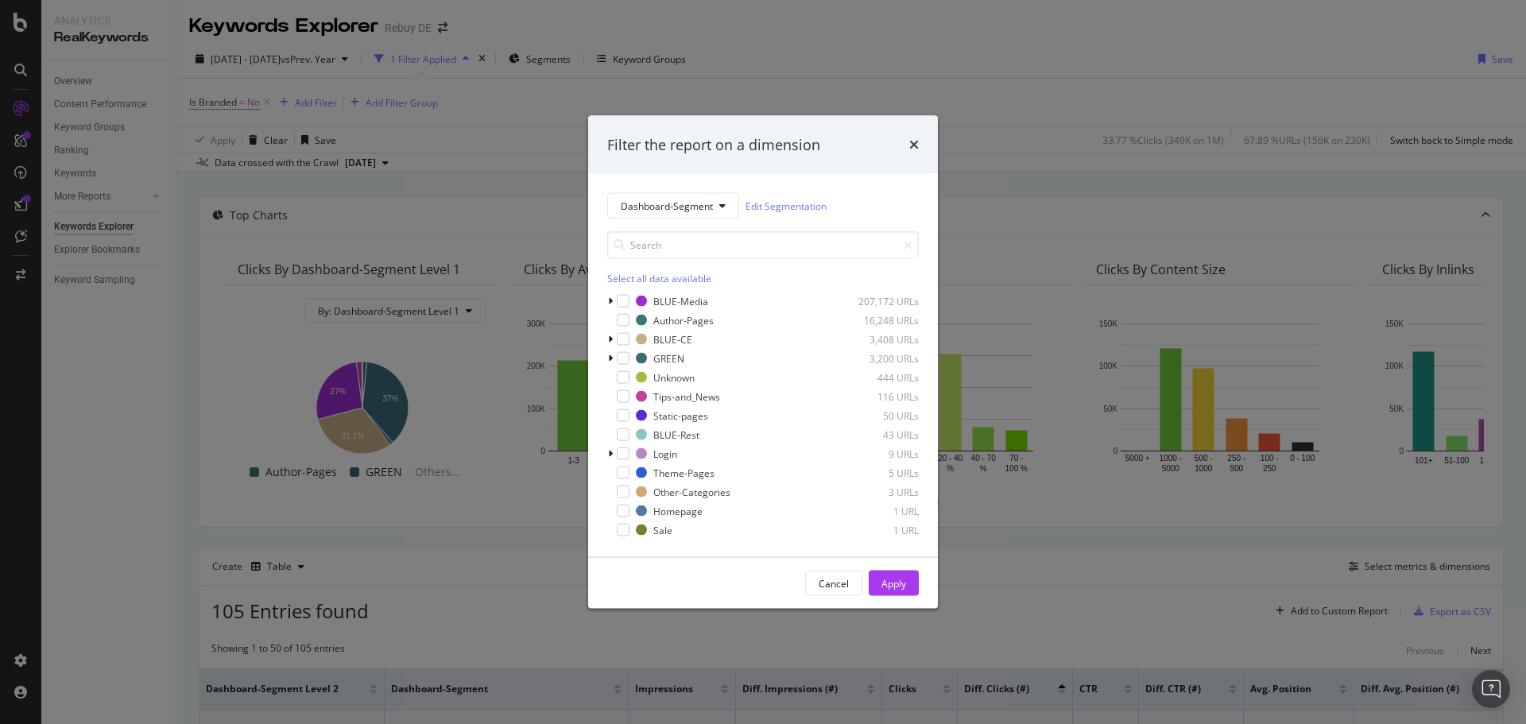
click at [611, 285] on div "Select all data available BLUE-Media 207,172 URLs Author-Pages 16,248 URLs BLUE…" at bounding box center [763, 384] width 312 height 307
click at [613, 280] on div "Select all data available" at bounding box center [763, 279] width 312 height 14
click at [622, 358] on icon "modal" at bounding box center [623, 358] width 7 height 8
click at [885, 582] on div "Apply" at bounding box center [893, 583] width 25 height 14
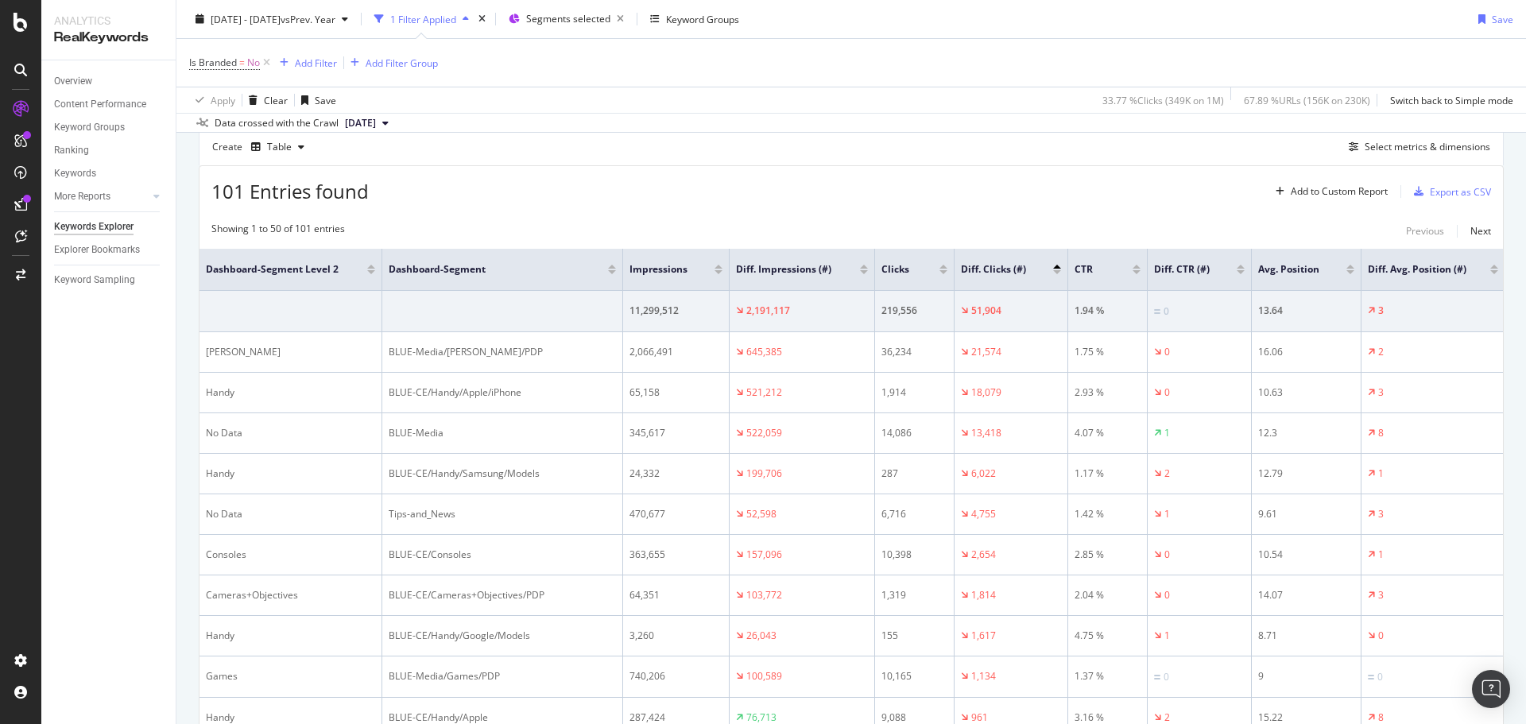
scroll to position [419, 0]
click at [1057, 272] on div at bounding box center [1057, 273] width 8 height 4
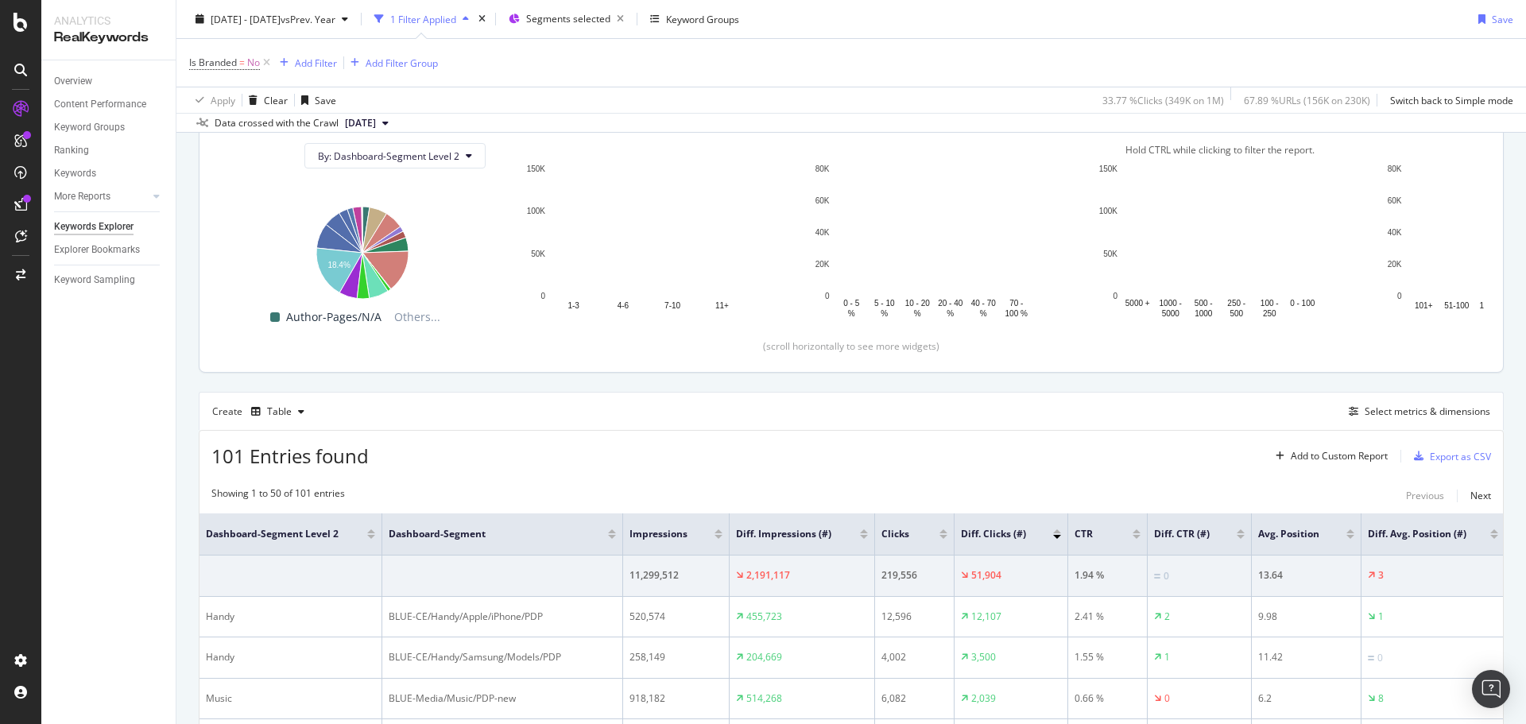
scroll to position [419, 0]
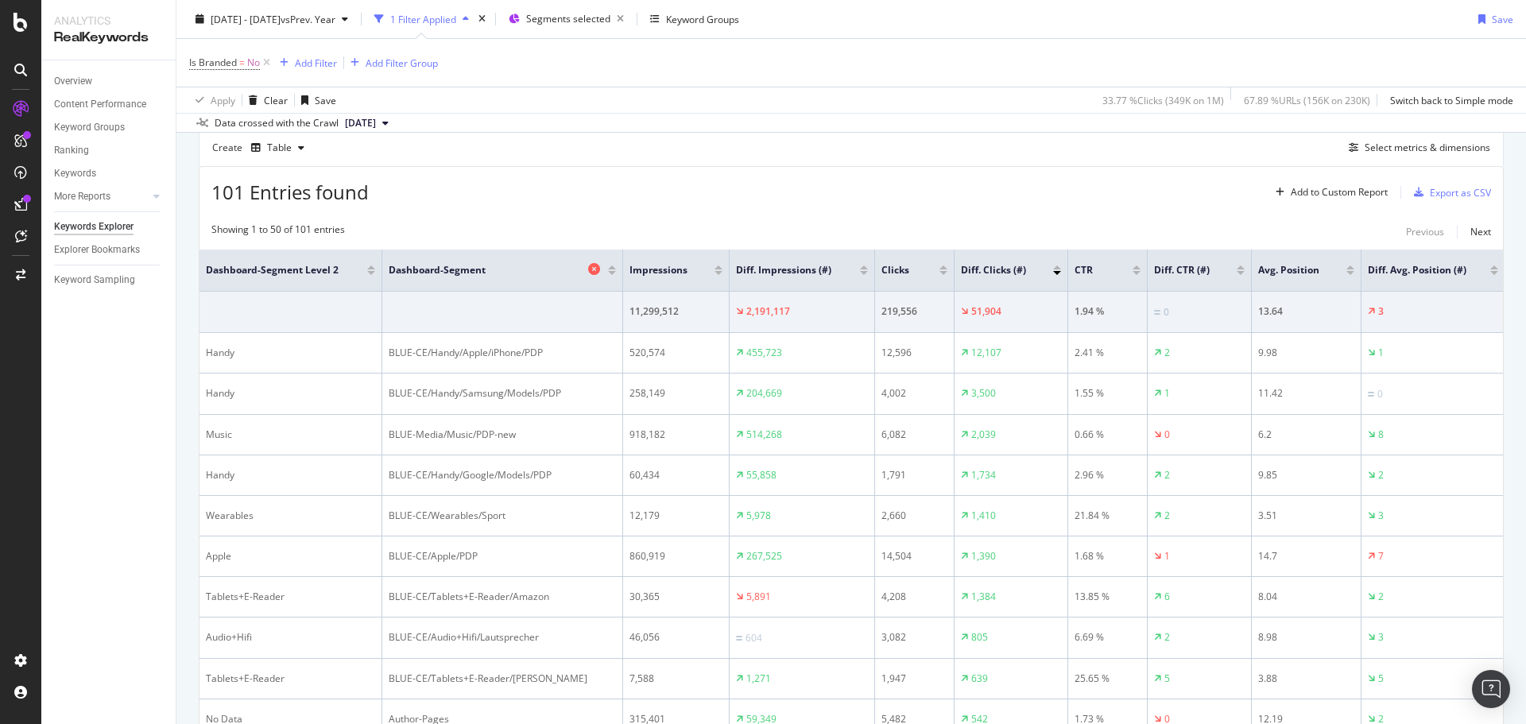
click at [592, 267] on icon at bounding box center [594, 269] width 12 height 12
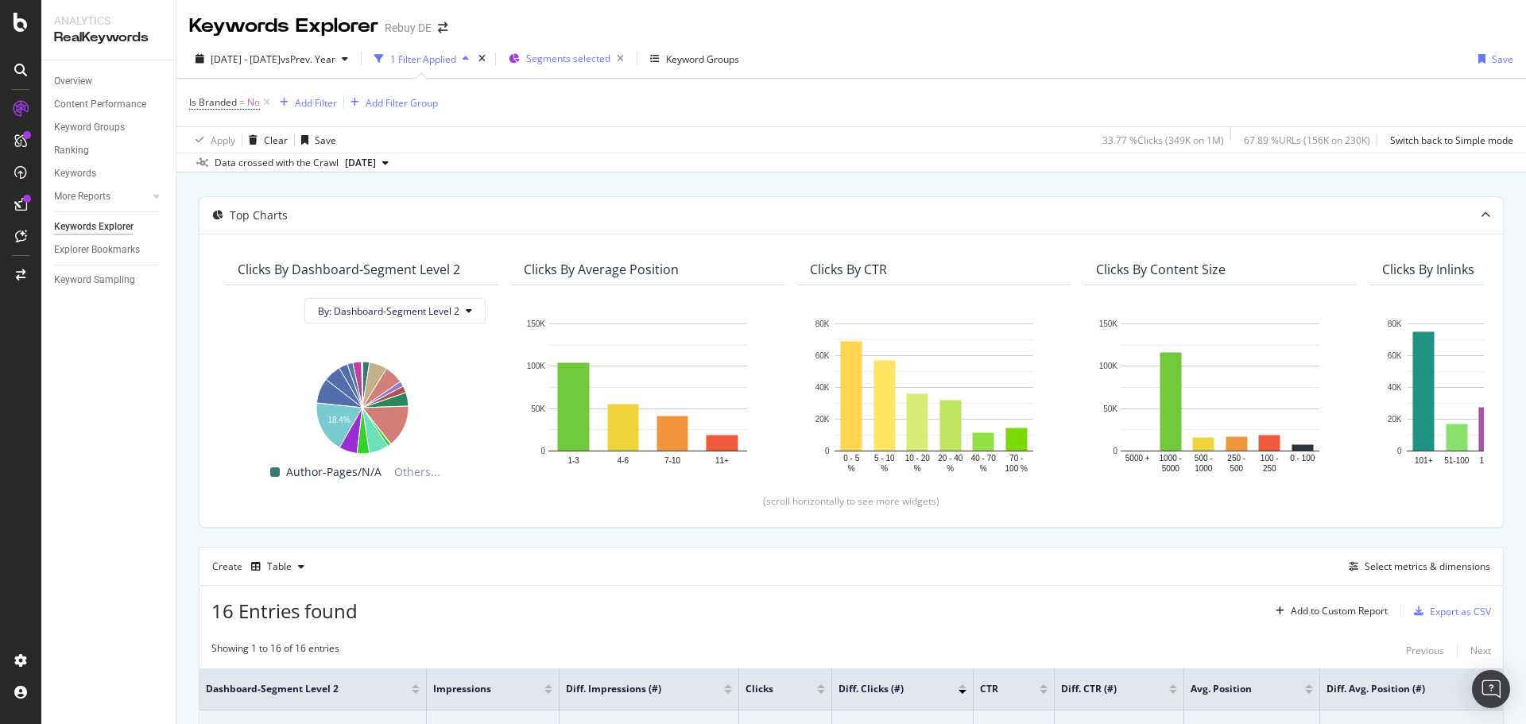
click at [597, 57] on span "Segments selected" at bounding box center [568, 59] width 84 height 14
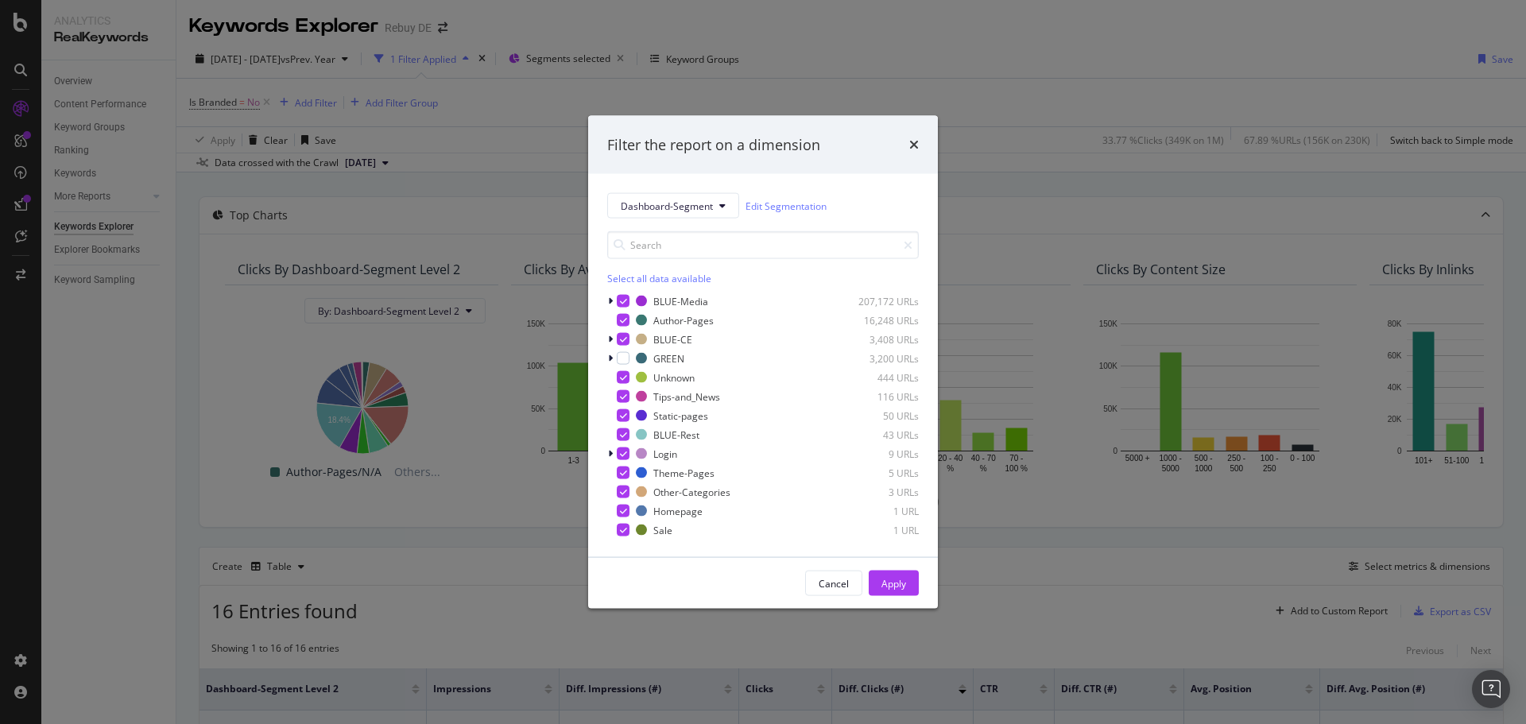
click at [620, 277] on div "Select all data available" at bounding box center [763, 279] width 312 height 14
click at [641, 275] on div "Unselect all data available" at bounding box center [763, 279] width 312 height 14
click at [612, 338] on icon "modal" at bounding box center [610, 340] width 5 height 10
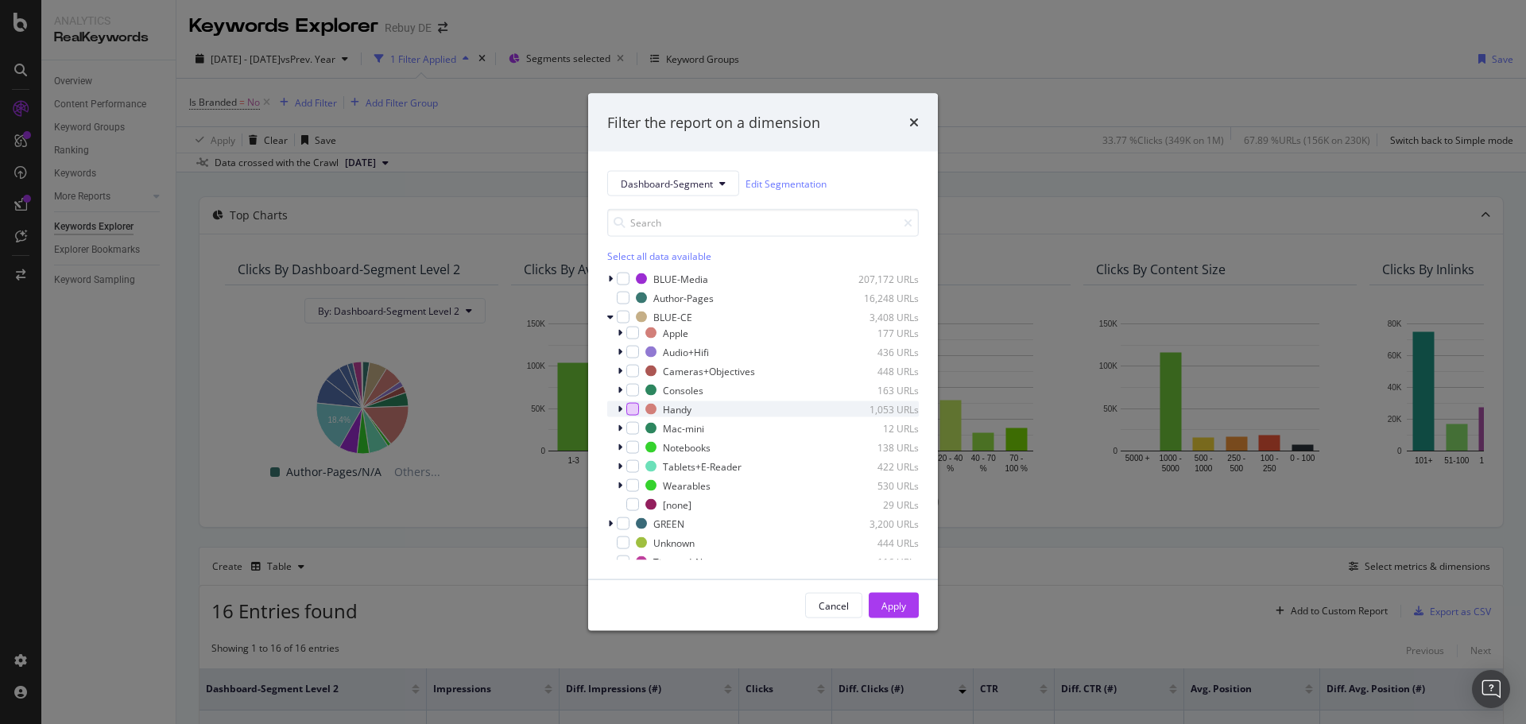
click at [629, 409] on div "modal" at bounding box center [632, 409] width 13 height 13
click at [891, 603] on div "Apply" at bounding box center [893, 605] width 25 height 14
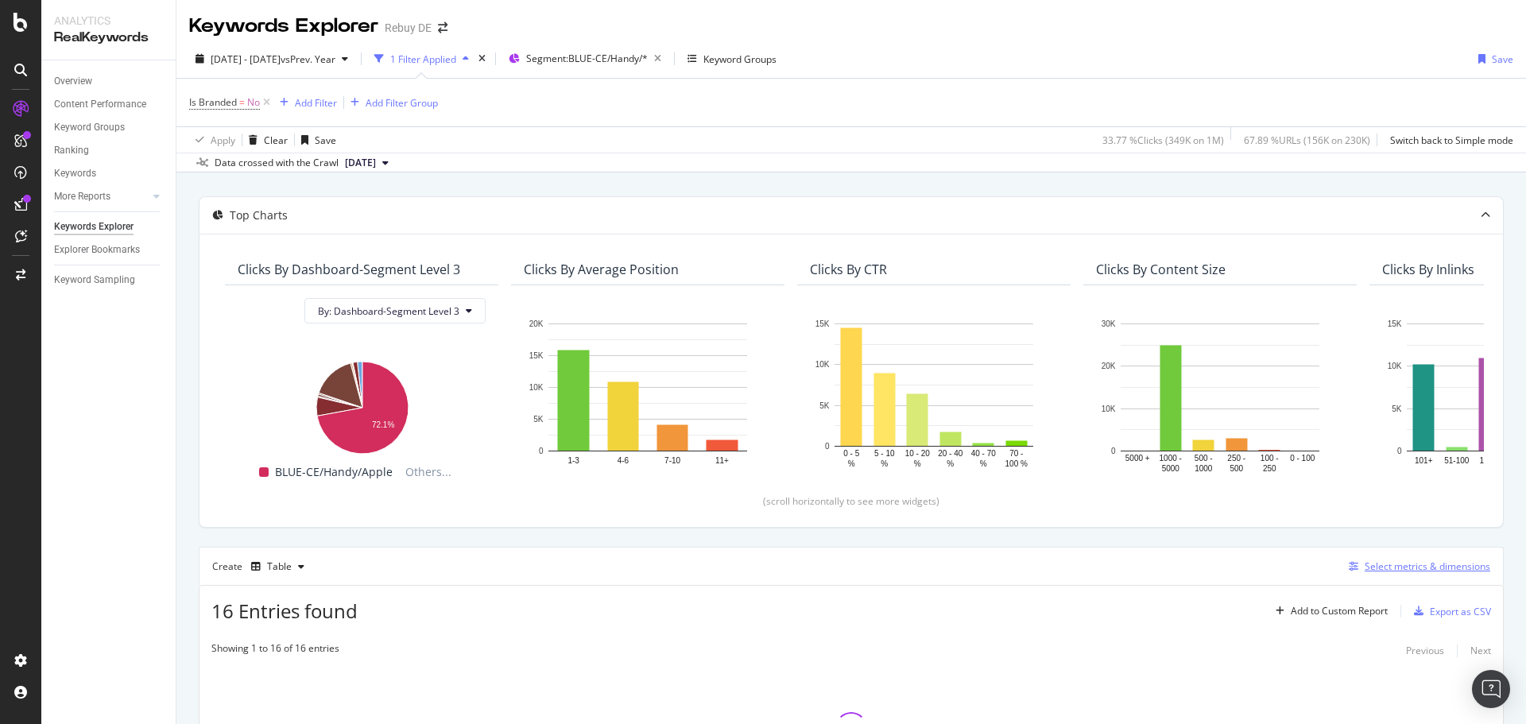
click at [1435, 568] on div "Select metrics & dimensions" at bounding box center [1428, 567] width 126 height 14
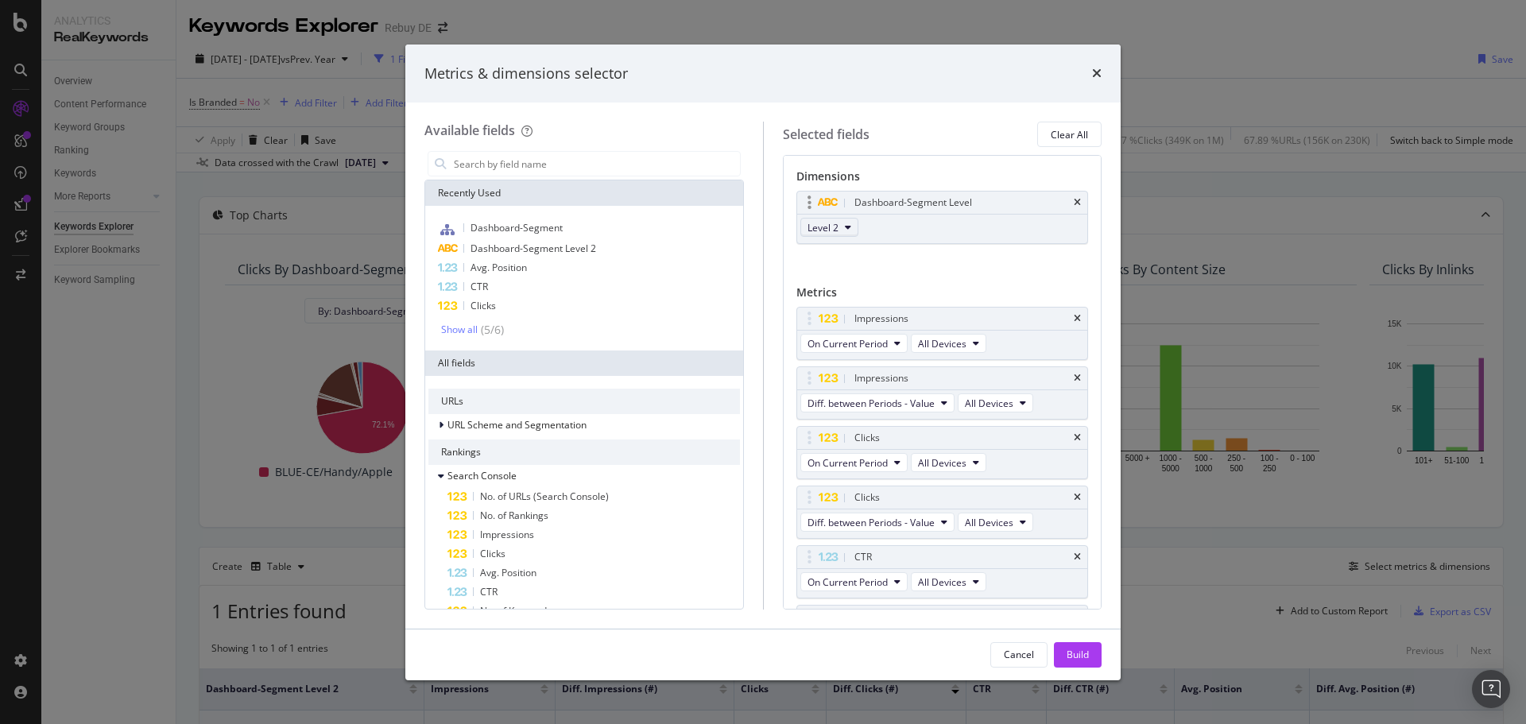
click at [835, 227] on span "Level 2" at bounding box center [822, 228] width 31 height 14
click at [828, 312] on span "Level 3" at bounding box center [830, 315] width 32 height 14
click at [1081, 650] on div "Build" at bounding box center [1078, 655] width 22 height 14
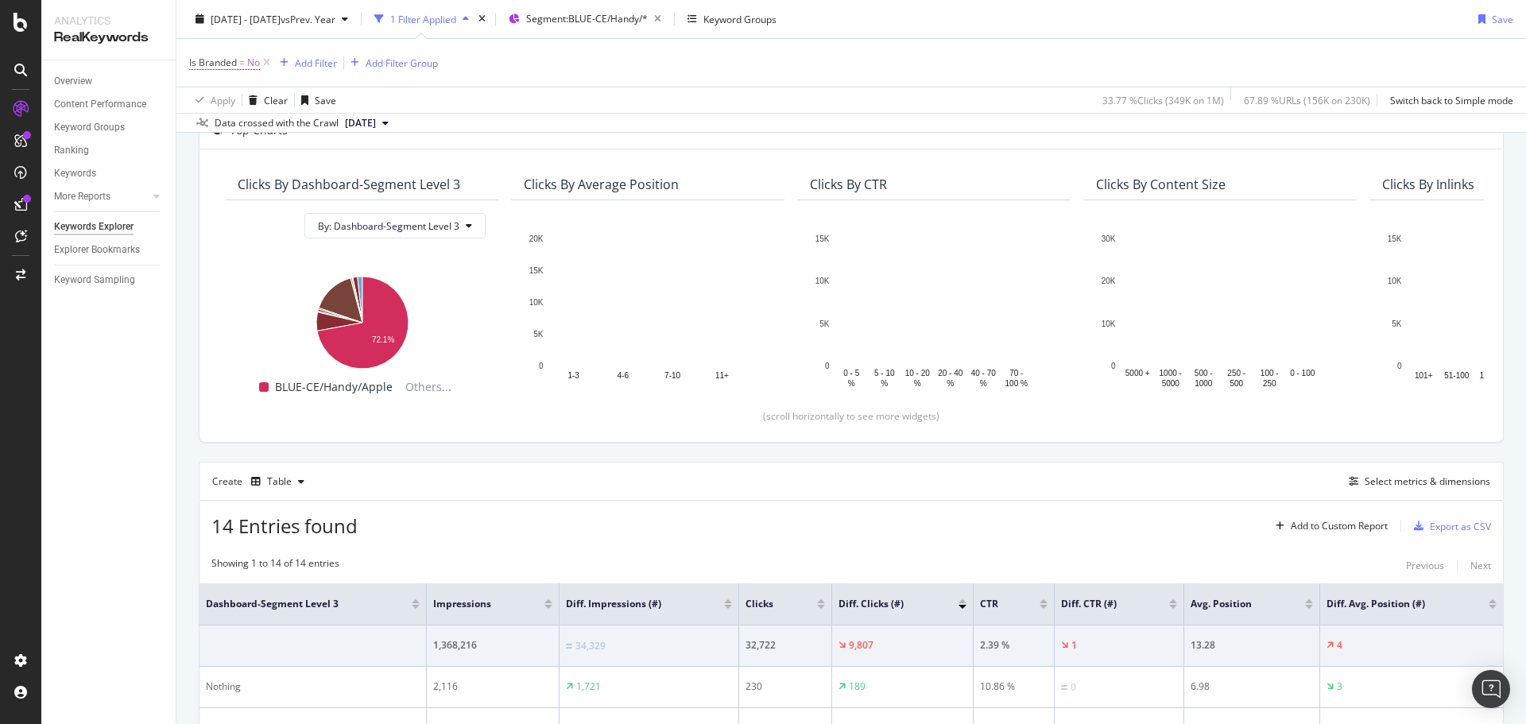
scroll to position [318, 0]
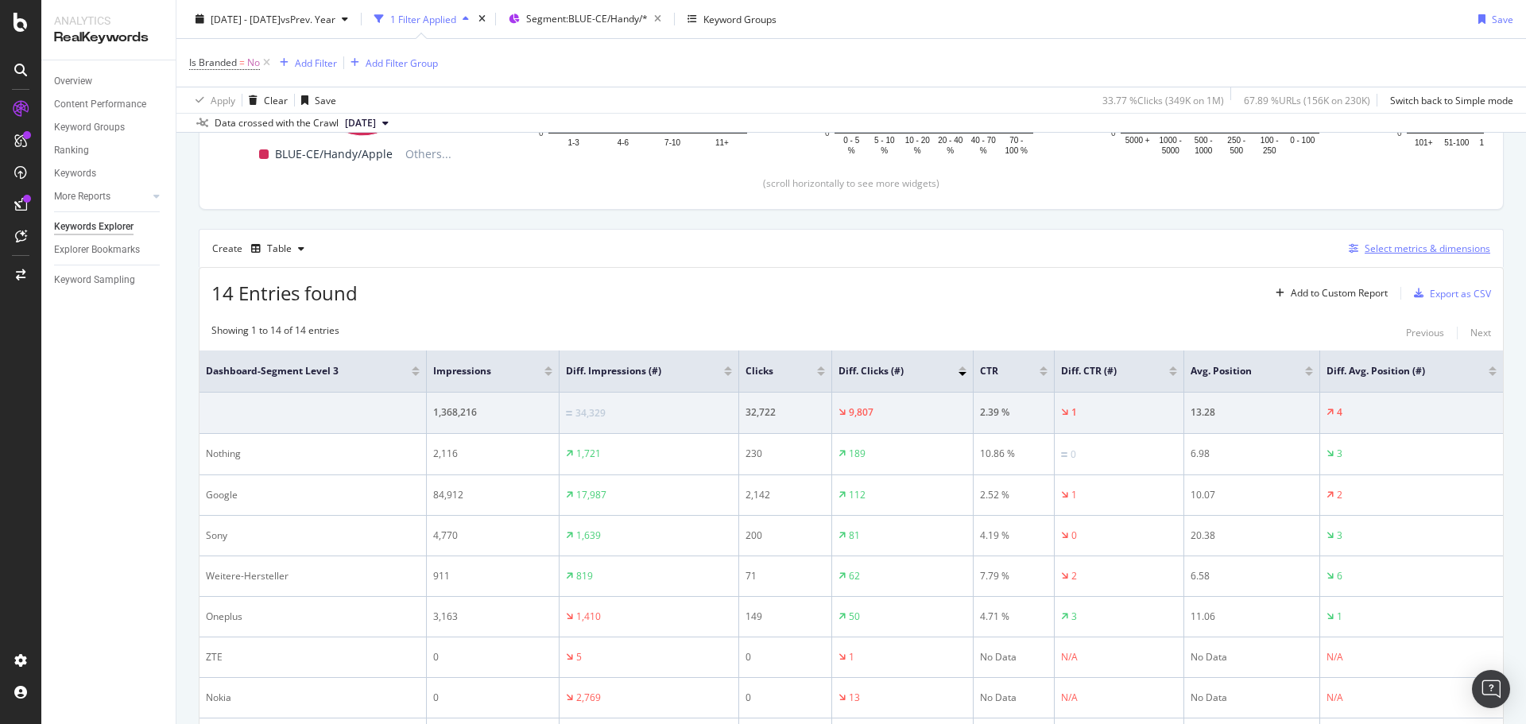
click at [1411, 253] on div "Select metrics & dimensions" at bounding box center [1428, 249] width 126 height 14
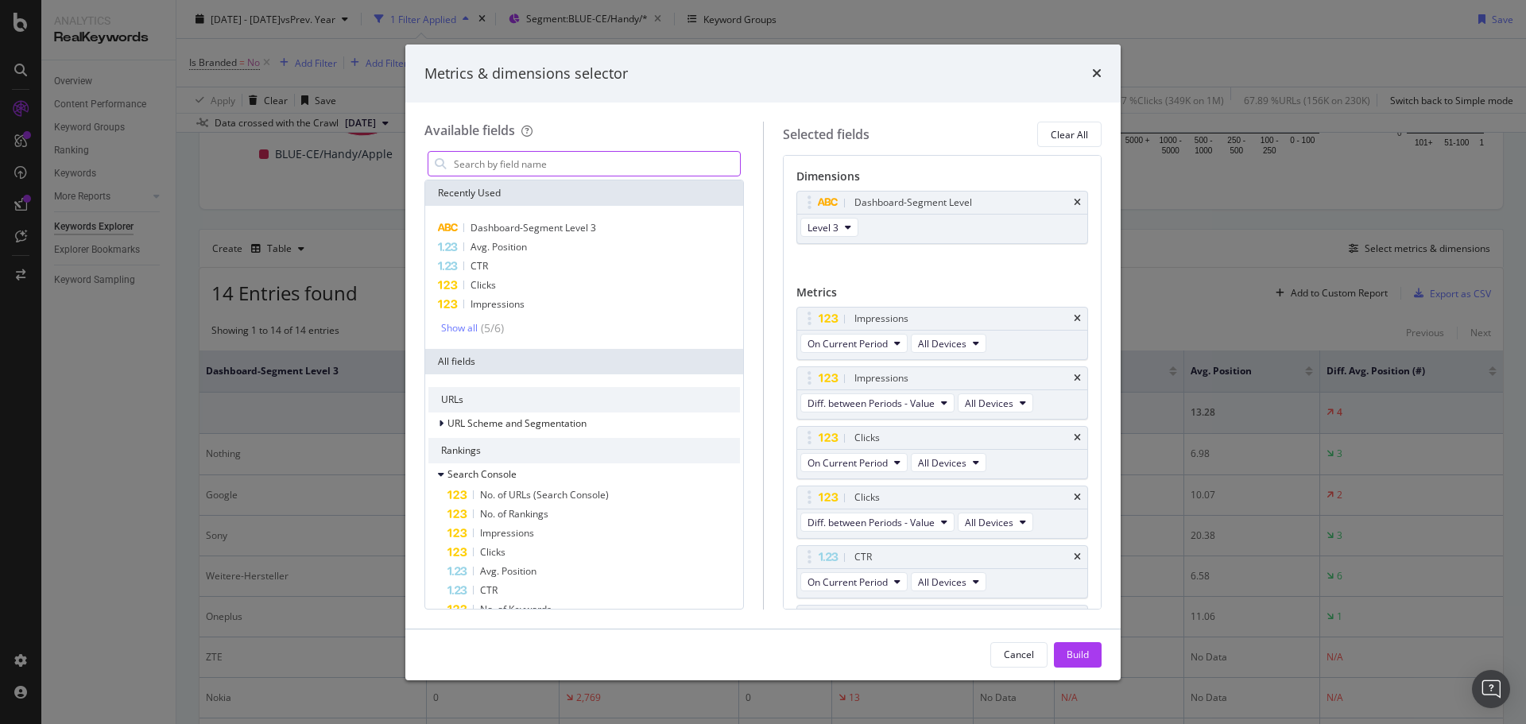
click at [497, 164] on input "modal" at bounding box center [596, 164] width 288 height 24
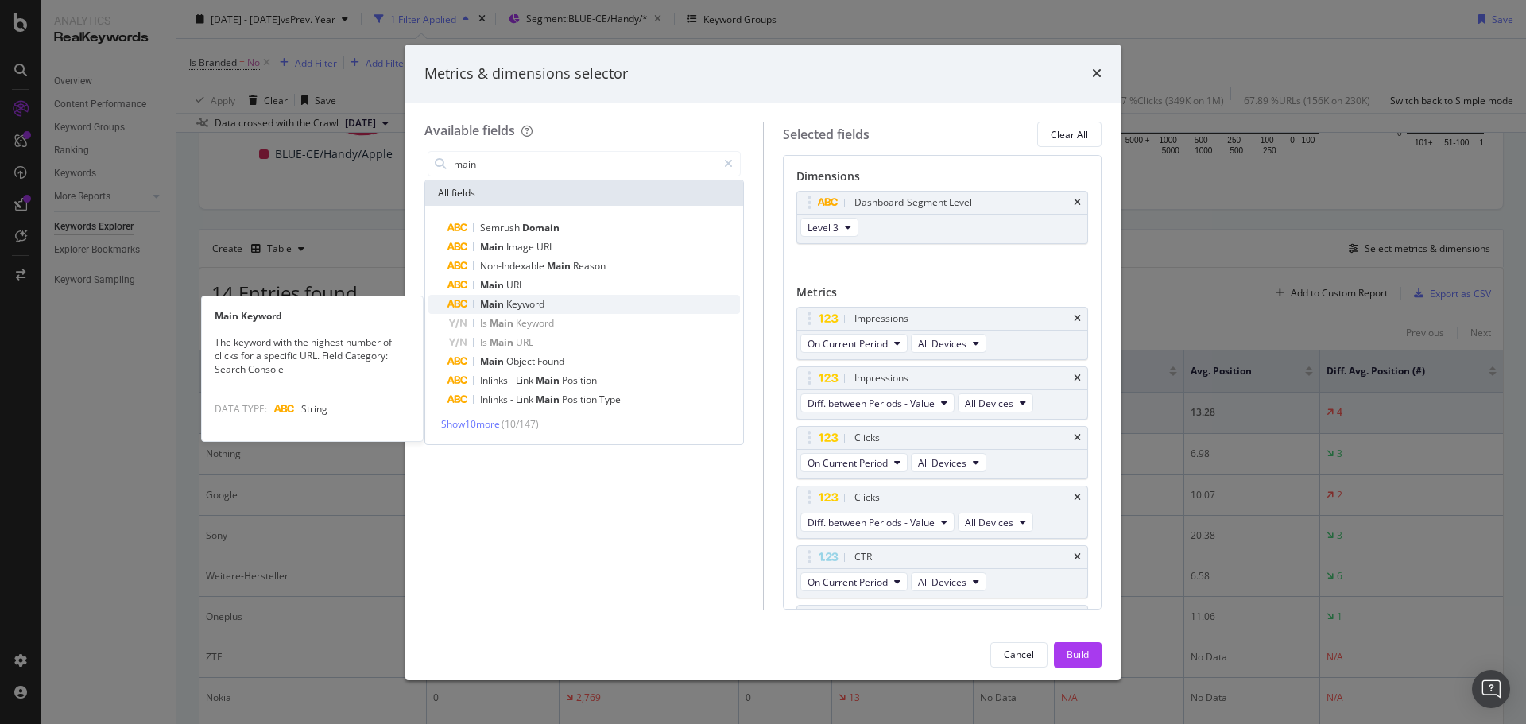
type input "main"
click at [560, 303] on div "Main Keyword" at bounding box center [593, 304] width 292 height 19
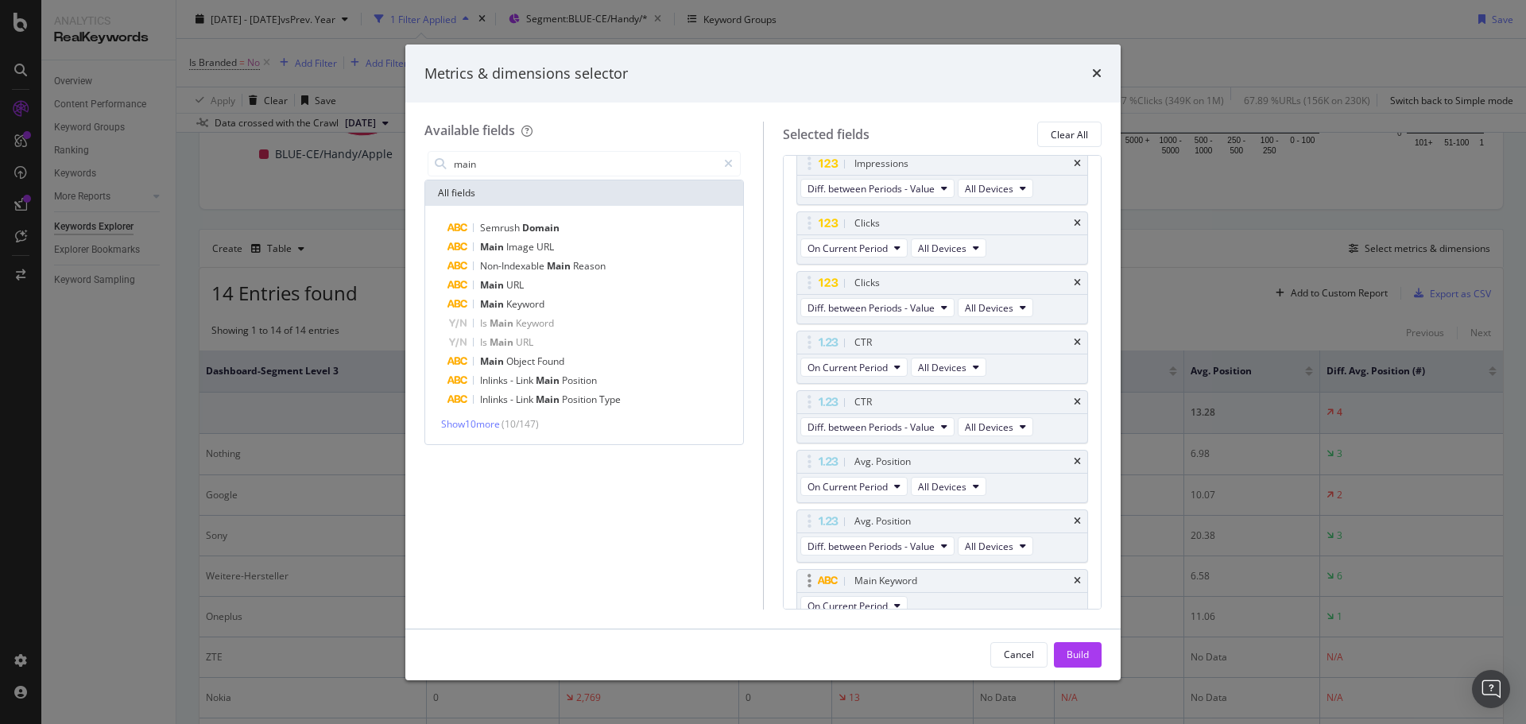
scroll to position [229, 0]
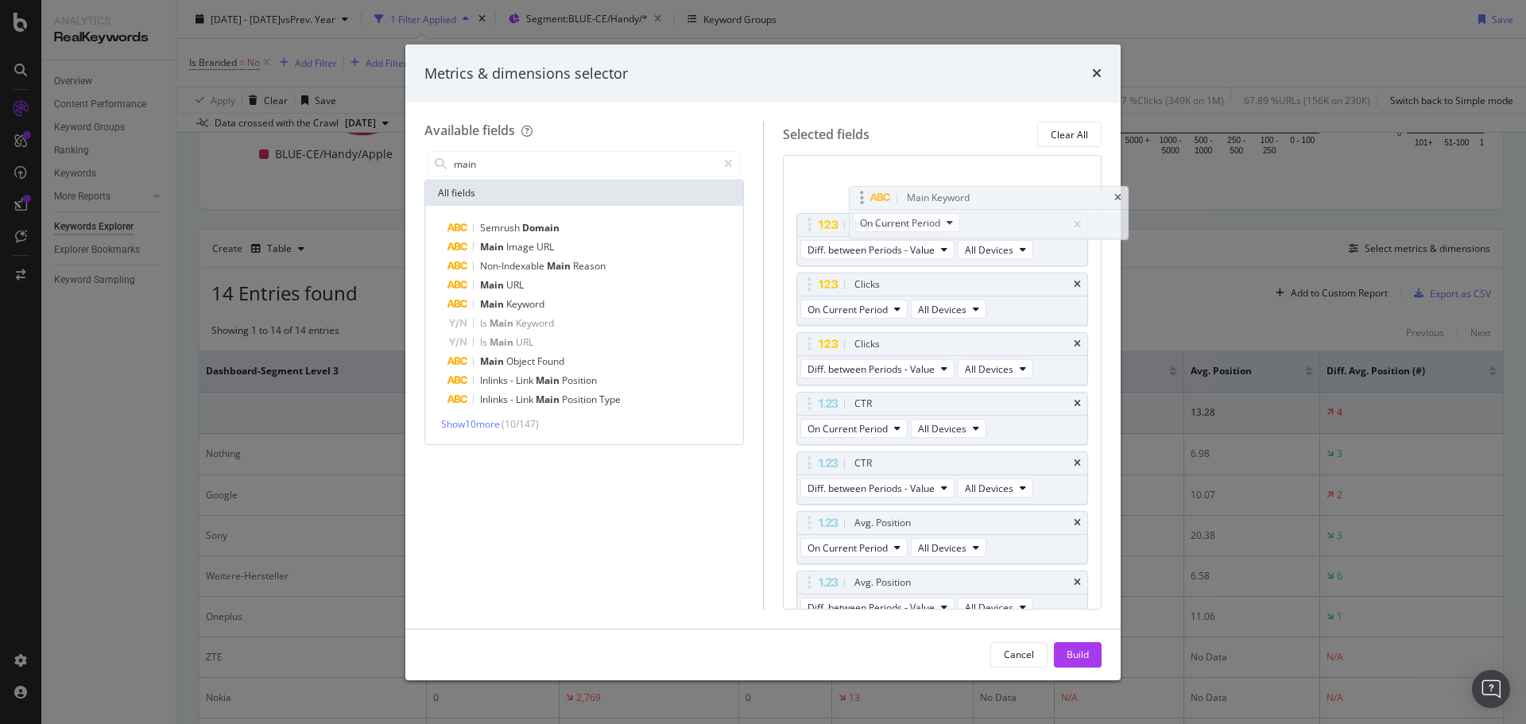
drag, startPoint x: 808, startPoint y: 569, endPoint x: 861, endPoint y: 200, distance: 372.5
click at [861, 200] on body "Analytics RealKeywords Overview Content Performance Keyword Groups Ranking Keyw…" at bounding box center [763, 362] width 1526 height 724
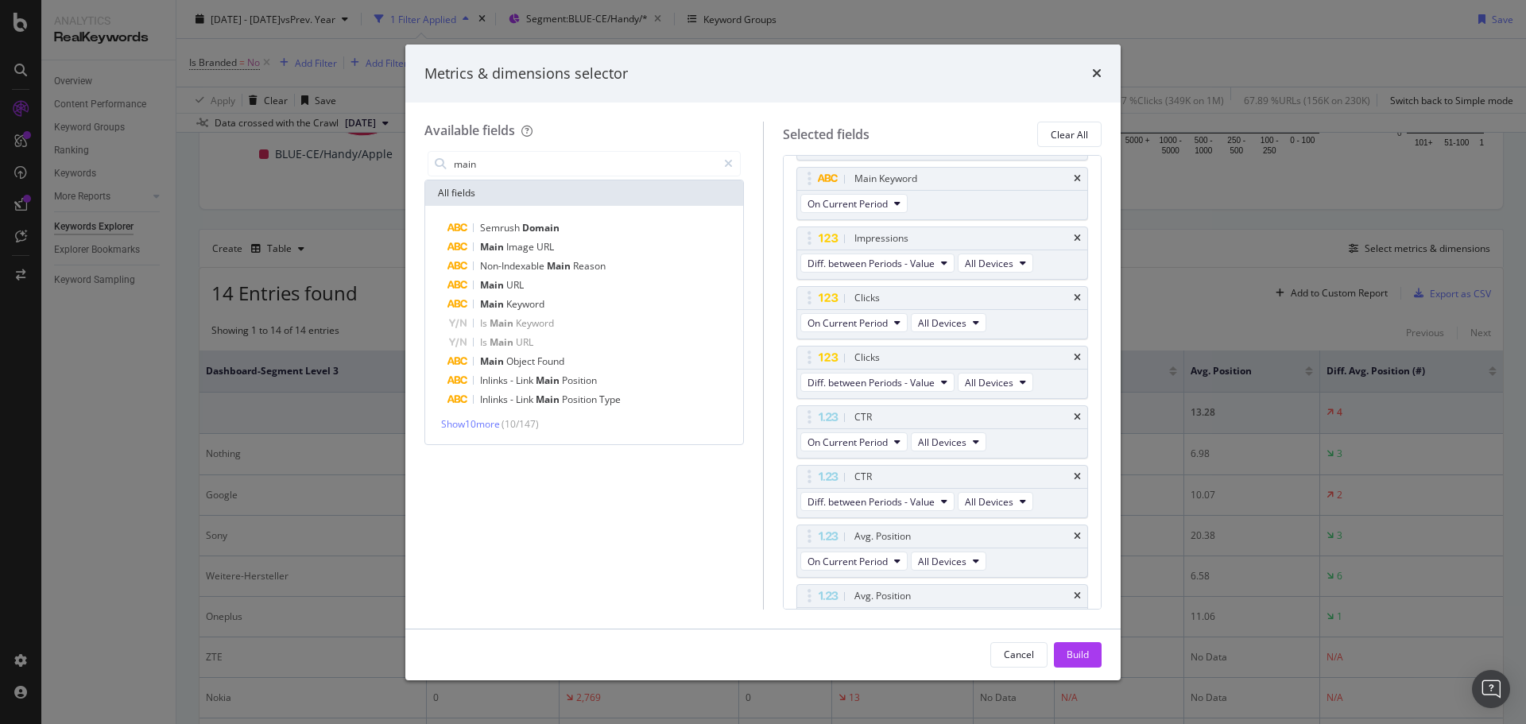
click at [1086, 646] on div "Build" at bounding box center [1078, 655] width 22 height 24
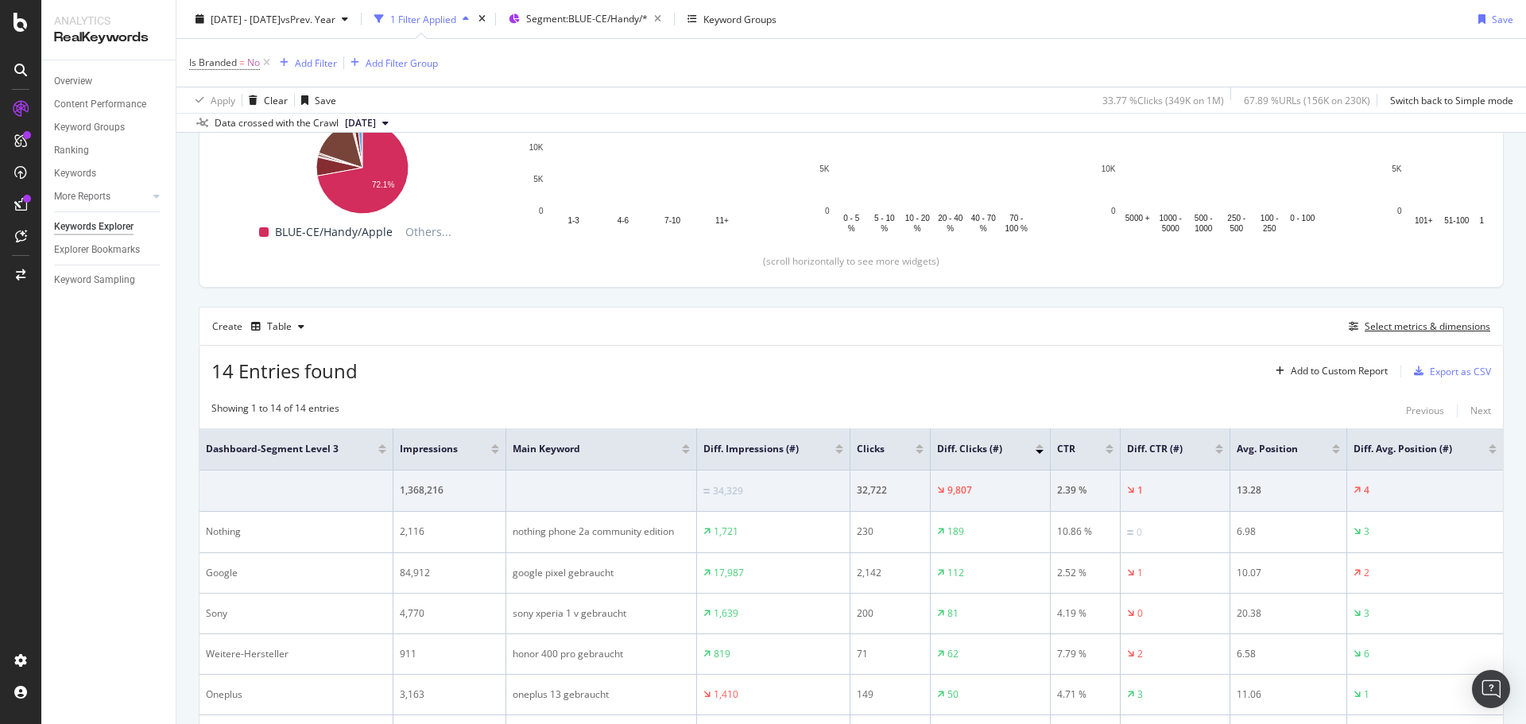
scroll to position [314, 0]
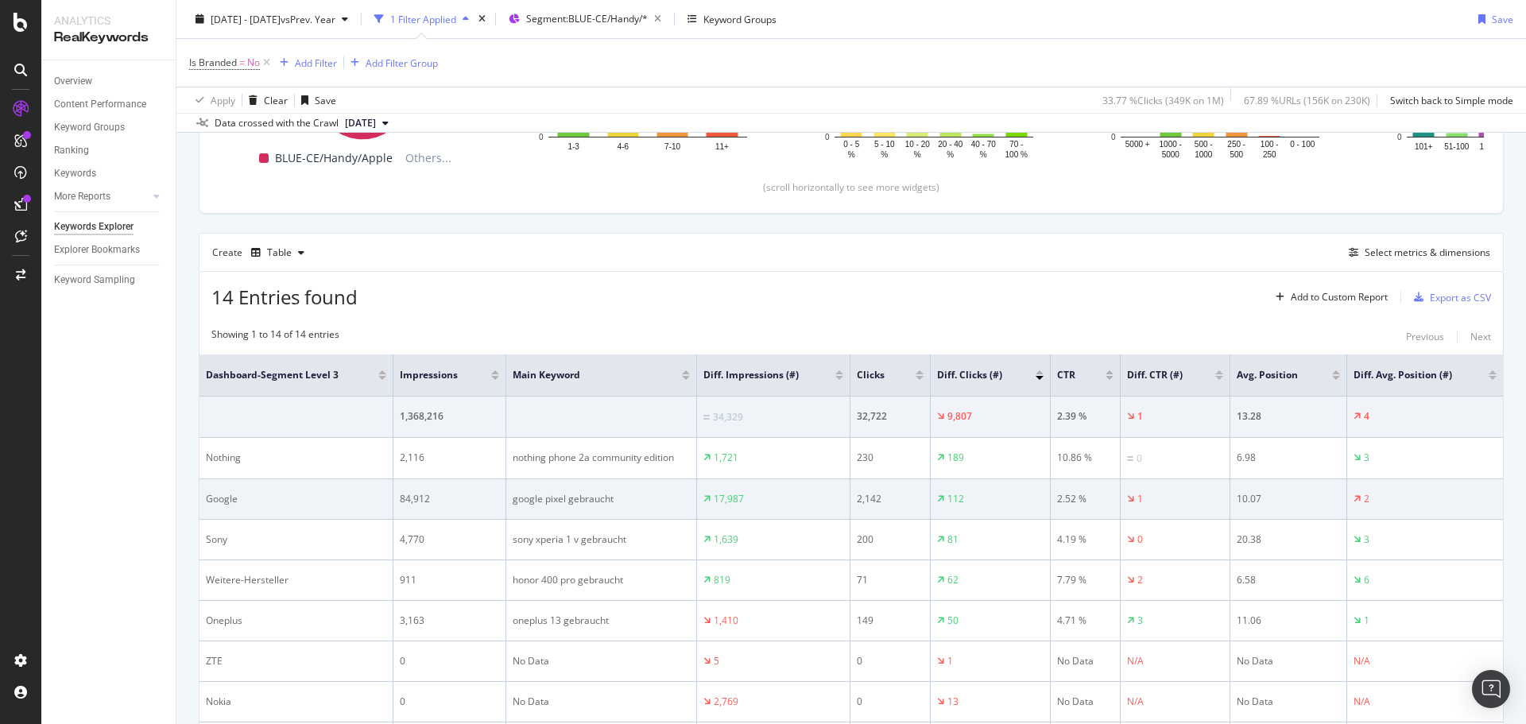
click at [583, 496] on div "google pixel gebraucht" at bounding box center [601, 499] width 177 height 14
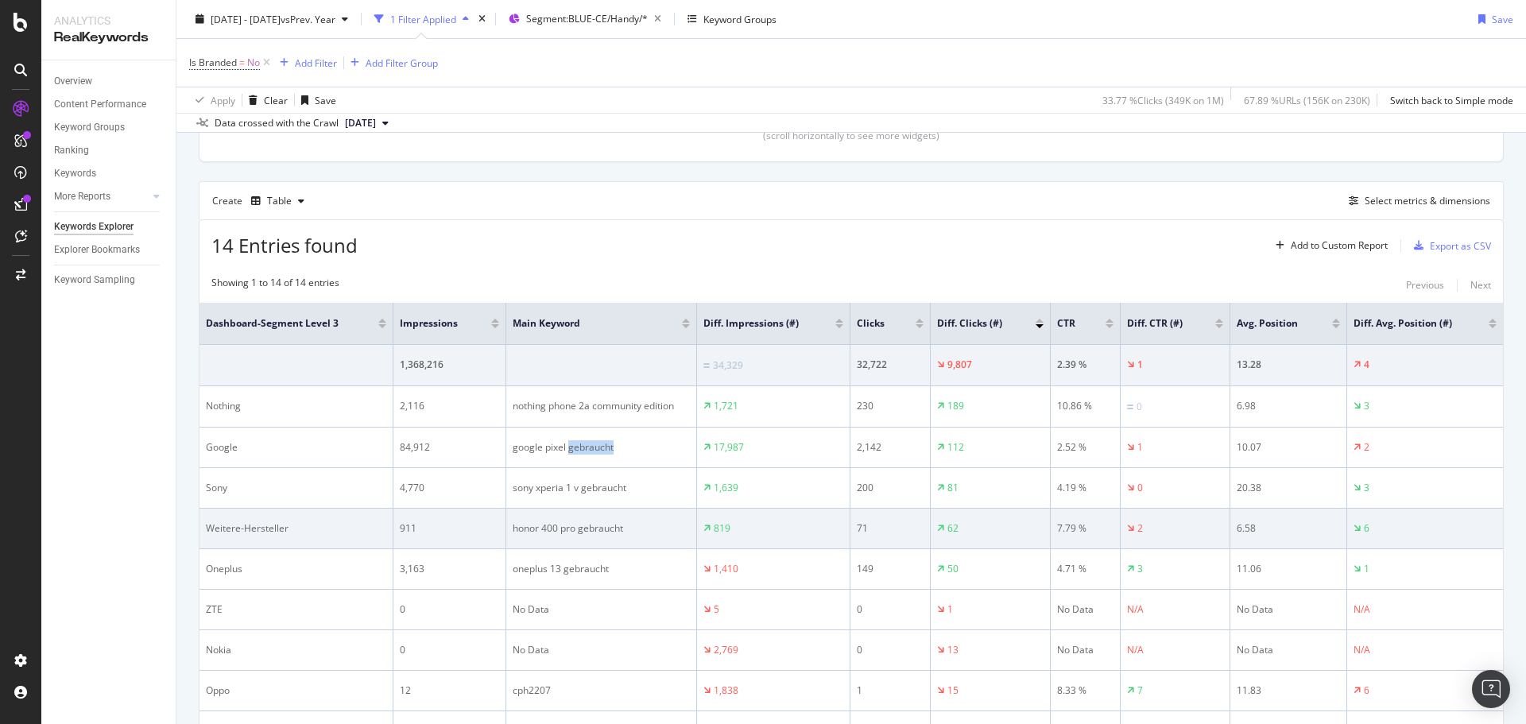
scroll to position [393, 0]
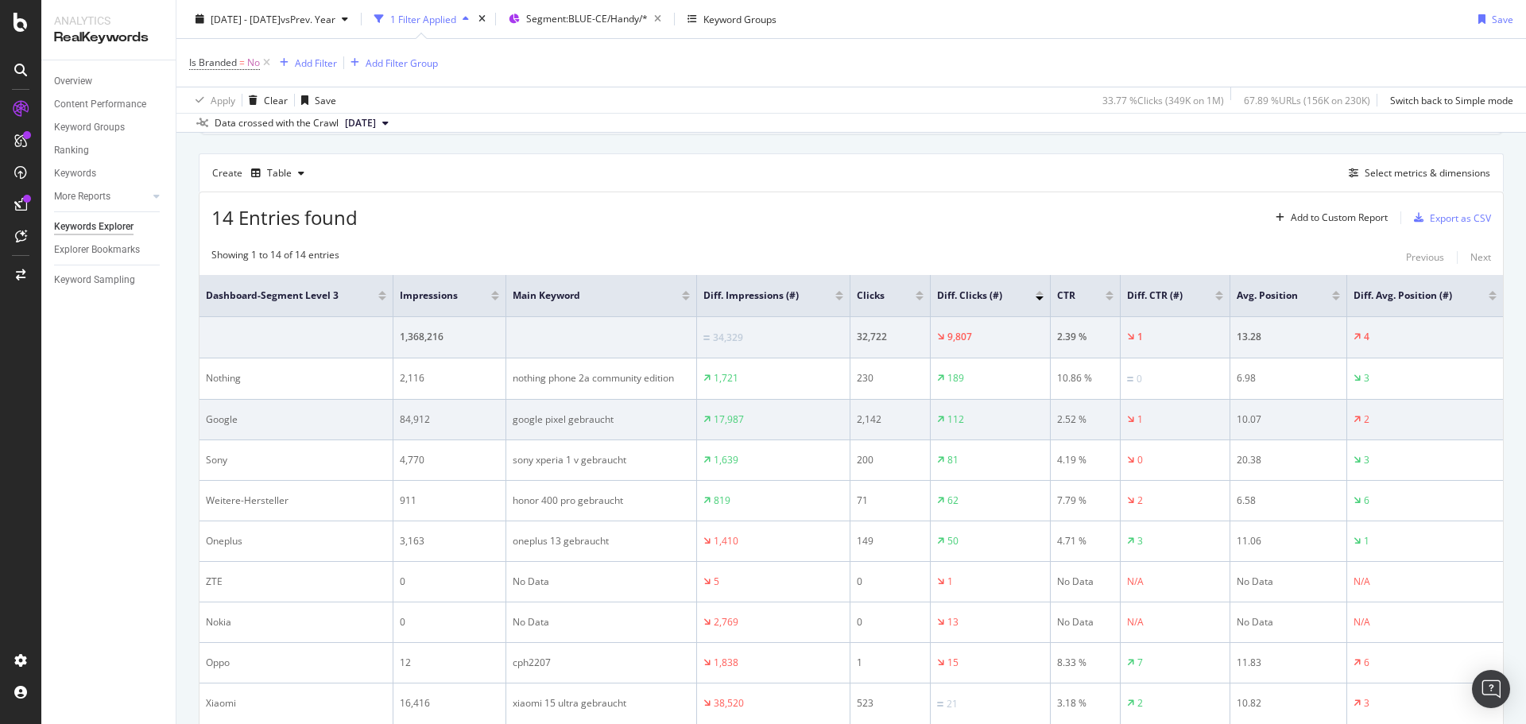
click at [513, 420] on div "google pixel gebraucht" at bounding box center [601, 419] width 177 height 14
copy tr "google pixel gebraucht"
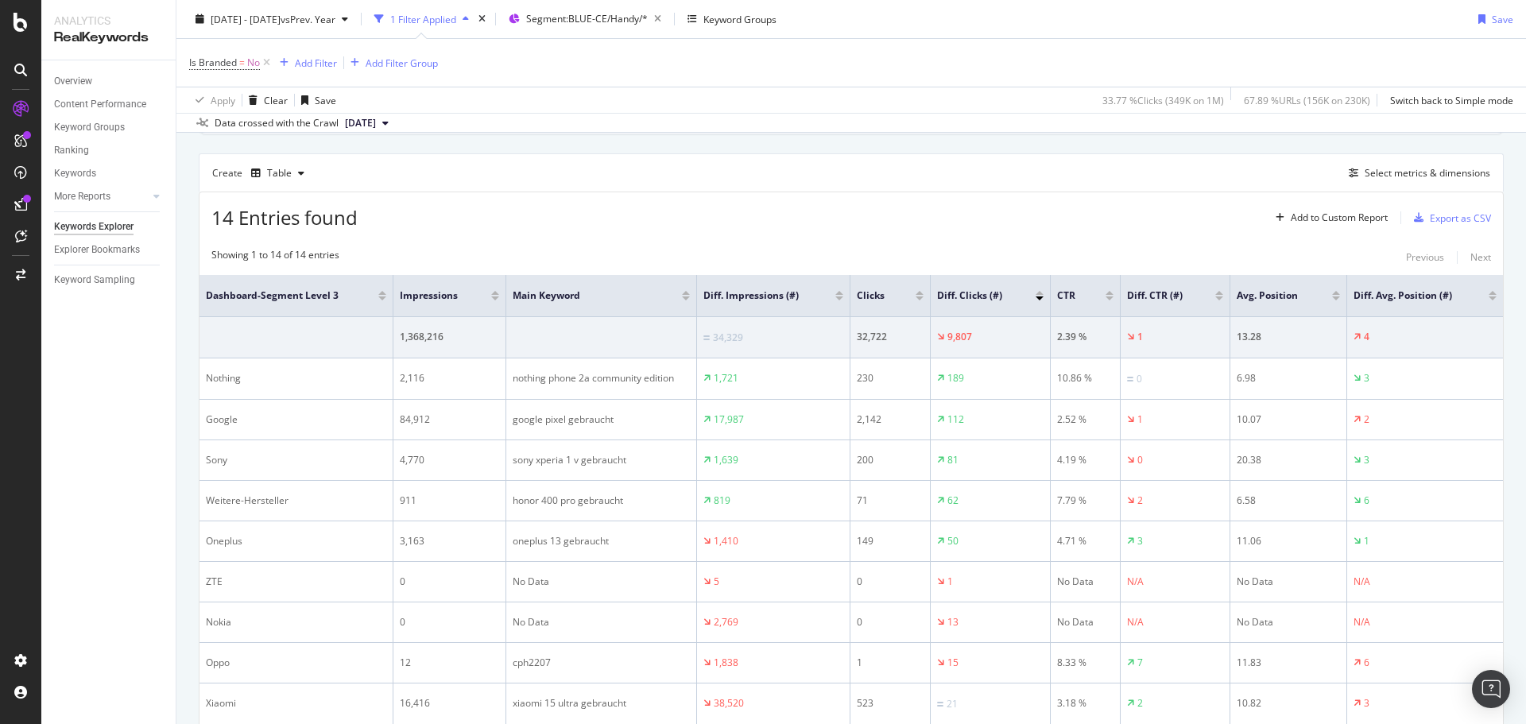
click at [818, 194] on div "14 Entries found Add to Custom Report Export as CSV" at bounding box center [850, 211] width 1303 height 39
click at [335, 17] on span "vs Prev. Year" at bounding box center [308, 19] width 55 height 14
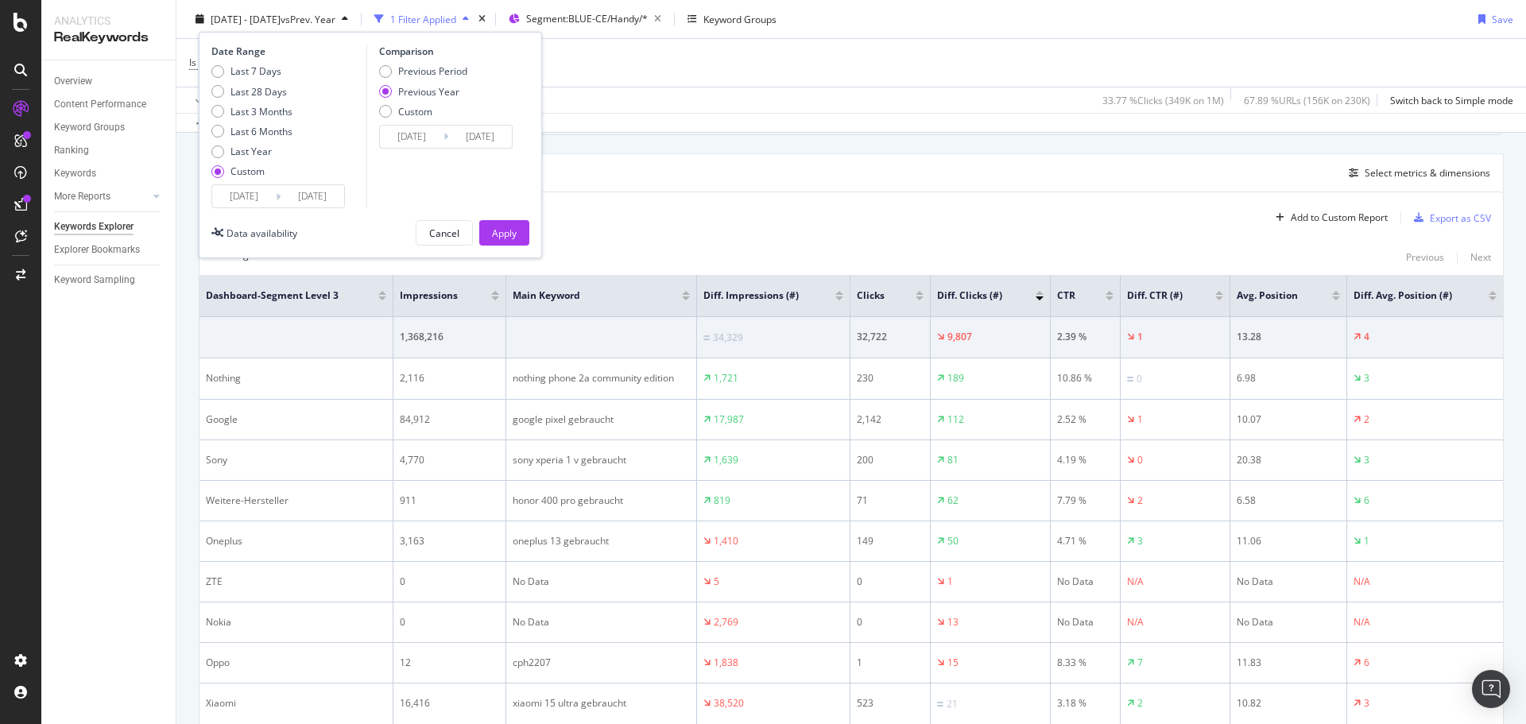
click at [429, 87] on div "Previous Year" at bounding box center [428, 91] width 61 height 14
click at [431, 72] on div "Previous Period" at bounding box center [432, 71] width 69 height 14
type input "[DATE]"
click at [501, 231] on div "Apply" at bounding box center [504, 233] width 25 height 14
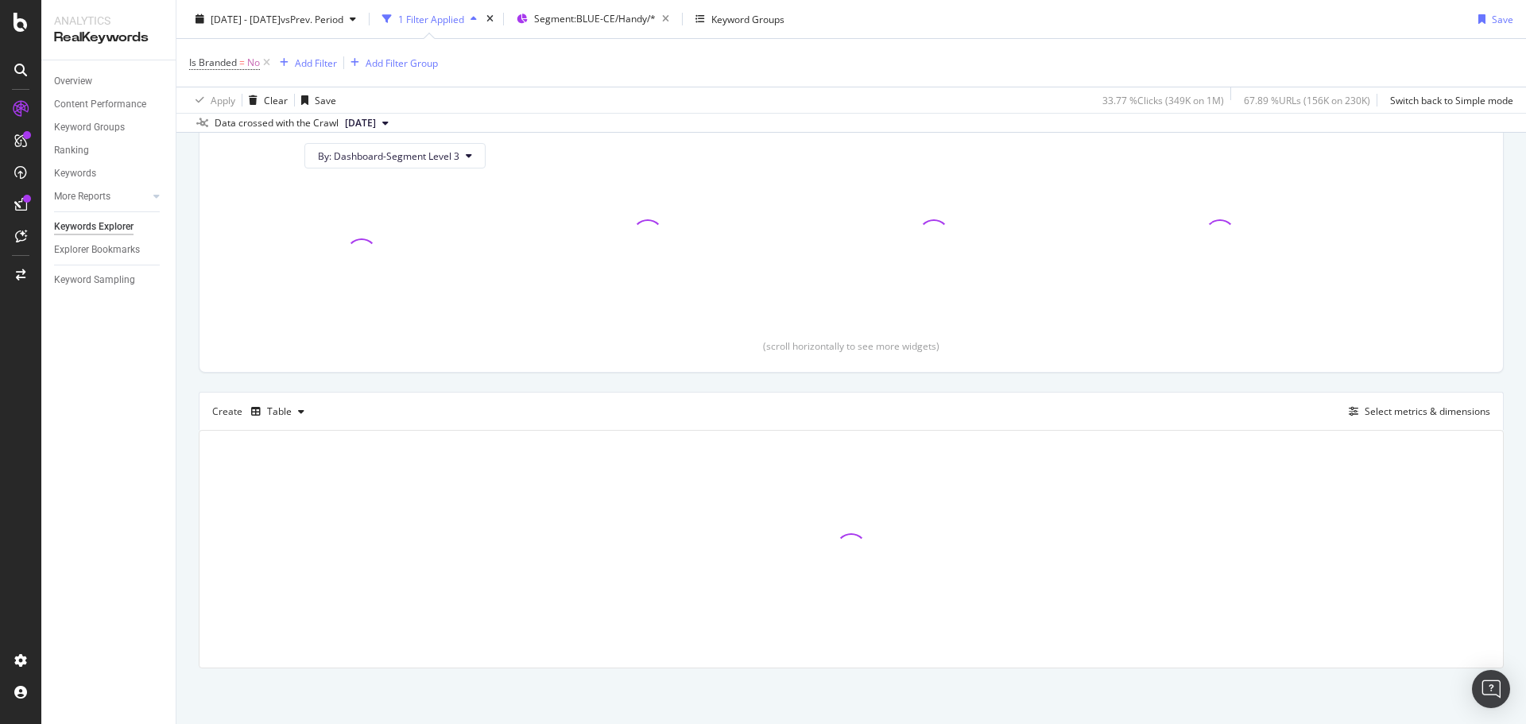
scroll to position [155, 0]
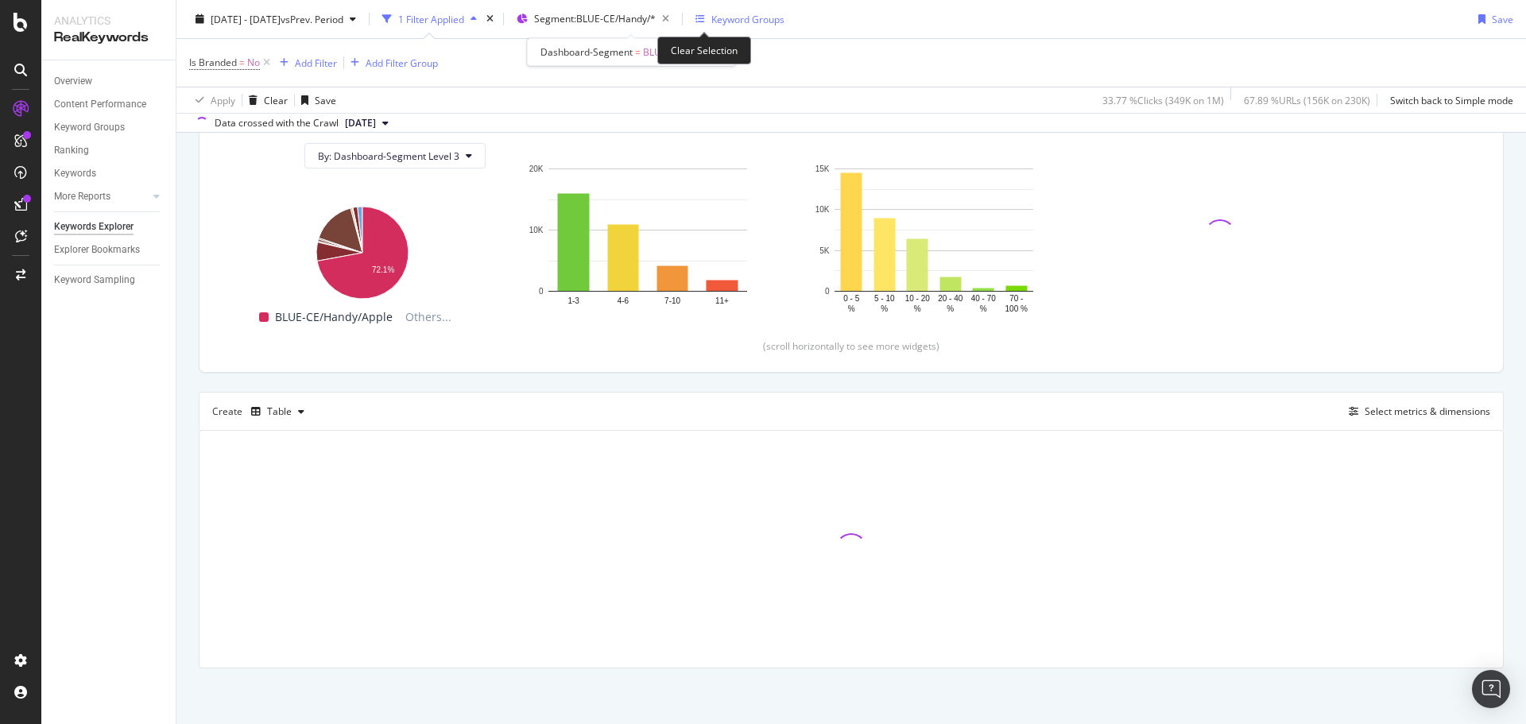
click at [676, 21] on icon "button" at bounding box center [666, 19] width 20 height 22
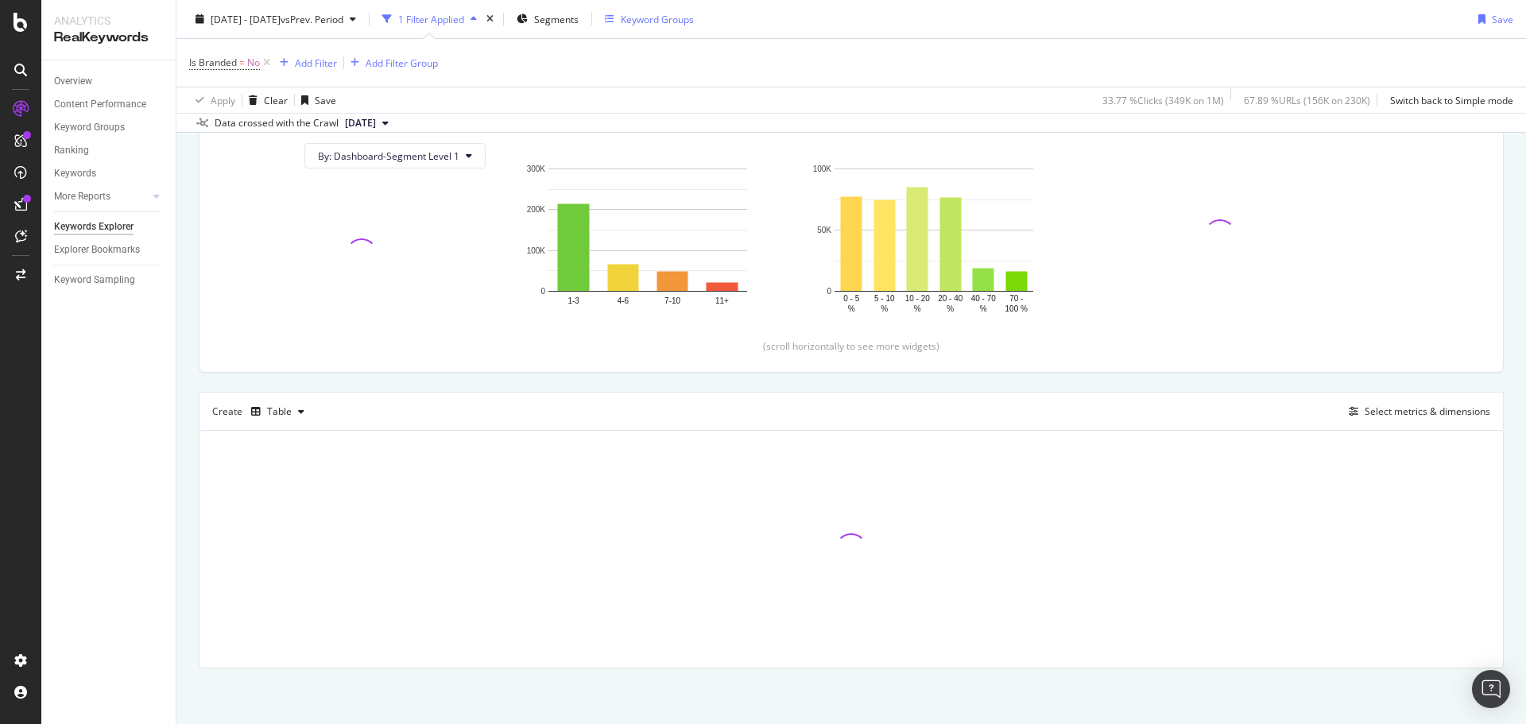
click at [694, 19] on div "Keyword Groups" at bounding box center [657, 19] width 73 height 14
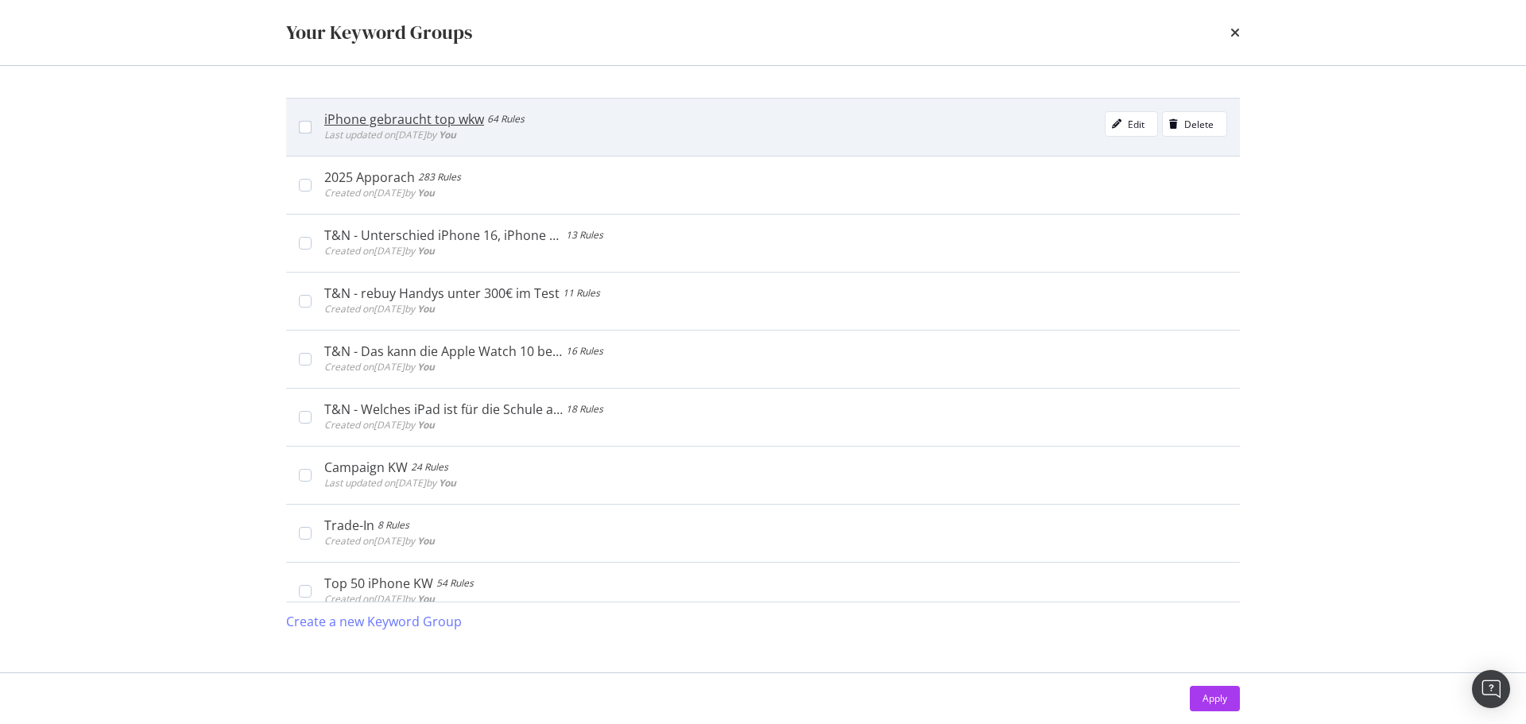
click at [370, 118] on div "iPhone gebraucht top wkw" at bounding box center [404, 119] width 160 height 16
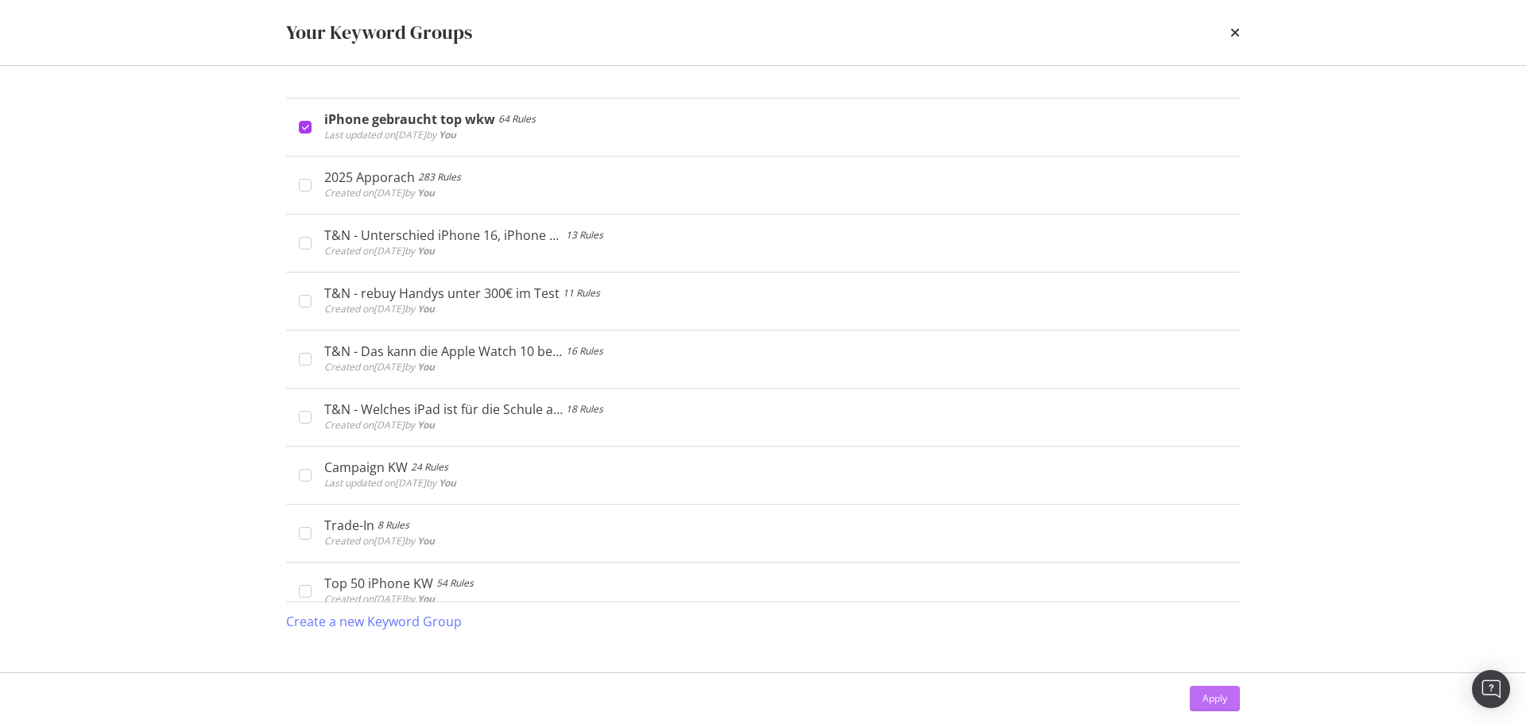
click at [1208, 700] on div "Apply" at bounding box center [1214, 698] width 25 height 14
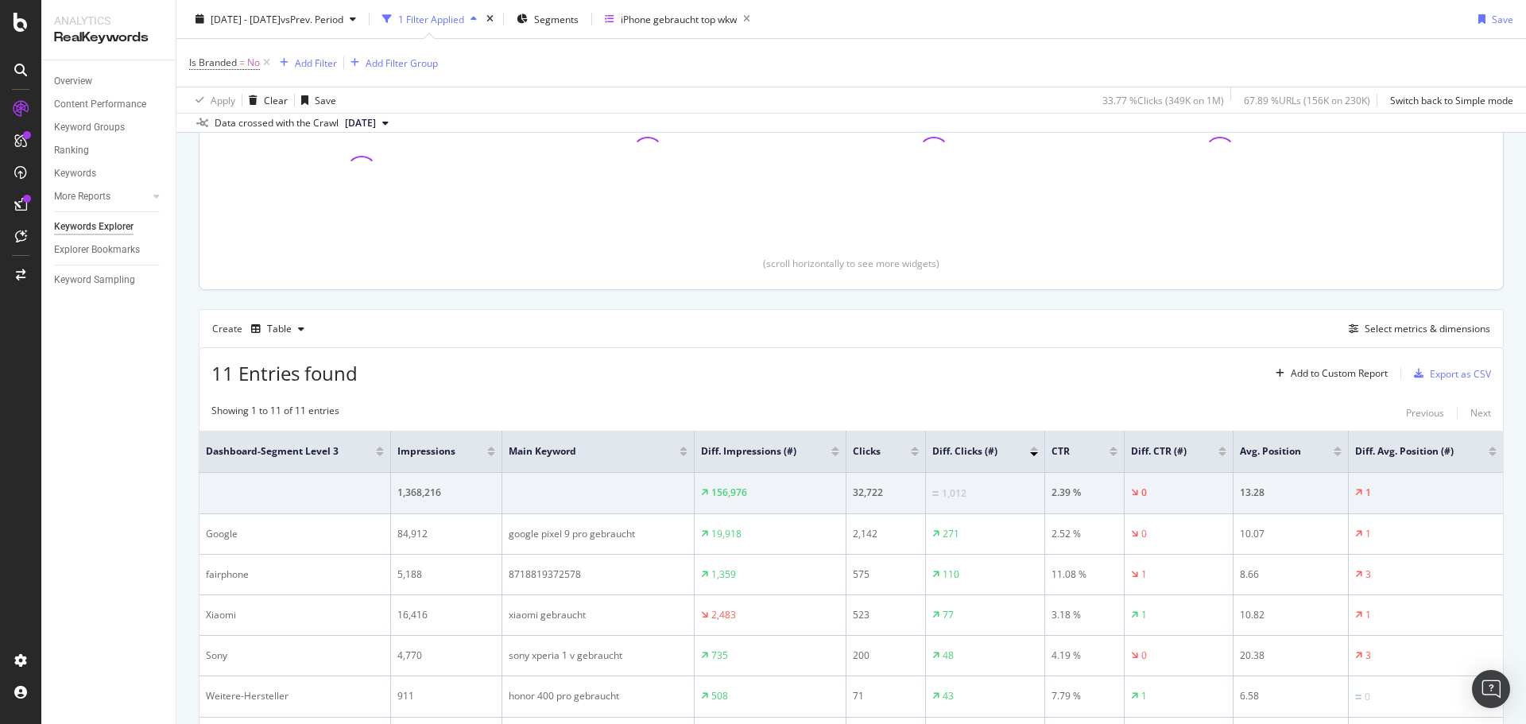
scroll to position [393, 0]
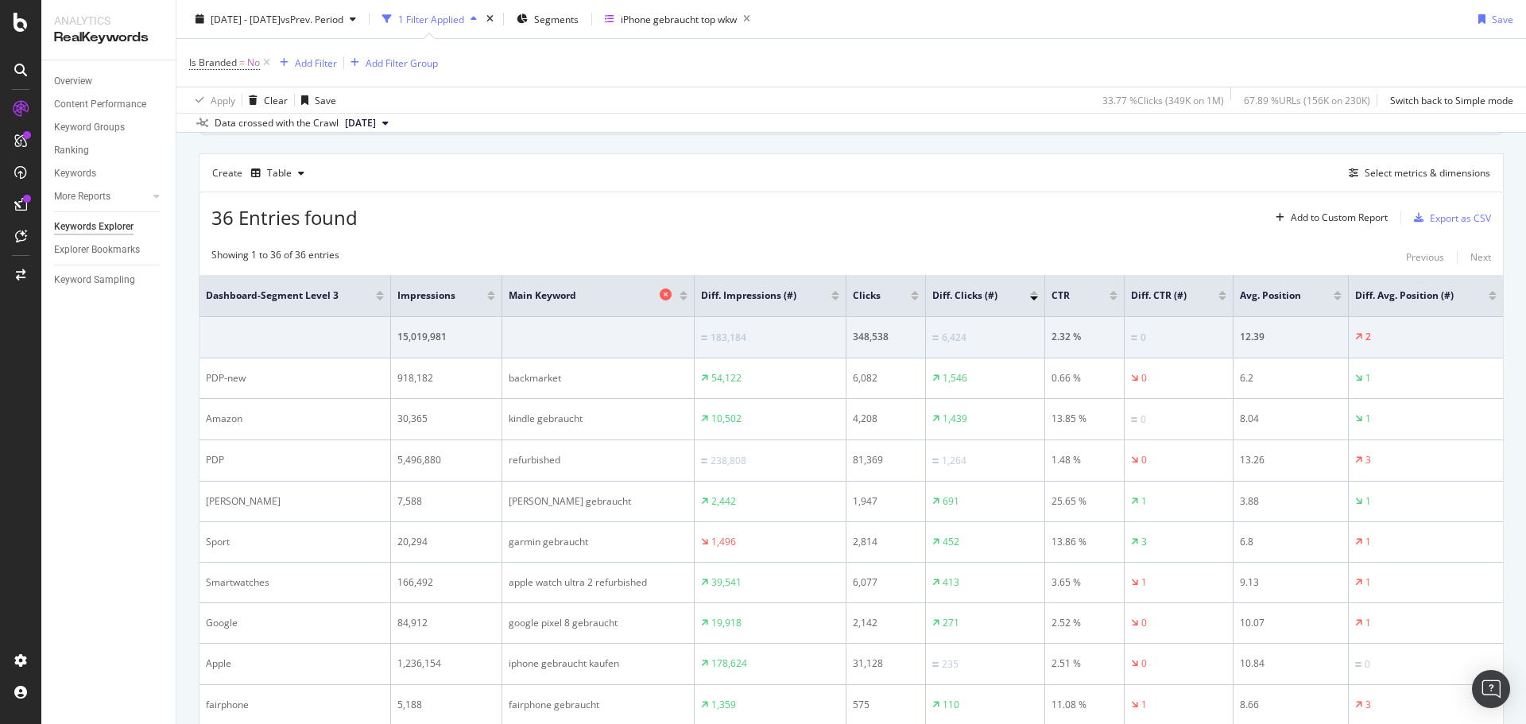
click at [665, 295] on icon at bounding box center [666, 295] width 12 height 12
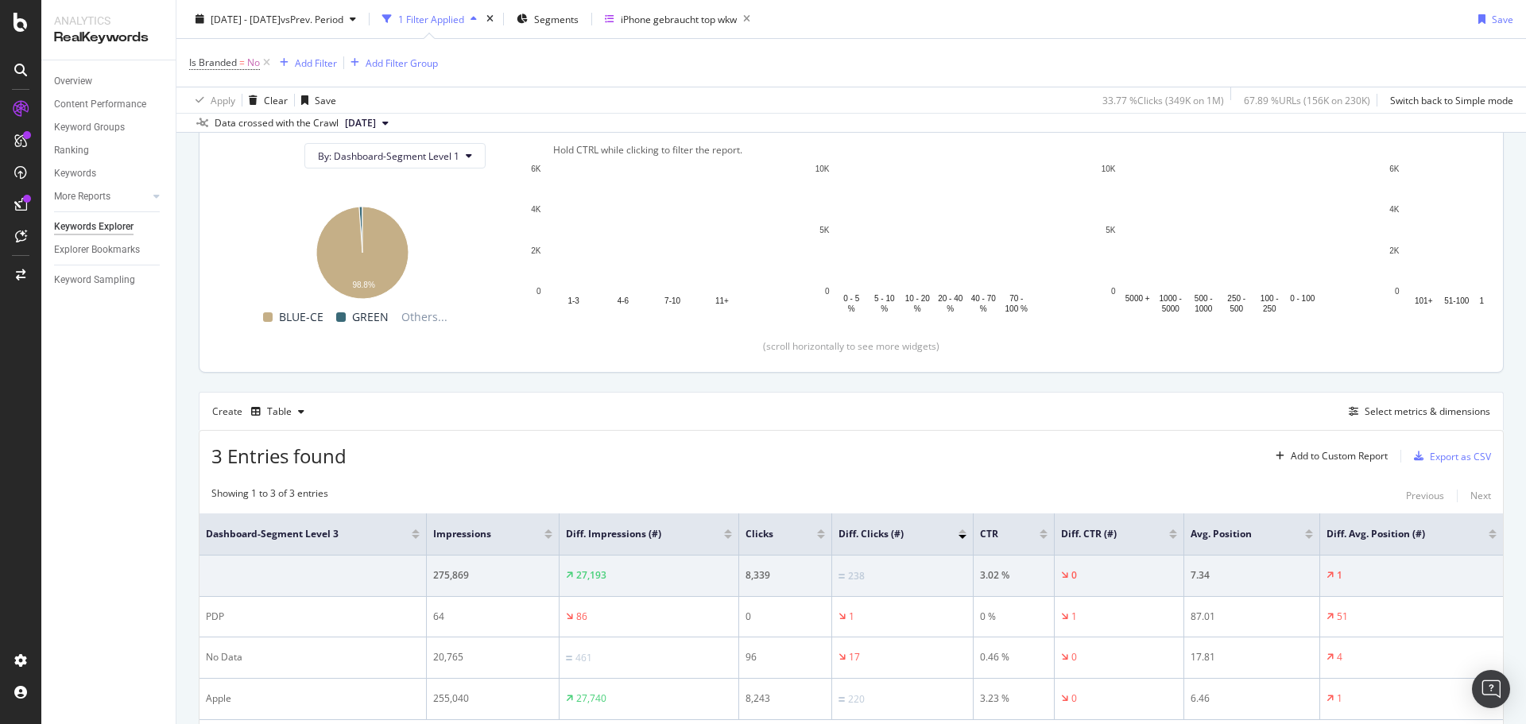
scroll to position [242, 0]
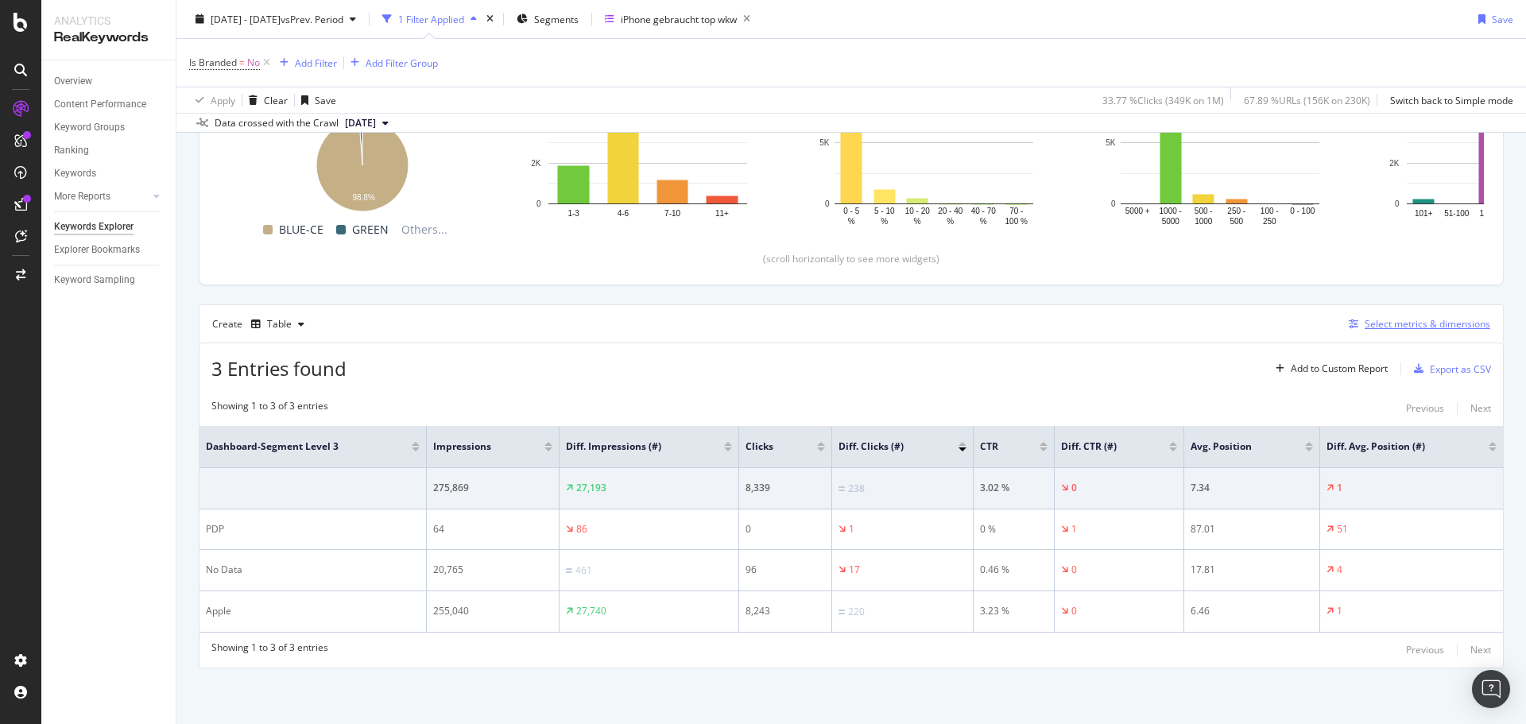
click at [1384, 323] on div "Select metrics & dimensions" at bounding box center [1428, 324] width 126 height 14
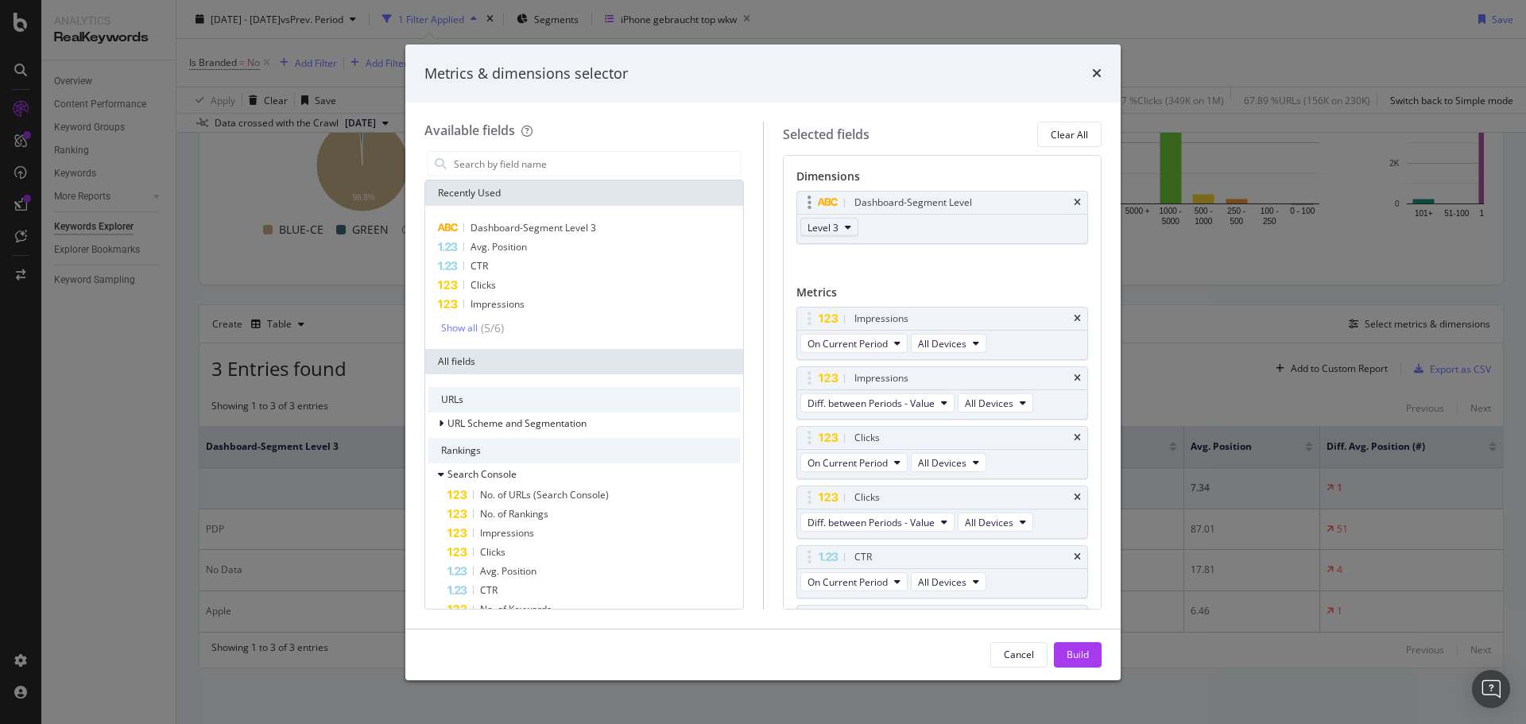
click at [845, 223] on icon "modal" at bounding box center [848, 228] width 6 height 10
click at [833, 288] on span "Level 2" at bounding box center [830, 285] width 32 height 14
click at [1075, 652] on div "Build" at bounding box center [1078, 655] width 22 height 14
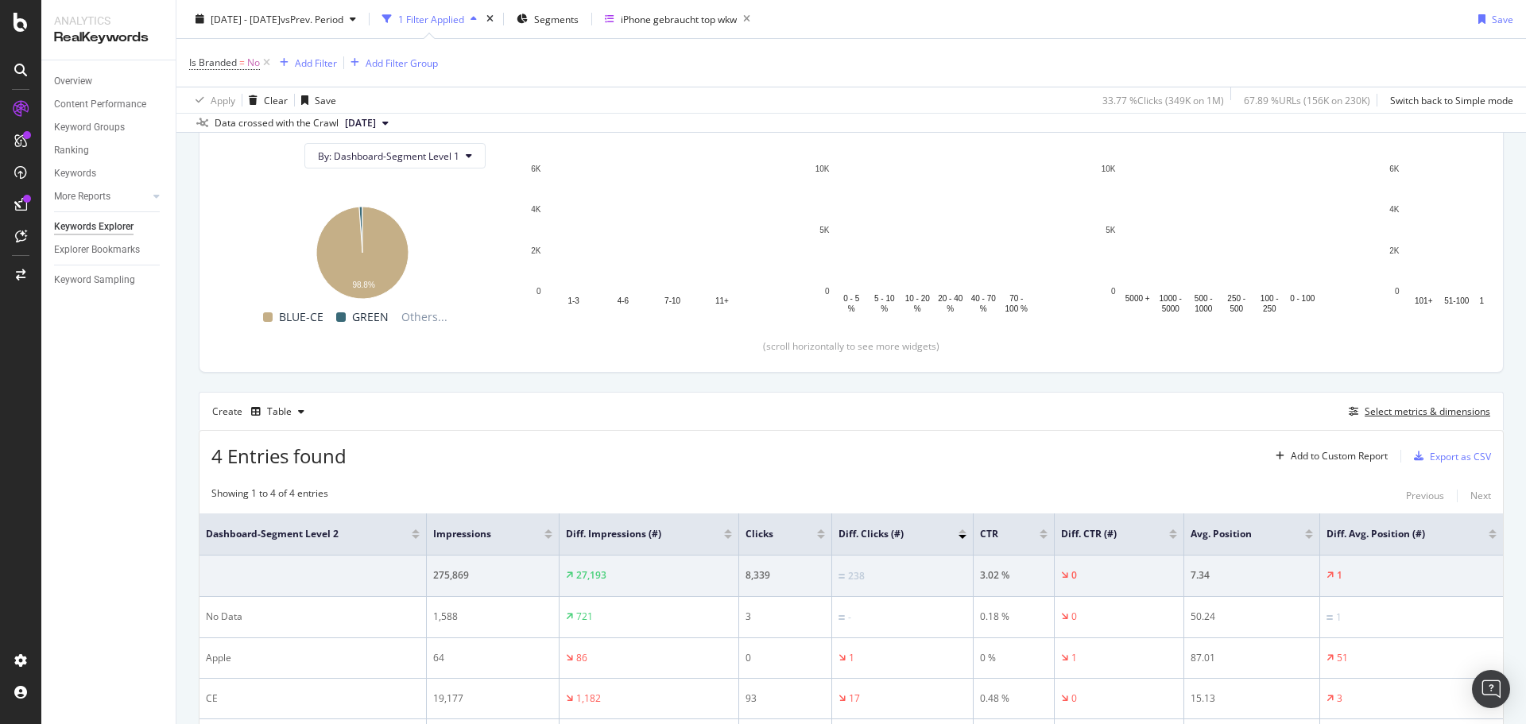
scroll to position [283, 0]
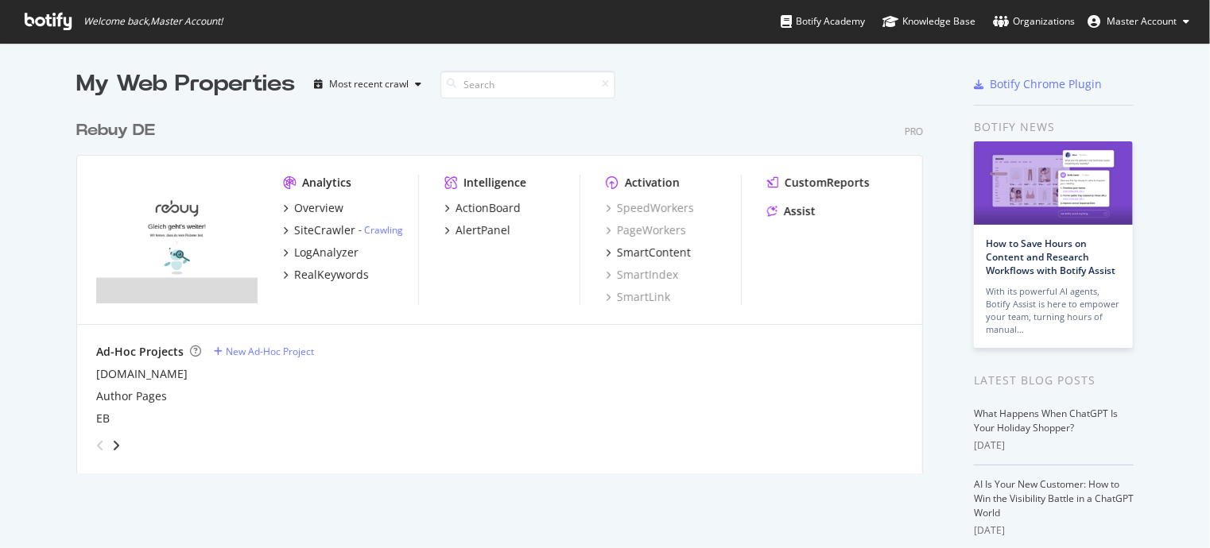
scroll to position [536, 1186]
click at [319, 234] on div "SiteCrawler" at bounding box center [324, 231] width 61 height 16
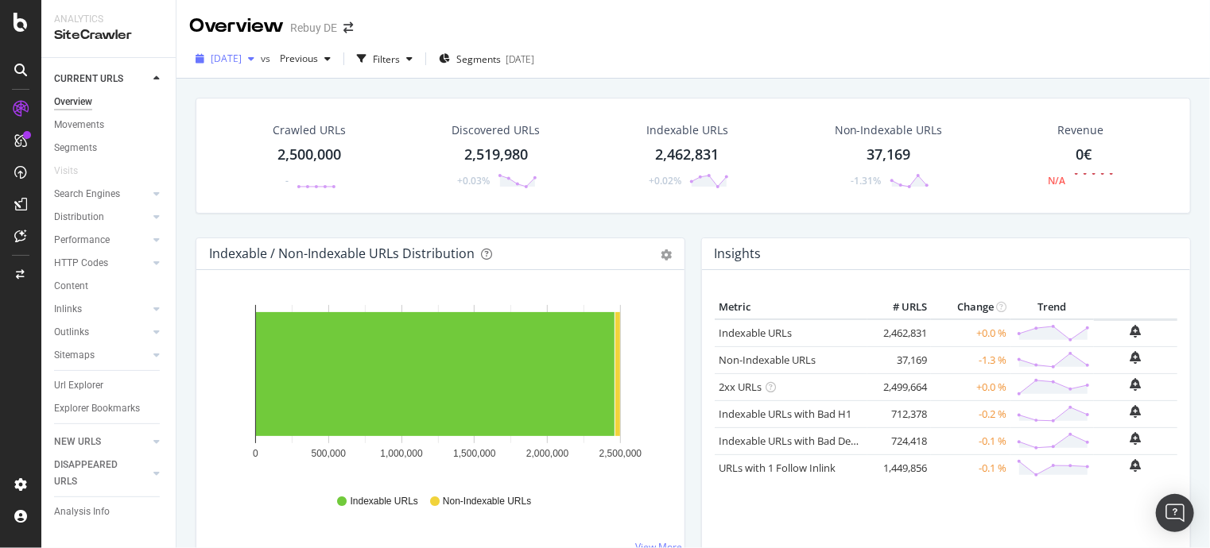
click at [242, 64] on span "[DATE]" at bounding box center [226, 59] width 31 height 14
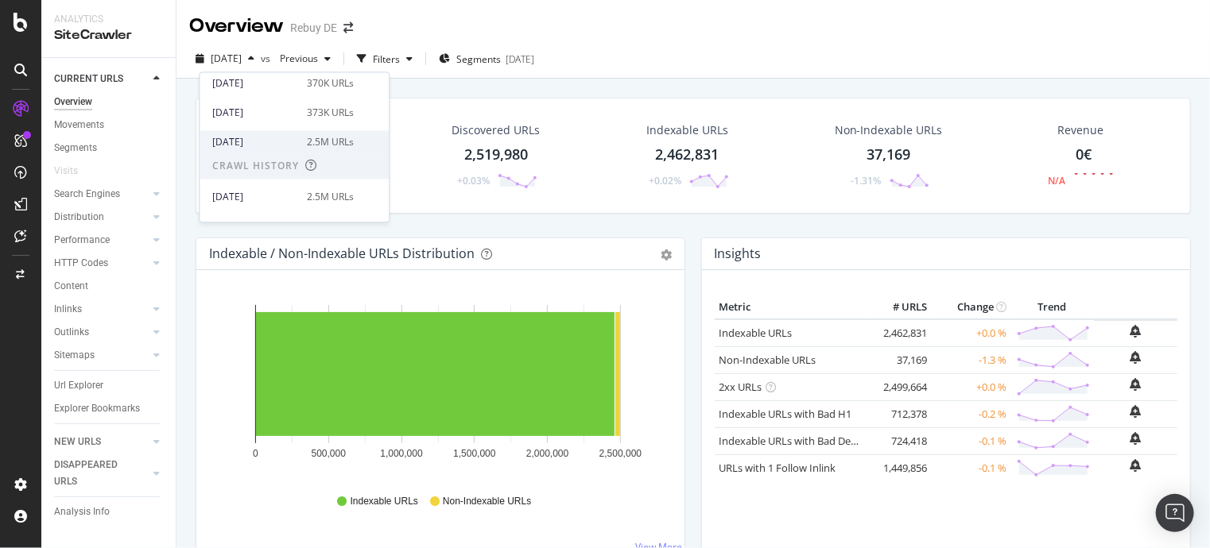
scroll to position [159, 0]
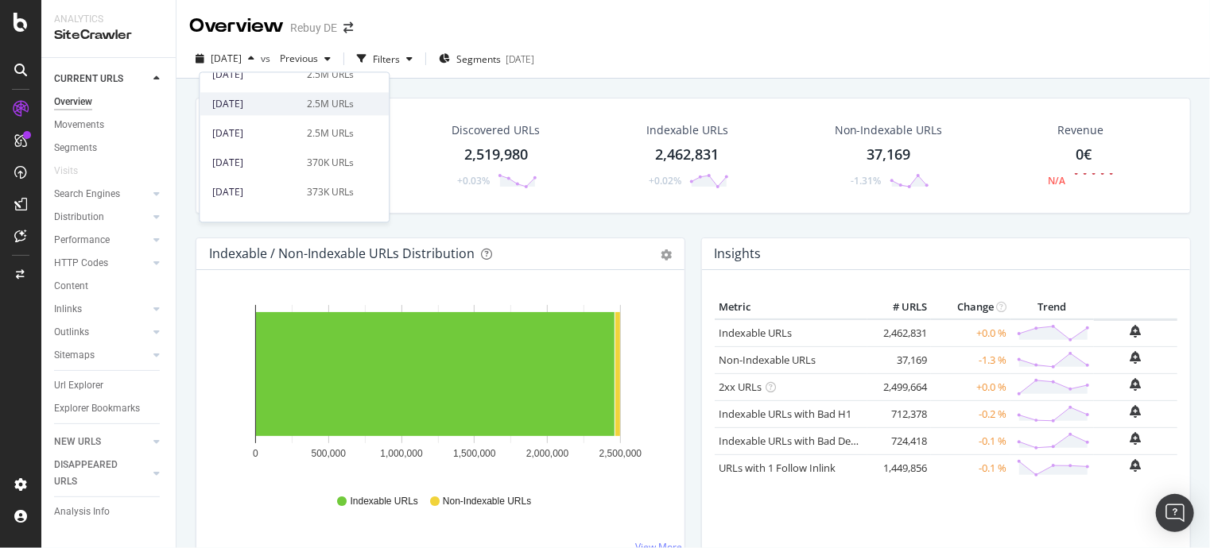
click at [270, 106] on div "2025 Jul. 21st" at bounding box center [254, 104] width 85 height 14
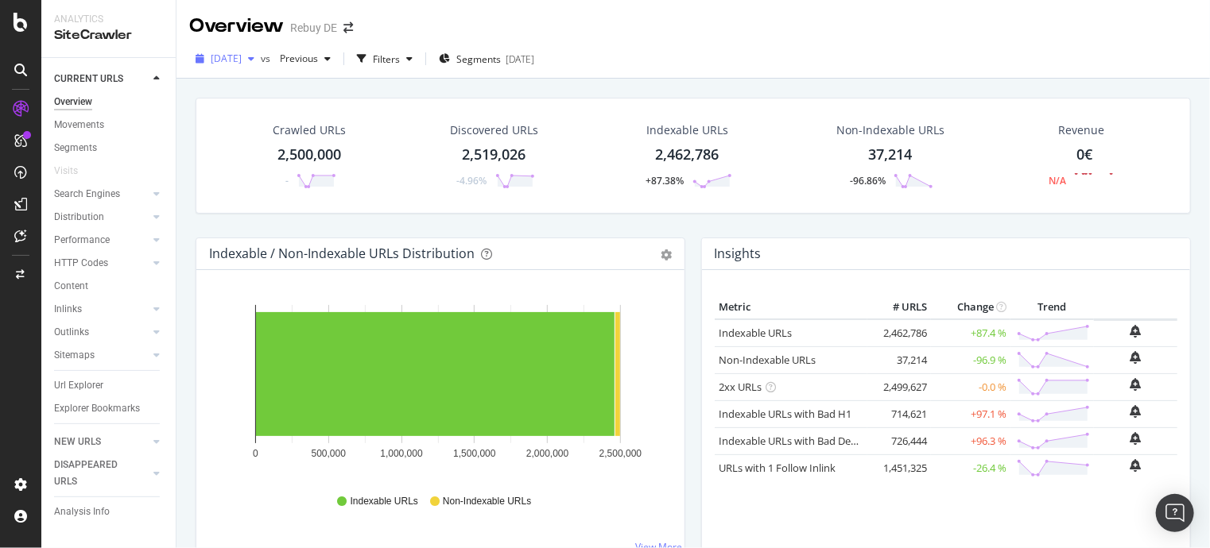
click at [231, 54] on span "2025 Jul. 21st" at bounding box center [226, 59] width 31 height 14
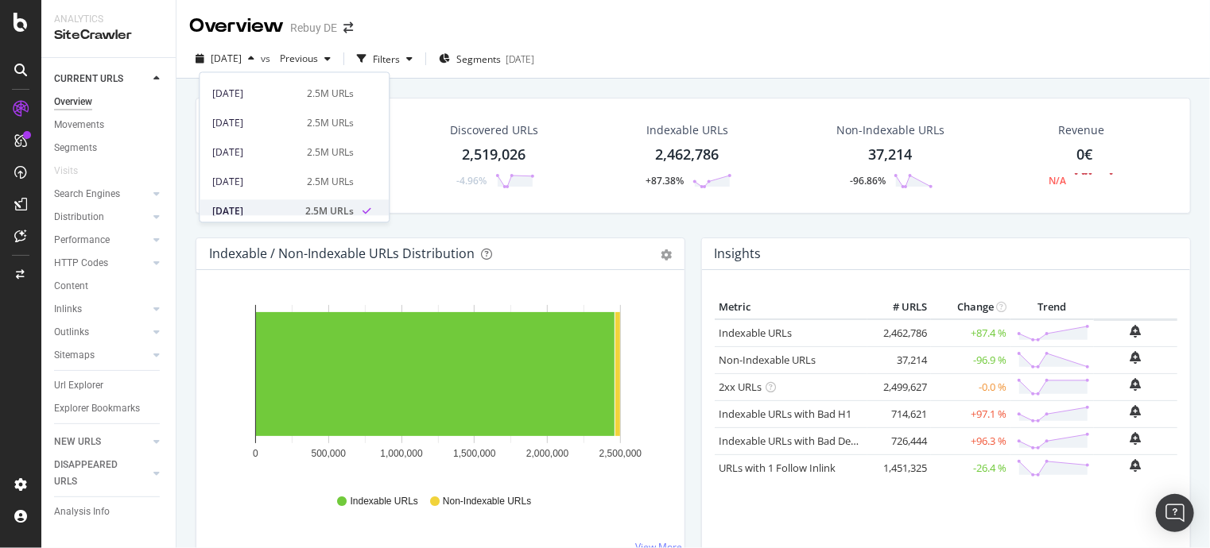
scroll to position [79, 0]
click at [188, 295] on div "Indexable / Non-Indexable URLs Distribution Bar Bar (by Percentage) Table Expor…" at bounding box center [440, 405] width 505 height 335
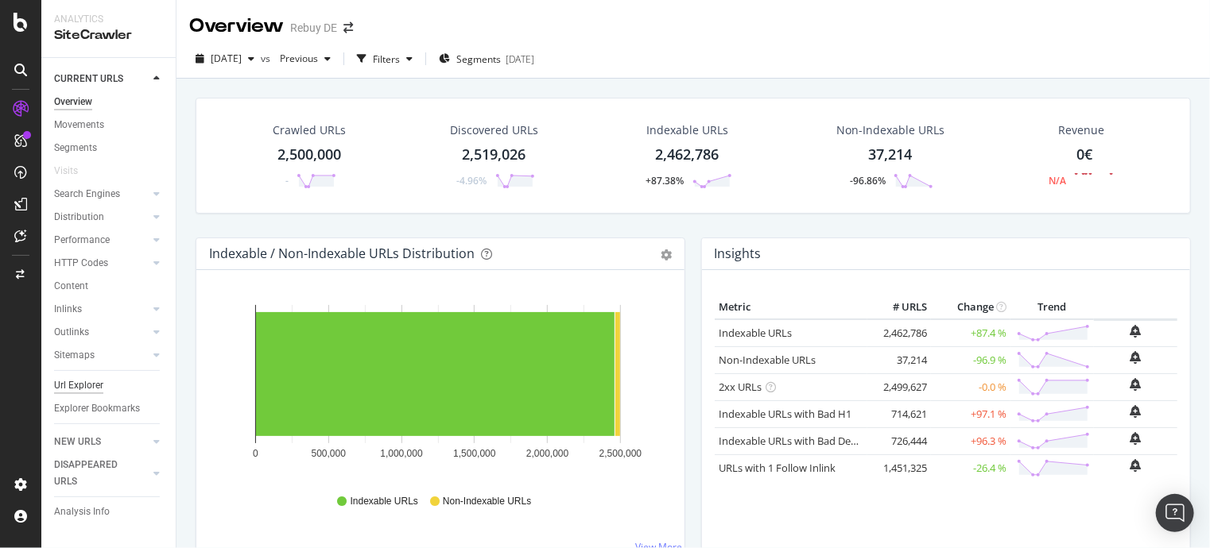
click at [91, 382] on div "Url Explorer" at bounding box center [78, 386] width 49 height 17
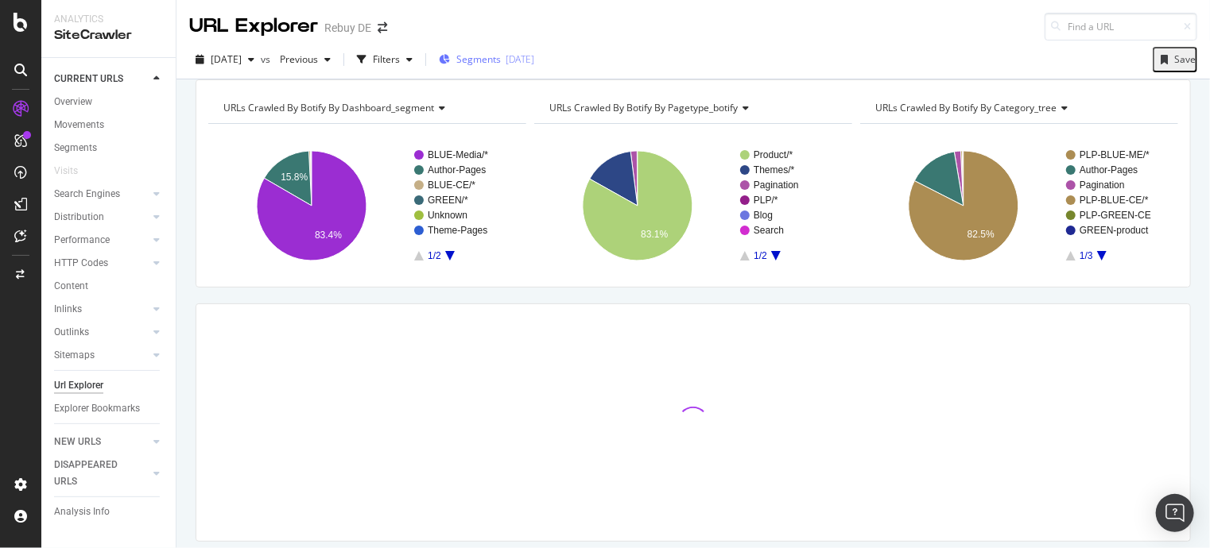
click at [450, 60] on icon "button" at bounding box center [444, 60] width 11 height 10
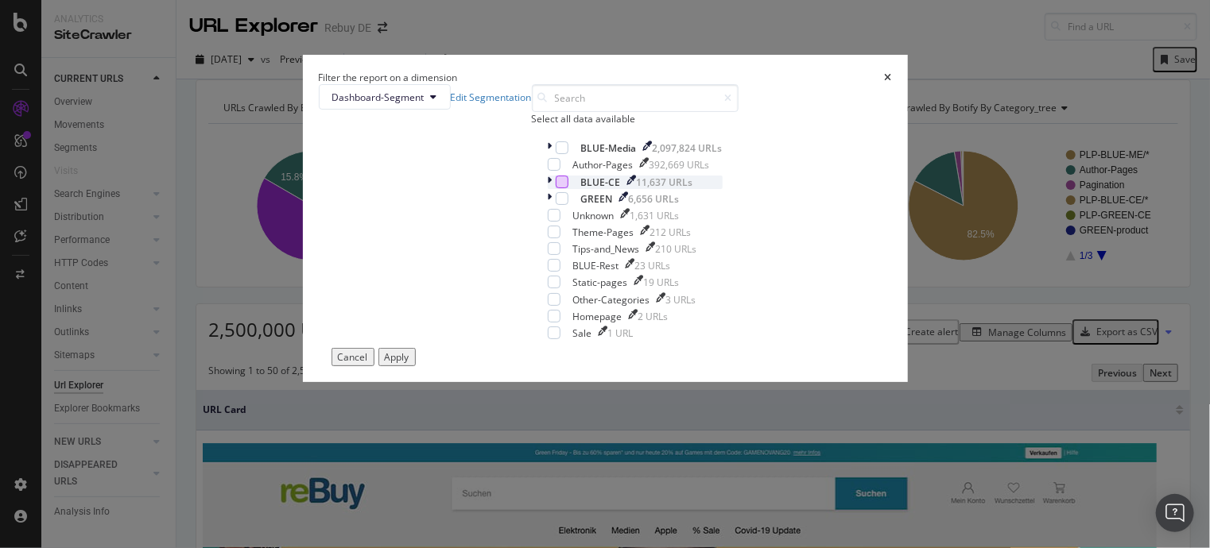
click at [556, 188] on div "modal" at bounding box center [562, 182] width 13 height 13
click at [409, 364] on div "Apply" at bounding box center [397, 357] width 25 height 14
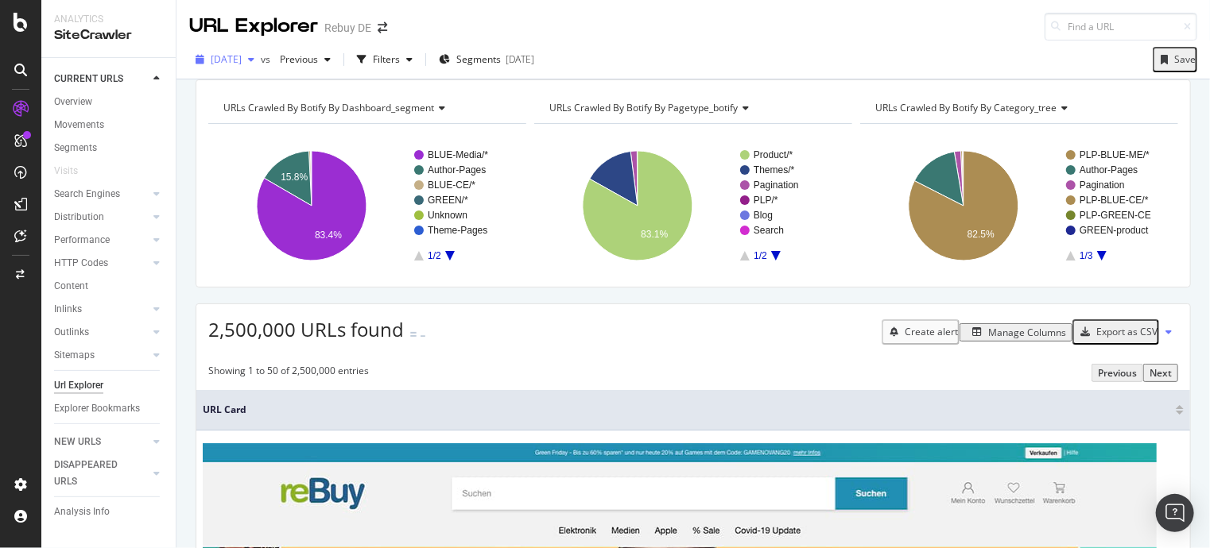
click at [242, 59] on span "2025 Jul. 21st" at bounding box center [226, 59] width 31 height 14
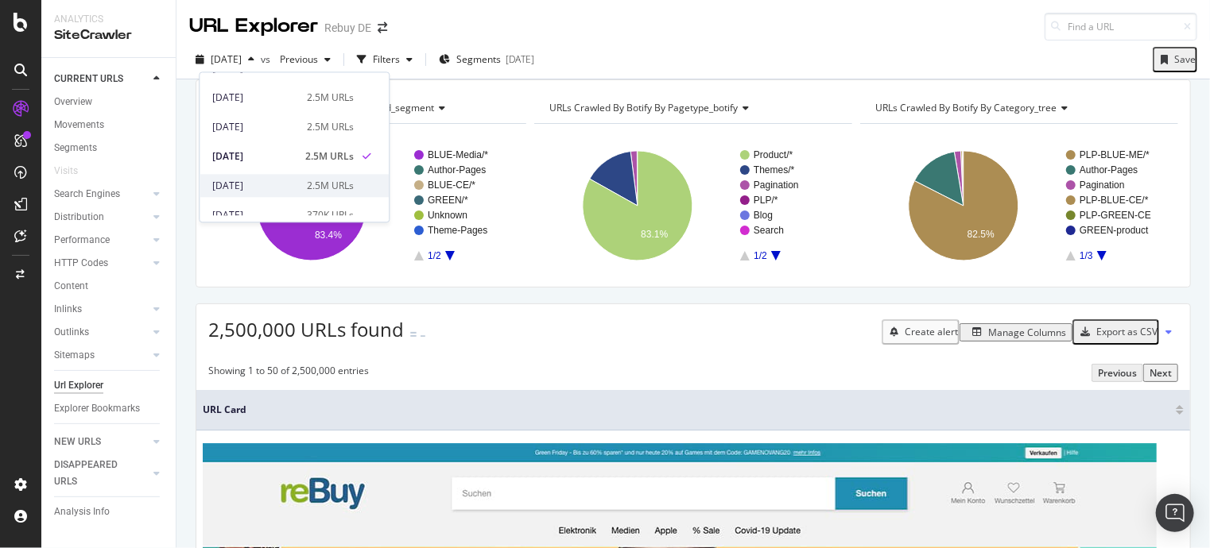
scroll to position [79, 0]
click at [247, 152] on div "2025 Jul. 29th" at bounding box center [254, 154] width 85 height 14
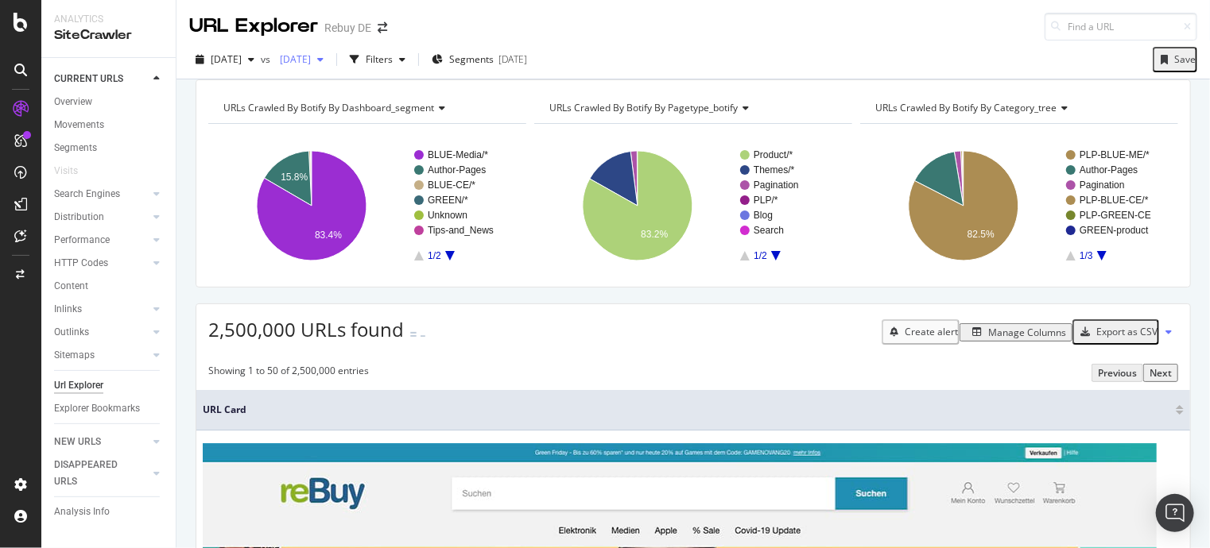
click at [311, 63] on span "[DATE]" at bounding box center [291, 59] width 37 height 14
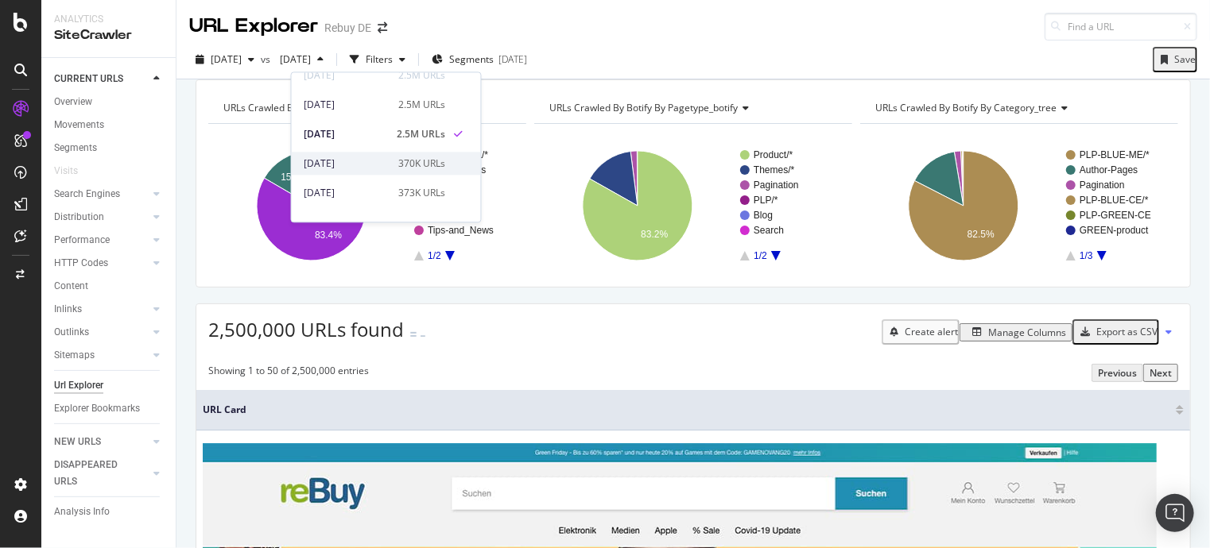
scroll to position [159, 0]
click at [668, 37] on div "URL Explorer Rebuy DE" at bounding box center [692, 20] width 1033 height 41
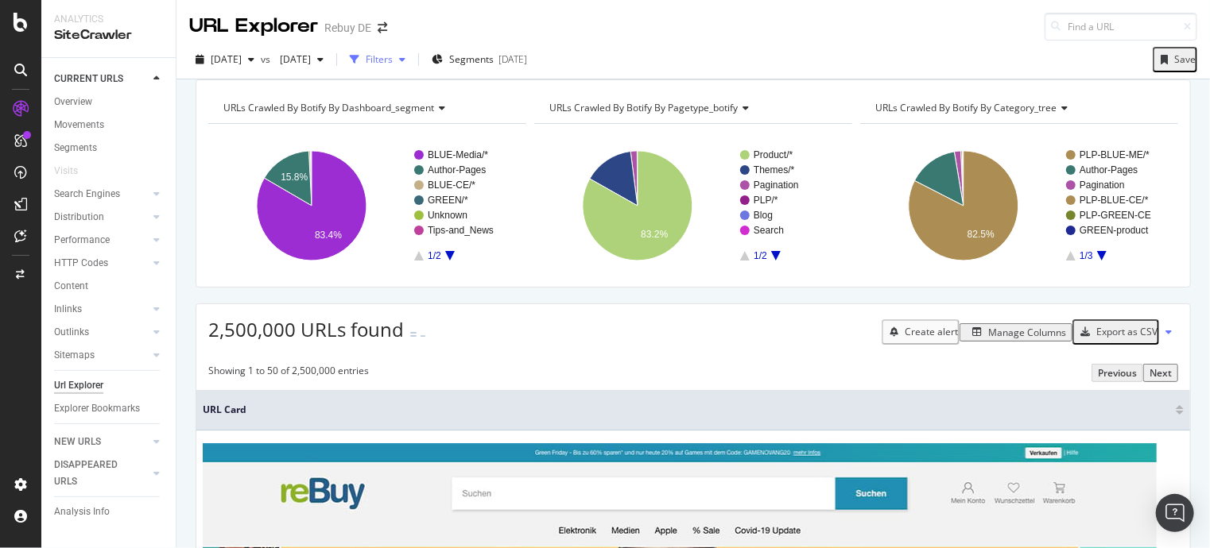
click at [393, 61] on div "Filters" at bounding box center [379, 59] width 27 height 14
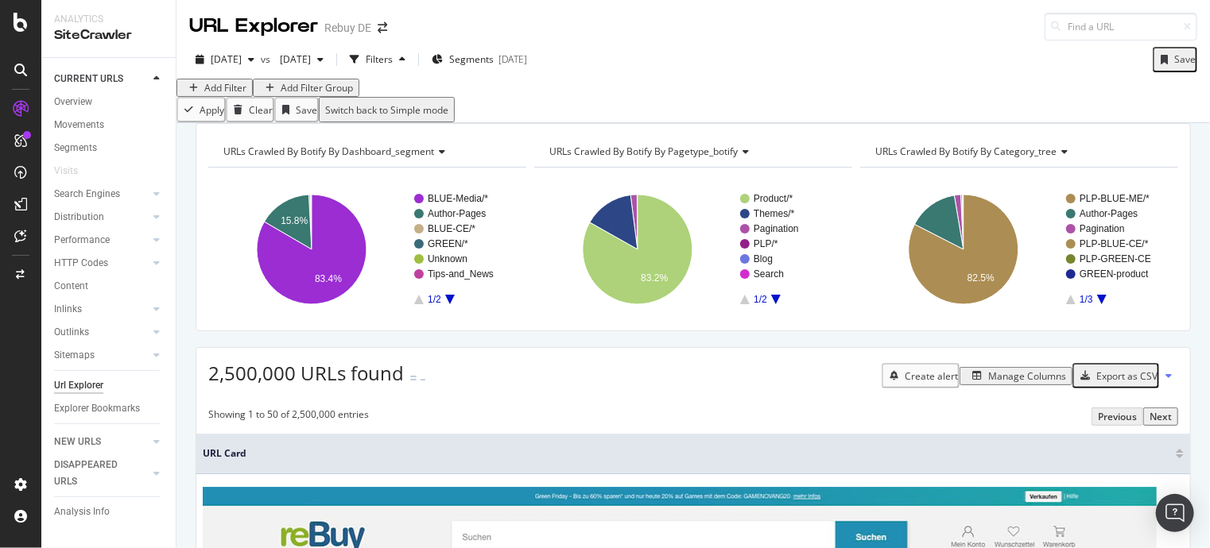
click at [227, 95] on div "Add Filter" at bounding box center [215, 88] width 64 height 14
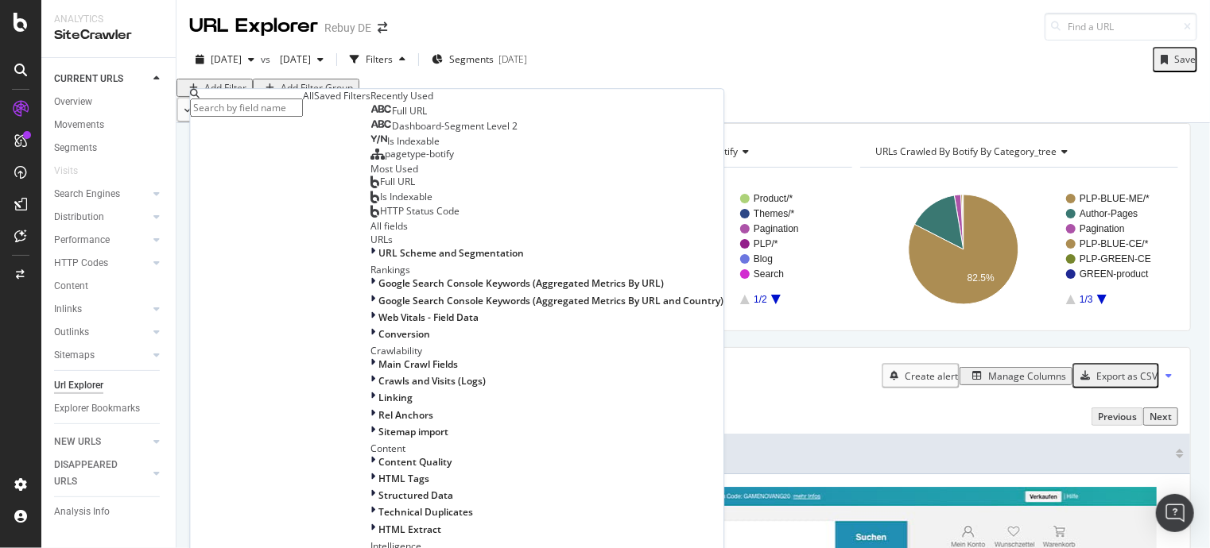
click at [370, 118] on div "Full URL" at bounding box center [398, 111] width 56 height 13
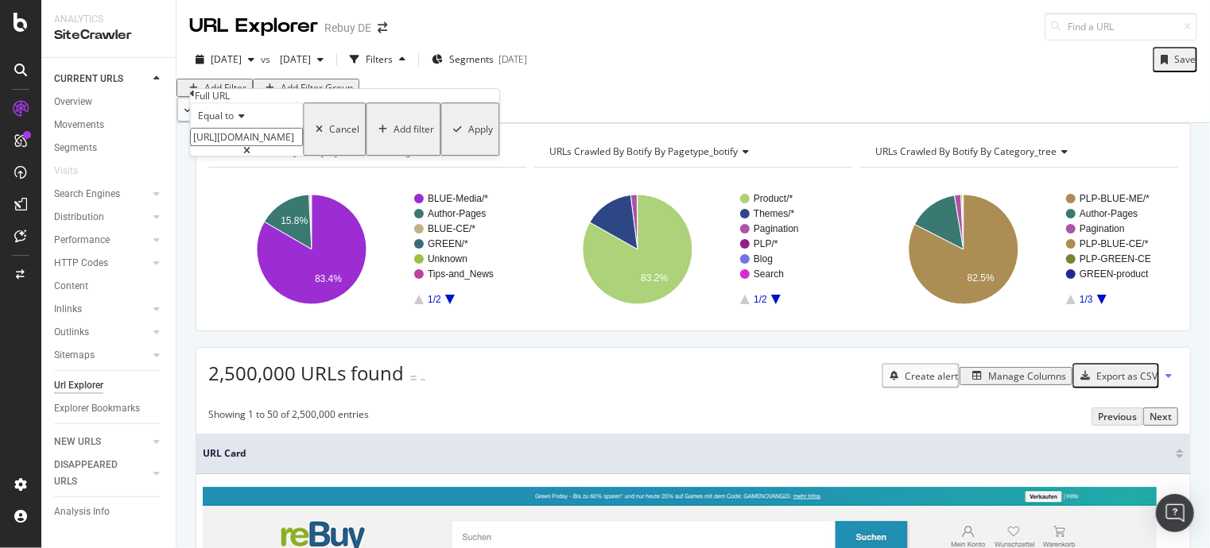
click at [273, 146] on input "https://www.rebuy.de/kaufen/handy-nokia" at bounding box center [246, 137] width 113 height 18
click at [258, 128] on div "Equal to" at bounding box center [246, 115] width 113 height 25
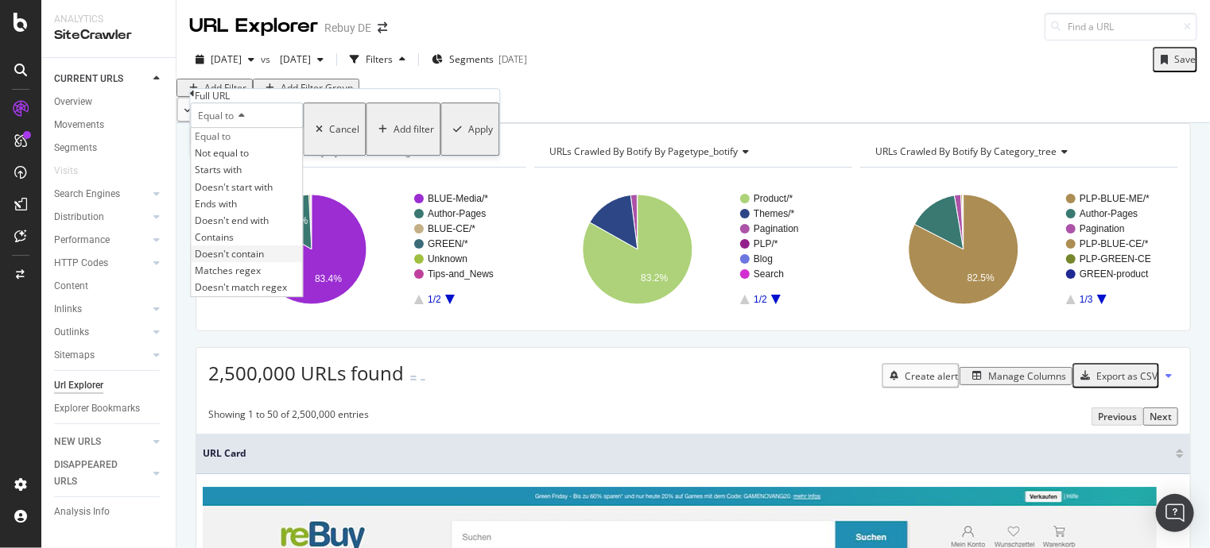
click at [258, 261] on span "Doesn't contain" at bounding box center [229, 254] width 69 height 14
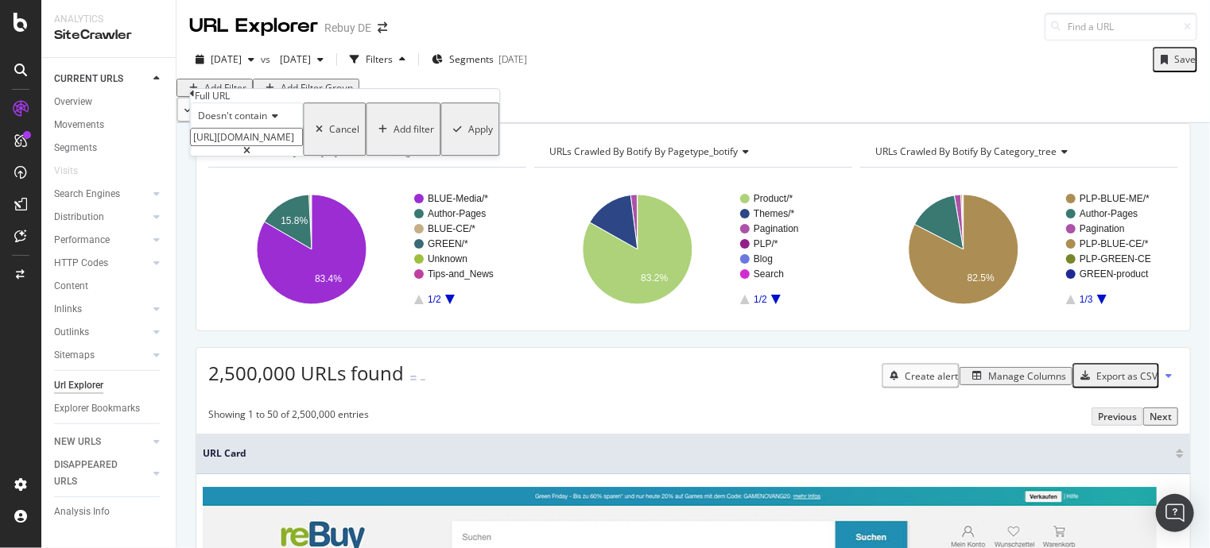
click at [262, 146] on input "https://www.rebuy.de/kaufen/handy-nokia" at bounding box center [246, 137] width 113 height 18
type input "i,"
click at [468, 136] on div "Apply" at bounding box center [480, 129] width 25 height 14
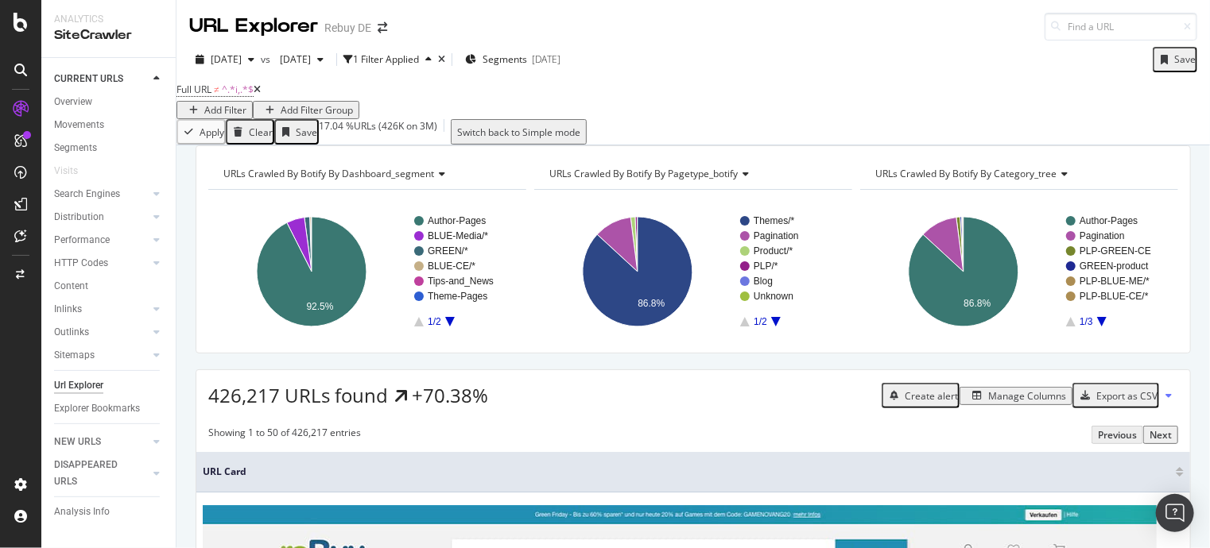
click at [281, 106] on div "button" at bounding box center [269, 111] width 21 height 10
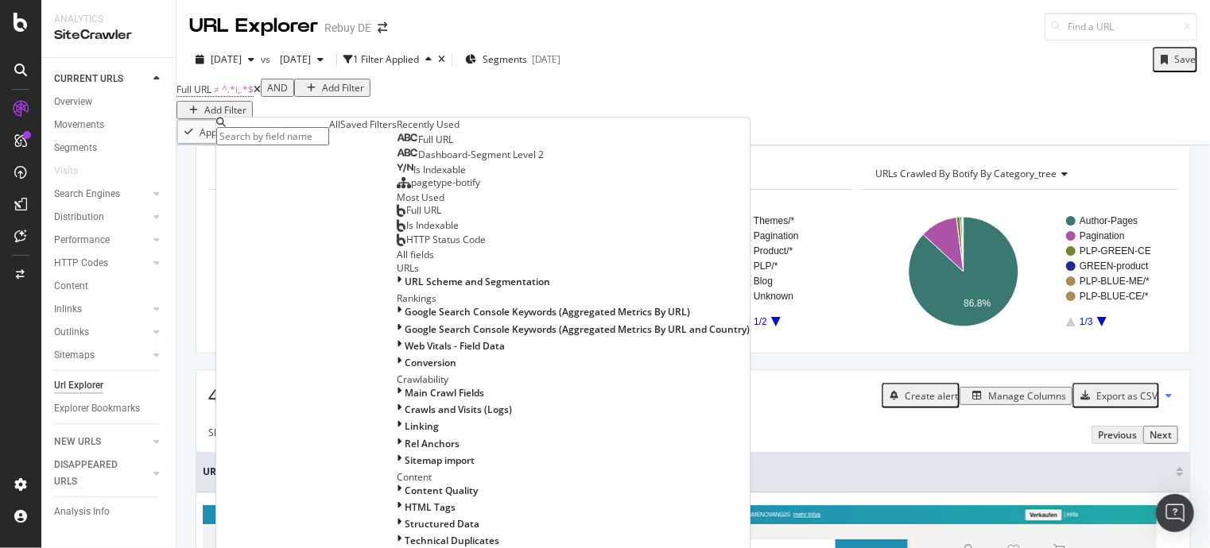
click at [418, 146] on span "Full URL" at bounding box center [435, 140] width 35 height 14
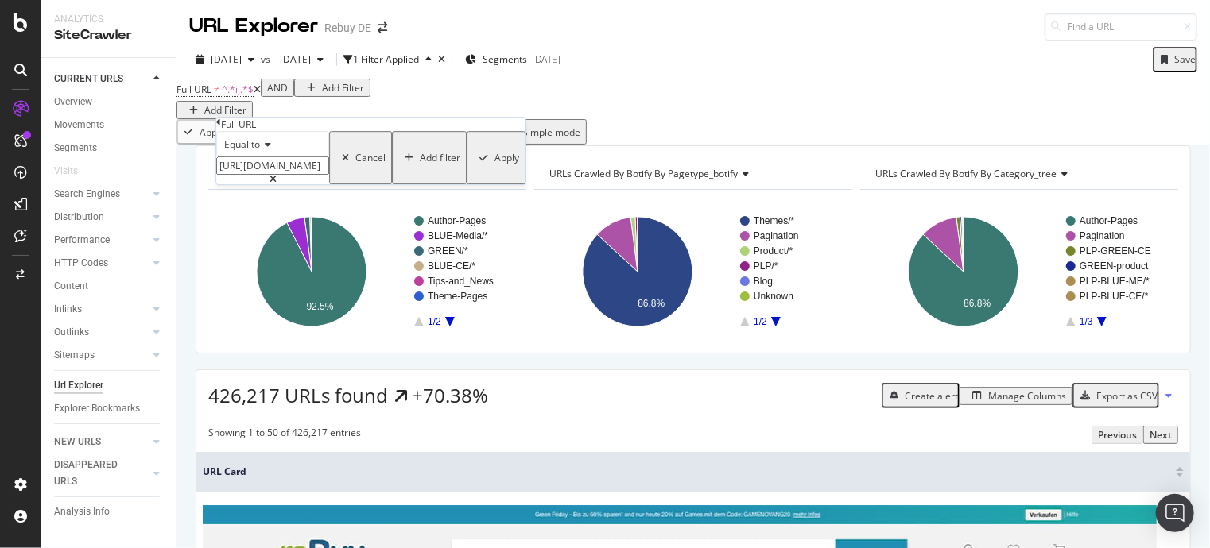
click at [260, 151] on span "Equal to" at bounding box center [242, 144] width 36 height 14
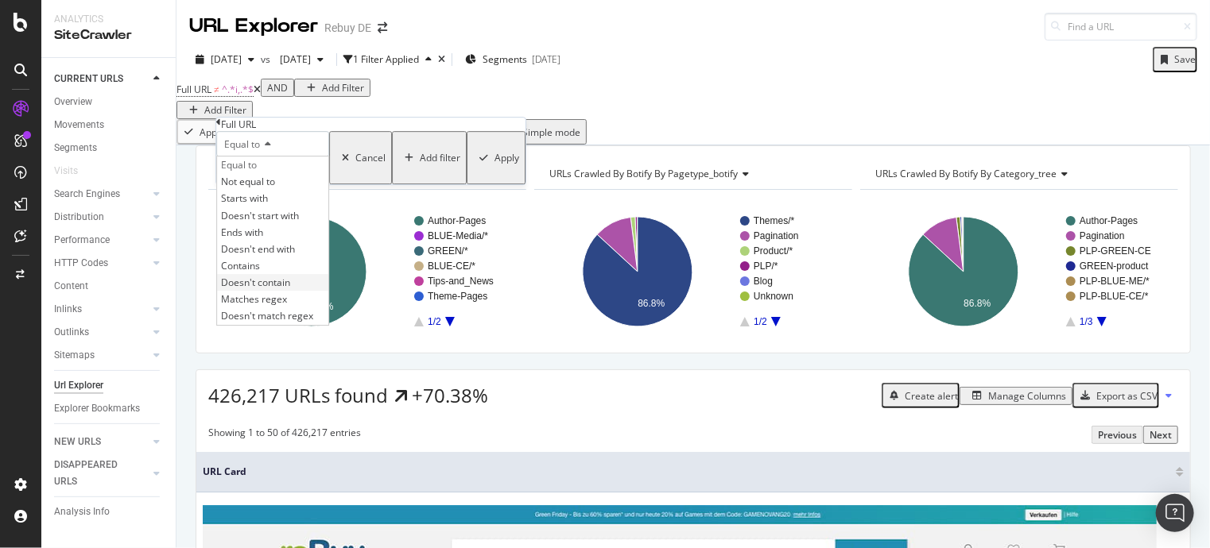
click at [283, 289] on span "Doesn't contain" at bounding box center [255, 283] width 69 height 14
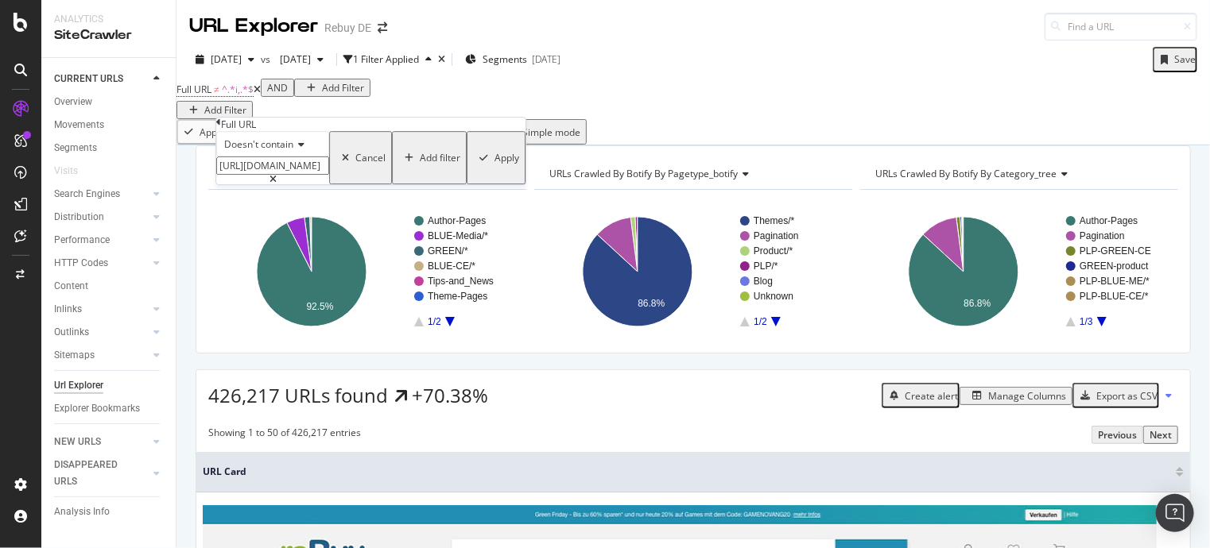
click at [289, 175] on input "https://www.rebuy.de/kaufen/handy-nokia" at bounding box center [272, 166] width 113 height 18
type input "author"
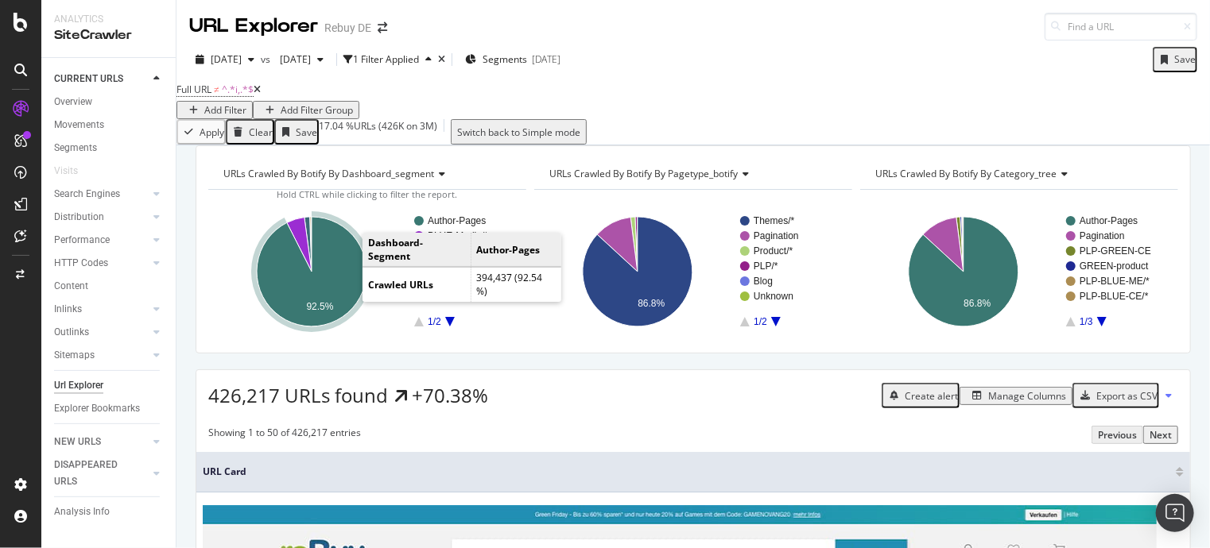
click at [338, 297] on icon "A chart." at bounding box center [312, 272] width 110 height 110
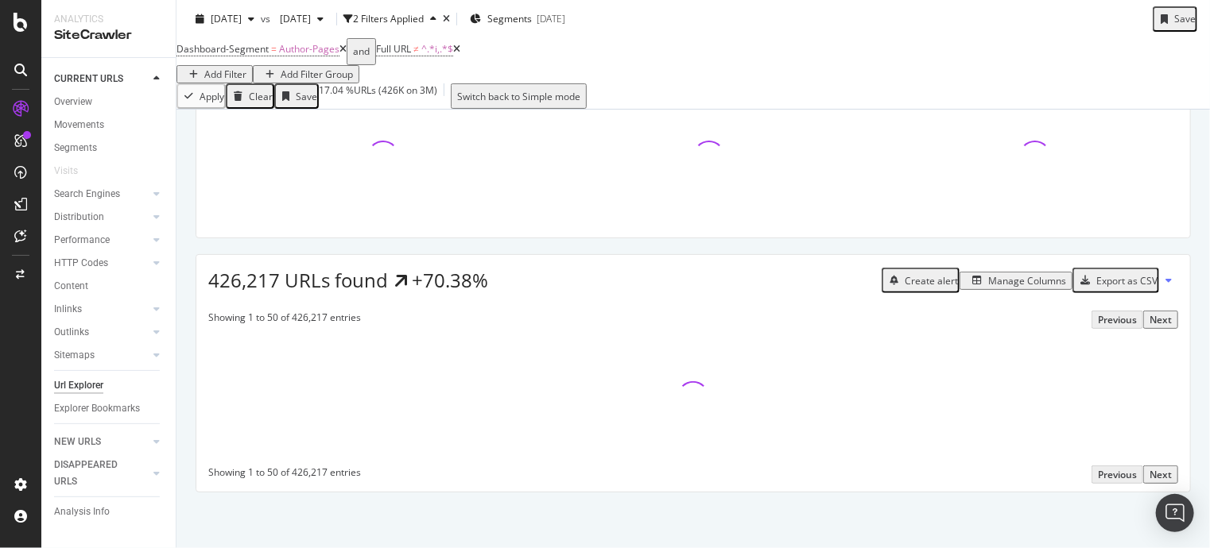
scroll to position [141, 0]
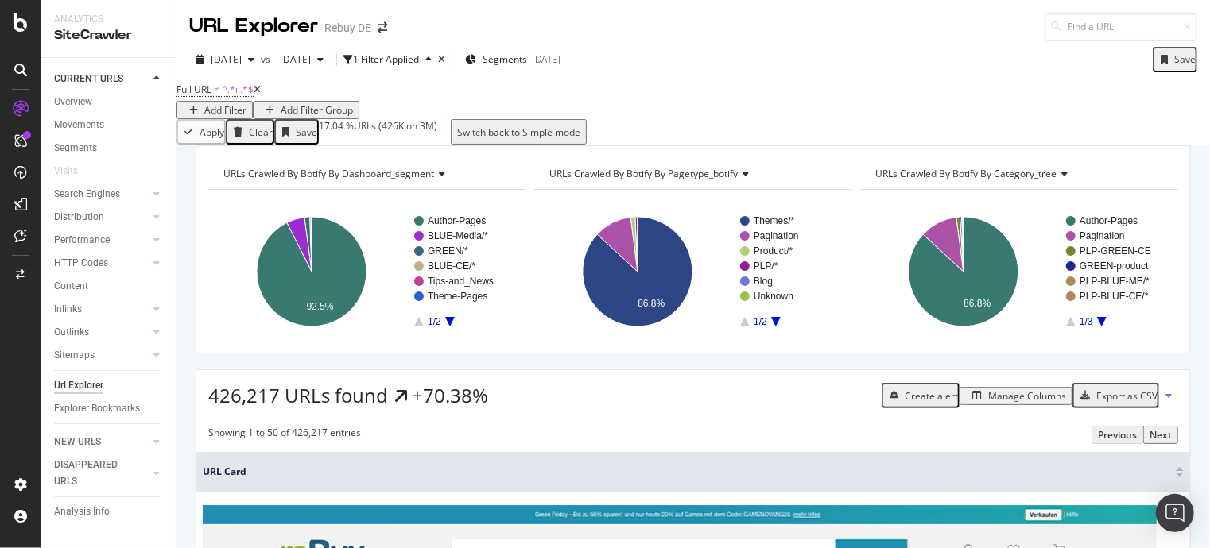
click at [353, 103] on div "Add Filter Group" at bounding box center [317, 110] width 72 height 14
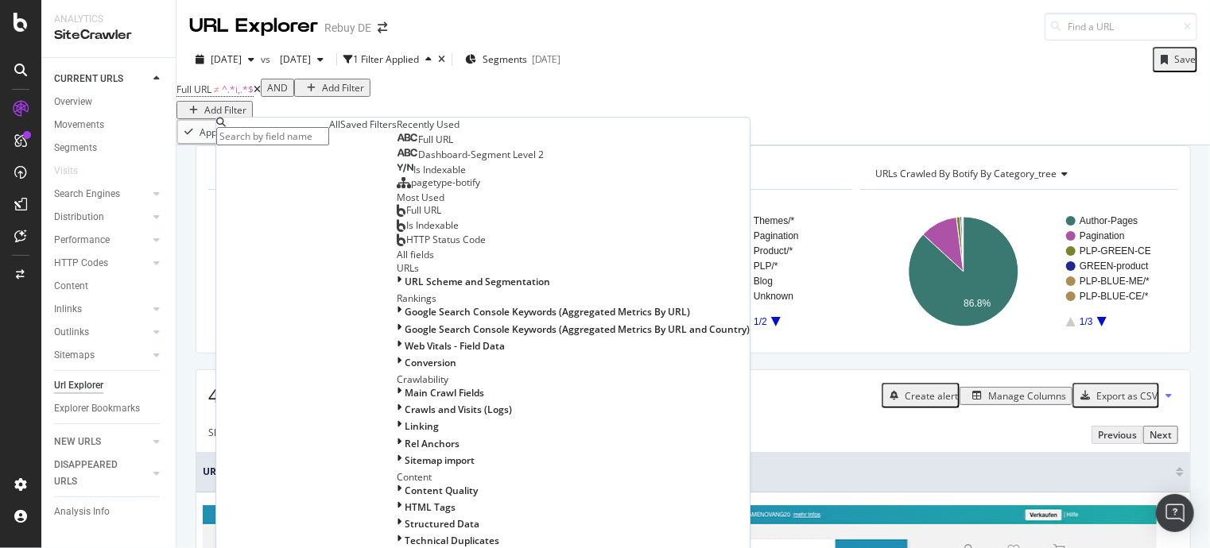
click at [418, 146] on span "Full URL" at bounding box center [435, 140] width 35 height 14
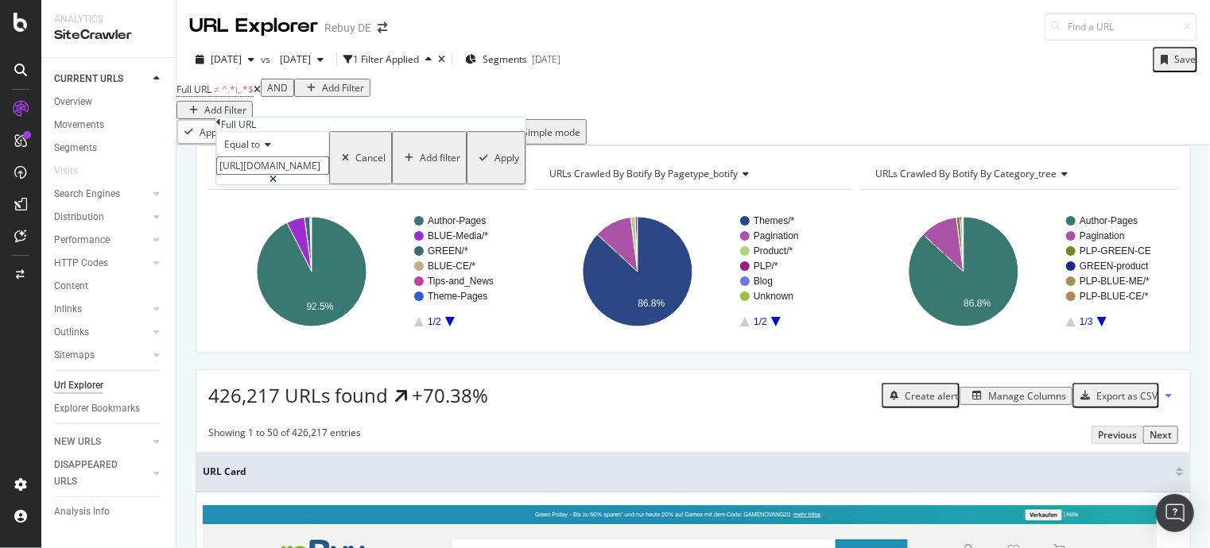
click at [289, 157] on div "Equal to" at bounding box center [272, 143] width 113 height 25
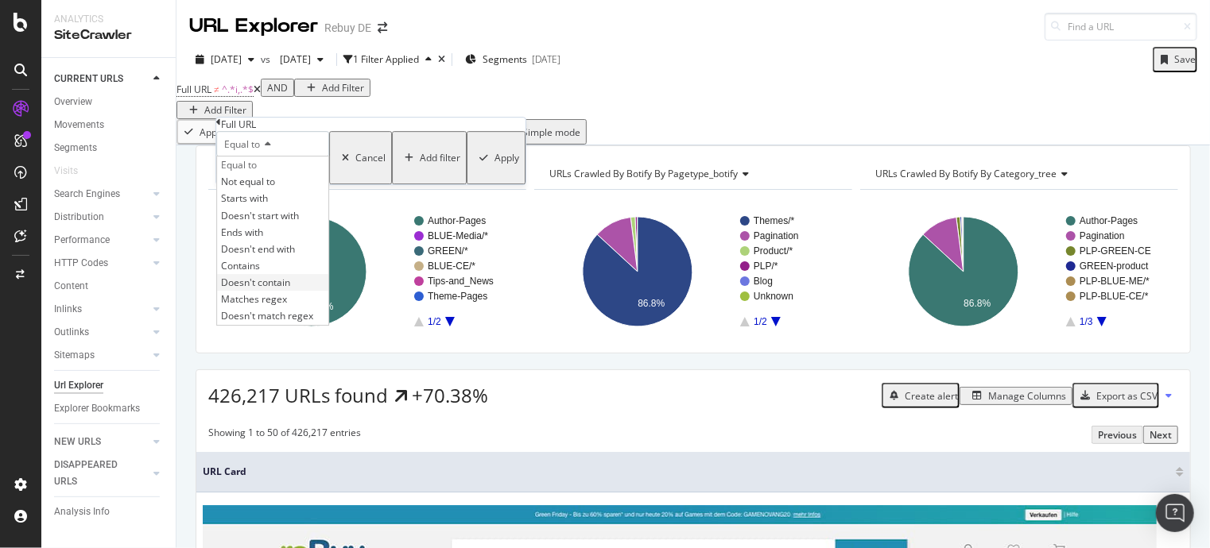
click at [295, 291] on div "Doesn't contain" at bounding box center [272, 282] width 111 height 17
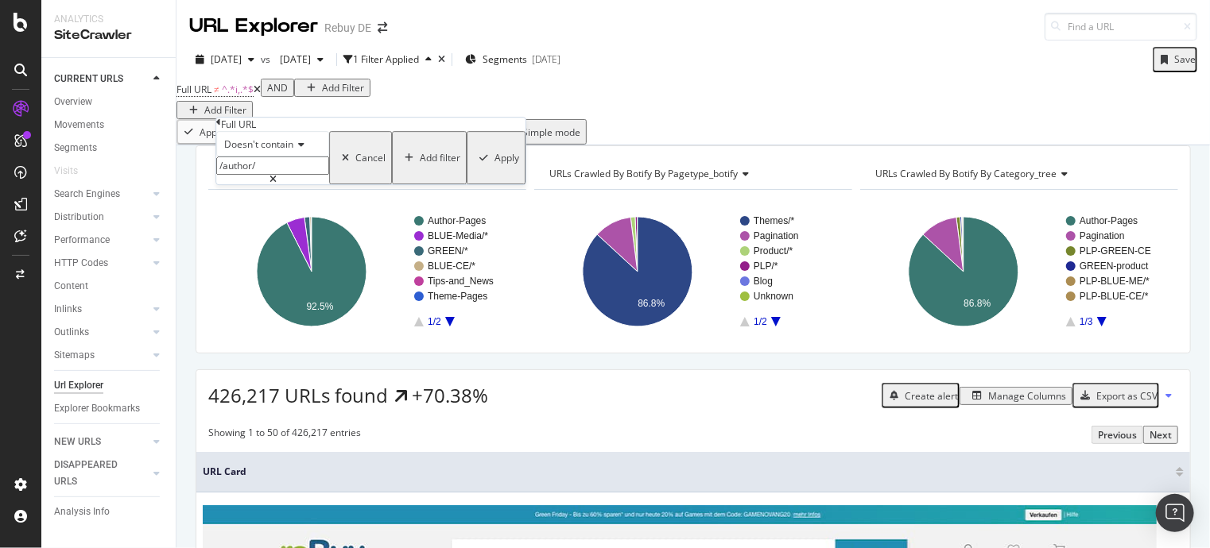
type input "/author/"
click at [473, 182] on div "Apply" at bounding box center [496, 158] width 46 height 48
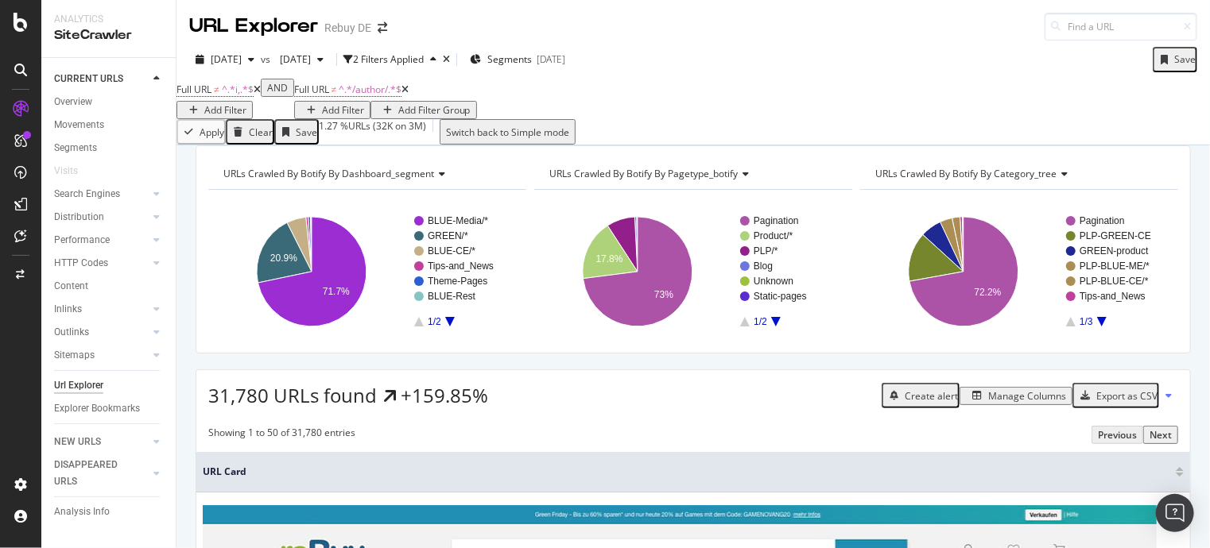
click at [1098, 403] on div "Export as CSV" at bounding box center [1126, 396] width 61 height 14
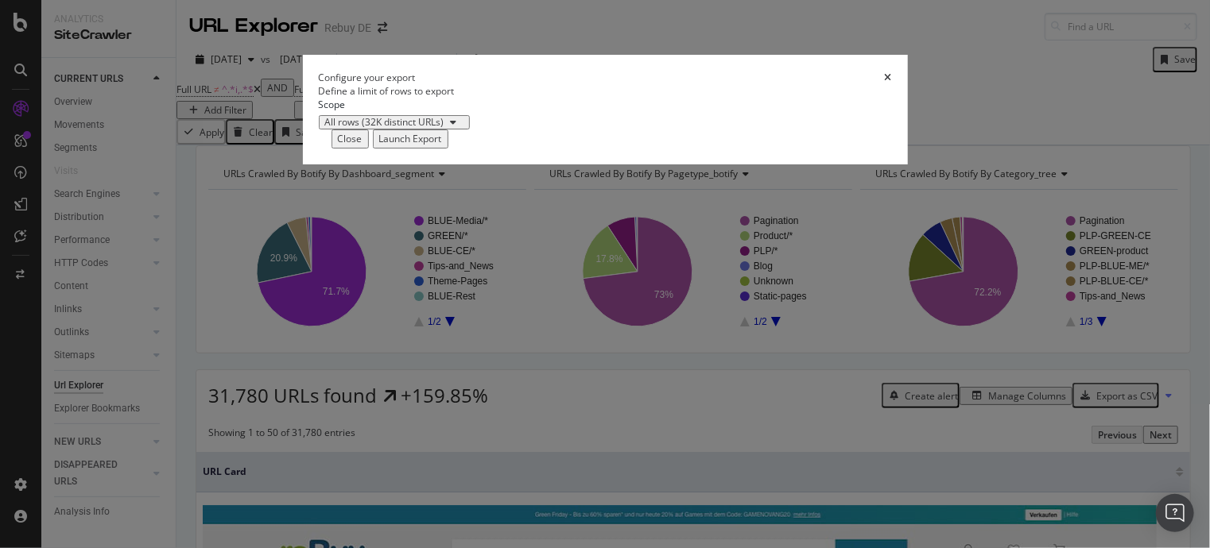
drag, startPoint x: 898, startPoint y: 190, endPoint x: 912, endPoint y: 219, distance: 32.0
click at [892, 83] on icon "times" at bounding box center [888, 78] width 7 height 10
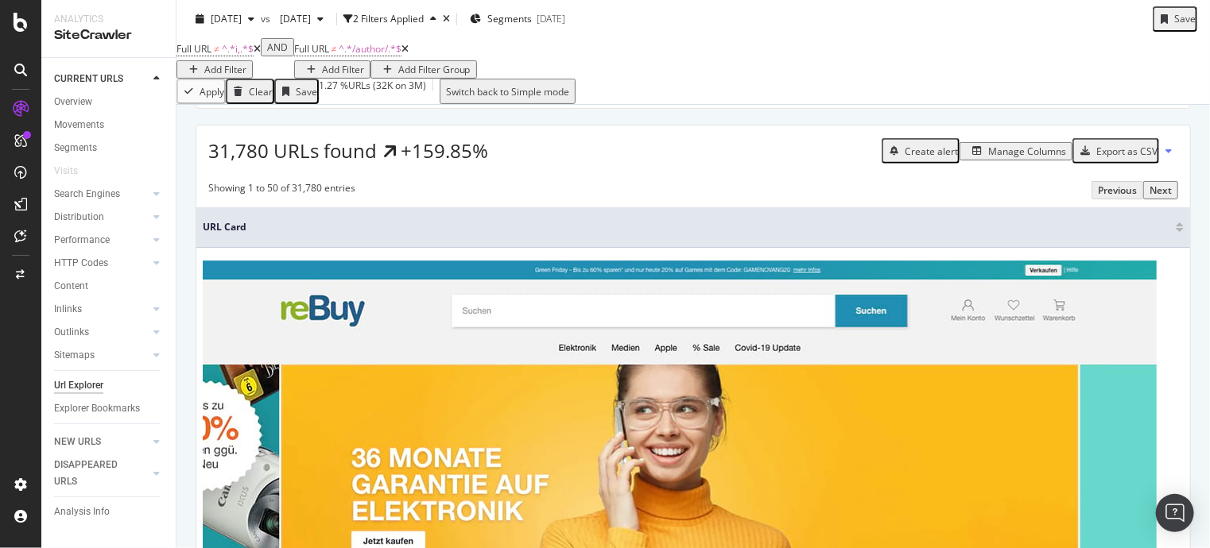
scroll to position [159, 0]
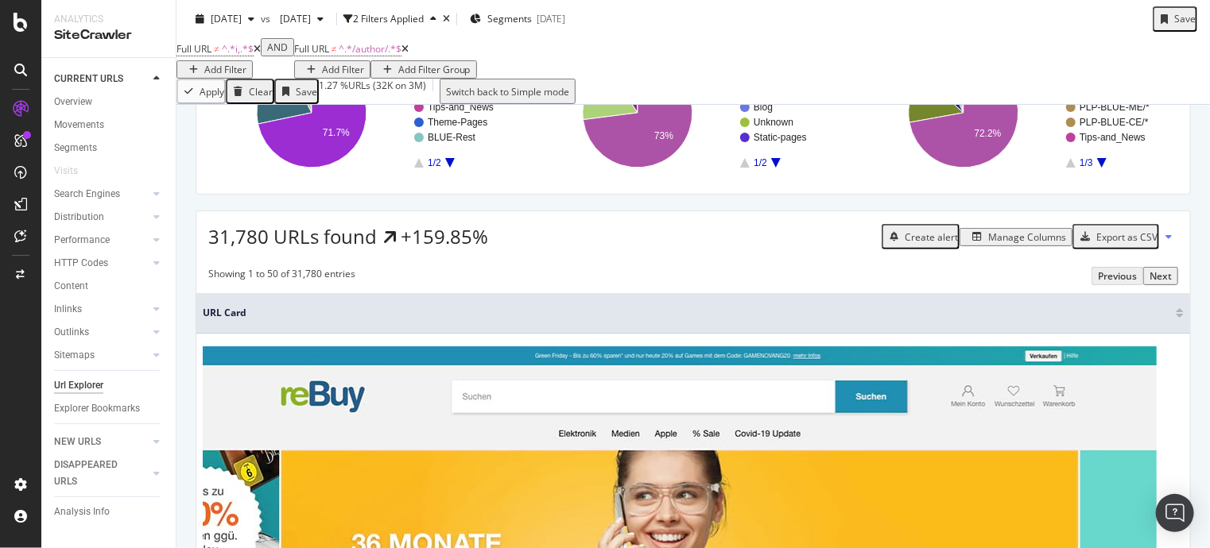
click at [995, 244] on div "Manage Columns" at bounding box center [1016, 237] width 100 height 14
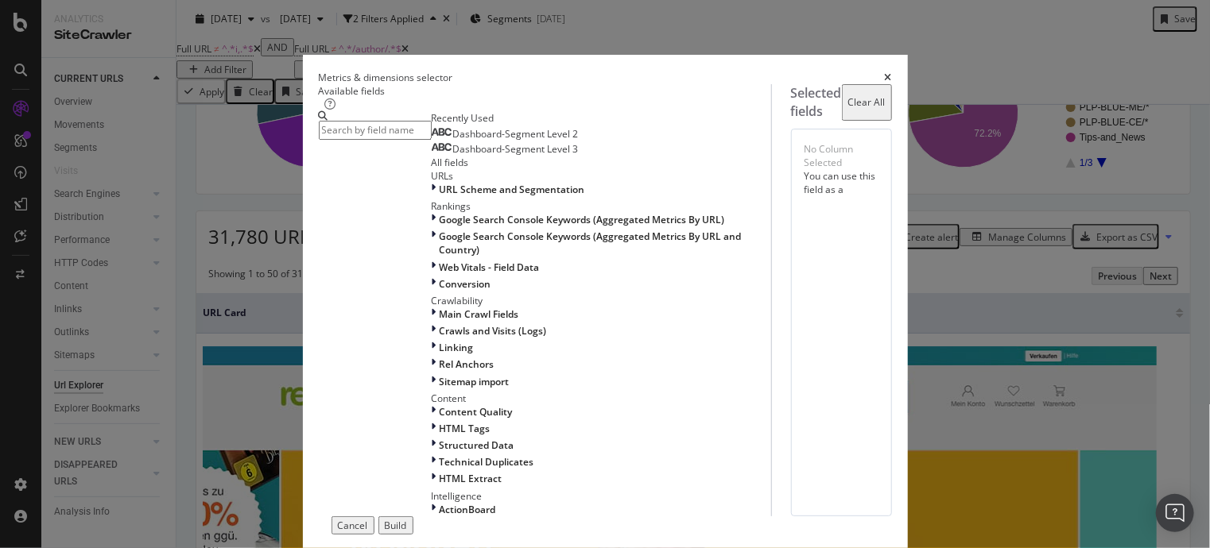
click at [407, 139] on input "modal" at bounding box center [375, 130] width 113 height 18
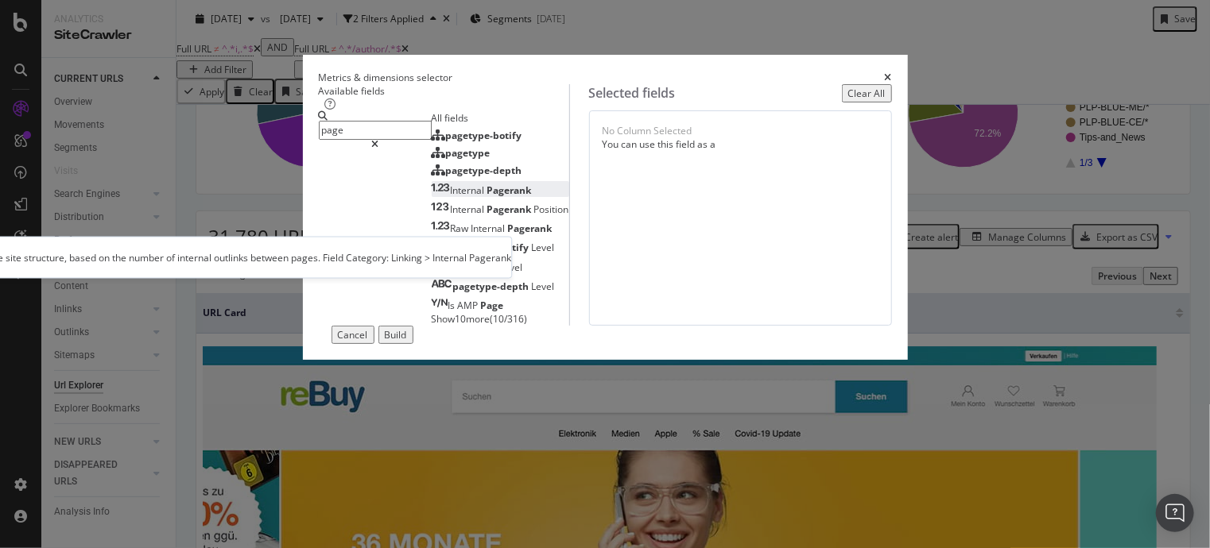
type input "page"
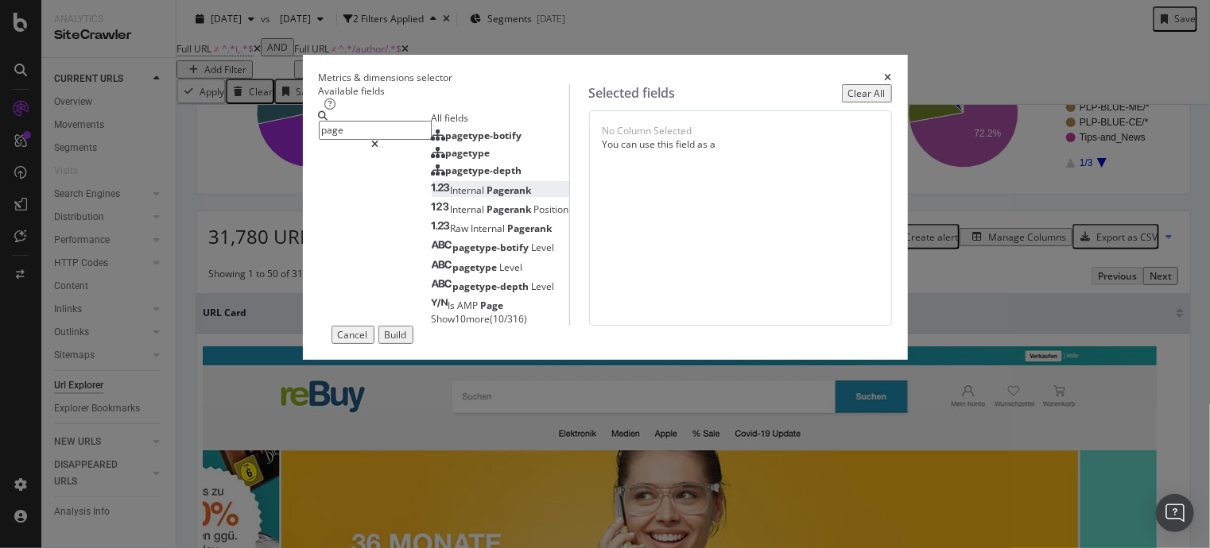
click at [487, 197] on span "Pagerank" at bounding box center [509, 191] width 45 height 14
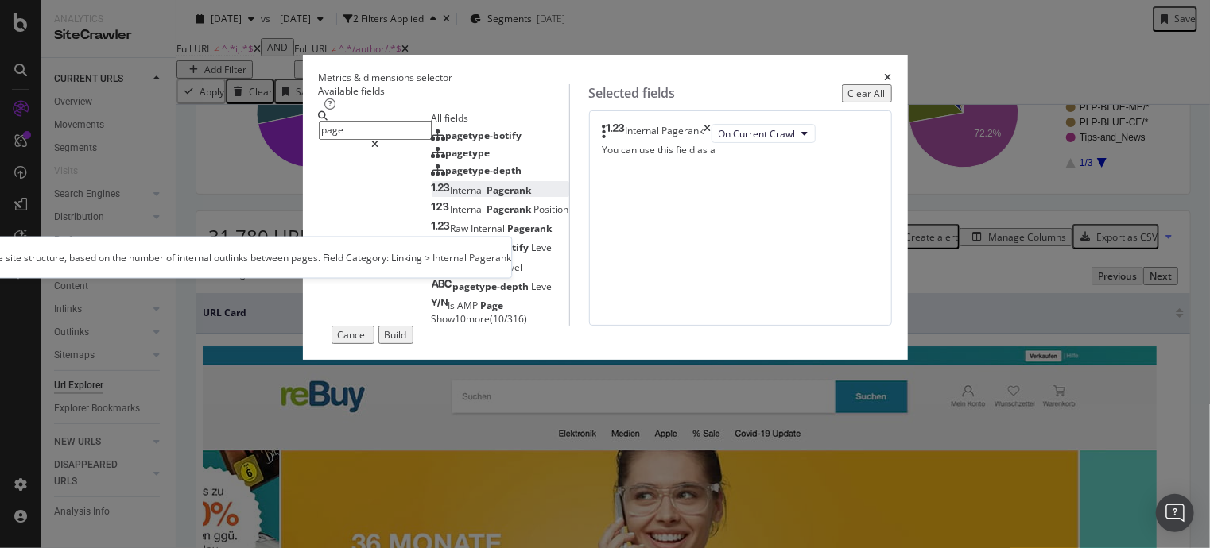
click at [487, 197] on span "Pagerank" at bounding box center [509, 191] width 45 height 14
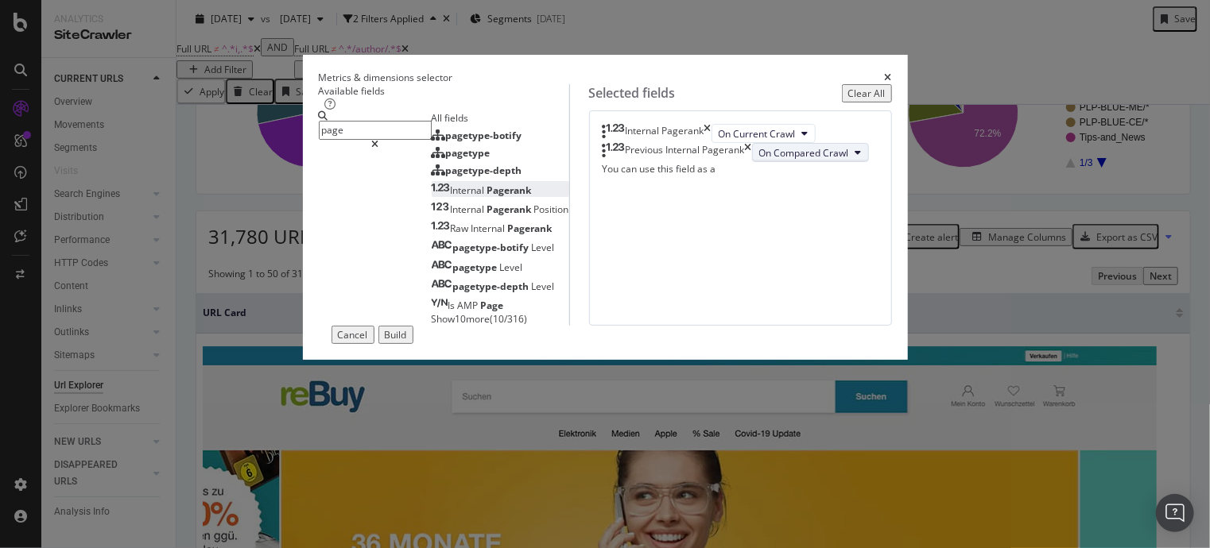
click at [753, 162] on button "On Compared Crawl" at bounding box center [810, 152] width 117 height 19
click at [812, 176] on div "Internal Pagerank On Current Crawl Previous Internal Pagerank On Compared Crawl…" at bounding box center [740, 150] width 276 height 52
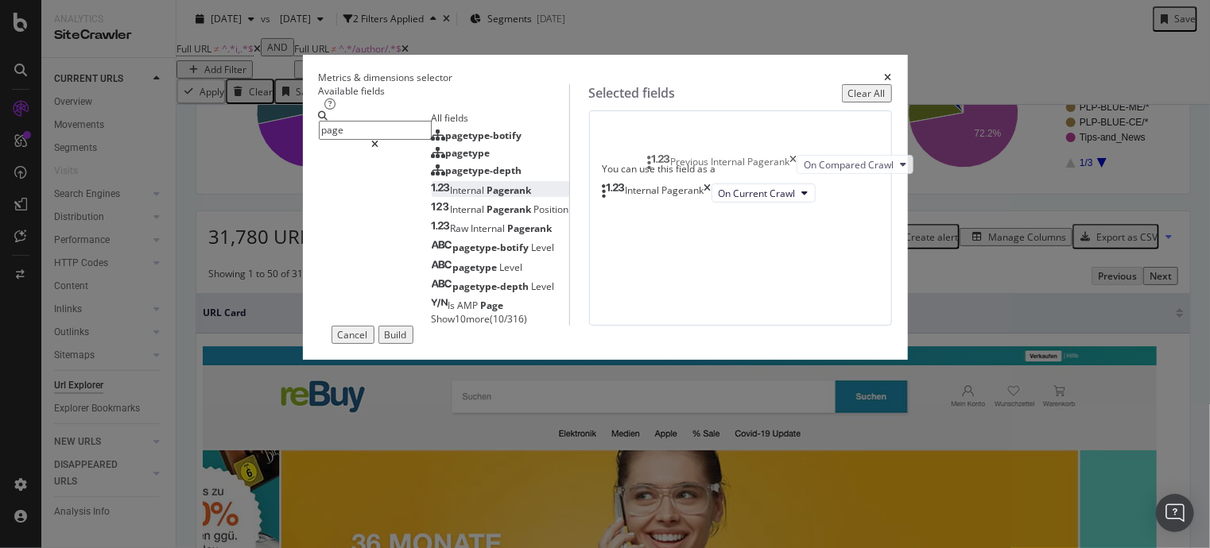
drag, startPoint x: 657, startPoint y: 220, endPoint x: 666, endPoint y: 166, distance: 54.7
click at [666, 166] on body "Analytics SiteCrawler CURRENT URLS Overview Movements Segments Visits Search En…" at bounding box center [605, 274] width 1210 height 548
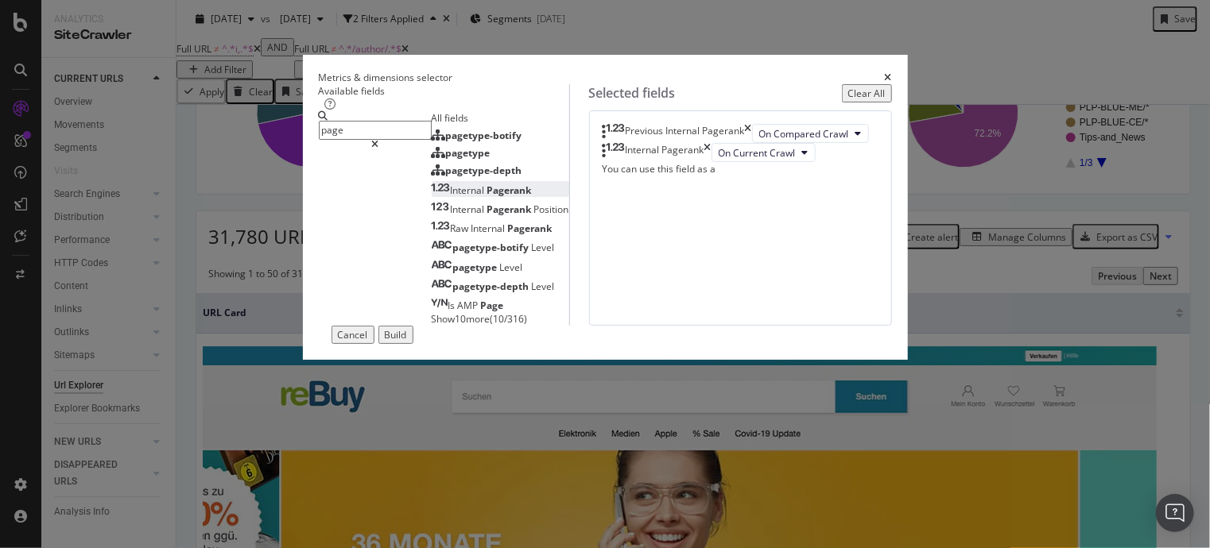
click at [407, 342] on div "Build" at bounding box center [396, 335] width 22 height 14
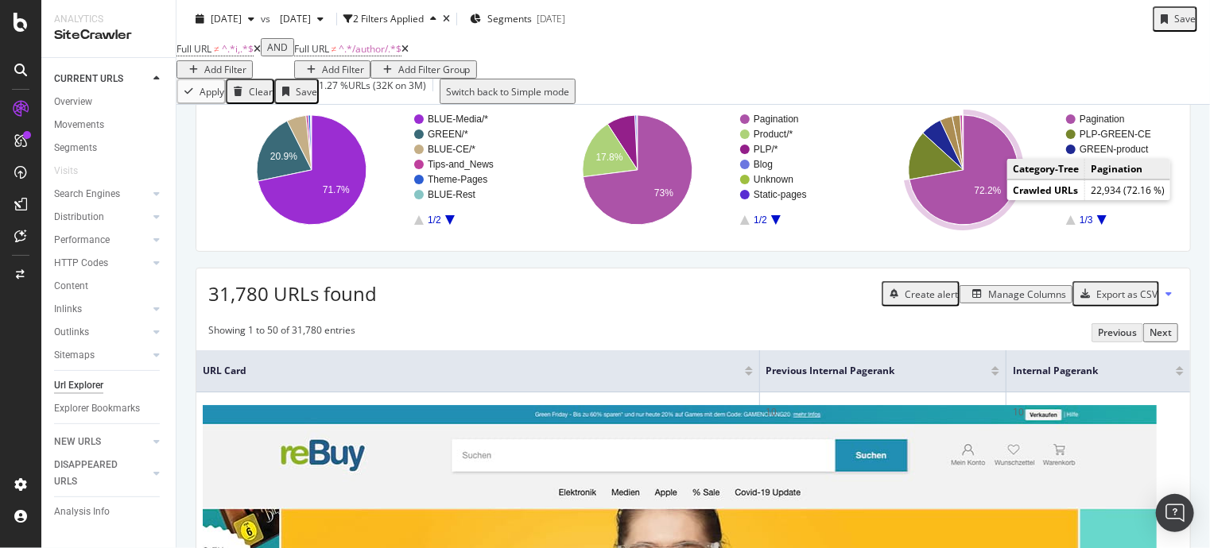
scroll to position [79, 0]
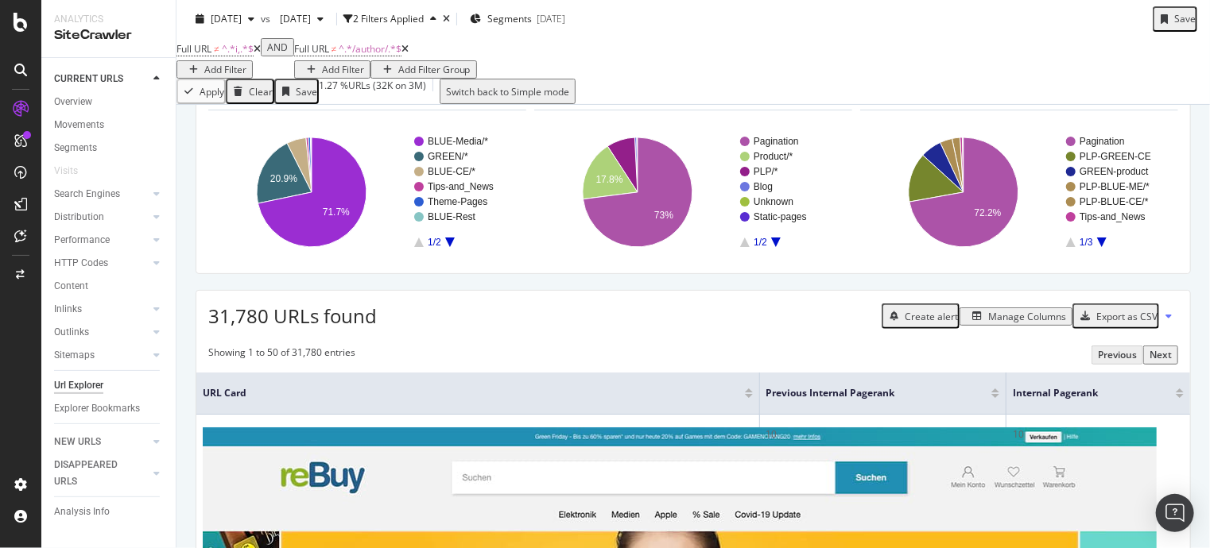
click at [459, 76] on div "Add Filter Group" at bounding box center [434, 70] width 72 height 14
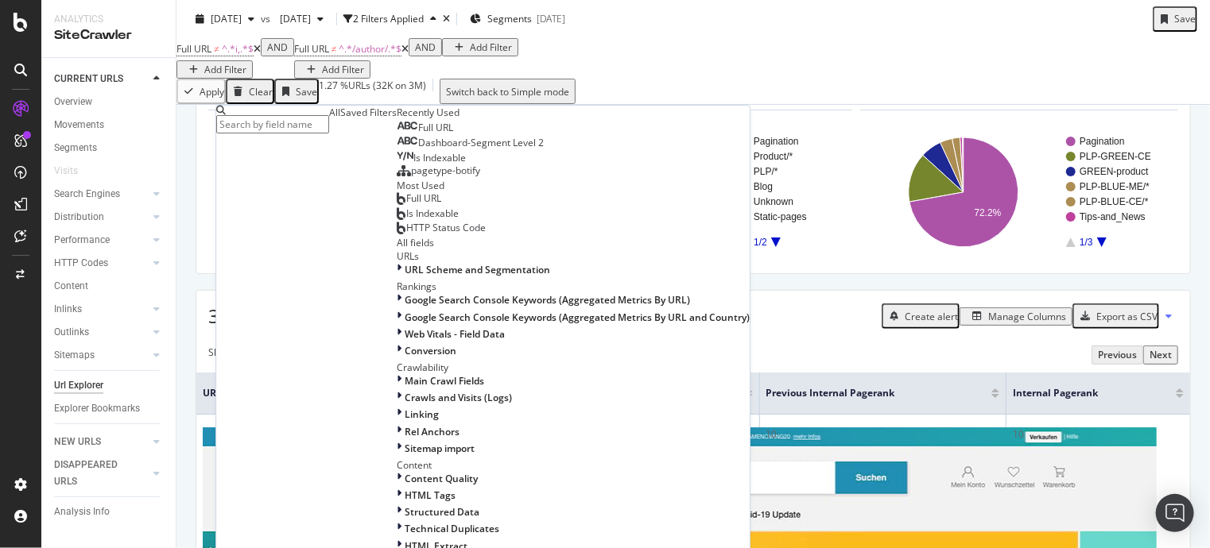
scroll to position [106, 0]
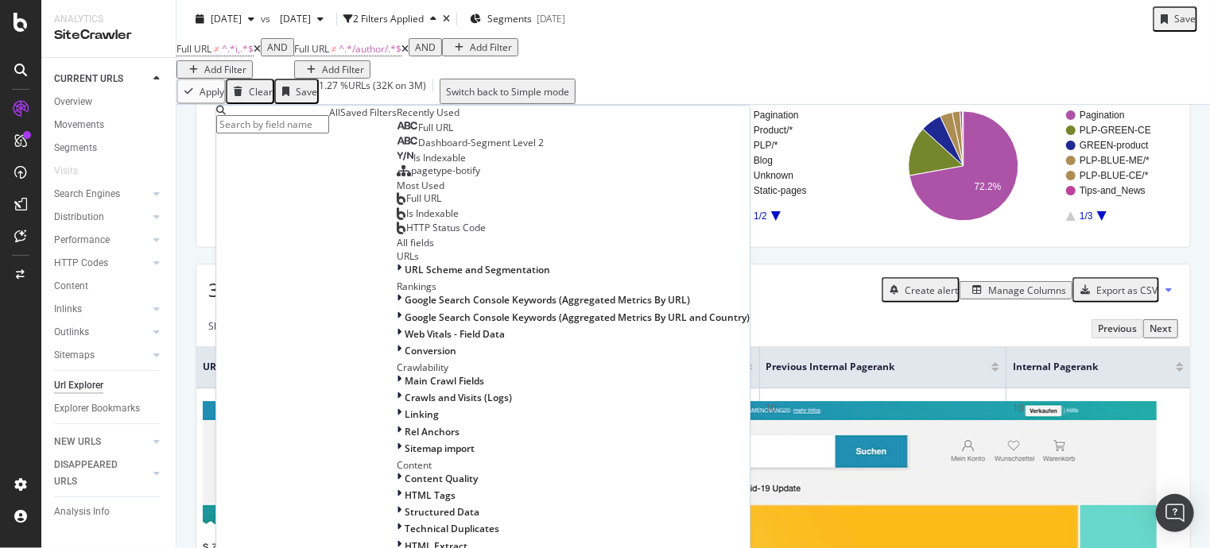
click at [418, 134] on span "Full URL" at bounding box center [435, 128] width 35 height 14
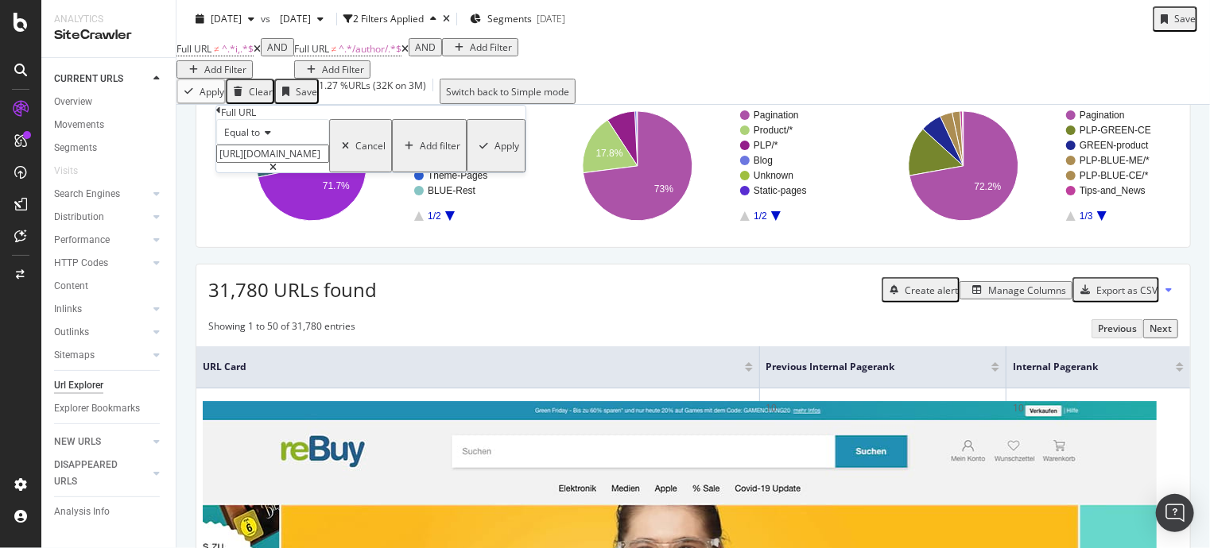
click at [271, 137] on icon at bounding box center [265, 133] width 11 height 10
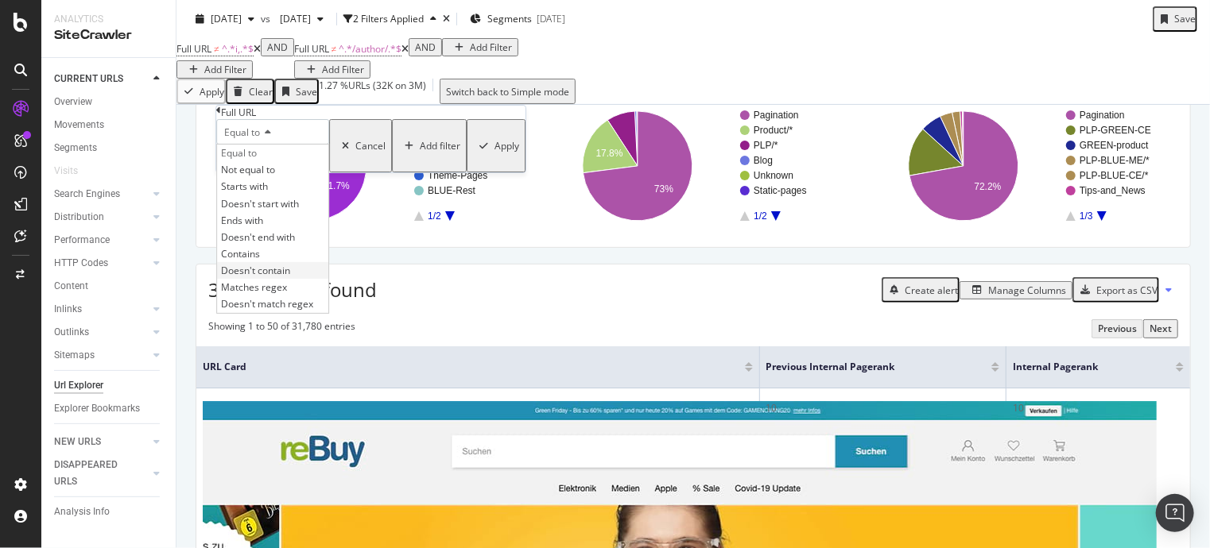
click at [280, 277] on span "Doesn't contain" at bounding box center [255, 271] width 69 height 14
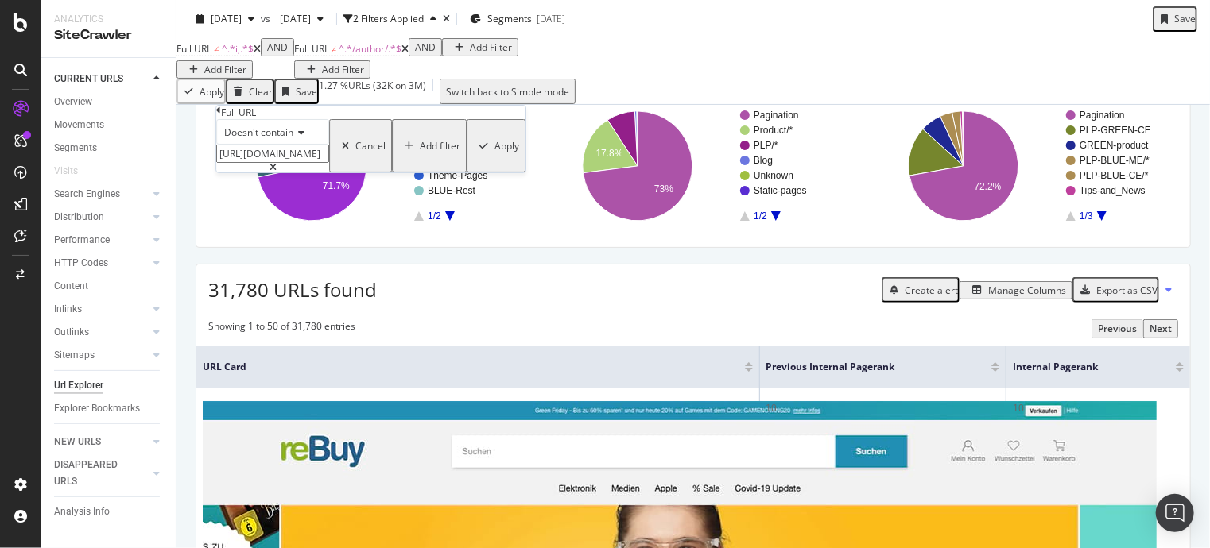
click at [312, 163] on input "https://www.rebuy.de/kaufen/handy-nokia" at bounding box center [272, 154] width 113 height 18
type input "page"
click at [494, 153] on div "Apply" at bounding box center [506, 146] width 25 height 14
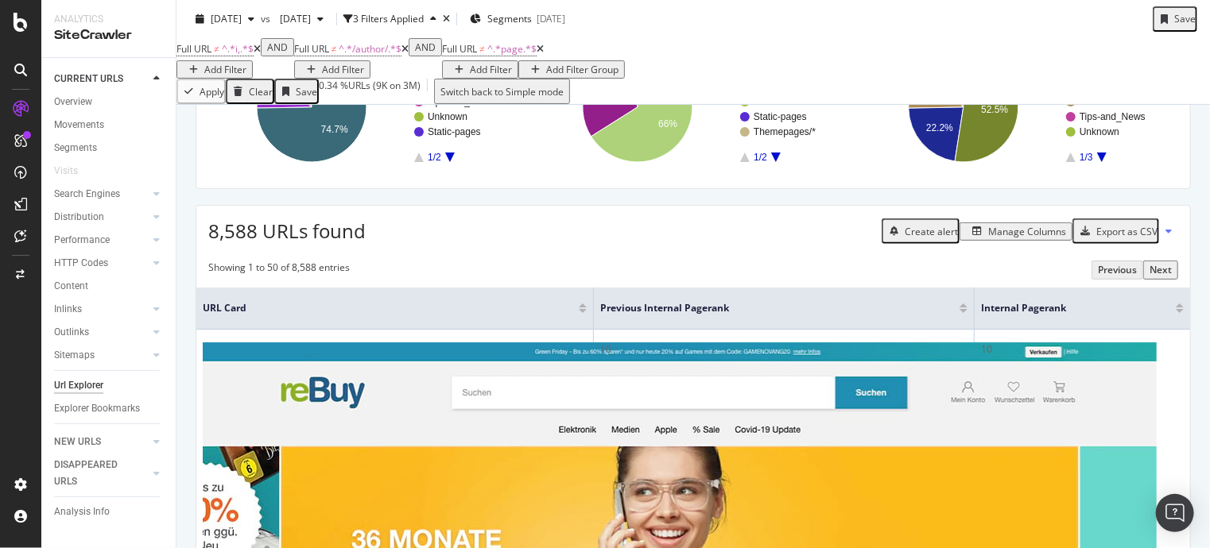
scroll to position [188, 0]
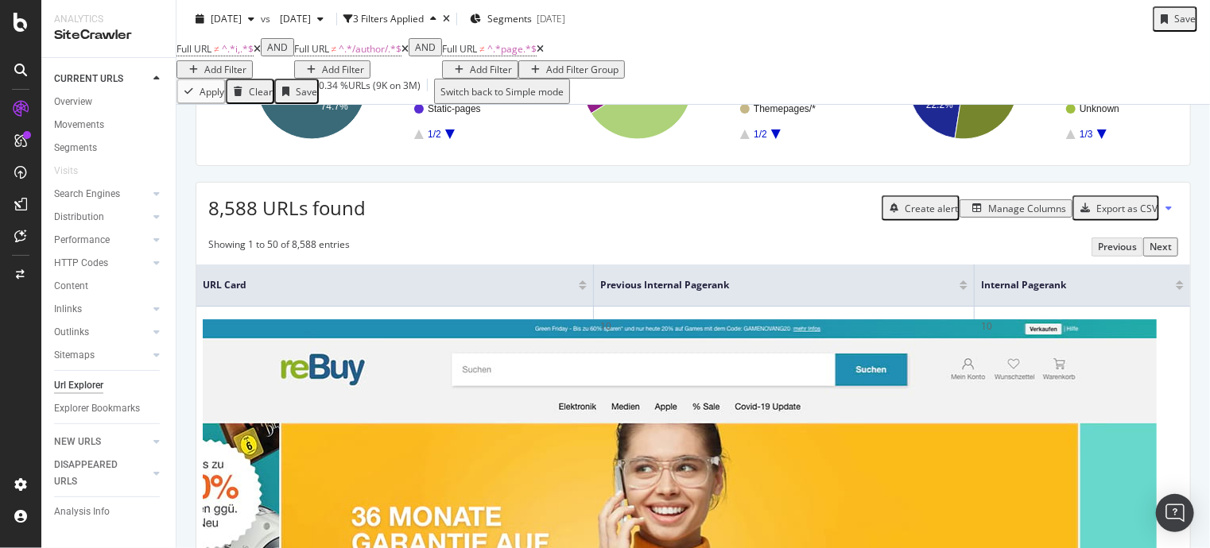
click at [1126, 215] on div "Export as CSV" at bounding box center [1126, 209] width 61 height 14
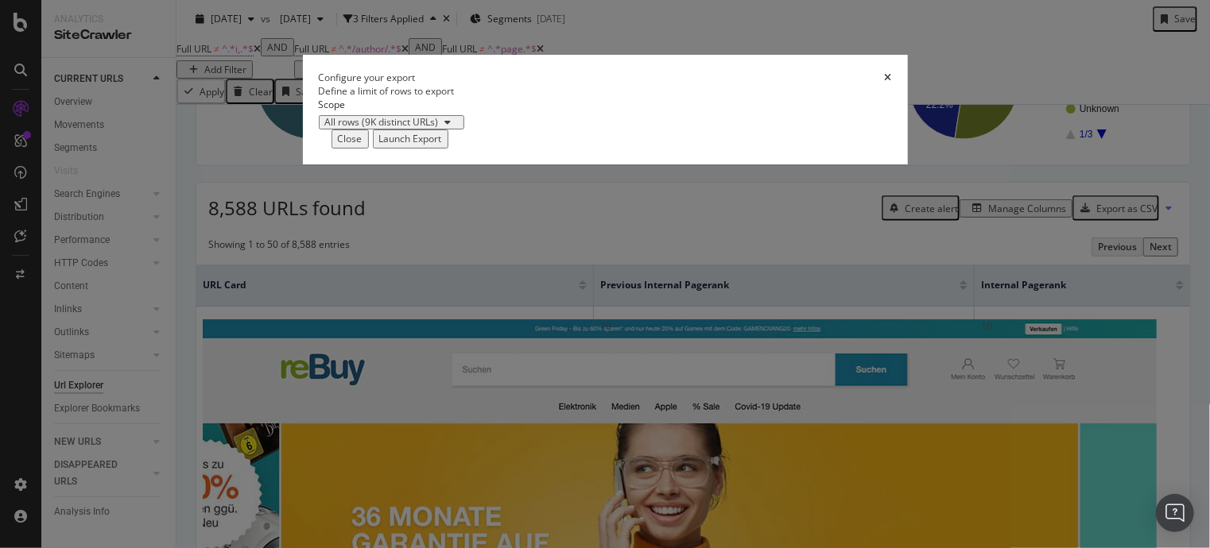
click at [442, 145] on div "Launch Export" at bounding box center [410, 139] width 63 height 14
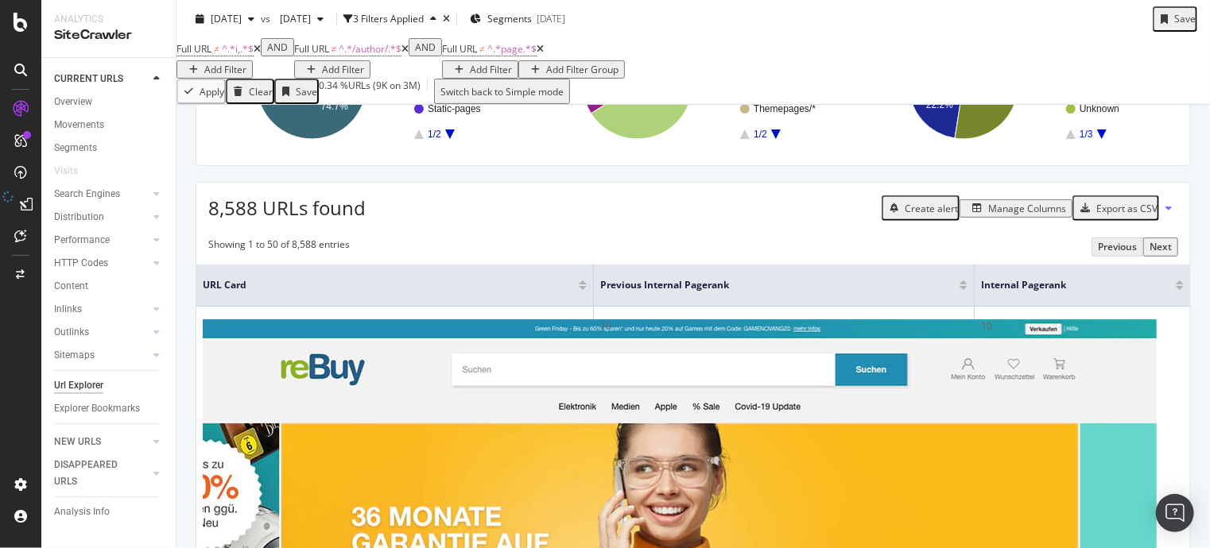
click at [672, 222] on div "8,588 URLs found Create alert Manage Columns Export as CSV" at bounding box center [692, 202] width 993 height 39
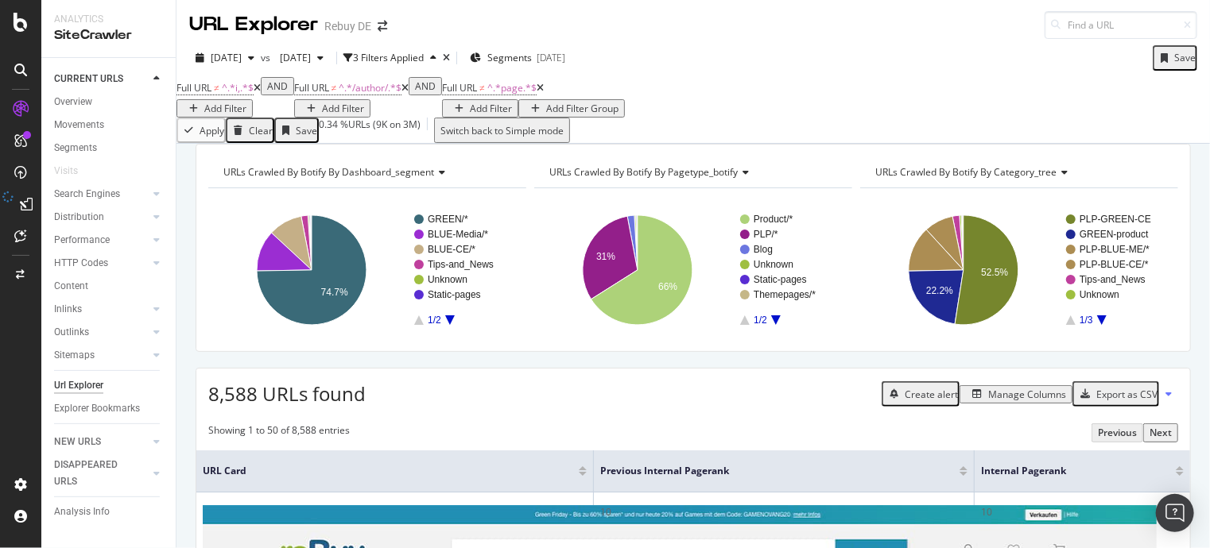
scroll to position [0, 0]
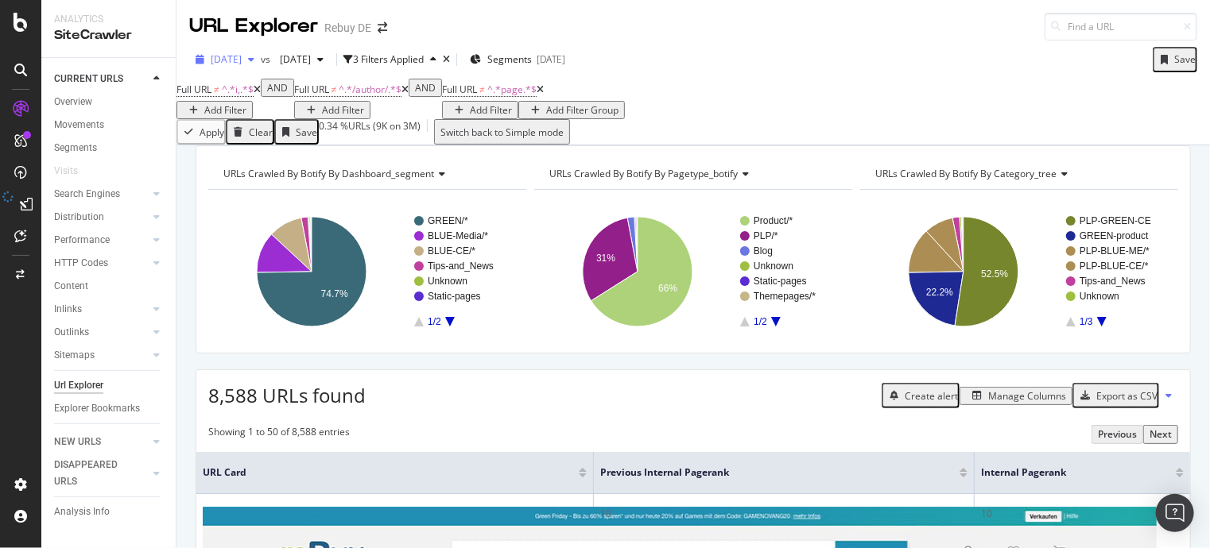
click at [242, 60] on span "2025 Jul. 29th" at bounding box center [226, 59] width 31 height 14
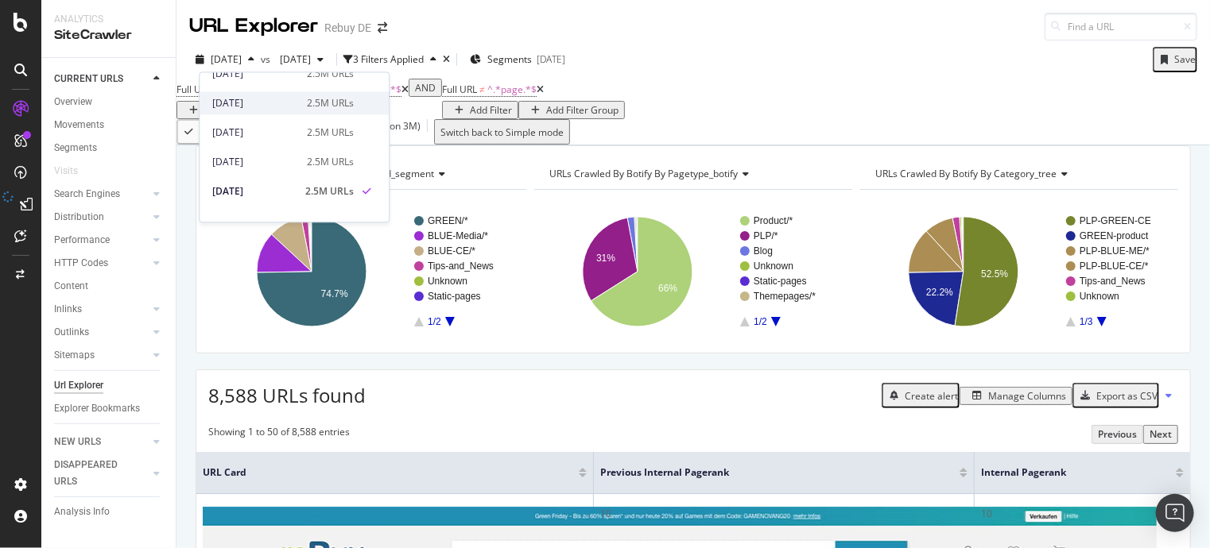
scroll to position [79, 0]
click at [284, 101] on div "2025 Aug. 12th" at bounding box center [254, 95] width 85 height 14
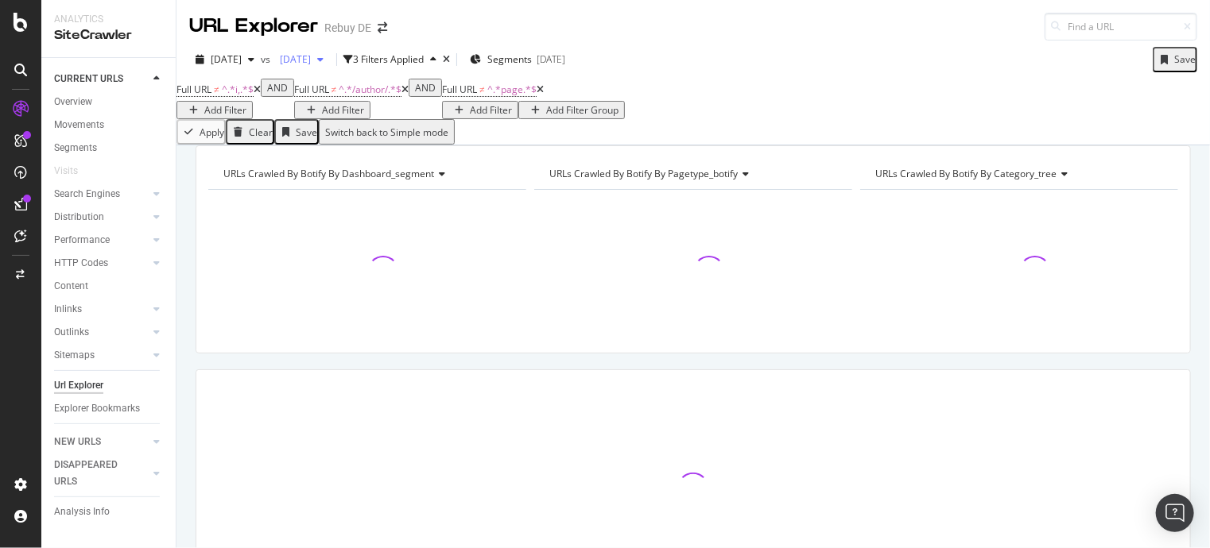
click at [311, 63] on span "[DATE]" at bounding box center [291, 59] width 37 height 14
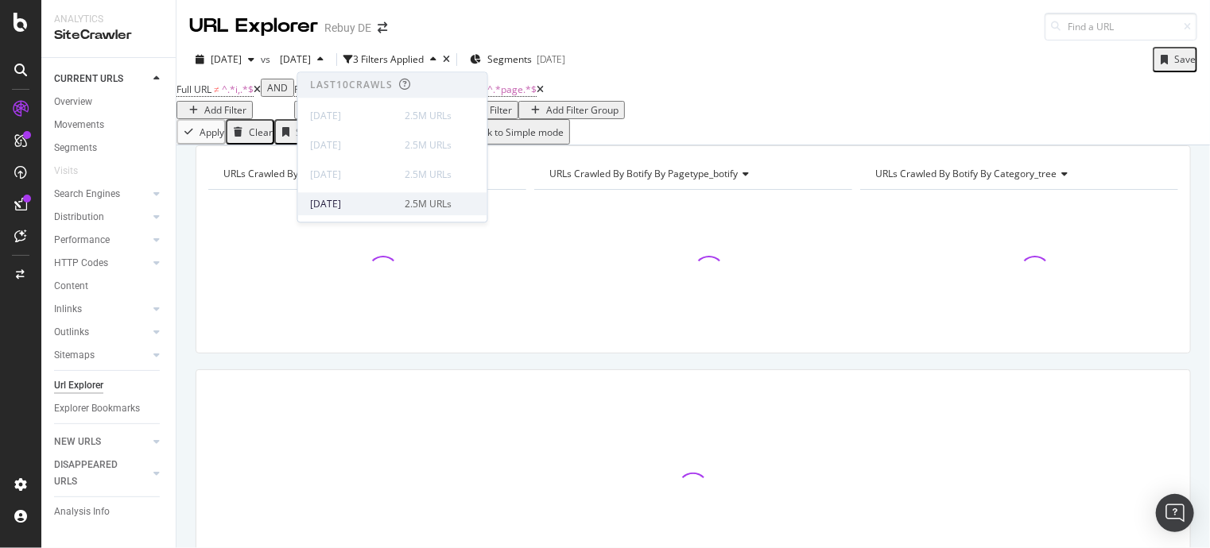
click at [349, 205] on div "2025 Aug. 5th" at bounding box center [353, 204] width 85 height 14
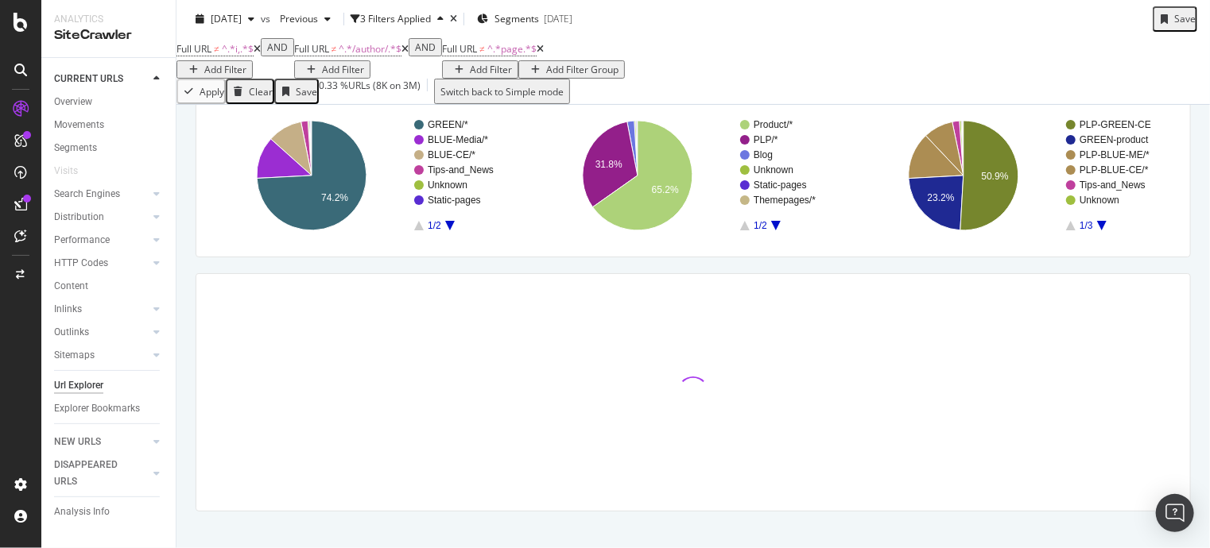
scroll to position [159, 0]
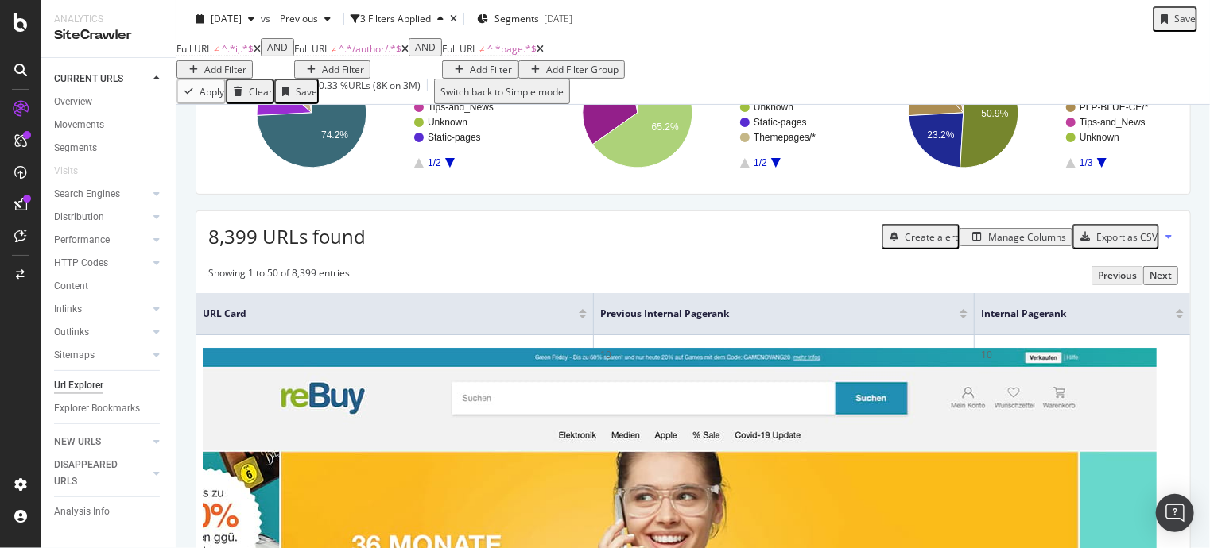
click at [1121, 244] on div "Export as CSV" at bounding box center [1126, 237] width 61 height 14
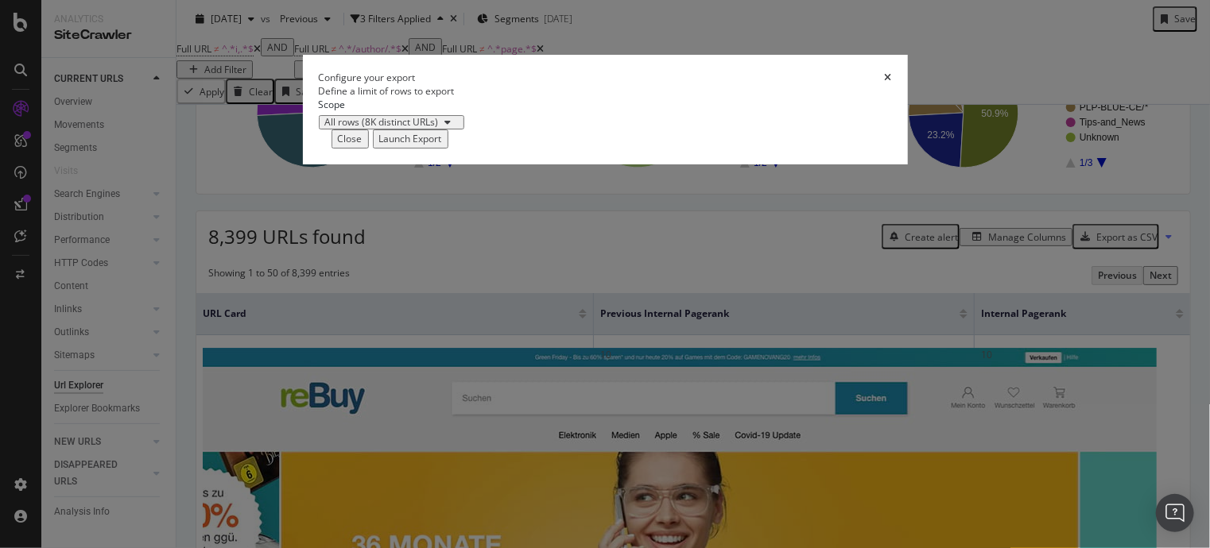
click at [442, 145] on div "Launch Export" at bounding box center [410, 139] width 63 height 14
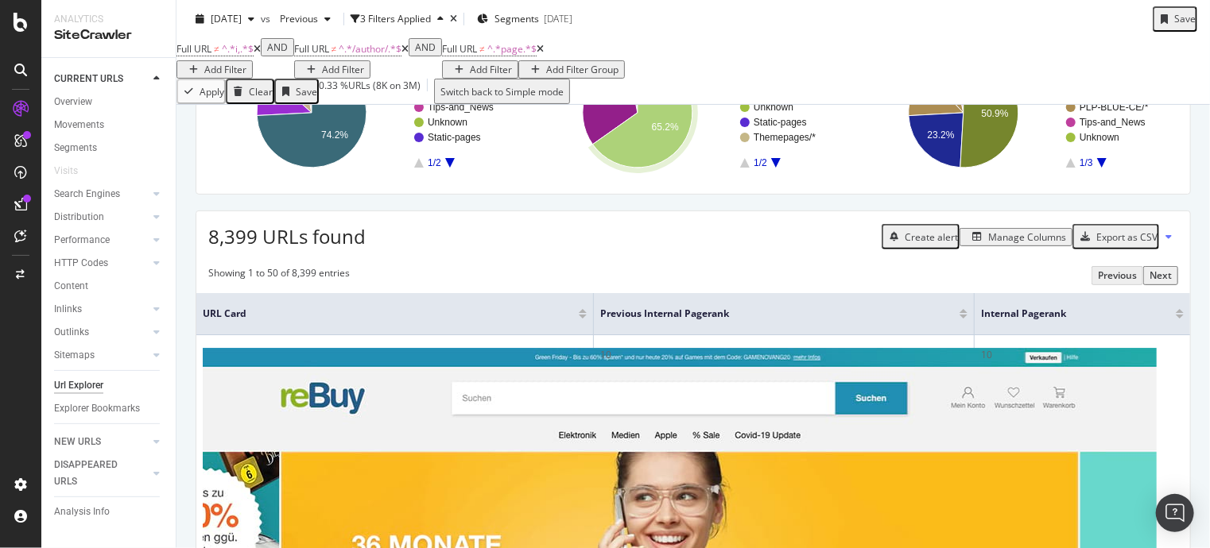
click at [254, 25] on div "2025 Aug. 12th" at bounding box center [225, 19] width 72 height 24
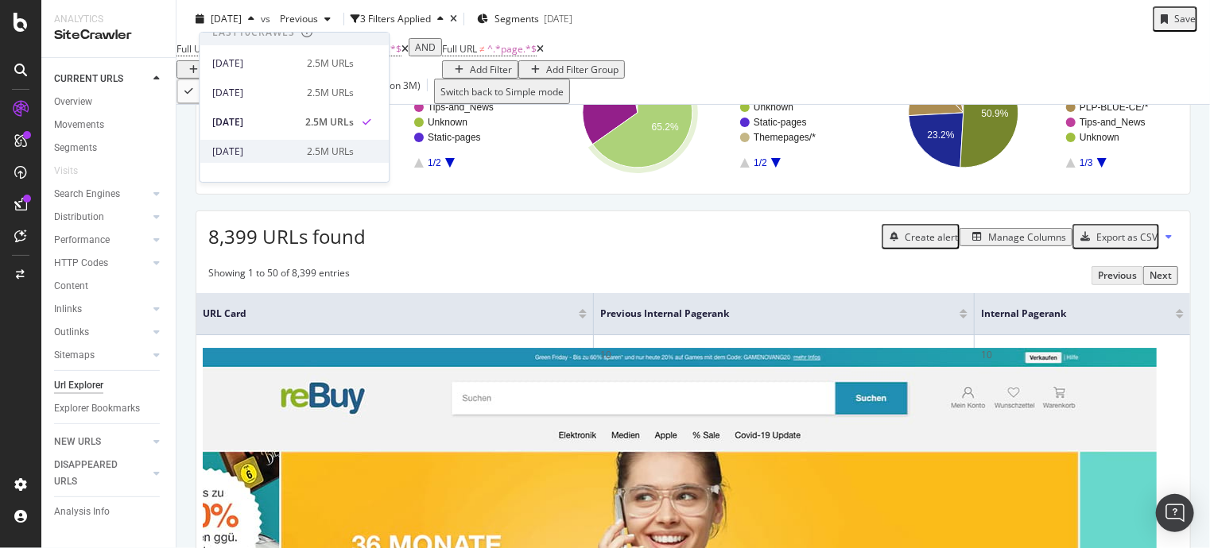
scroll to position [0, 0]
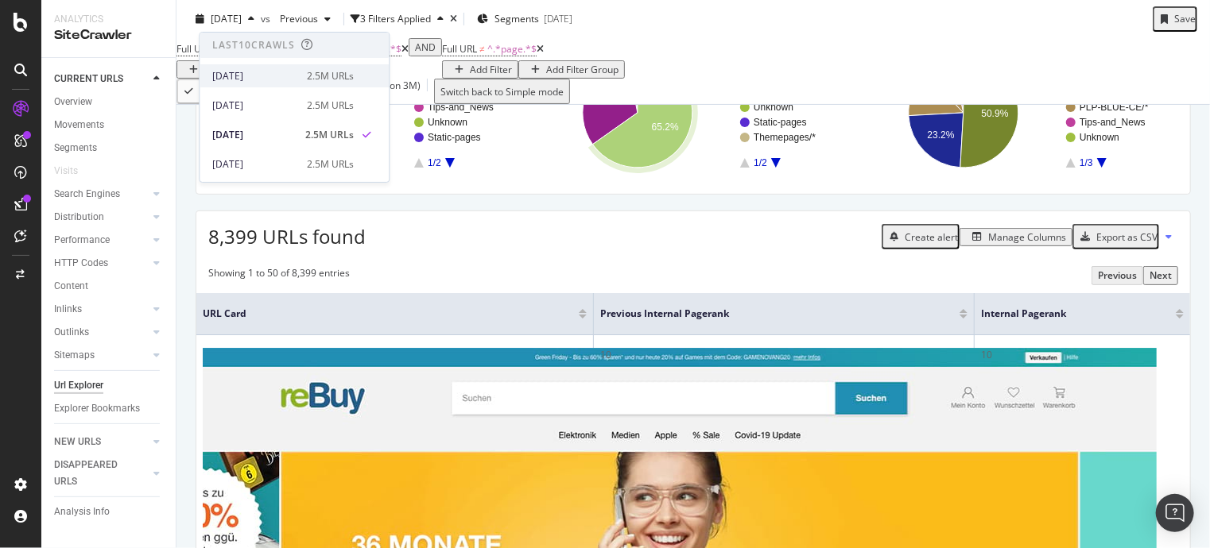
click at [258, 79] on div "[DATE]" at bounding box center [254, 76] width 85 height 14
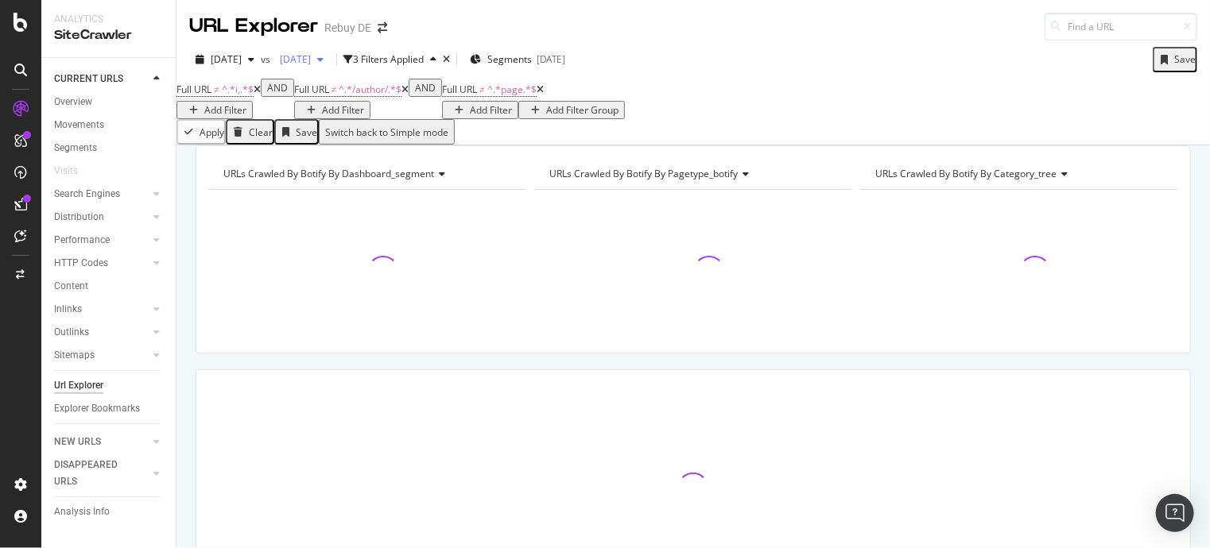
click at [311, 60] on span "2025 Aug. 5th" at bounding box center [291, 59] width 37 height 14
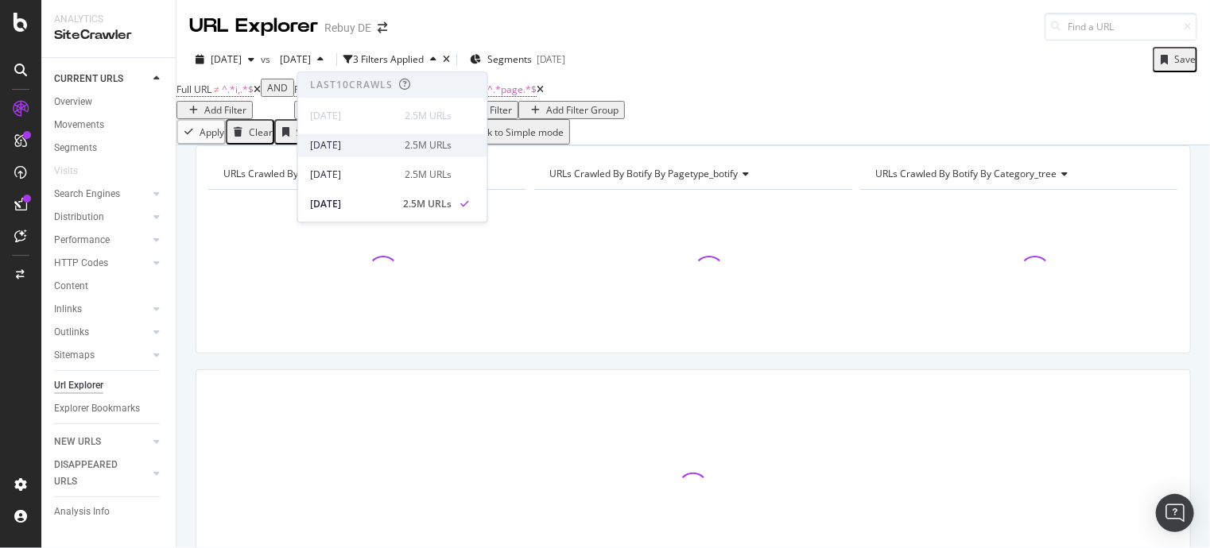
click at [341, 152] on div "2025 Aug. 19th" at bounding box center [353, 145] width 85 height 14
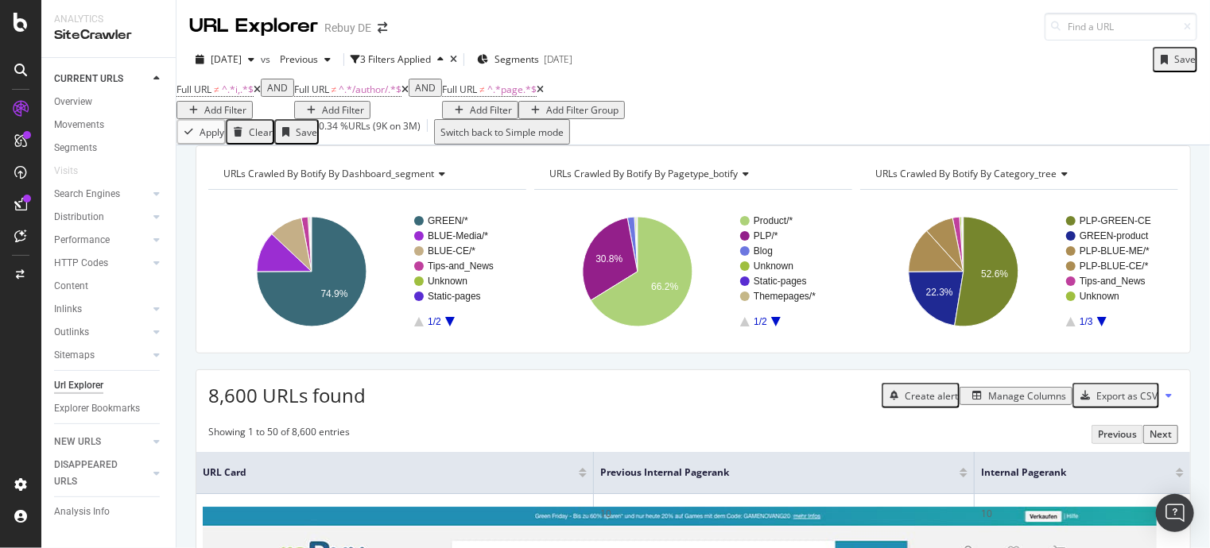
click at [1112, 403] on div "Export as CSV" at bounding box center [1126, 396] width 61 height 14
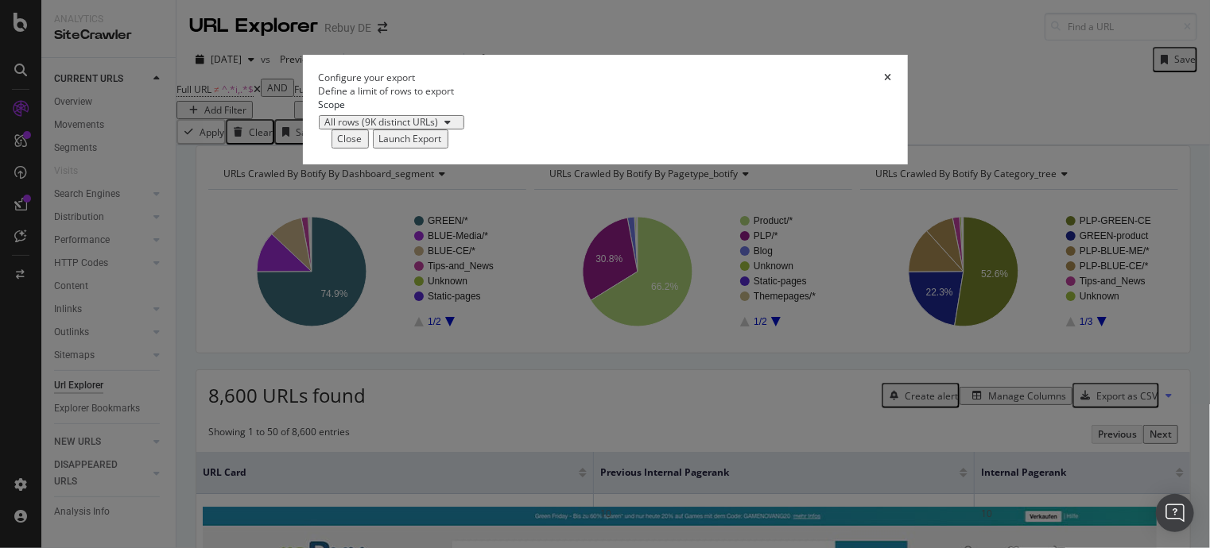
click at [442, 145] on div "Launch Export" at bounding box center [410, 139] width 63 height 14
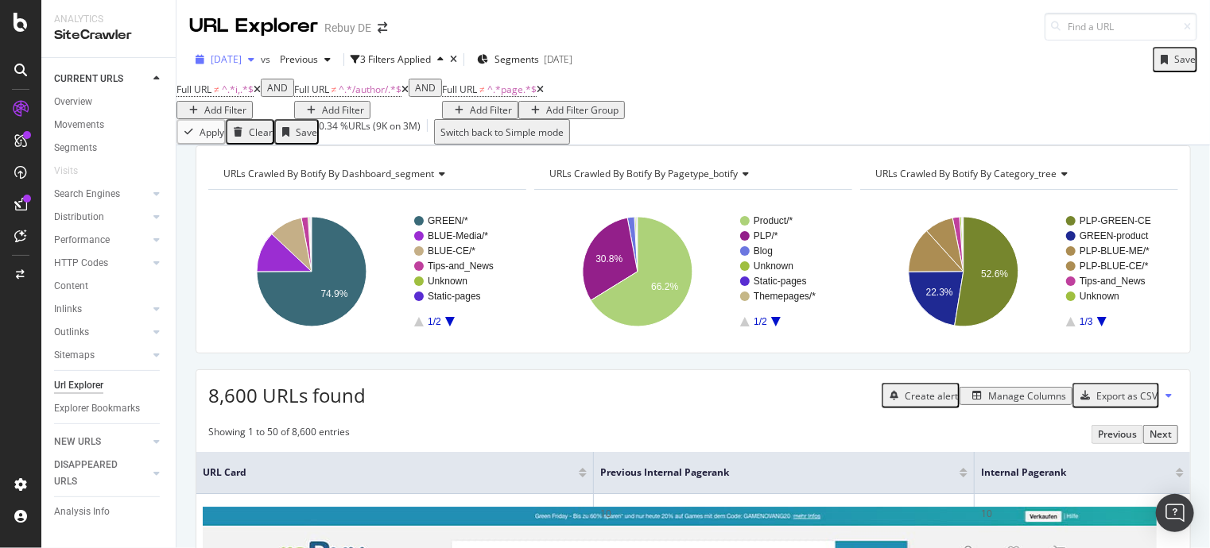
click at [242, 52] on span "[DATE]" at bounding box center [226, 59] width 31 height 14
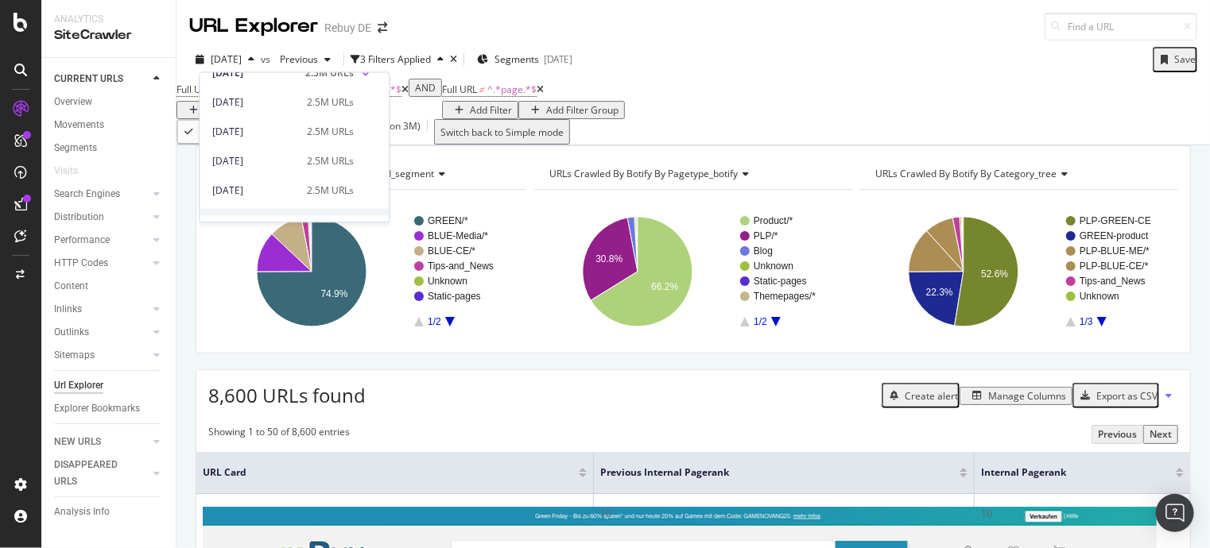
scroll to position [79, 0]
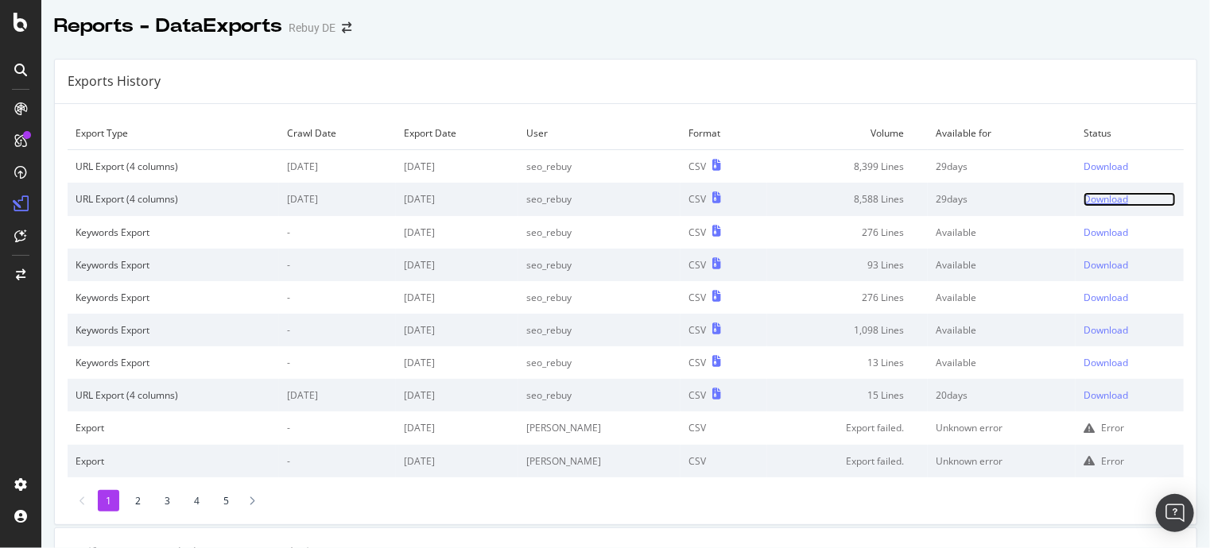
click at [1083, 193] on div "Download" at bounding box center [1105, 199] width 45 height 14
click at [1083, 165] on div "Download" at bounding box center [1105, 167] width 45 height 14
click at [1083, 168] on div "Download" at bounding box center [1105, 167] width 45 height 14
